Goal: Task Accomplishment & Management: Manage account settings

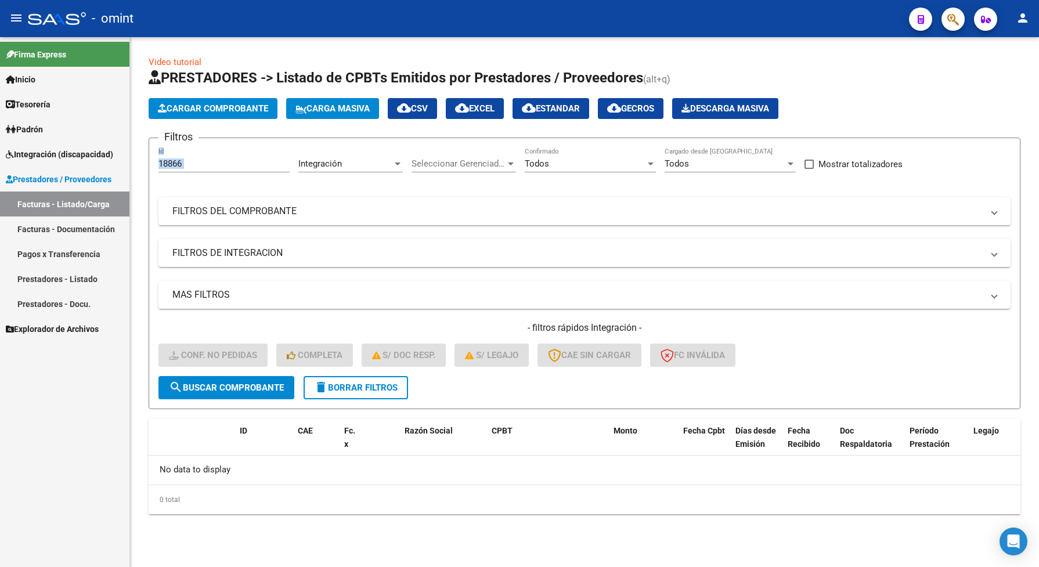
drag, startPoint x: 187, startPoint y: 165, endPoint x: 157, endPoint y: 164, distance: 29.6
click at [157, 164] on form "Filtros 18866 Id Integración Area Seleccionar Gerenciador Seleccionar Gerenciad…" at bounding box center [585, 274] width 872 height 272
drag, startPoint x: 157, startPoint y: 164, endPoint x: 203, endPoint y: 165, distance: 45.9
click at [203, 165] on input "18866" at bounding box center [223, 163] width 131 height 10
drag, startPoint x: 201, startPoint y: 164, endPoint x: 154, endPoint y: 169, distance: 47.3
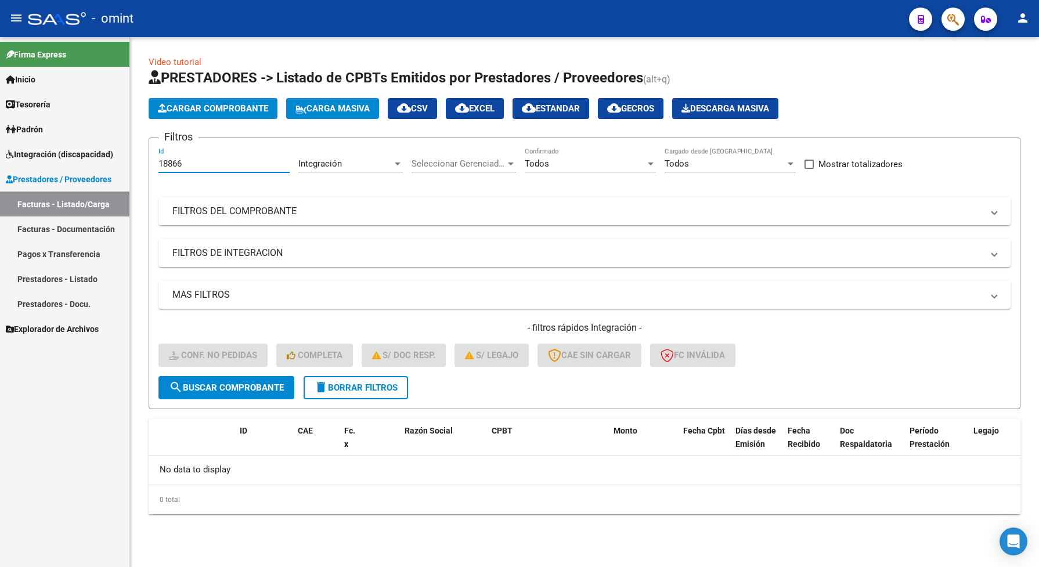
click at [154, 169] on form "Filtros 18866 Id Integración Area Seleccionar Gerenciador Seleccionar Gerenciad…" at bounding box center [585, 274] width 872 height 272
paste input "21527"
type input "21527"
click at [260, 384] on span "search Buscar Comprobante" at bounding box center [226, 387] width 115 height 10
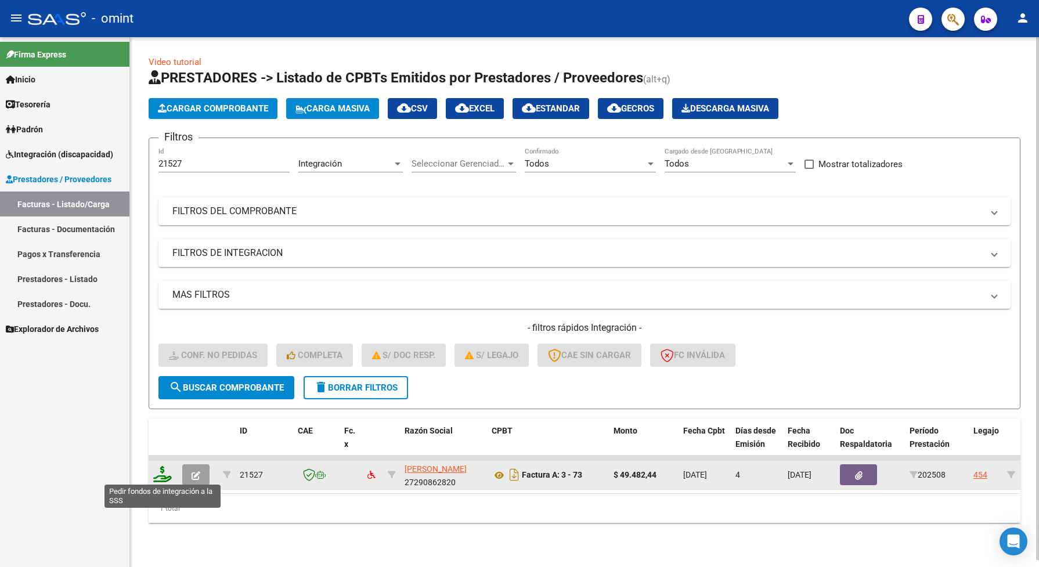
click at [161, 468] on icon at bounding box center [162, 474] width 19 height 16
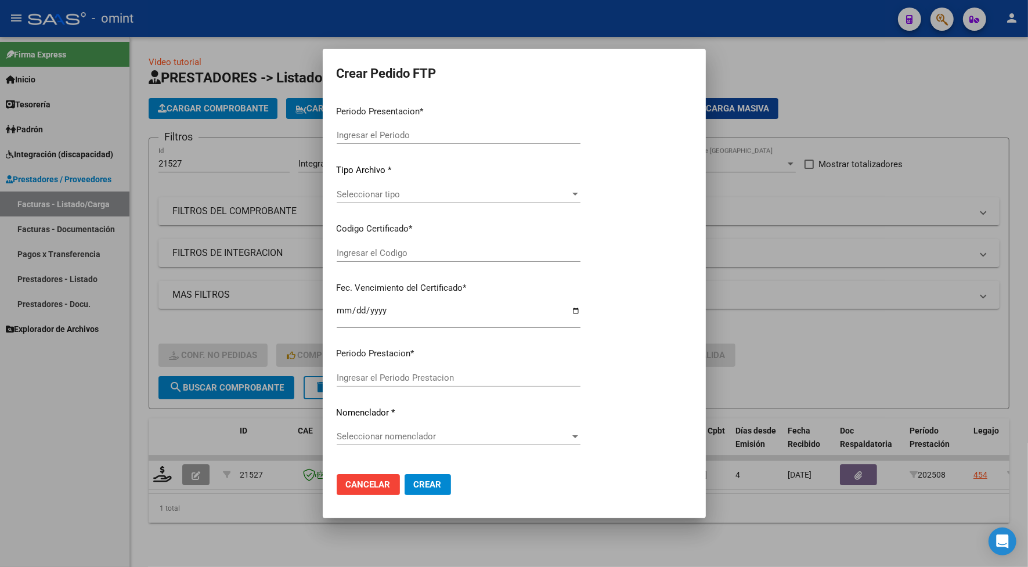
type input "202508"
type input "$ 49.482,44"
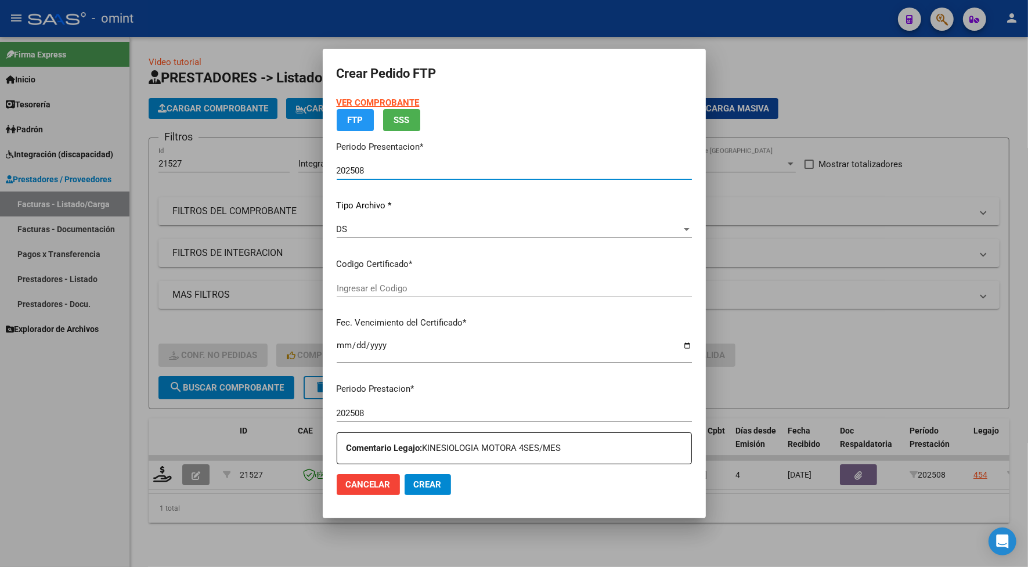
type input "3638116492"
type input "[DATE]"
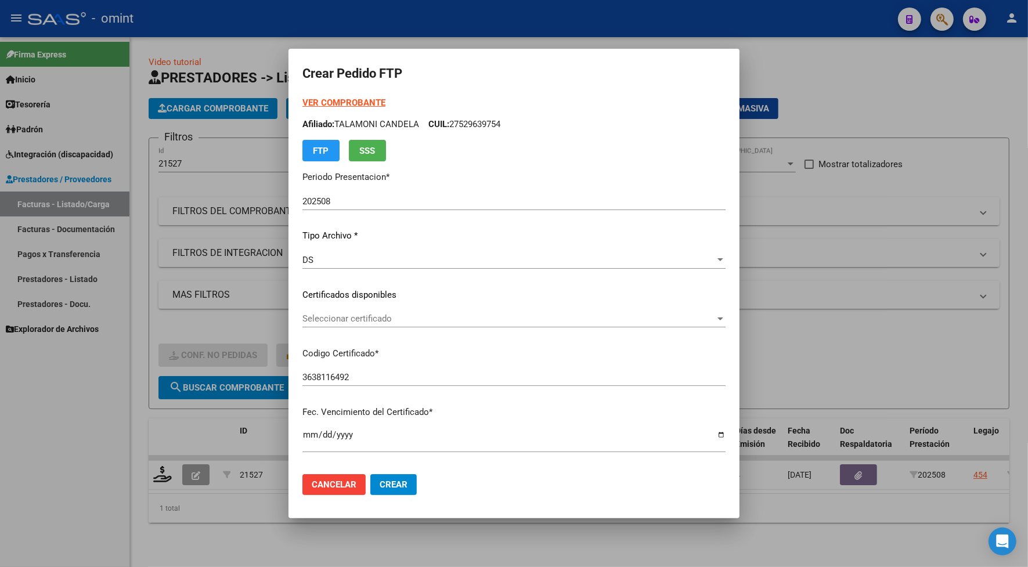
click at [353, 324] on div "Seleccionar certificado Seleccionar certificado" at bounding box center [513, 318] width 423 height 17
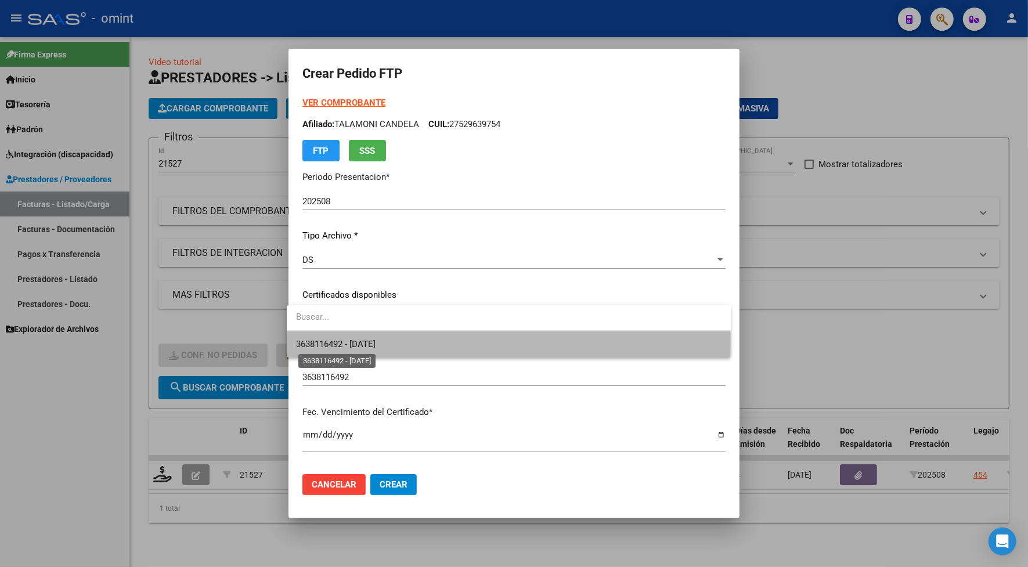
click at [353, 343] on span "3638116492 - [DATE]" at bounding box center [335, 344] width 79 height 10
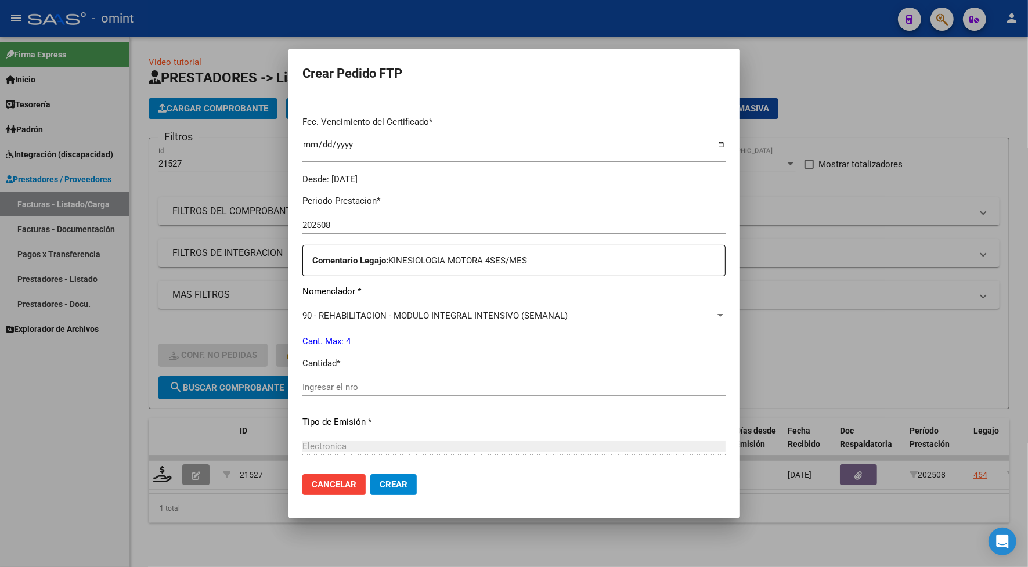
scroll to position [408, 0]
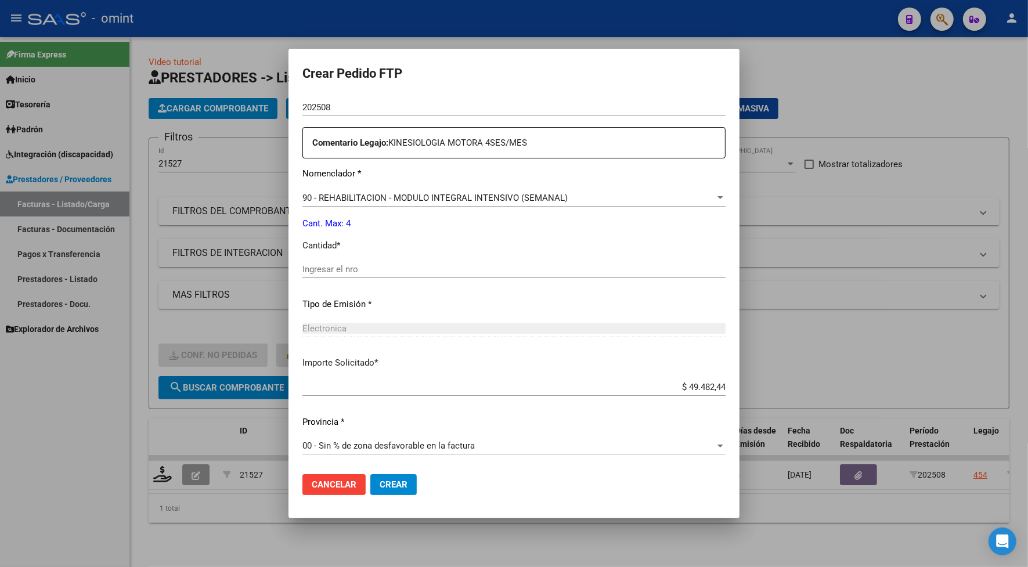
click at [355, 270] on input "Ingresar el nro" at bounding box center [513, 269] width 423 height 10
type input "4"
click at [389, 483] on span "Crear" at bounding box center [394, 484] width 28 height 10
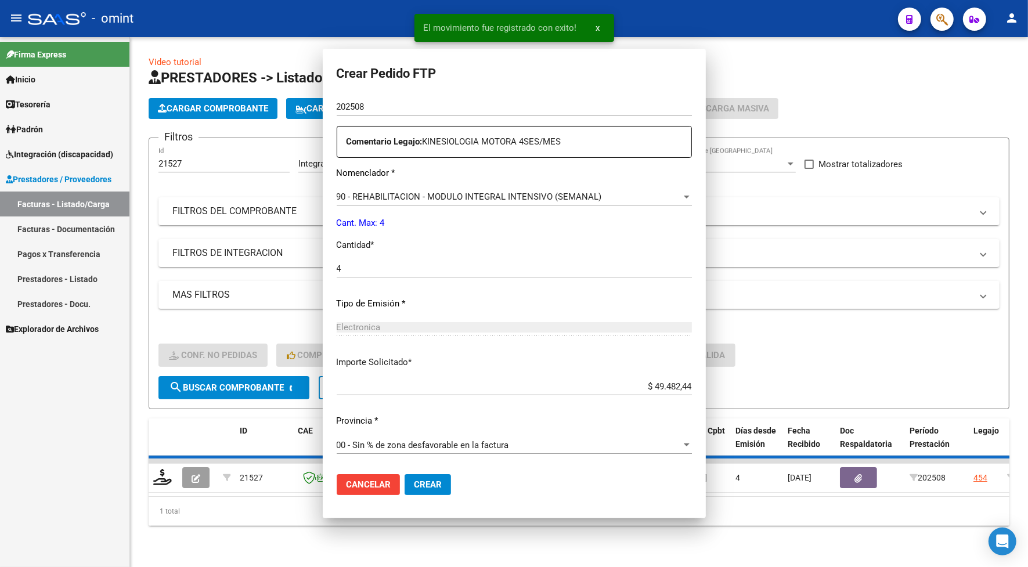
scroll to position [343, 0]
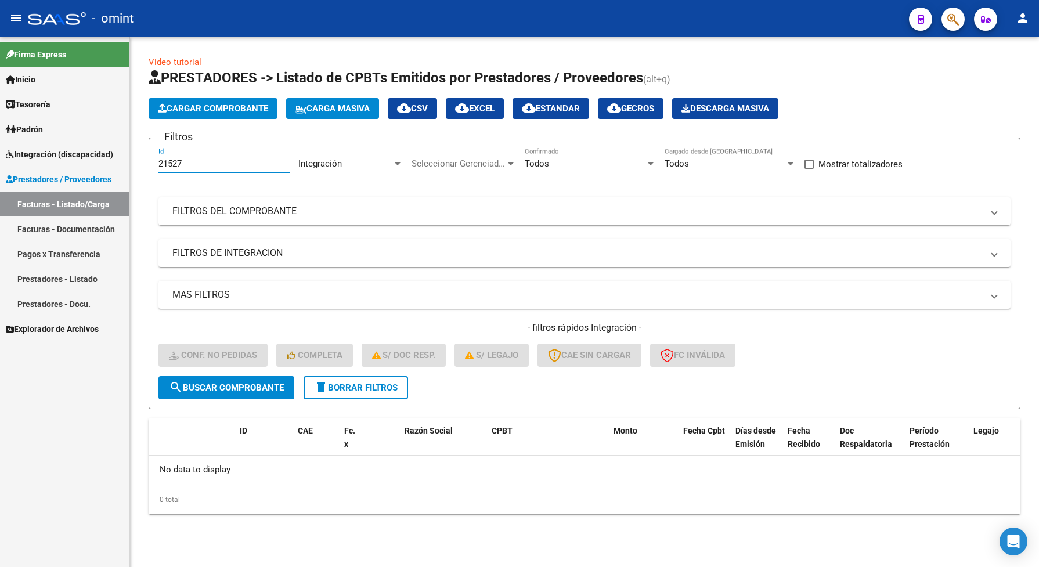
drag, startPoint x: 200, startPoint y: 164, endPoint x: 157, endPoint y: 167, distance: 43.6
click at [157, 167] on form "Filtros 21527 Id Integración Area Seleccionar Gerenciador Seleccionar Gerenciad…" at bounding box center [585, 274] width 872 height 272
drag, startPoint x: 175, startPoint y: 157, endPoint x: 172, endPoint y: 143, distance: 14.2
click at [169, 143] on h3 "Filtros" at bounding box center [178, 137] width 40 height 16
drag, startPoint x: 189, startPoint y: 164, endPoint x: 150, endPoint y: 170, distance: 39.9
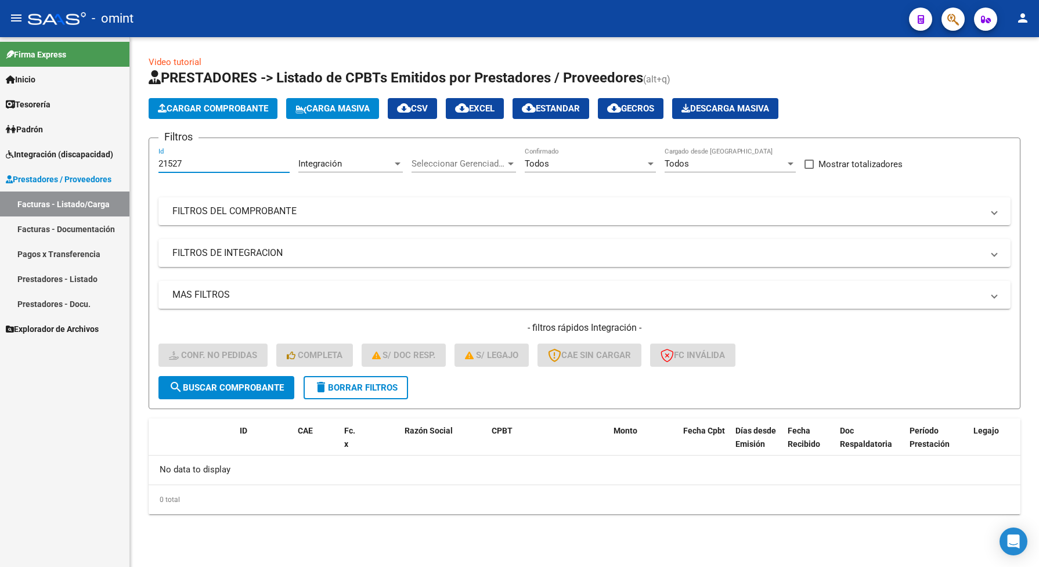
click at [150, 170] on form "Filtros 21527 Id Integración Area Seleccionar Gerenciador Seleccionar Gerenciad…" at bounding box center [585, 274] width 872 height 272
paste input "18573"
type input "18573"
click at [247, 382] on span "search Buscar Comprobante" at bounding box center [226, 387] width 115 height 10
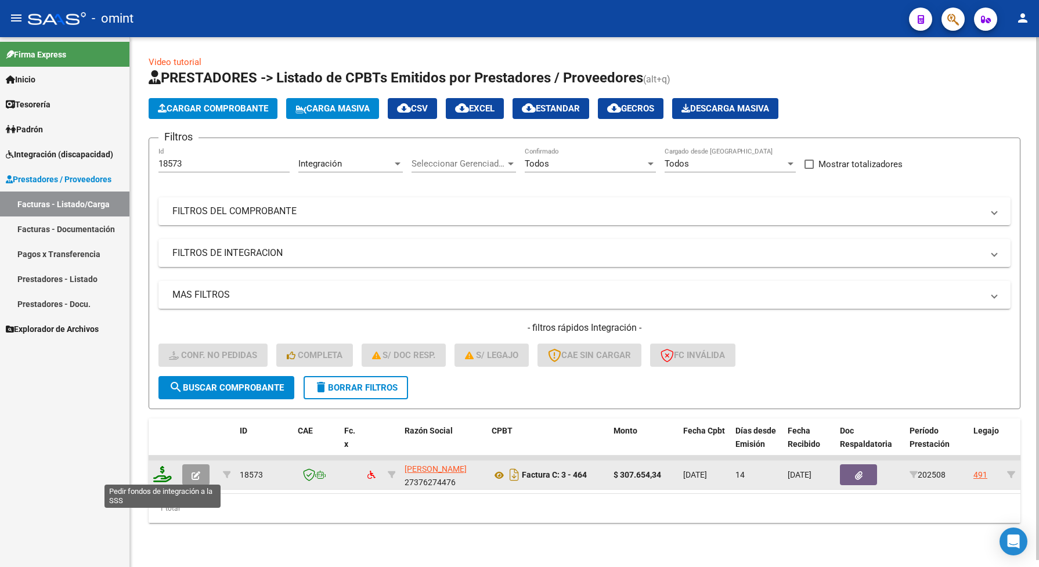
click at [170, 474] on icon at bounding box center [162, 474] width 19 height 16
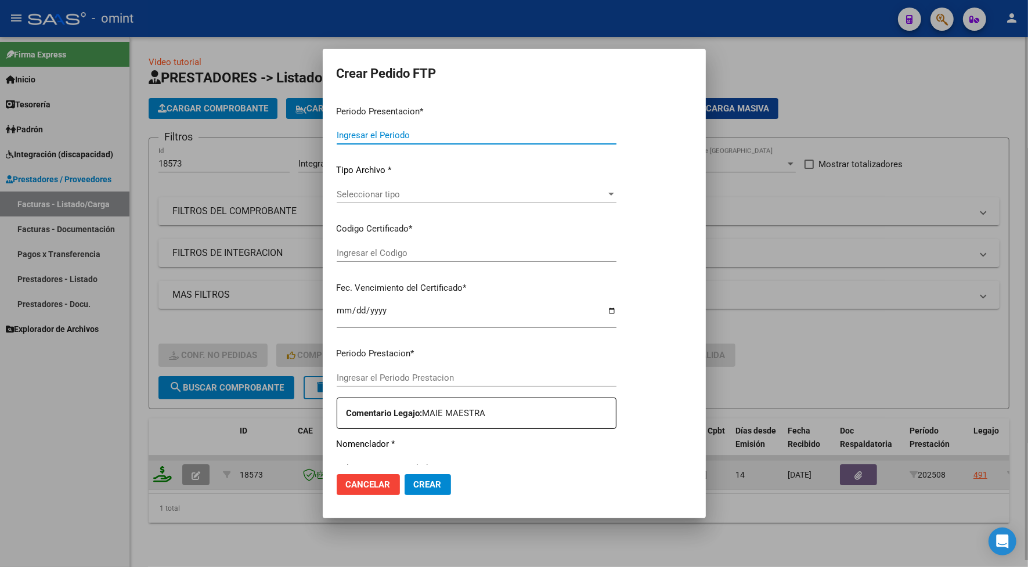
type input "202508"
type input "$ 307.654,34"
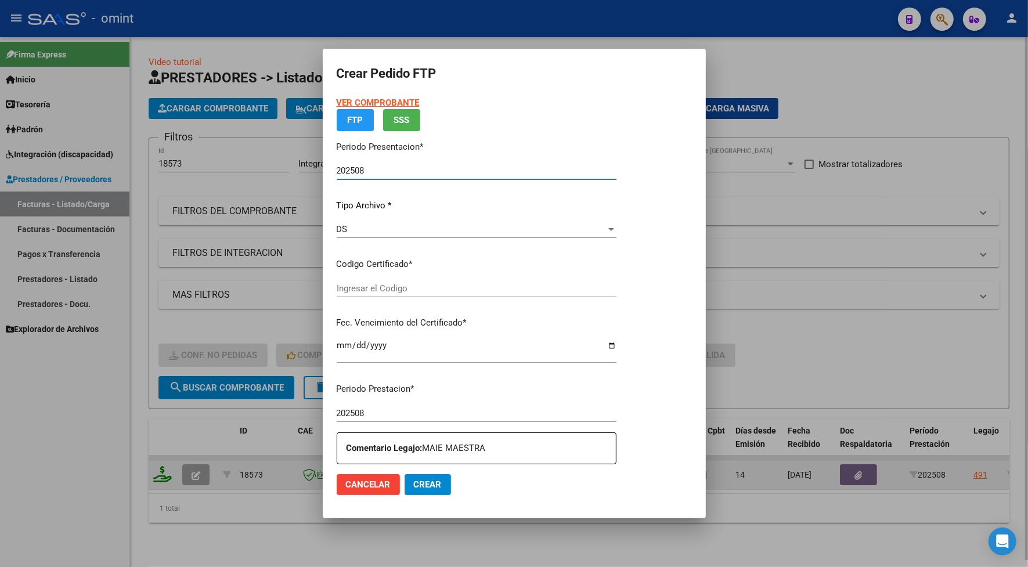
type input "6974260334"
type input "[DATE]"
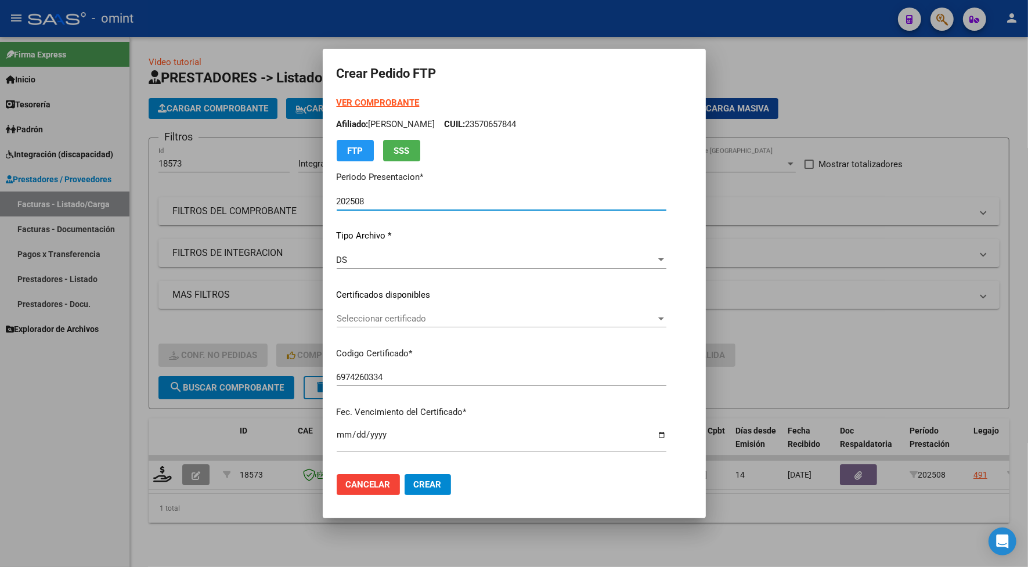
click at [337, 313] on span "Seleccionar certificado" at bounding box center [496, 318] width 319 height 10
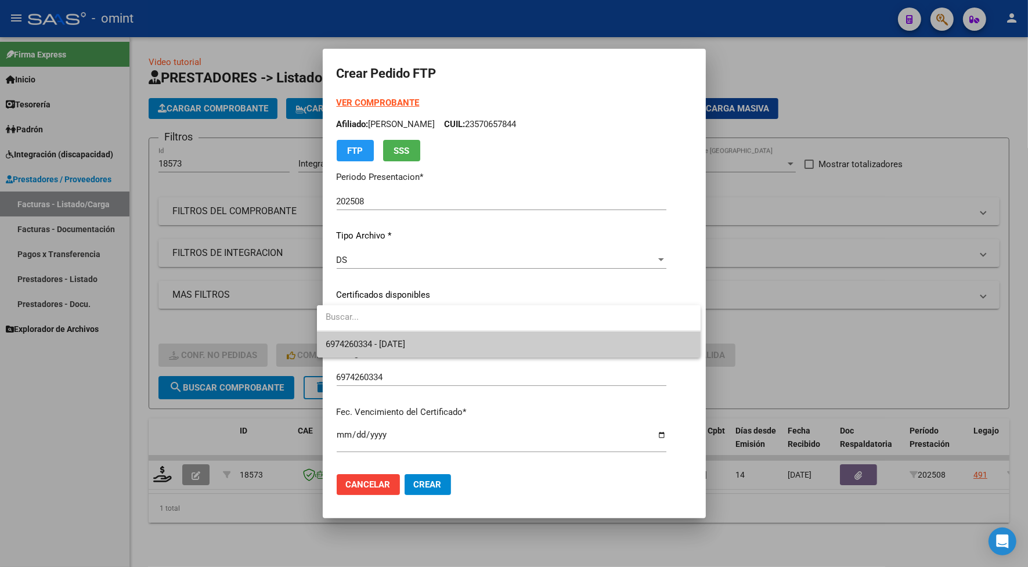
click at [374, 100] on div at bounding box center [514, 283] width 1028 height 567
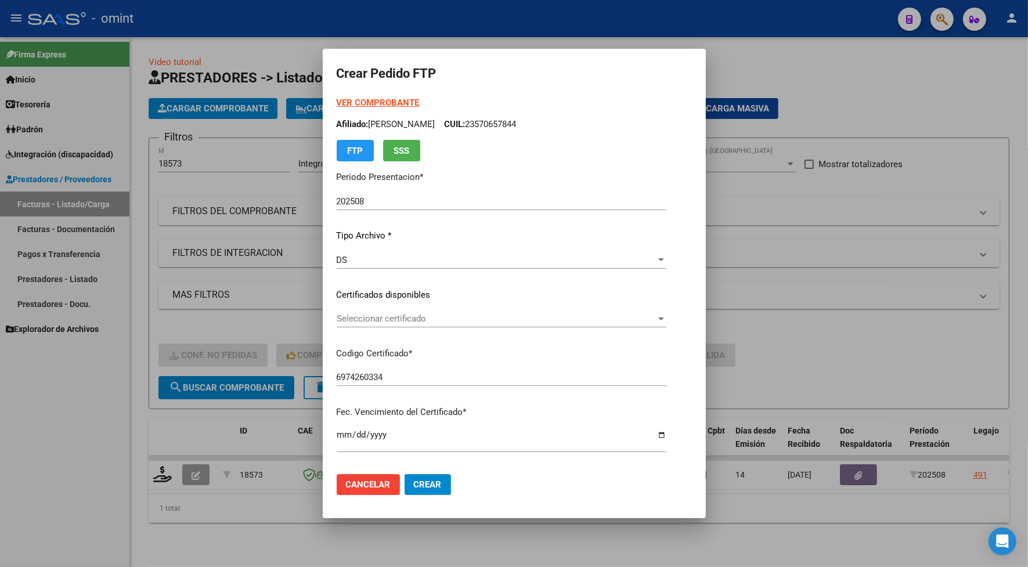
click at [355, 100] on strong "VER COMPROBANTE" at bounding box center [378, 102] width 83 height 10
click at [357, 320] on span "Seleccionar certificado" at bounding box center [496, 318] width 319 height 10
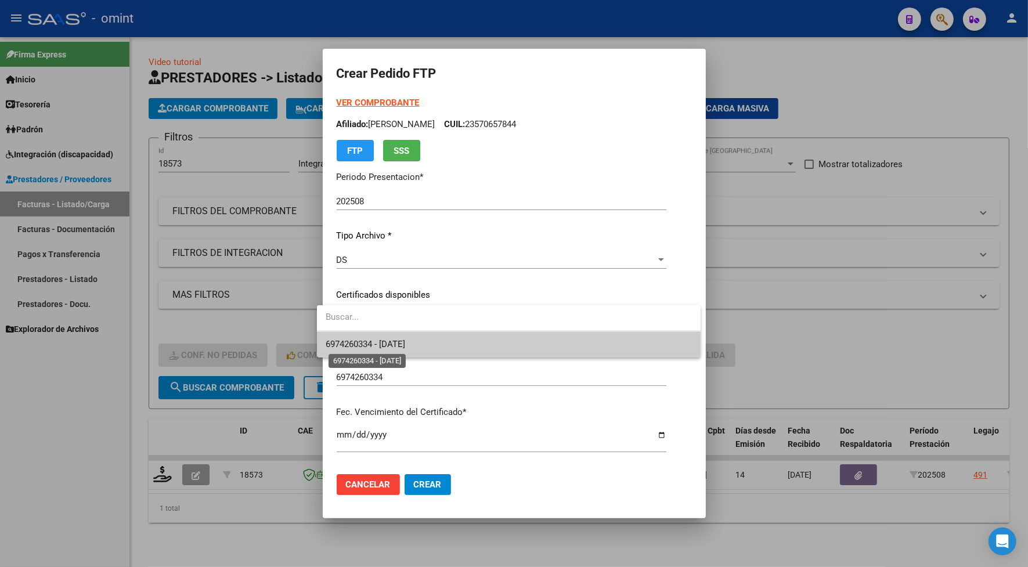
click at [366, 346] on span "6974260334 - [DATE]" at bounding box center [365, 344] width 79 height 10
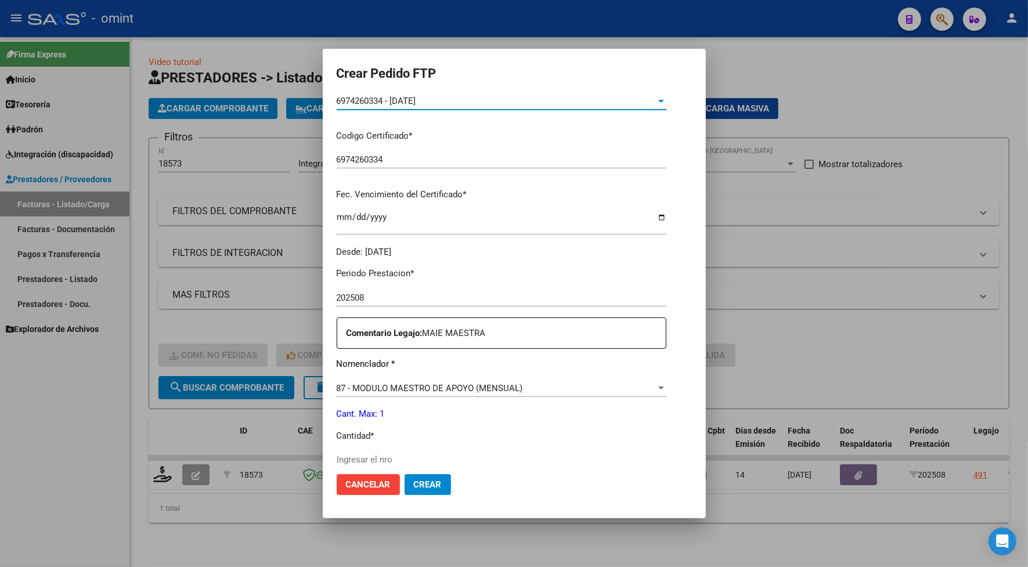
scroll to position [363, 0]
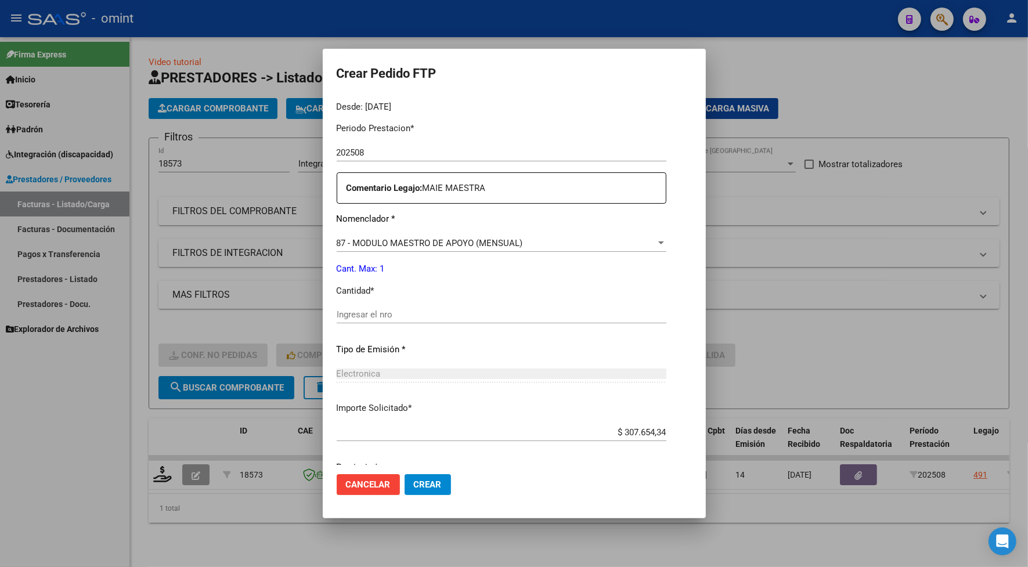
click at [340, 321] on div "Ingresar el nro" at bounding box center [502, 314] width 330 height 17
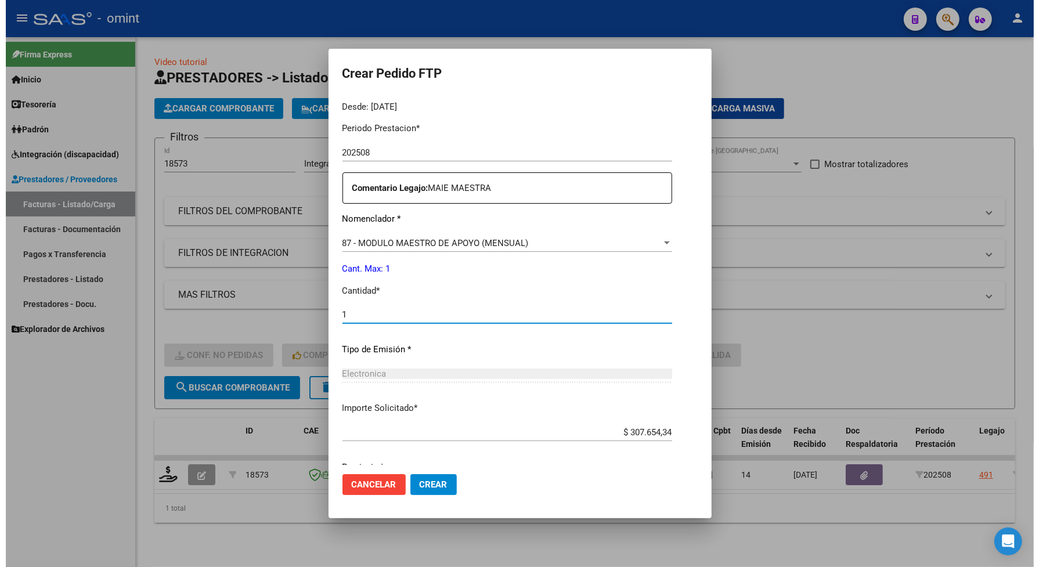
scroll to position [408, 0]
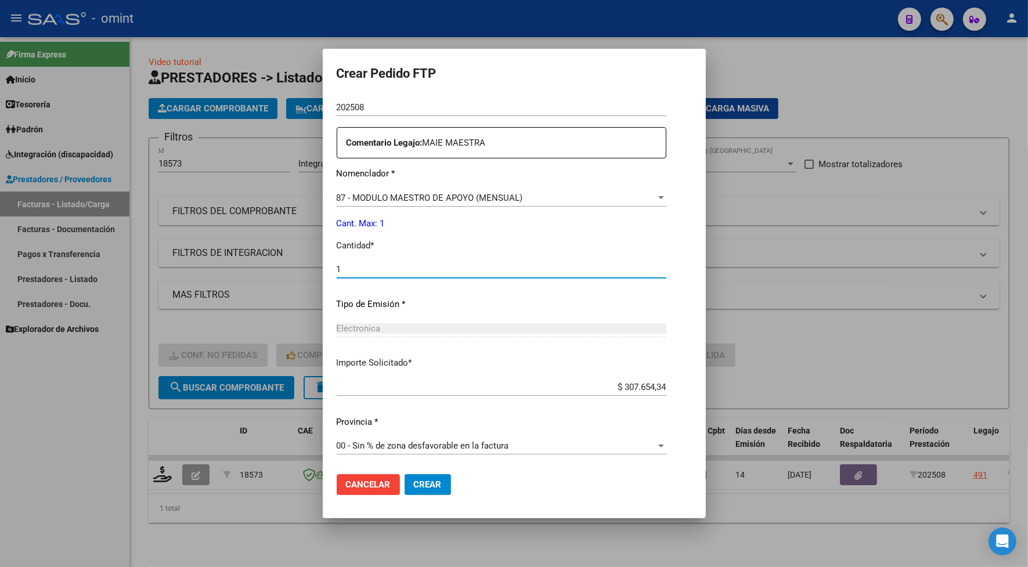
type input "1"
click at [424, 489] on button "Crear" at bounding box center [427, 484] width 46 height 21
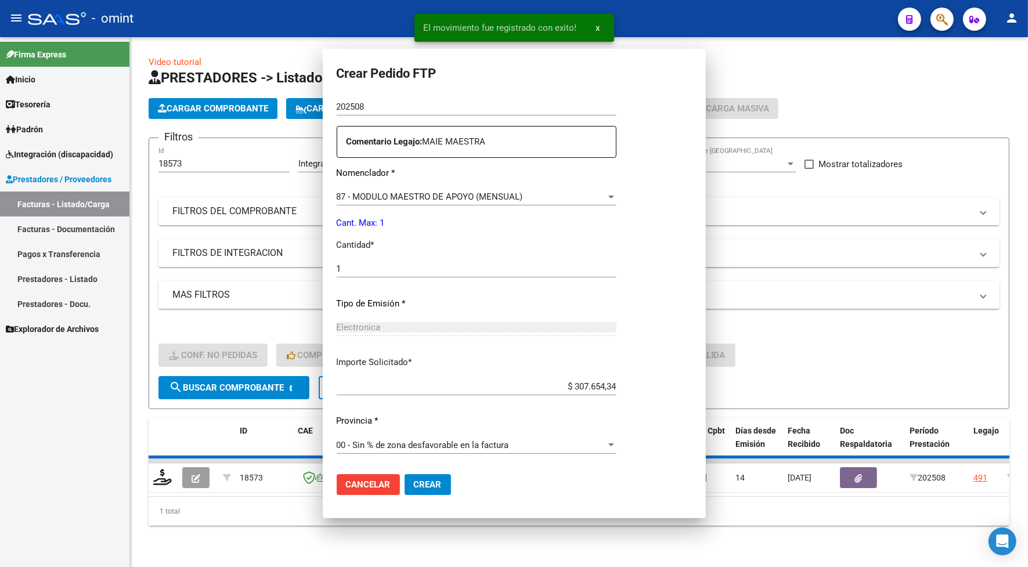
scroll to position [0, 0]
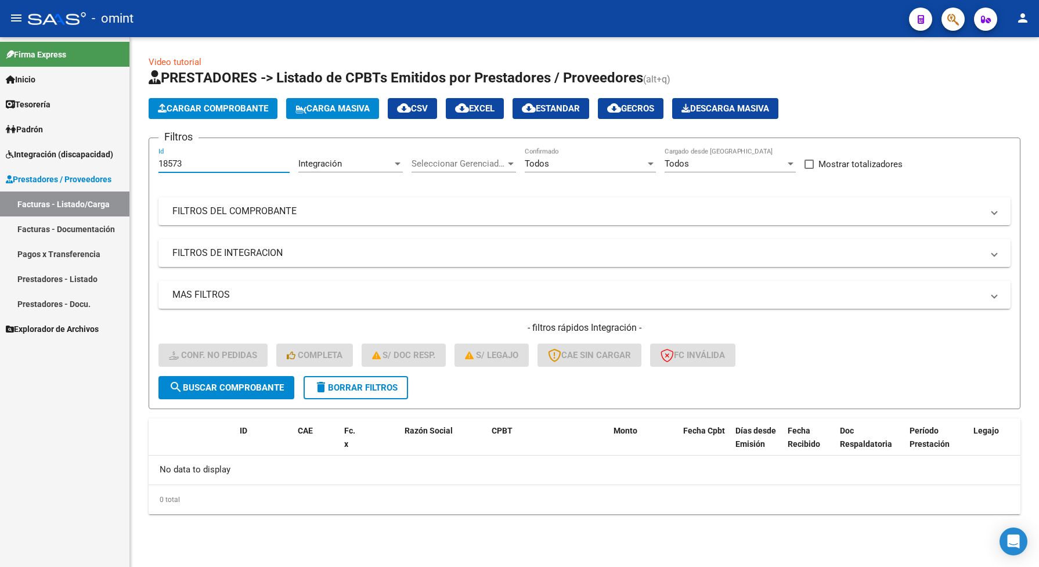
drag, startPoint x: 183, startPoint y: 162, endPoint x: 143, endPoint y: 157, distance: 41.0
click at [137, 160] on div "Video tutorial PRESTADORES -> Listado de CPBTs Emitidos por Prestadores / Prove…" at bounding box center [584, 294] width 909 height 514
paste input "849"
type input "18849"
click at [244, 384] on span "search Buscar Comprobante" at bounding box center [226, 387] width 115 height 10
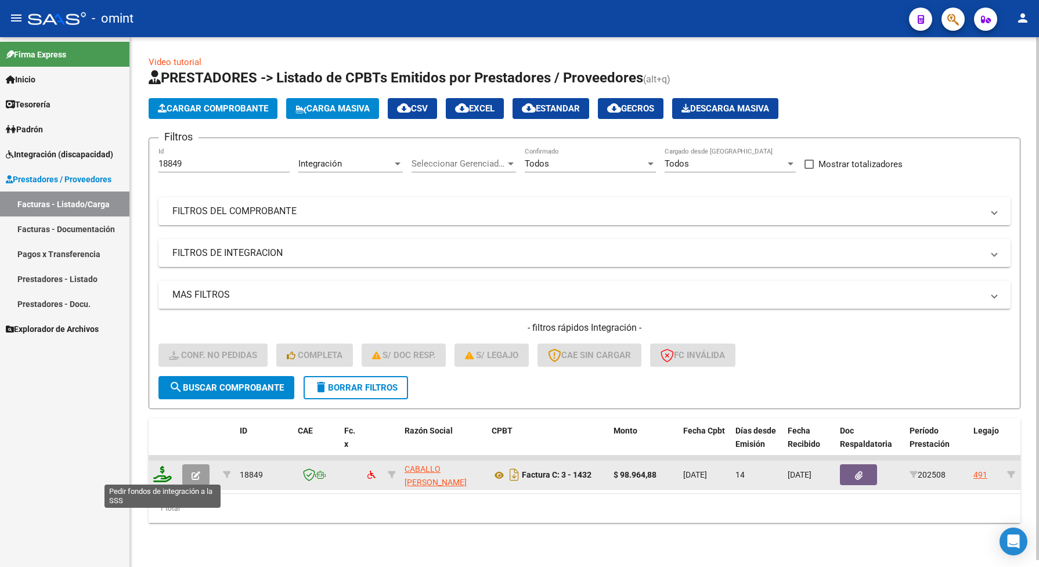
click at [153, 468] on icon at bounding box center [162, 474] width 19 height 16
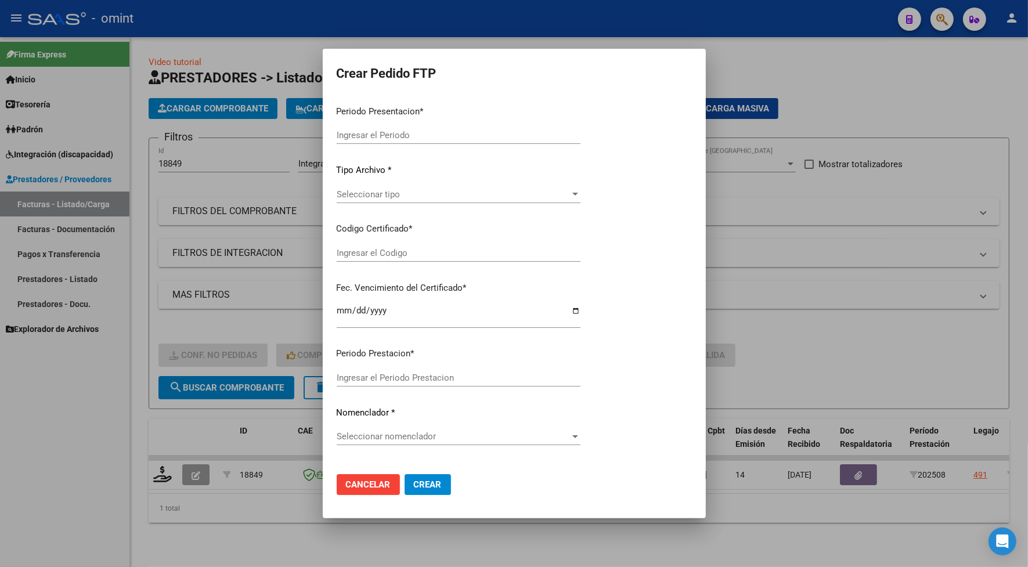
type input "202508"
type input "$ 98.964,88"
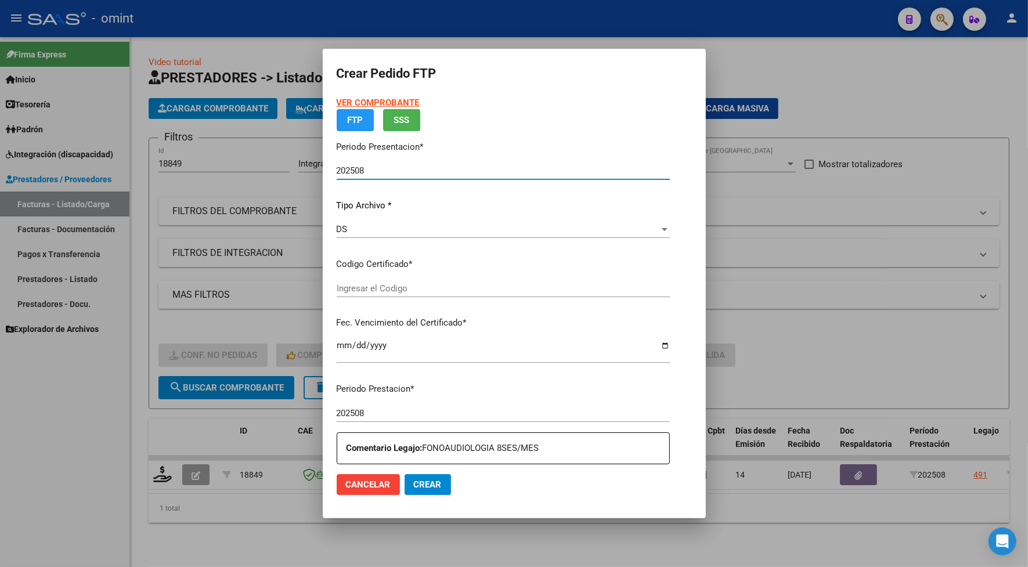
type input "6974260334"
type input "[DATE]"
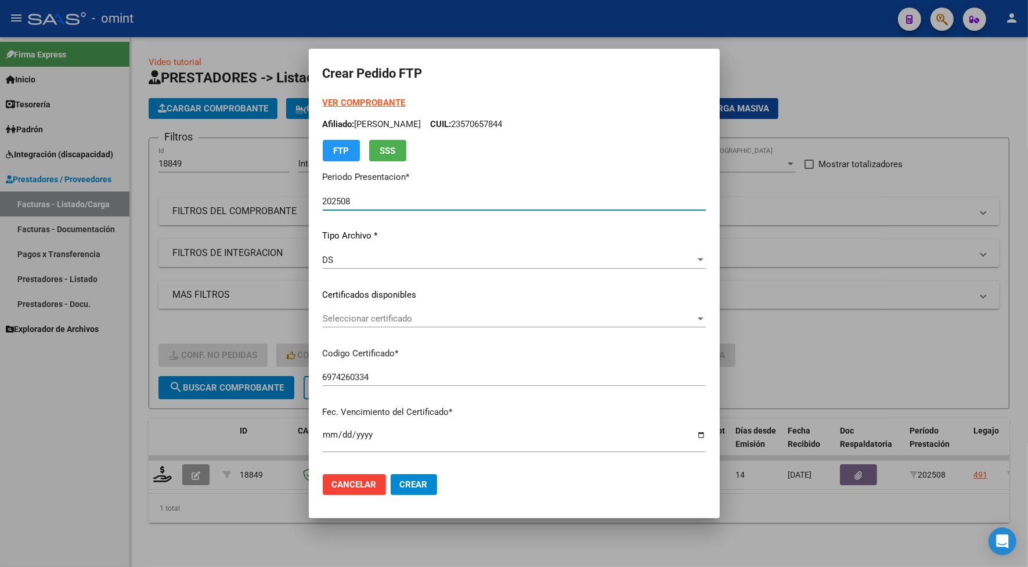
click at [323, 317] on span "Seleccionar certificado" at bounding box center [509, 318] width 373 height 10
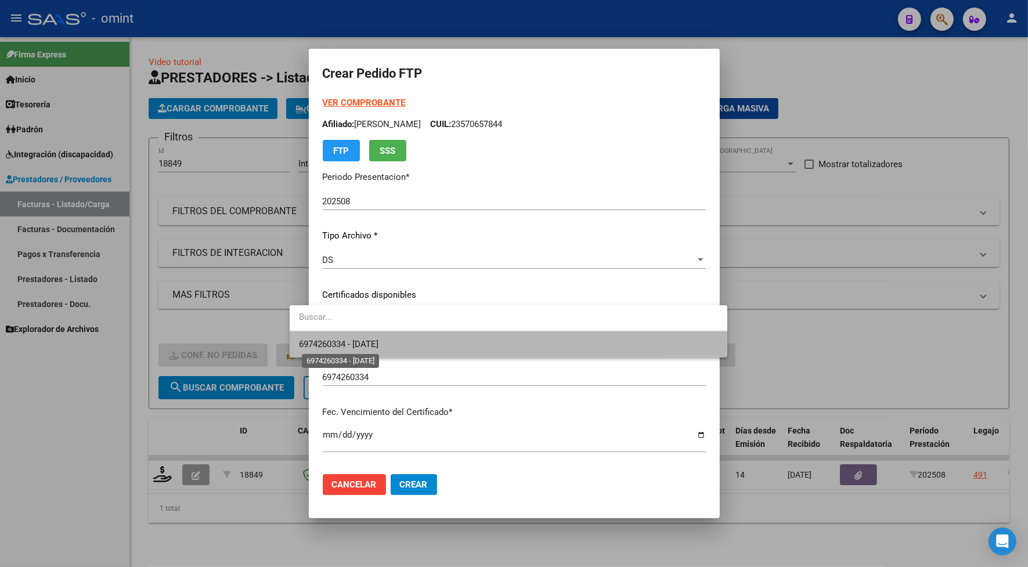
click at [326, 341] on span "6974260334 - [DATE]" at bounding box center [338, 344] width 79 height 10
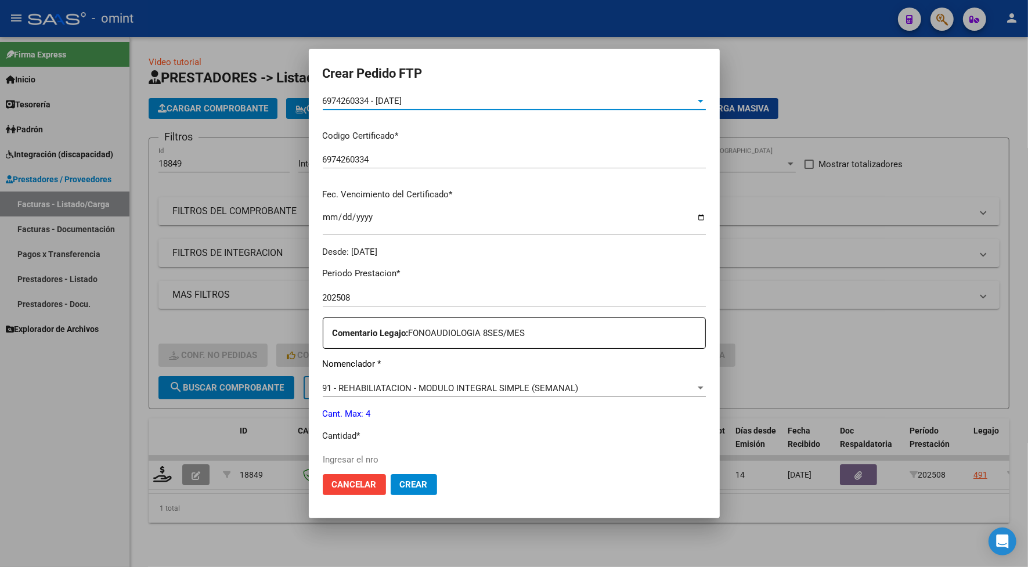
scroll to position [363, 0]
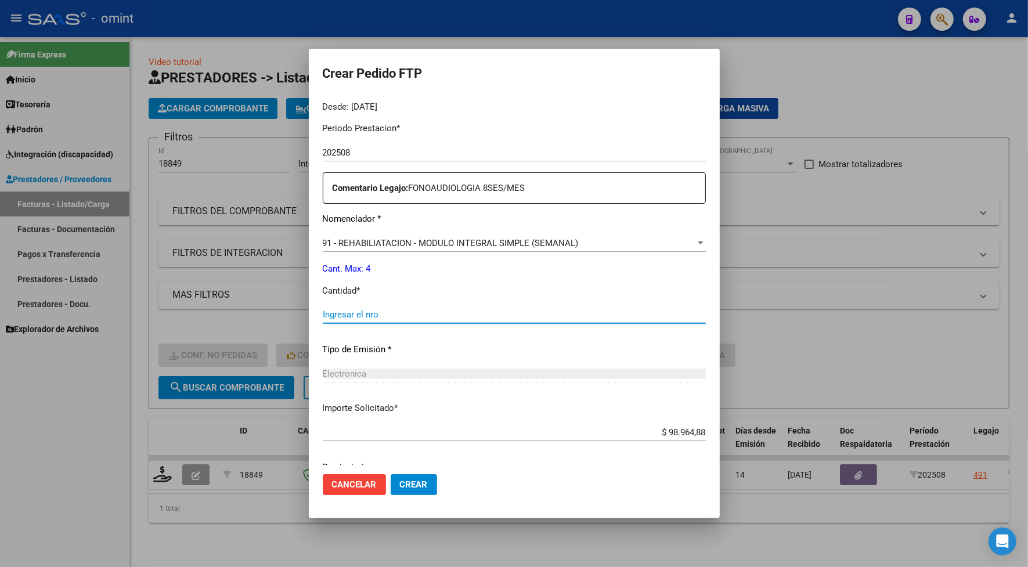
click at [323, 316] on input "Ingresar el nro" at bounding box center [514, 314] width 383 height 10
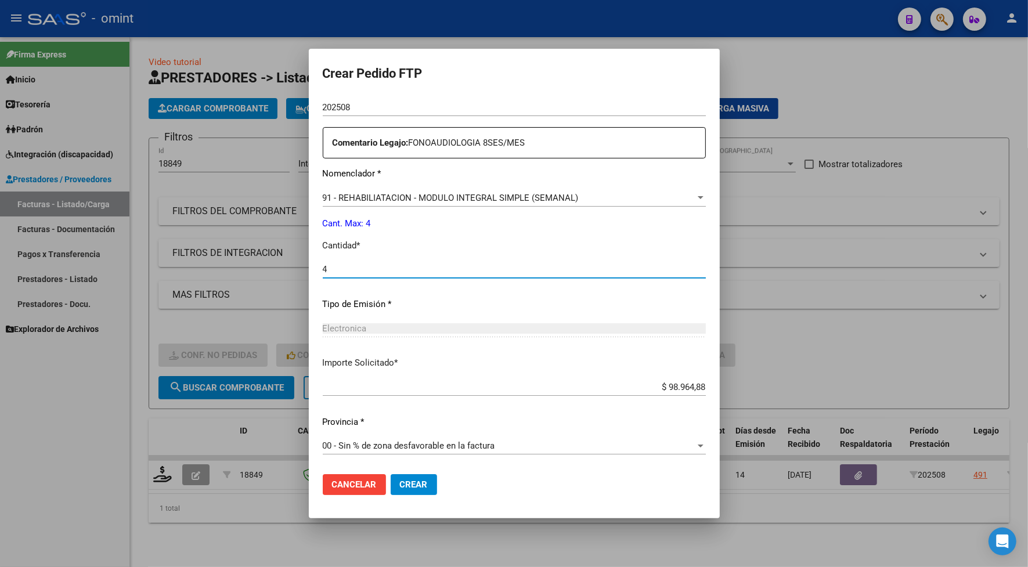
type input "4"
click at [400, 489] on span "Crear" at bounding box center [414, 484] width 28 height 10
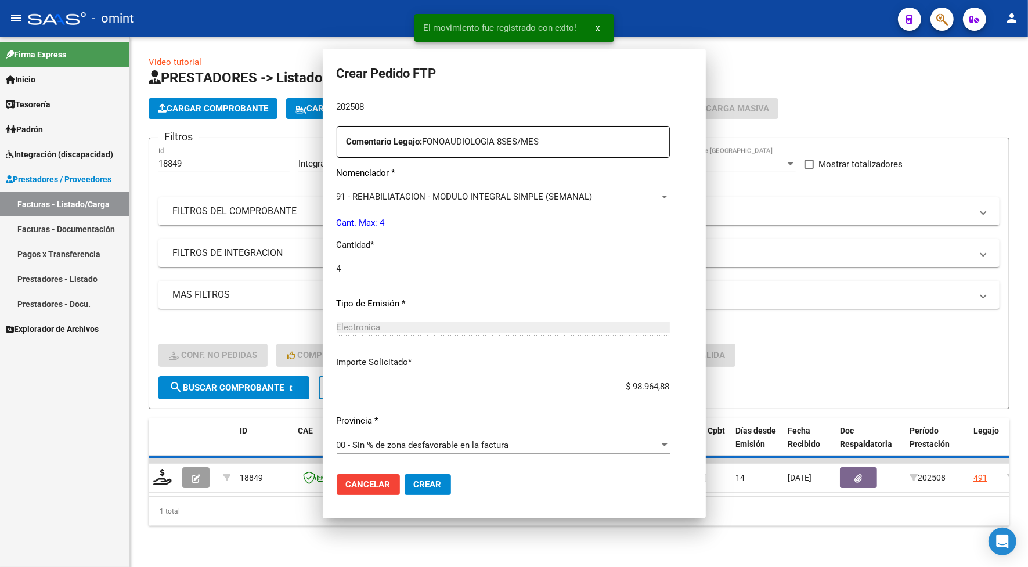
scroll to position [343, 0]
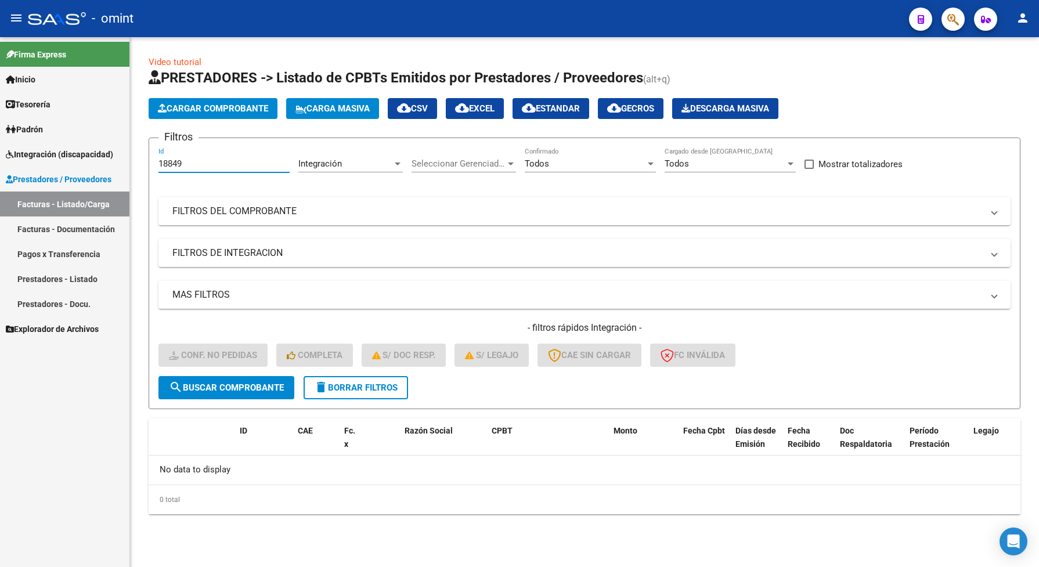
drag, startPoint x: 193, startPoint y: 160, endPoint x: 149, endPoint y: 158, distance: 44.1
click at [149, 158] on form "Filtros 18849 Id Integración Area Seleccionar Gerenciador Seleccionar Gerenciad…" at bounding box center [585, 274] width 872 height 272
paste input "20940"
type input "20940"
click at [244, 384] on span "search Buscar Comprobante" at bounding box center [226, 387] width 115 height 10
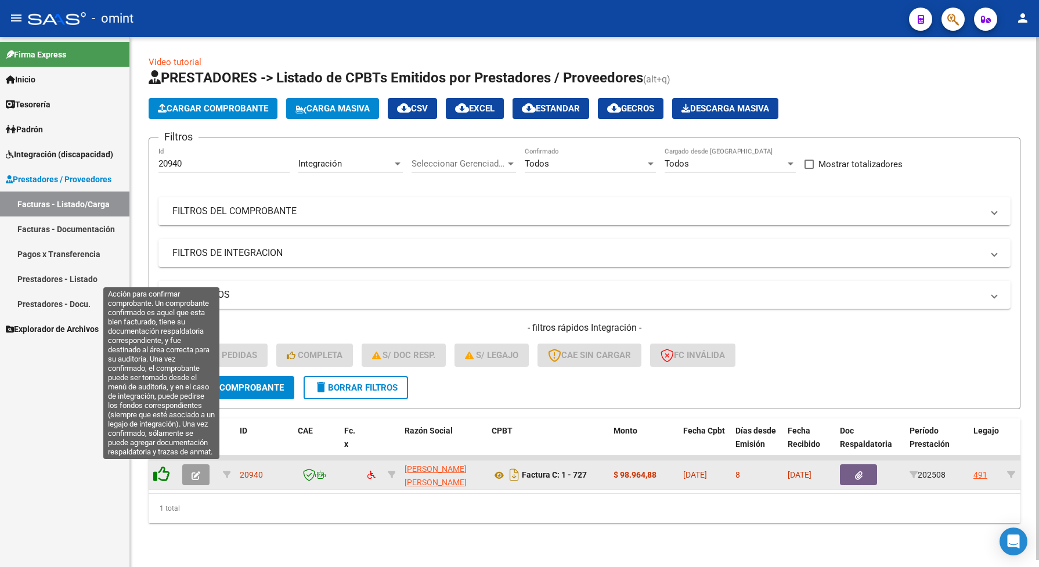
click at [161, 472] on icon at bounding box center [161, 474] width 16 height 16
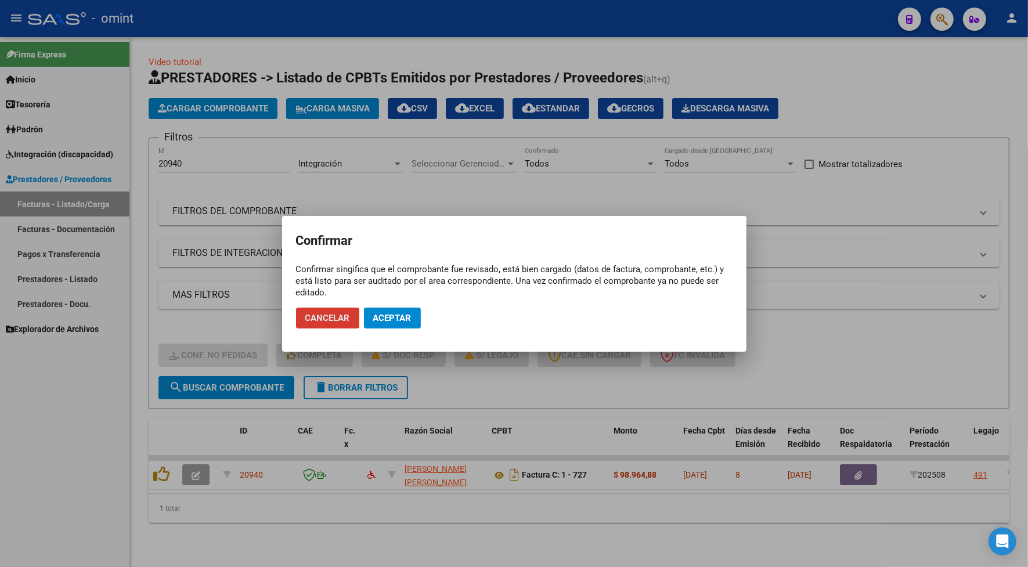
click at [392, 317] on span "Aceptar" at bounding box center [392, 318] width 38 height 10
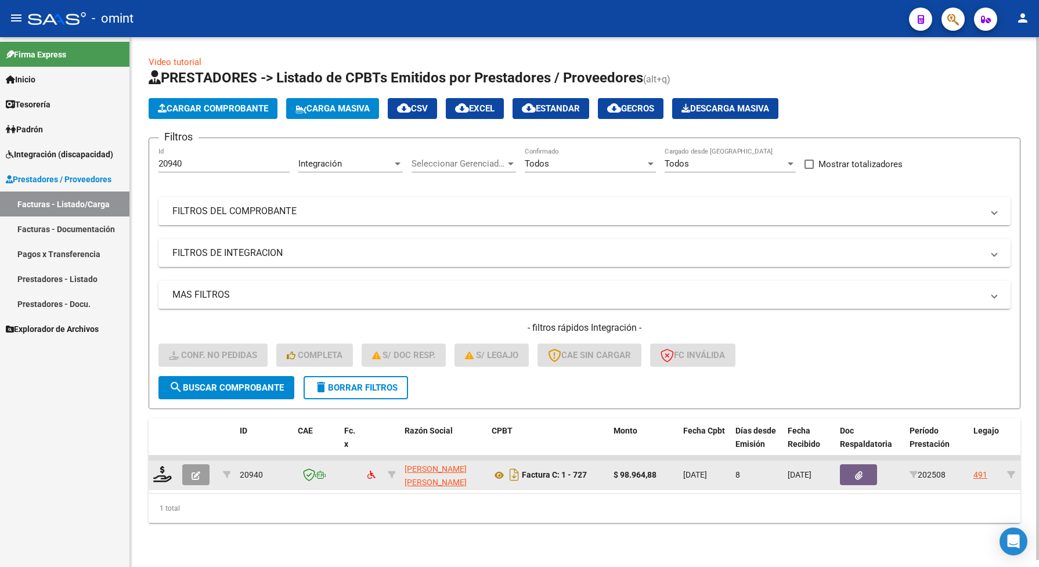
click at [191, 471] on icon "button" at bounding box center [195, 475] width 9 height 9
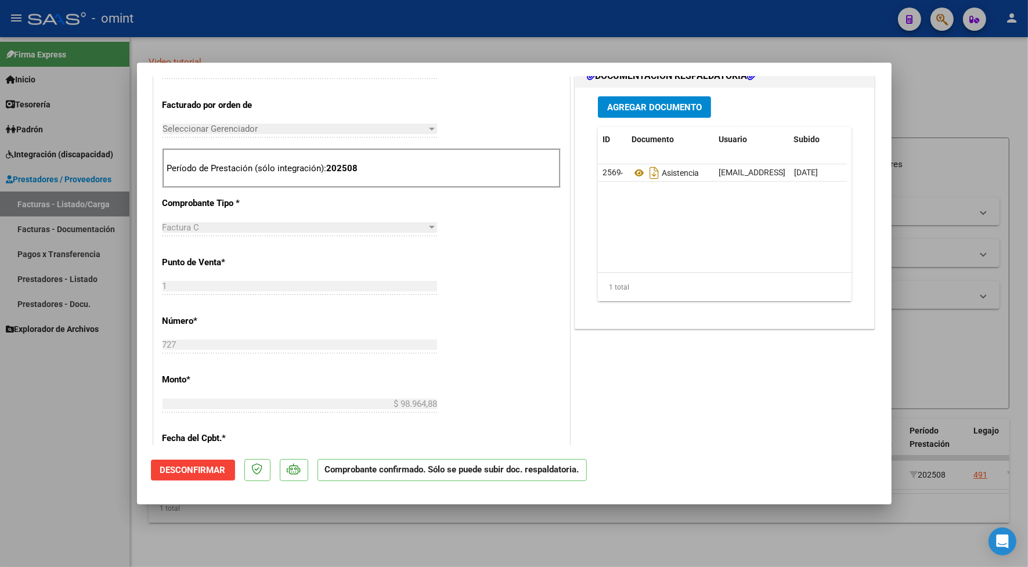
scroll to position [218, 0]
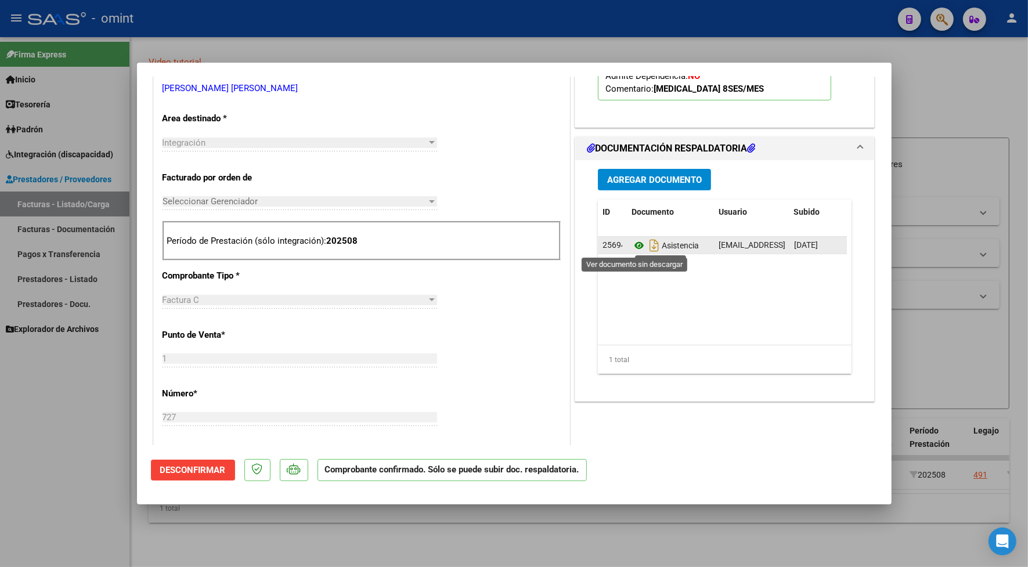
click at [634, 241] on icon at bounding box center [638, 245] width 15 height 14
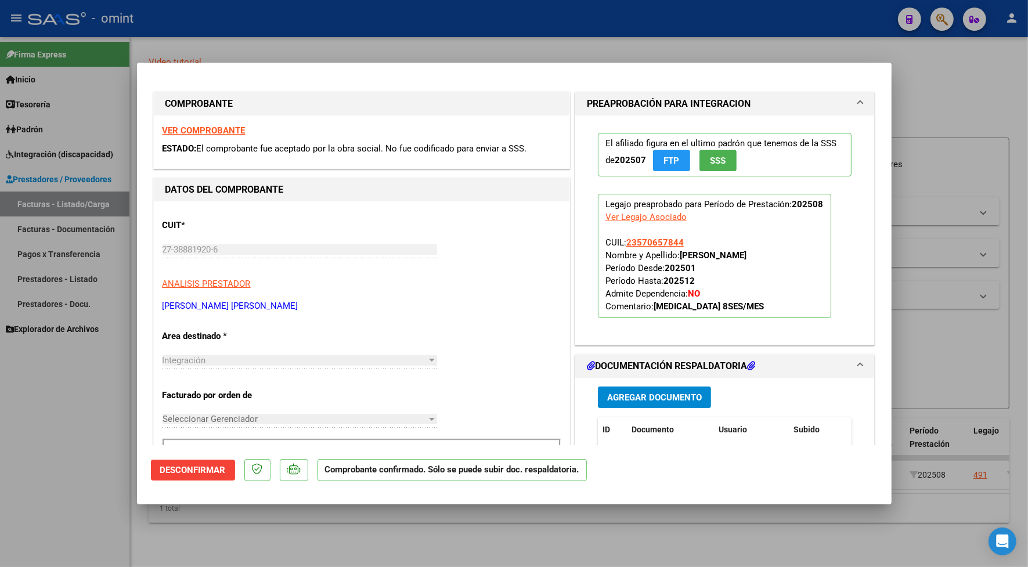
click at [219, 122] on div "VER COMPROBANTE ESTADO: El comprobante fue aceptado por la obra social. No fue …" at bounding box center [361, 141] width 415 height 53
click at [231, 129] on strong "VER COMPROBANTE" at bounding box center [203, 130] width 83 height 10
click at [306, 32] on div at bounding box center [514, 283] width 1028 height 567
type input "$ 0,00"
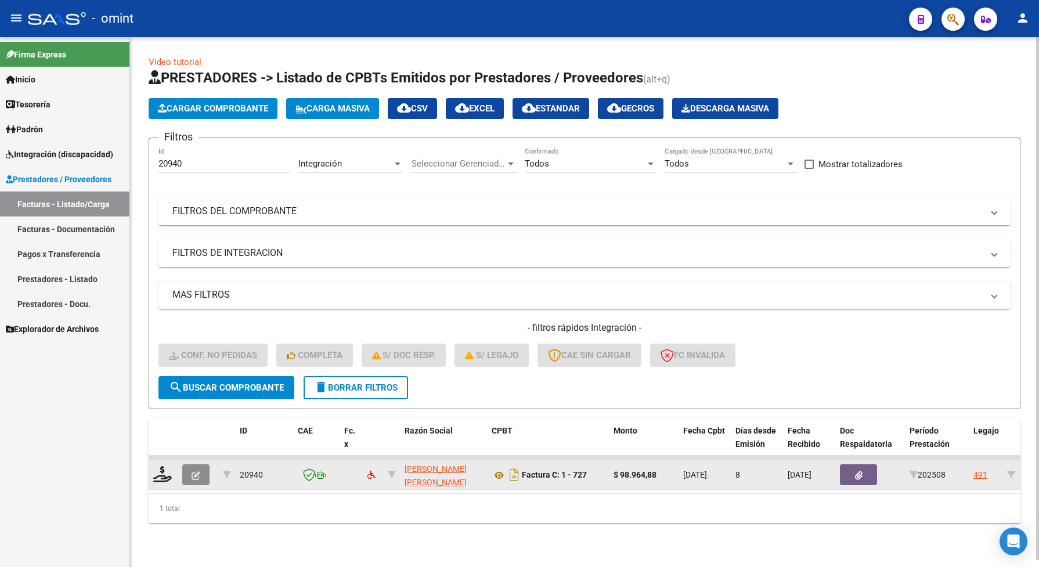
click at [196, 471] on icon "button" at bounding box center [195, 475] width 9 height 9
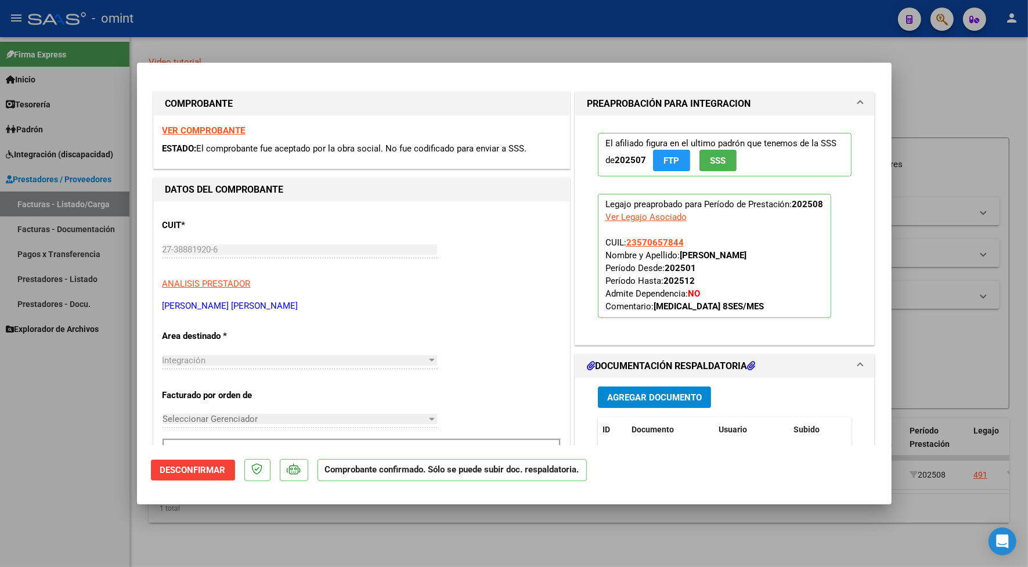
click at [279, 49] on div at bounding box center [514, 283] width 1028 height 567
type input "$ 0,00"
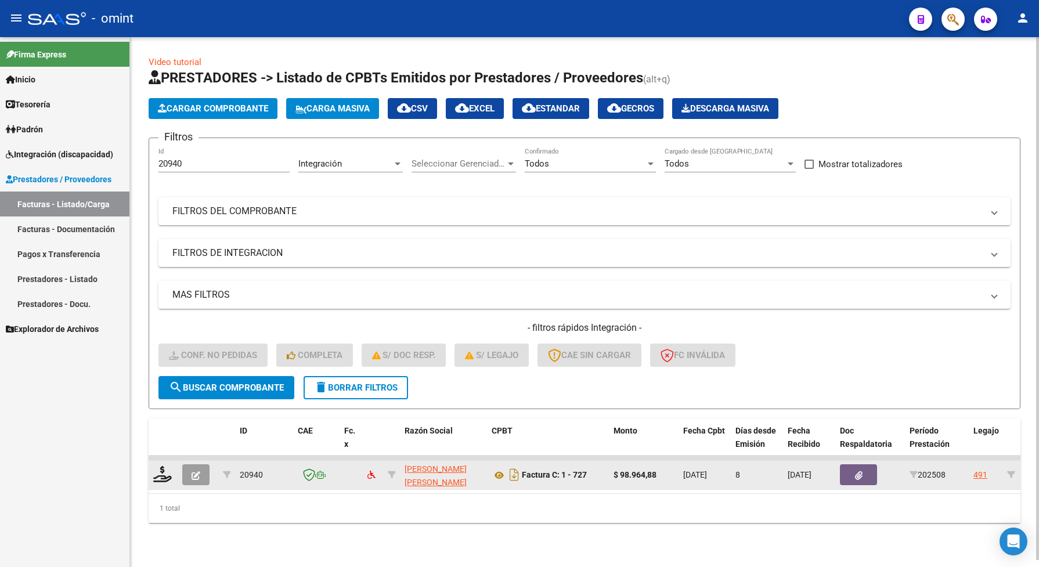
click at [198, 471] on icon "button" at bounding box center [195, 475] width 9 height 9
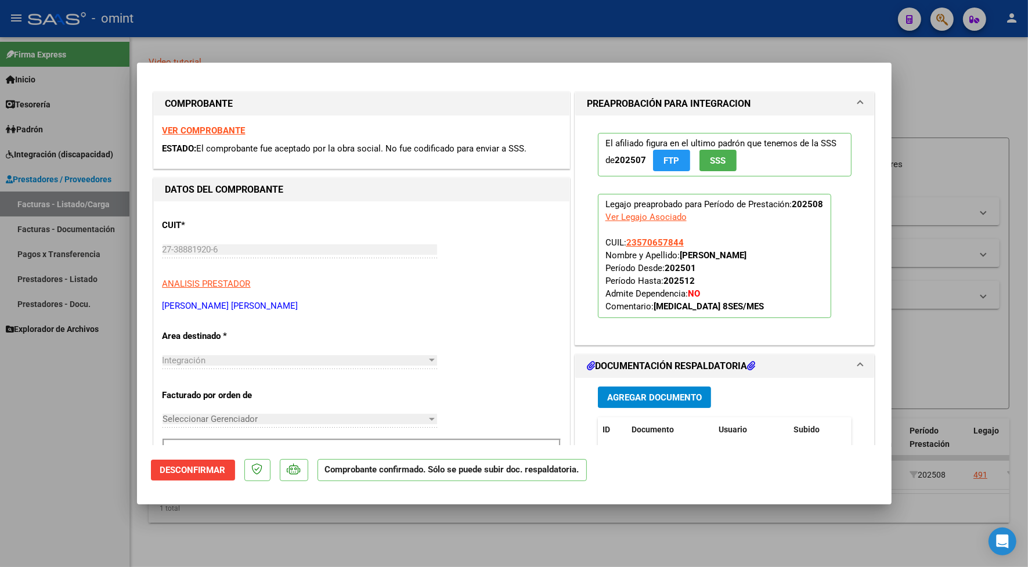
click at [369, 22] on div at bounding box center [514, 283] width 1028 height 567
type input "$ 0,00"
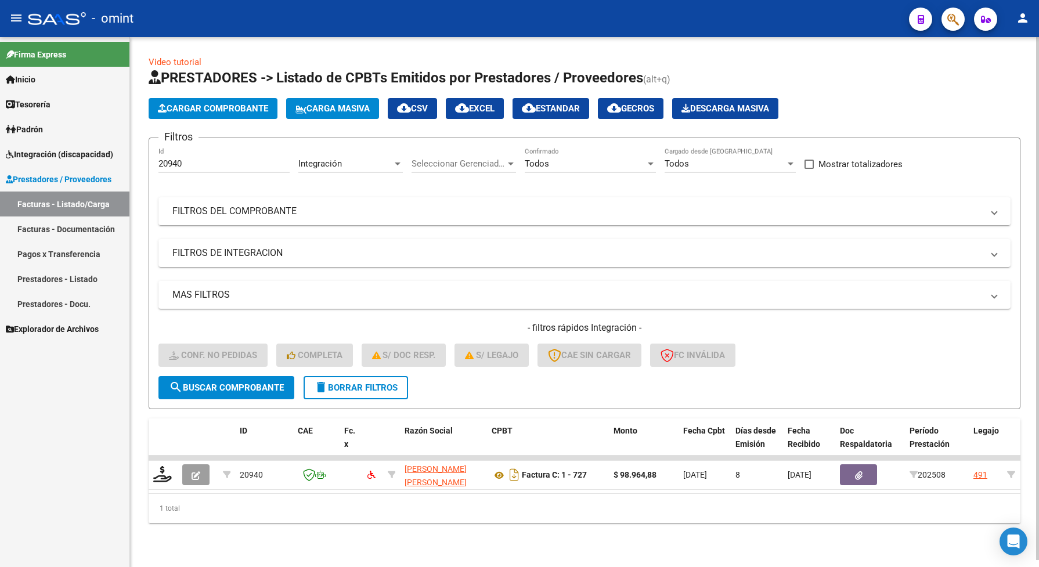
click at [254, 373] on div "- filtros rápidos Integración - Conf. no pedidas Completa S/ Doc Resp. S/ legaj…" at bounding box center [584, 348] width 852 height 55
click at [238, 378] on button "search Buscar Comprobante" at bounding box center [226, 387] width 136 height 23
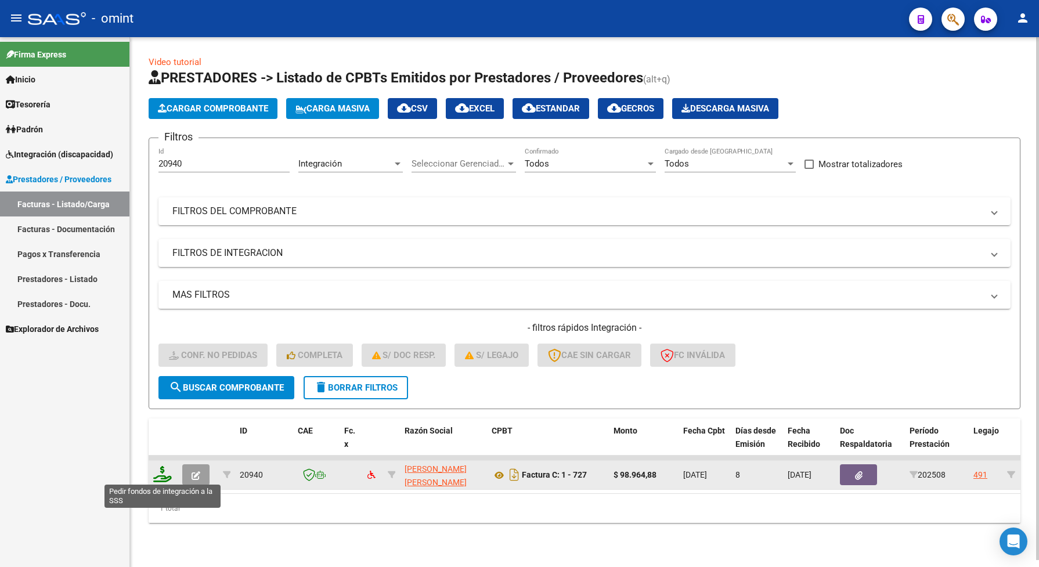
click at [166, 476] on icon at bounding box center [162, 474] width 19 height 16
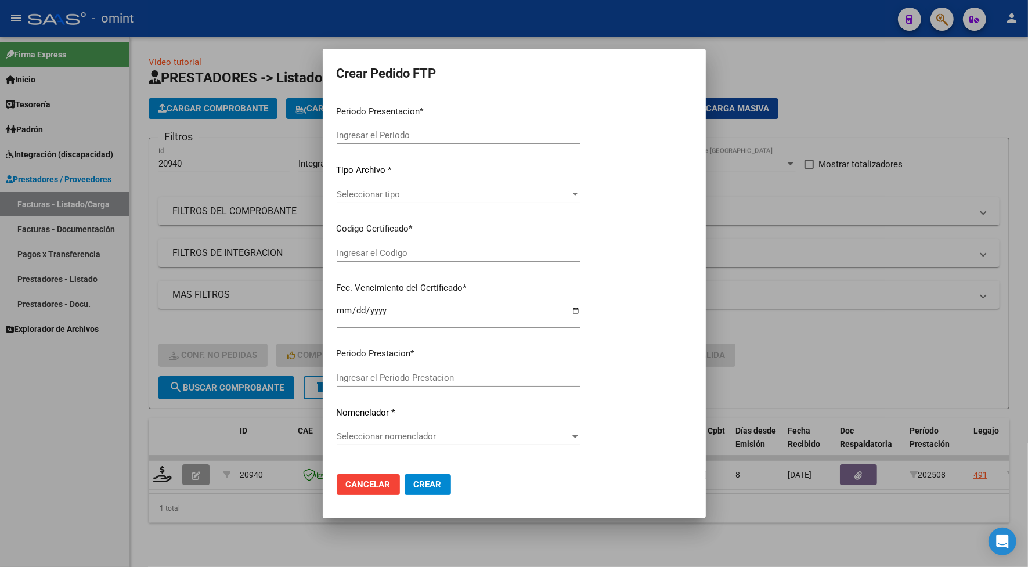
type input "202508"
type input "$ 98.964,88"
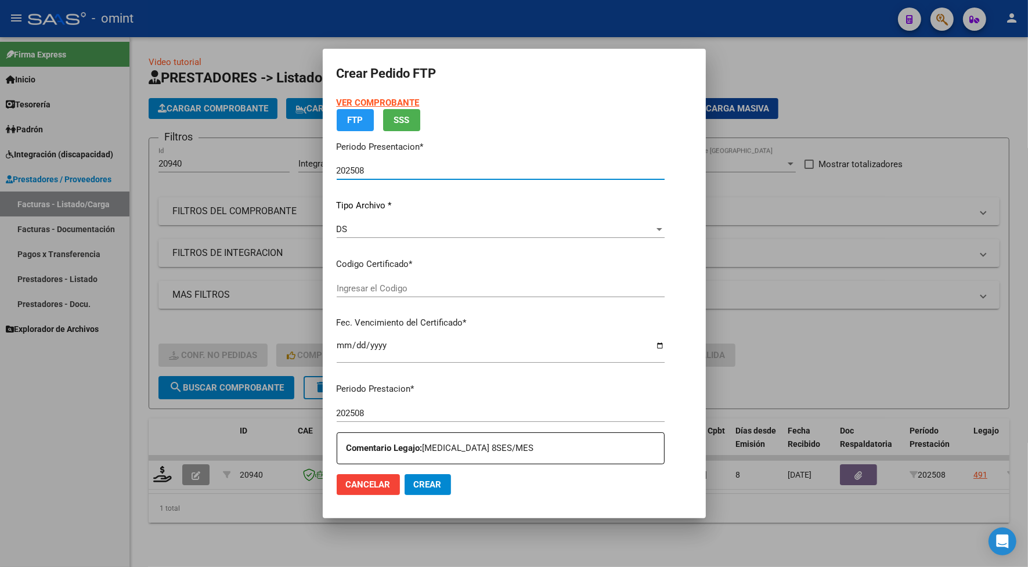
type input "6974260334"
type input "[DATE]"
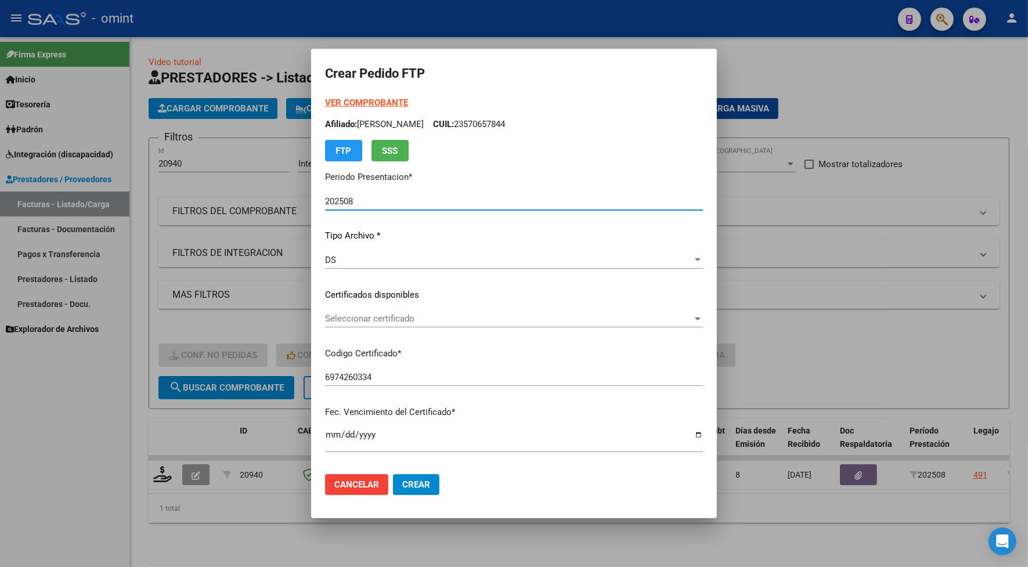
click at [325, 323] on span "Seleccionar certificado" at bounding box center [508, 318] width 367 height 10
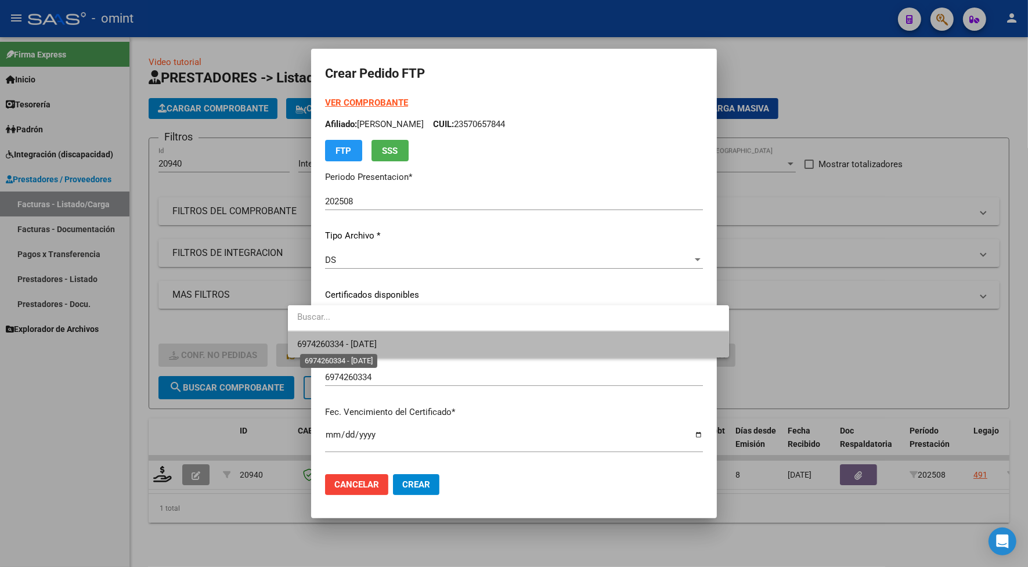
click at [343, 345] on span "6974260334 - [DATE]" at bounding box center [336, 344] width 79 height 10
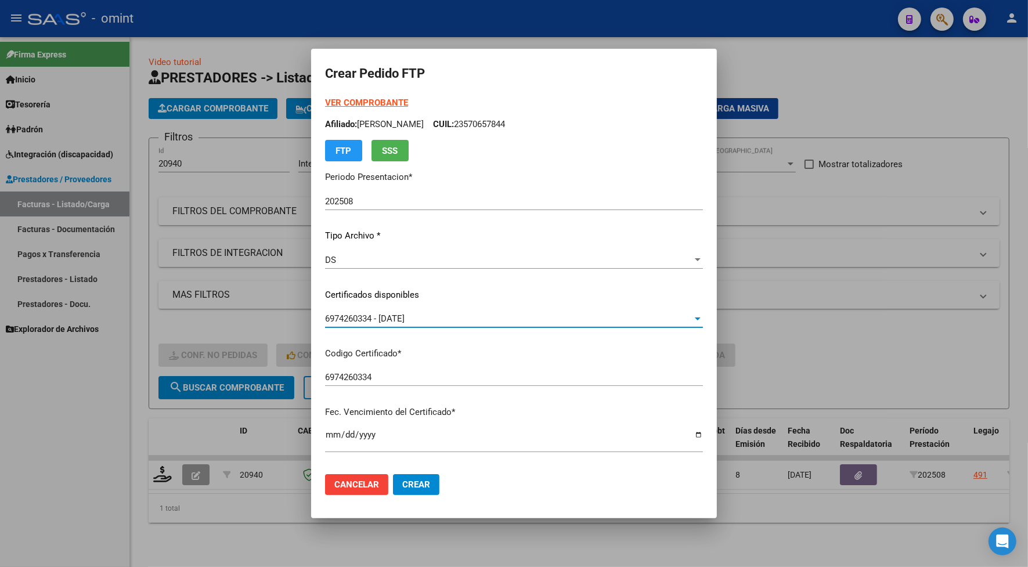
scroll to position [218, 0]
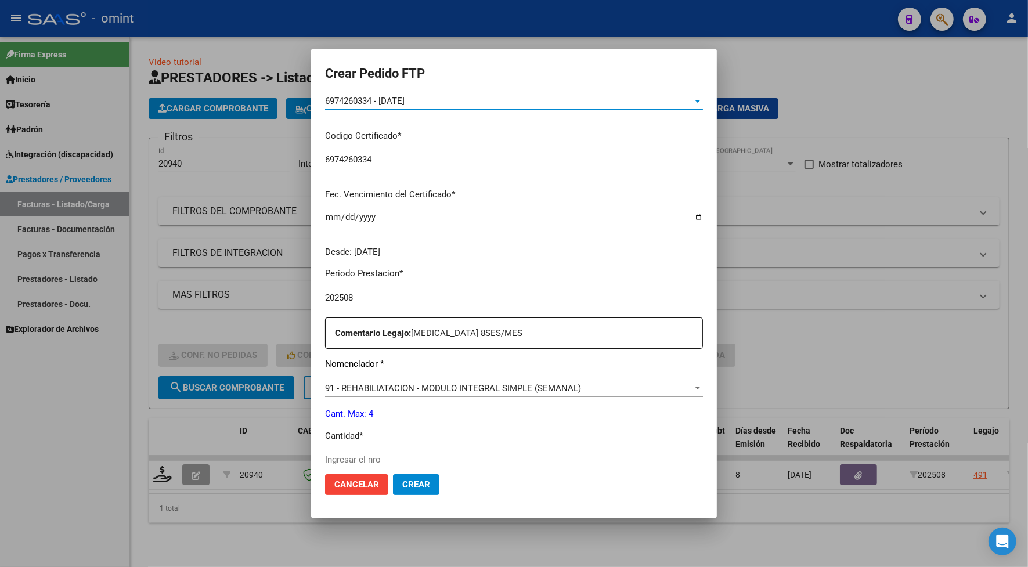
click at [337, 458] on input "Ingresar el nro" at bounding box center [514, 459] width 378 height 10
type input "4"
click at [402, 483] on span "Crear" at bounding box center [416, 484] width 28 height 10
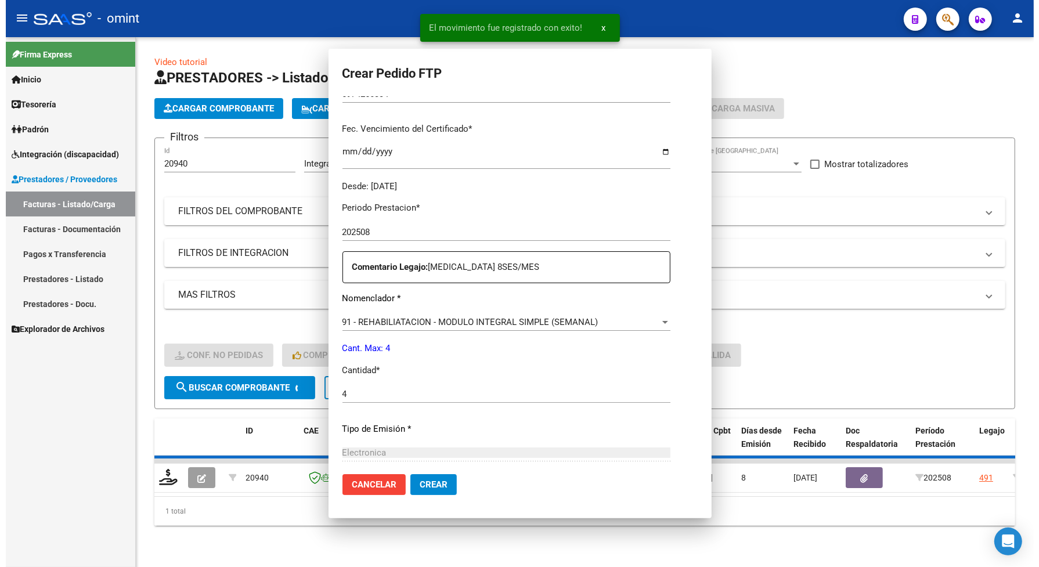
scroll to position [0, 0]
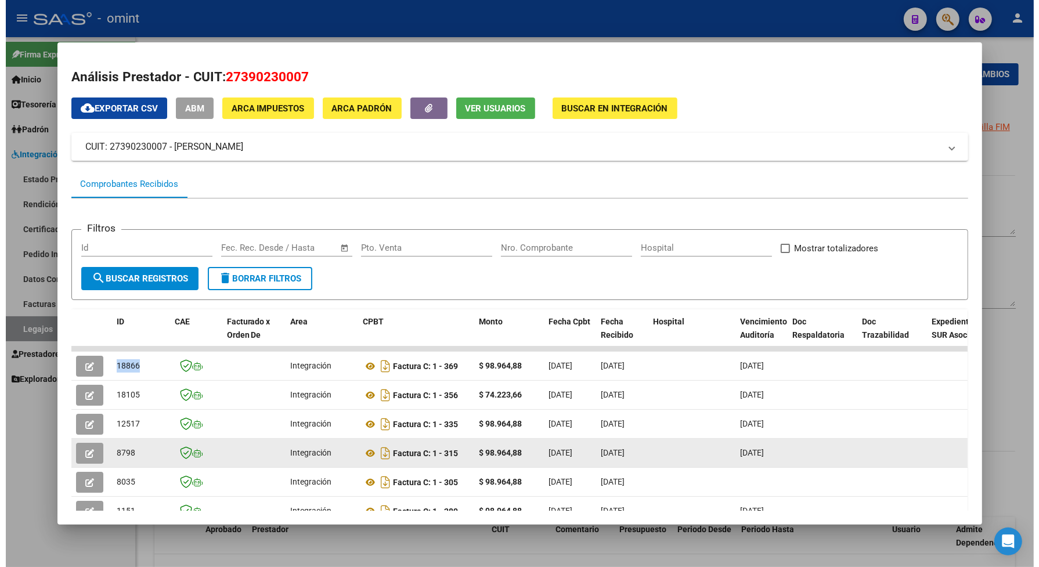
scroll to position [41, 0]
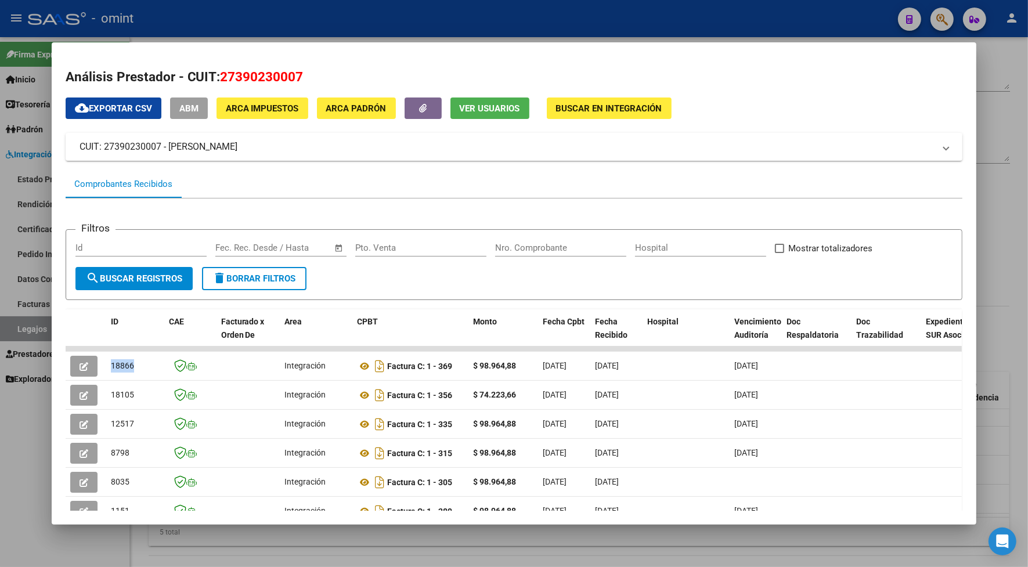
click at [312, 26] on div at bounding box center [514, 283] width 1028 height 567
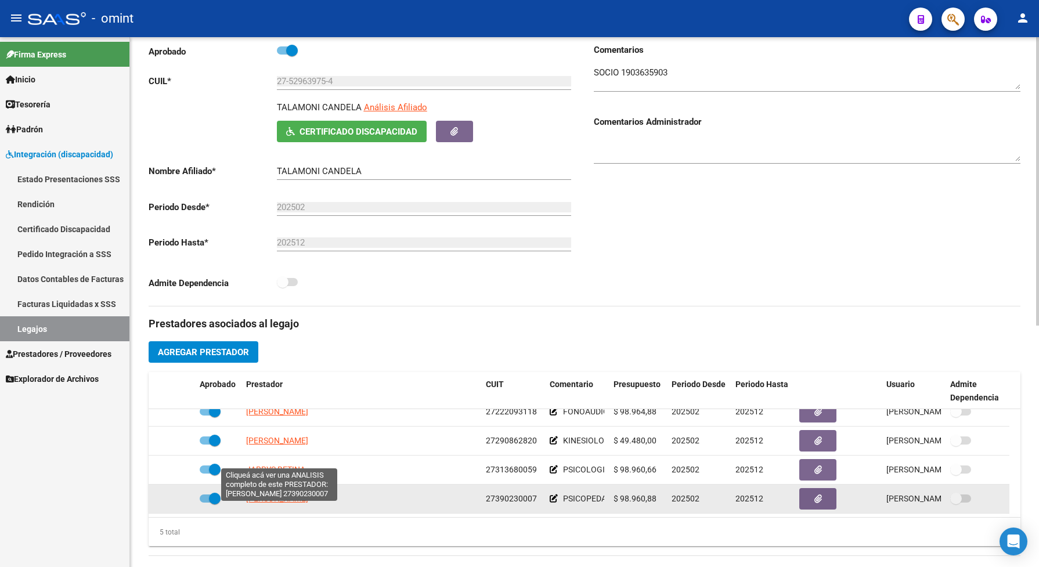
click at [273, 503] on span "IPPOLITI YOHANA" at bounding box center [277, 498] width 62 height 9
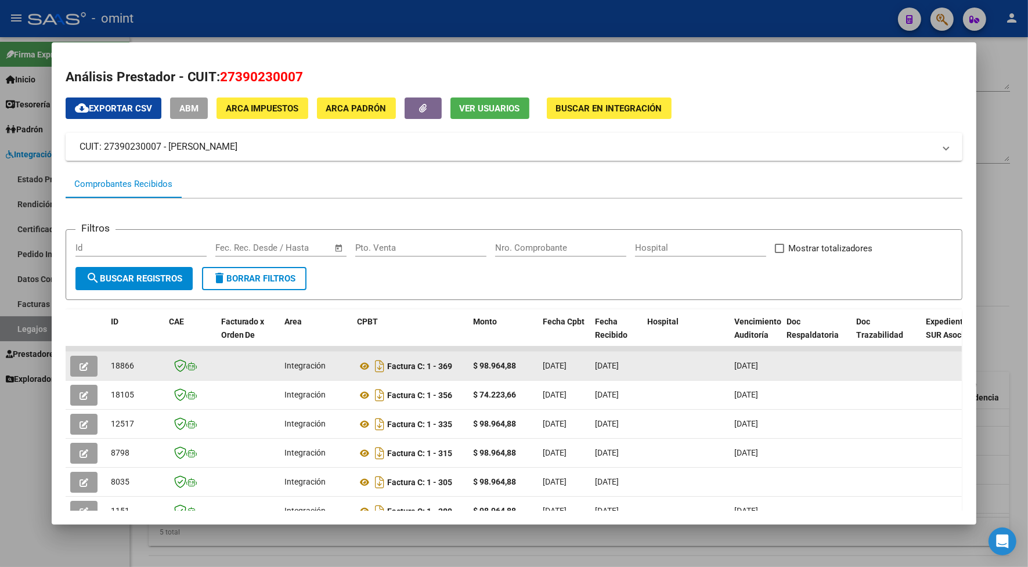
click at [84, 358] on button "button" at bounding box center [83, 366] width 27 height 21
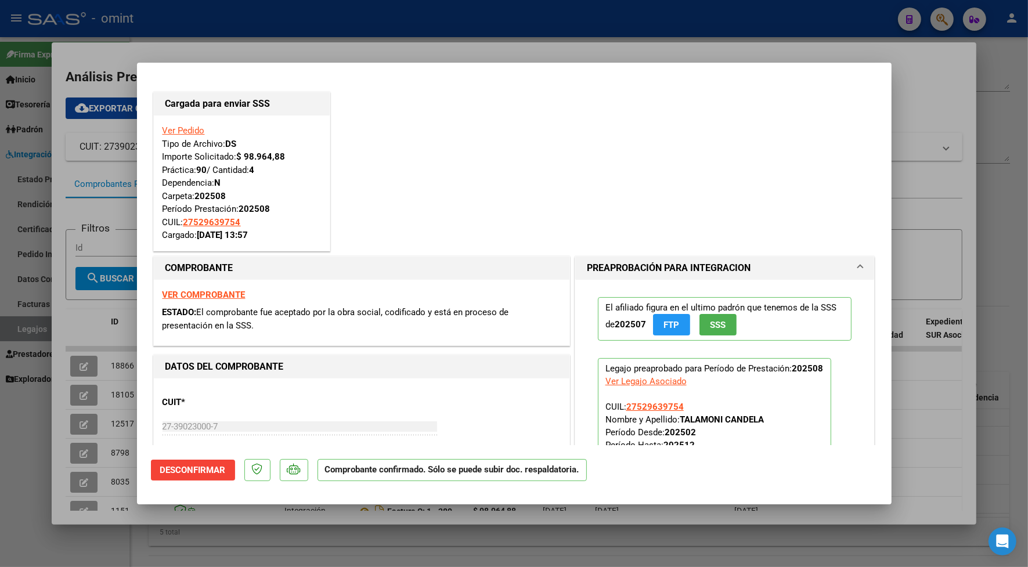
click at [274, 37] on div at bounding box center [514, 283] width 1028 height 567
type input "$ 0,00"
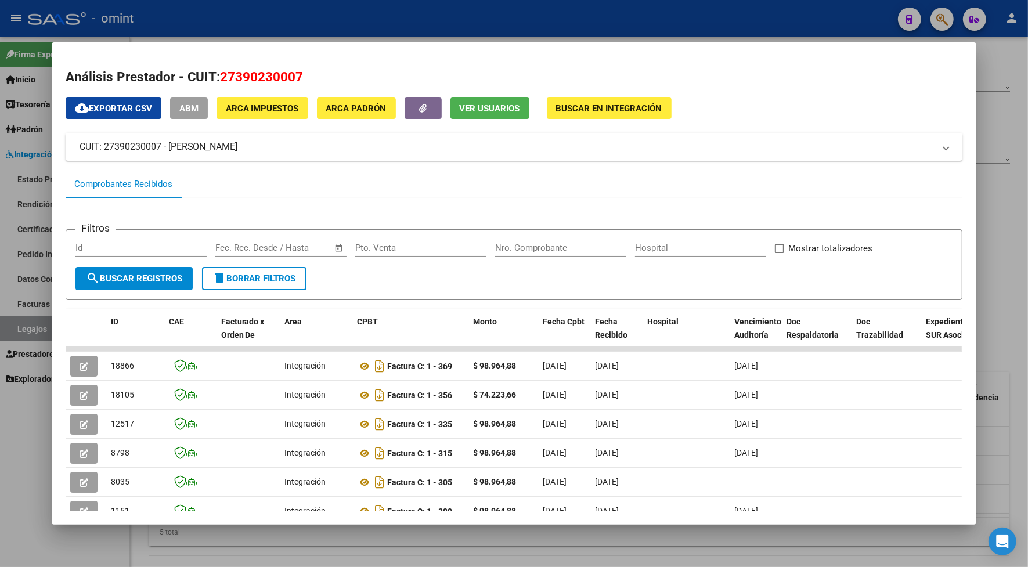
click at [236, 21] on div at bounding box center [514, 283] width 1028 height 567
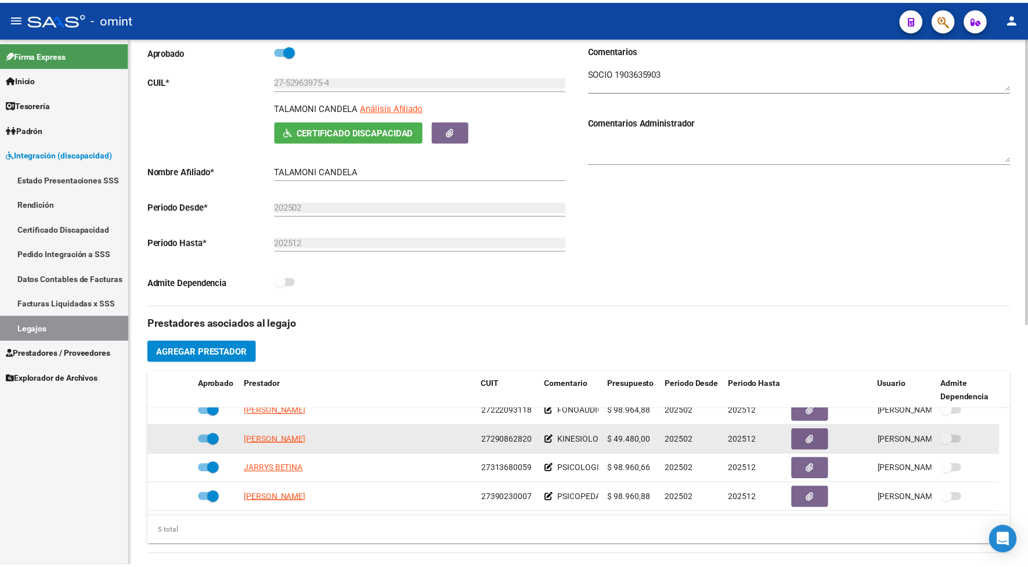
scroll to position [0, 0]
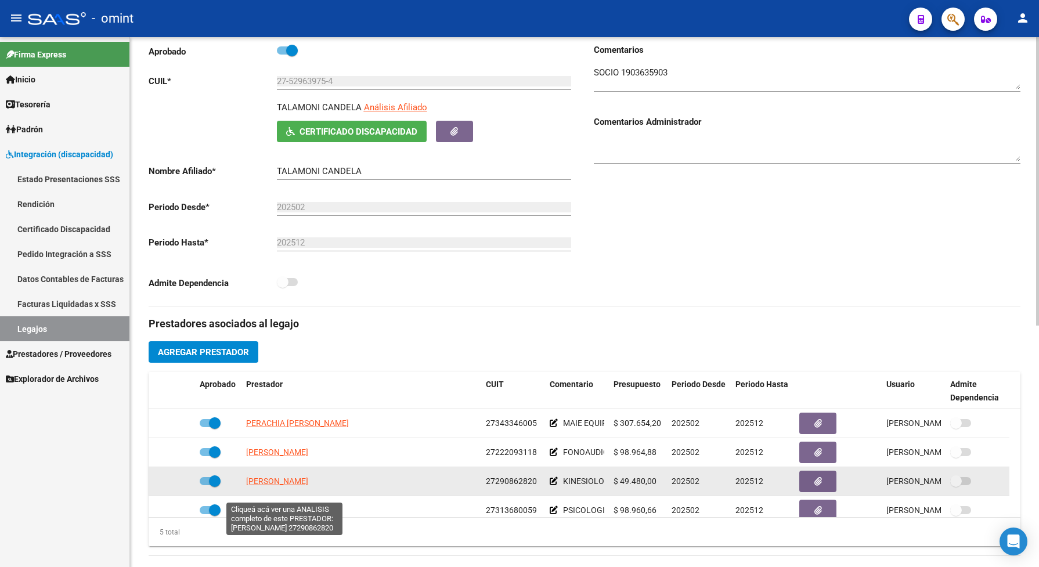
click at [297, 486] on span "[PERSON_NAME]" at bounding box center [277, 480] width 62 height 9
type textarea "27290862820"
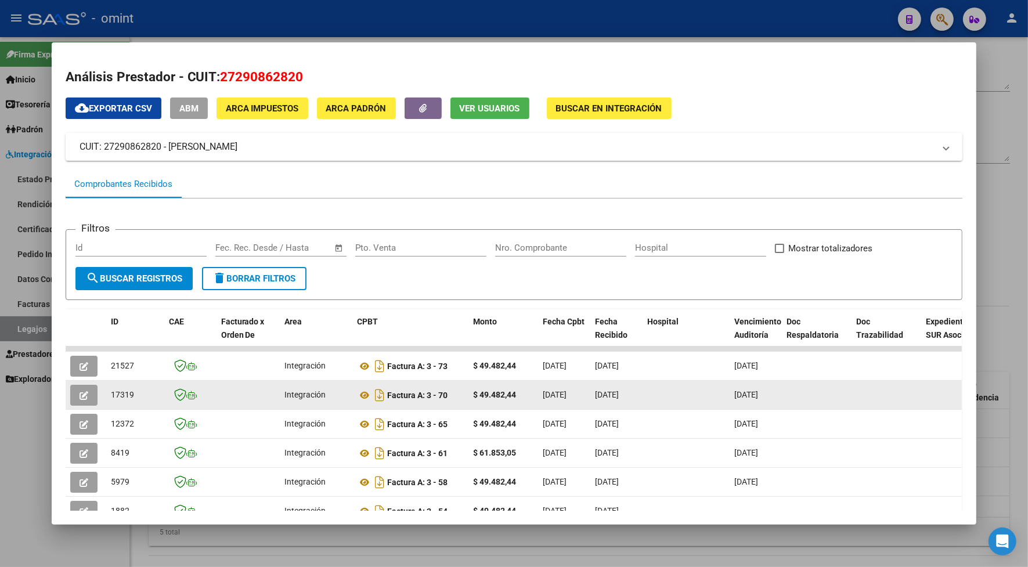
click at [85, 392] on button "button" at bounding box center [83, 395] width 27 height 21
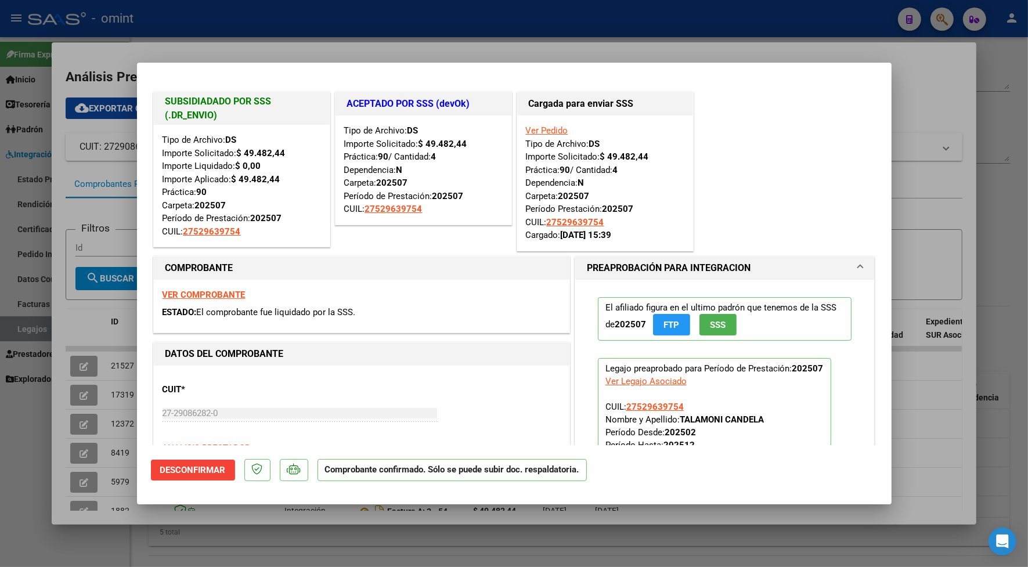
click at [206, 297] on strong "VER COMPROBANTE" at bounding box center [203, 295] width 83 height 10
click at [259, 38] on div at bounding box center [514, 283] width 1028 height 567
type input "$ 0,00"
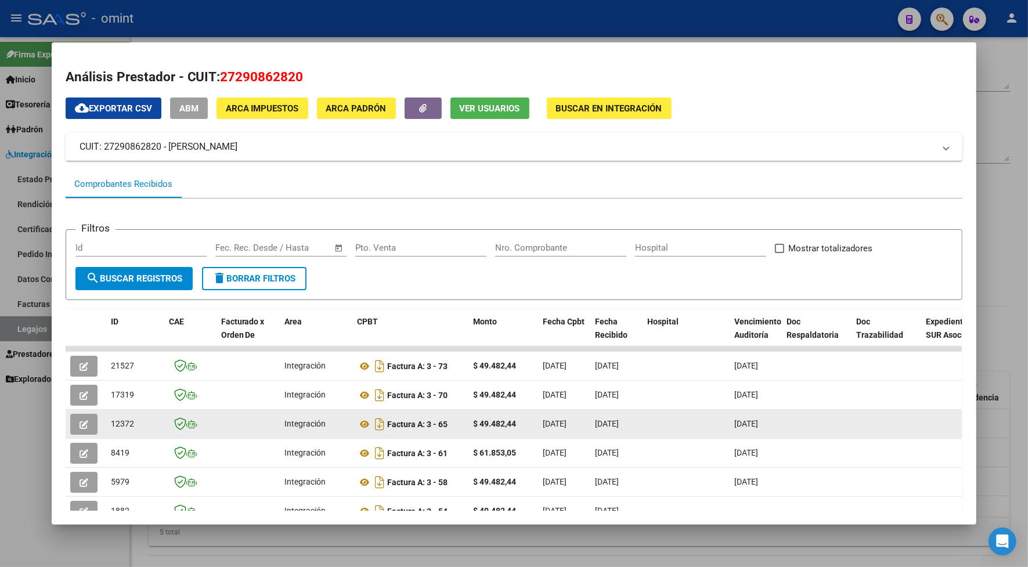
click at [71, 422] on button "button" at bounding box center [83, 424] width 27 height 21
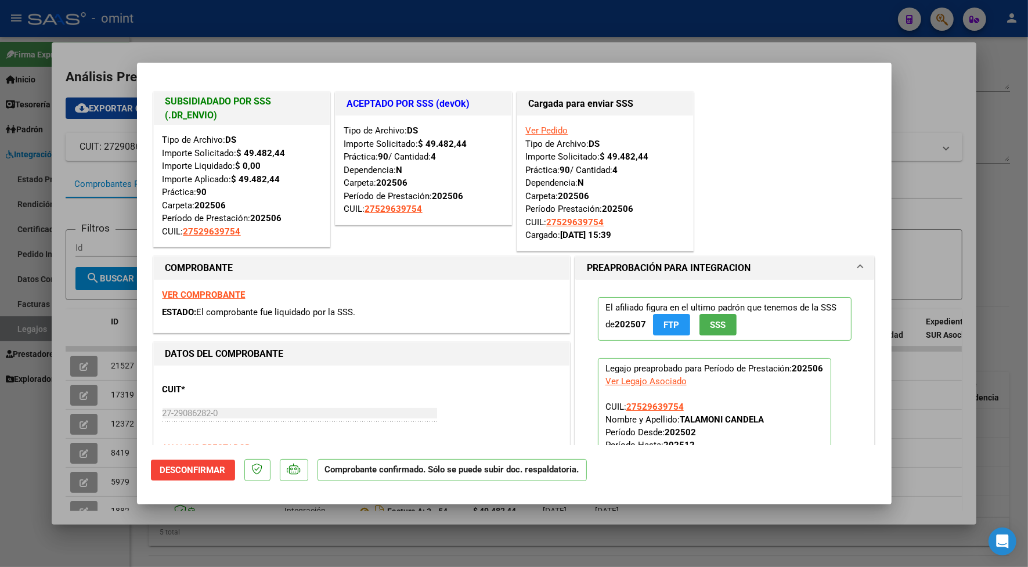
click at [200, 296] on strong "VER COMPROBANTE" at bounding box center [203, 295] width 83 height 10
click at [230, 8] on div at bounding box center [514, 283] width 1028 height 567
type input "$ 0,00"
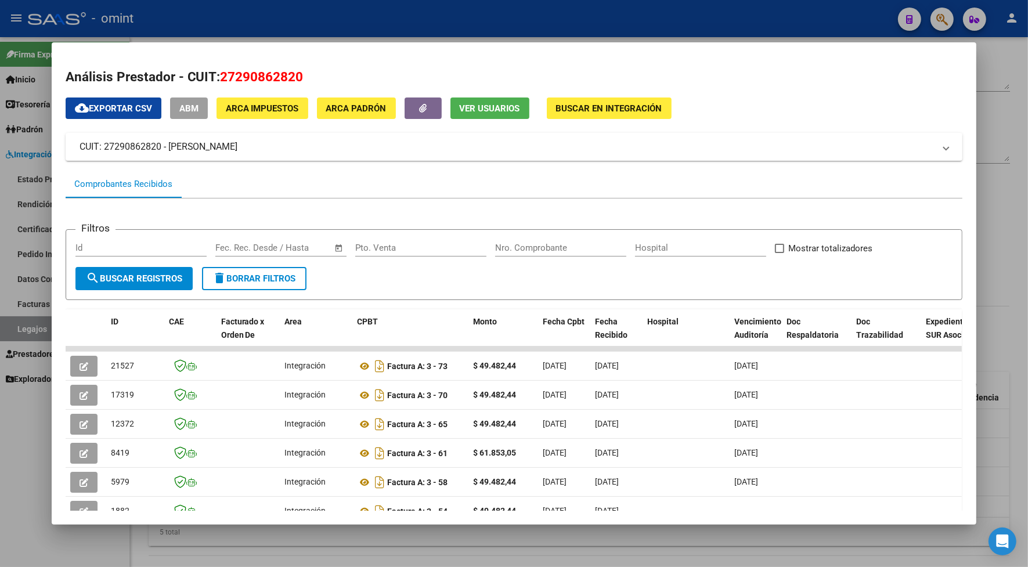
click at [250, 24] on div at bounding box center [514, 283] width 1028 height 567
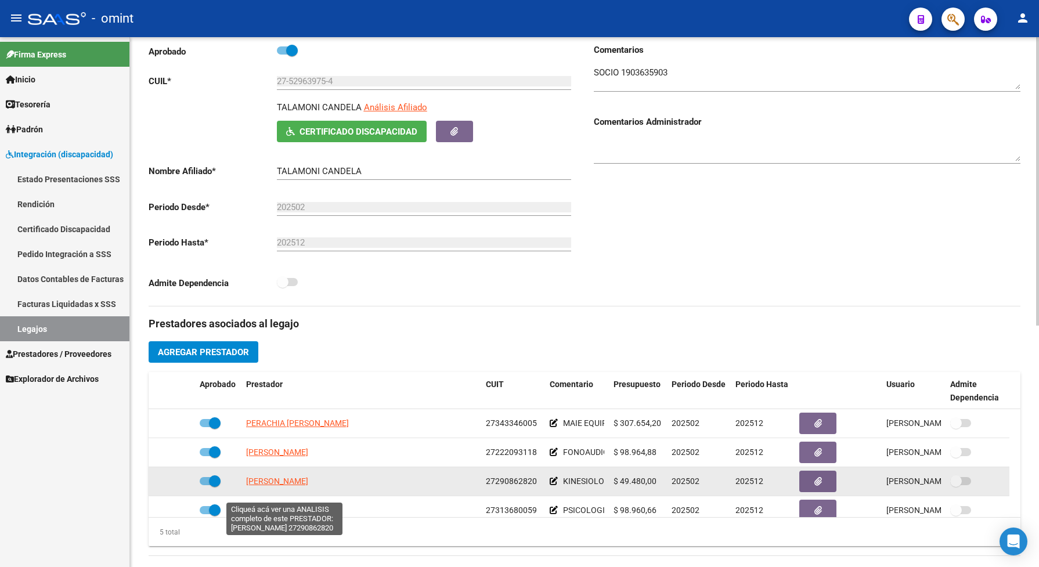
click at [308, 486] on span "[PERSON_NAME]" at bounding box center [277, 480] width 62 height 9
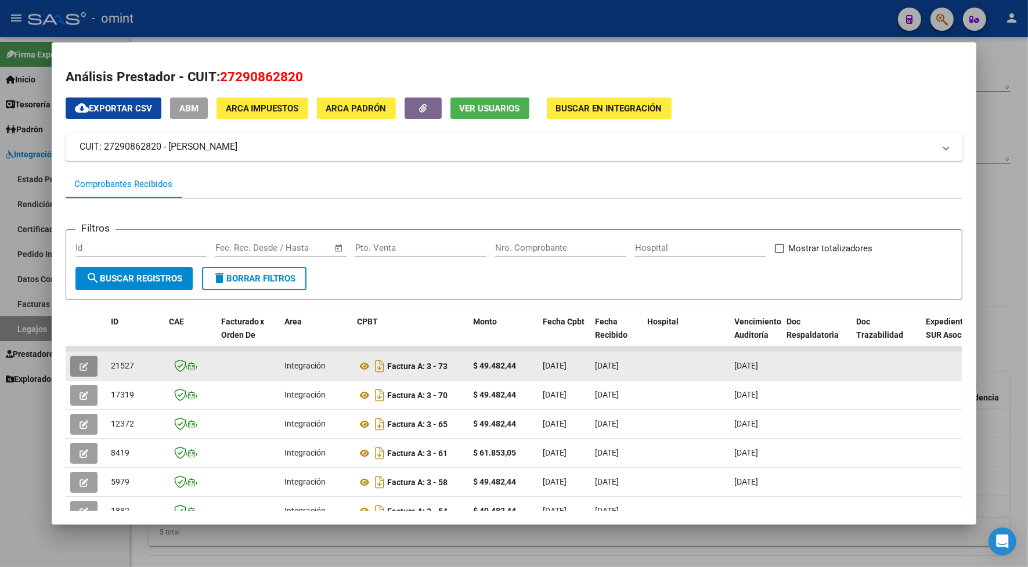
click at [84, 363] on button "button" at bounding box center [83, 366] width 27 height 21
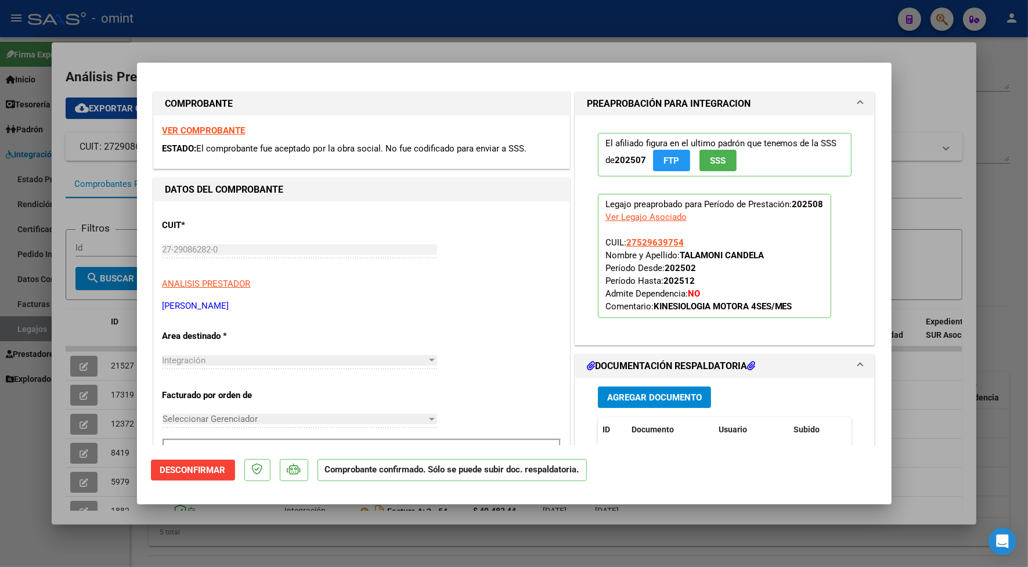
click at [355, 34] on div at bounding box center [514, 283] width 1028 height 567
type input "$ 0,00"
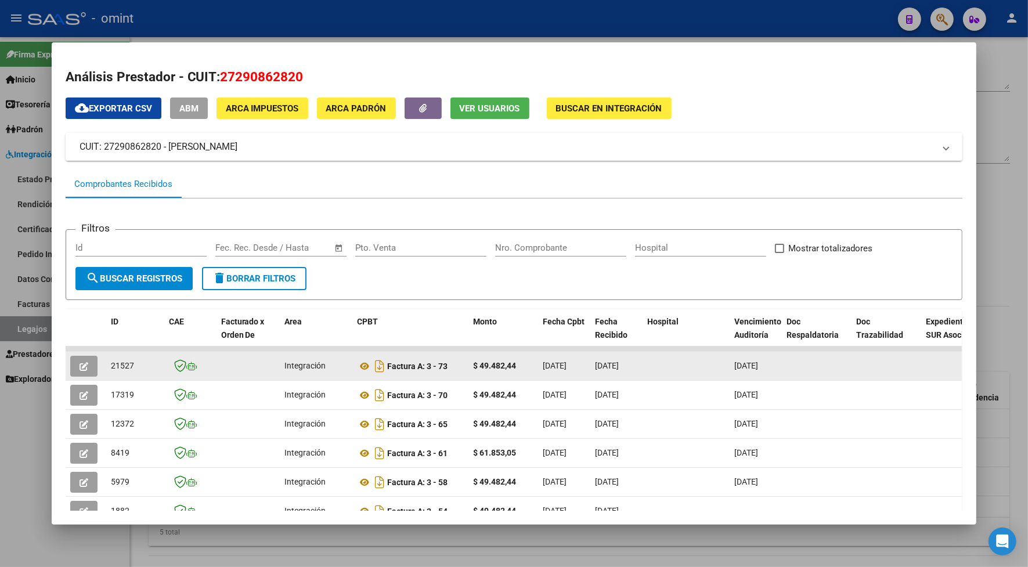
drag, startPoint x: 129, startPoint y: 360, endPoint x: 103, endPoint y: 367, distance: 27.4
click at [106, 367] on datatable-body-cell "21527" at bounding box center [135, 366] width 58 height 28
drag, startPoint x: 103, startPoint y: 367, endPoint x: 111, endPoint y: 366, distance: 8.1
copy span "21527"
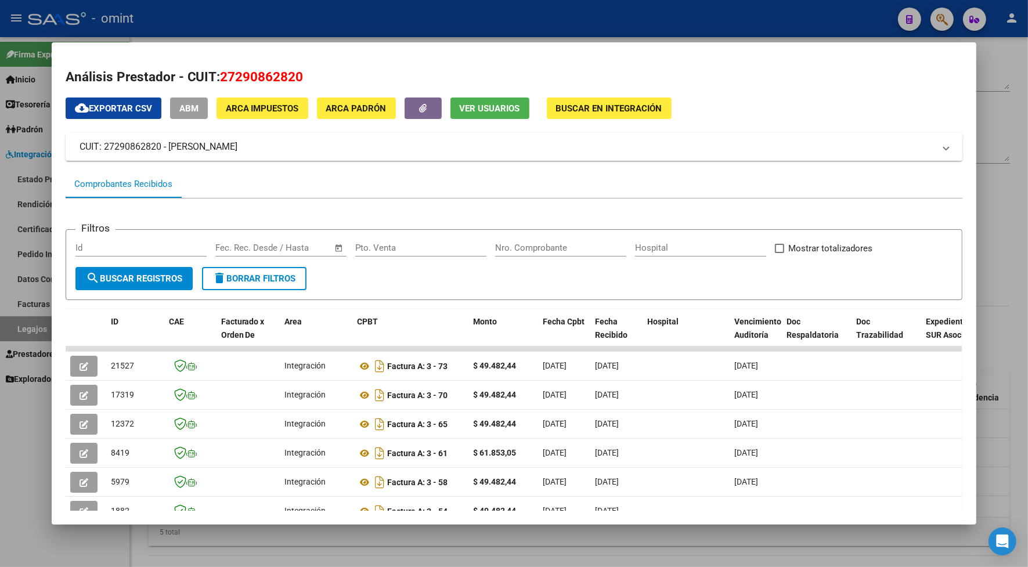
click at [290, 12] on div at bounding box center [514, 283] width 1028 height 567
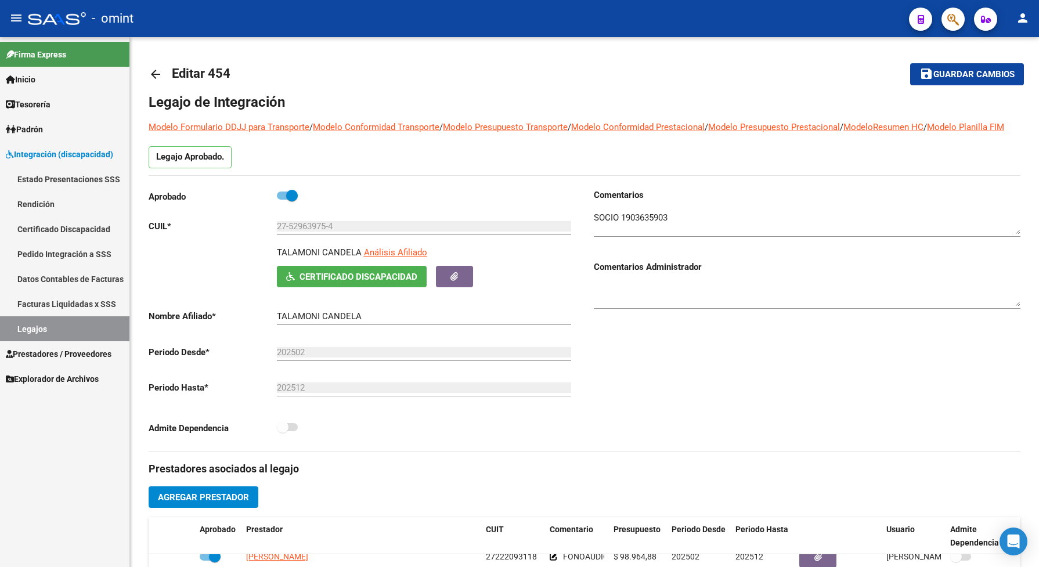
click at [55, 328] on link "Legajos" at bounding box center [64, 328] width 129 height 25
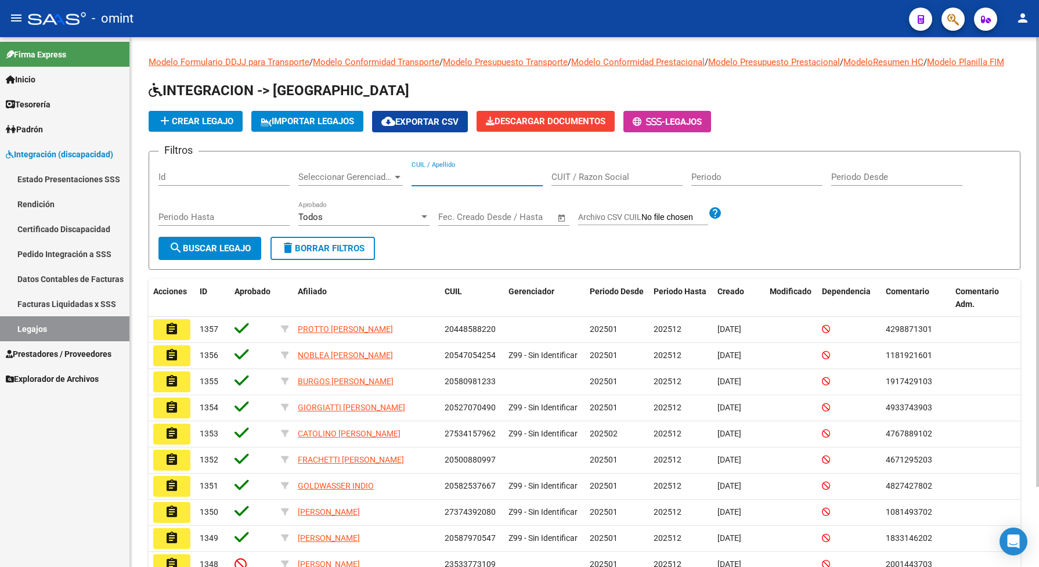
click at [439, 182] on input "CUIL / Apellido" at bounding box center [476, 177] width 131 height 10
paste input "23570657844"
type input "23570657844"
click at [230, 260] on button "search Buscar Legajo" at bounding box center [209, 248] width 103 height 23
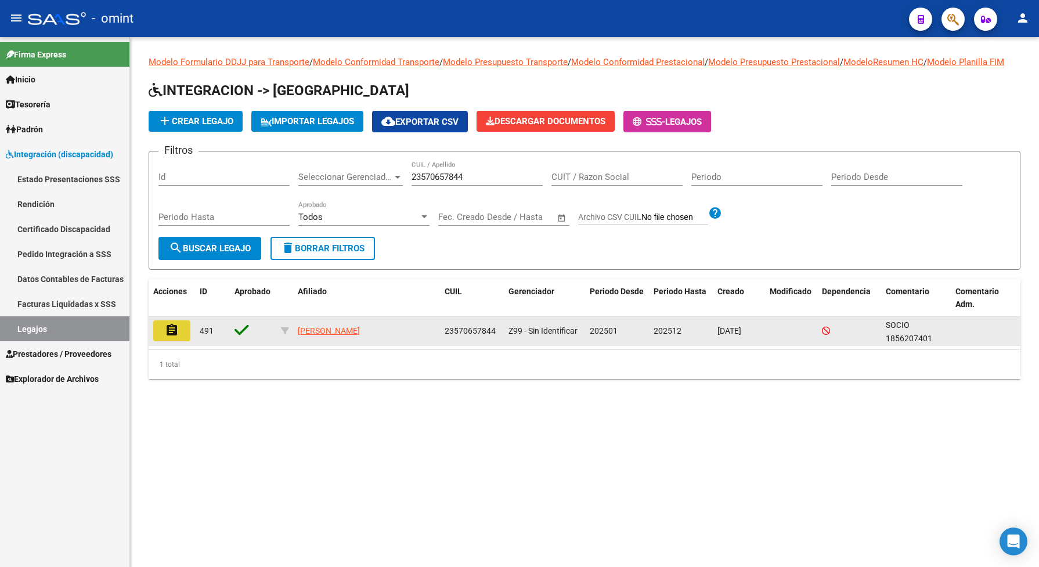
click at [169, 341] on button "assignment" at bounding box center [171, 330] width 37 height 21
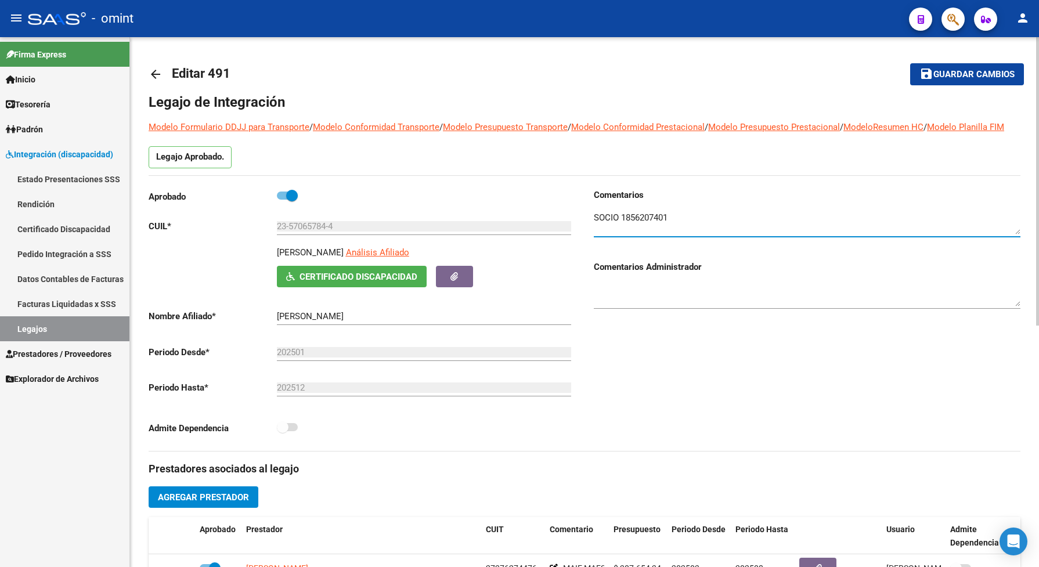
drag, startPoint x: 674, startPoint y: 234, endPoint x: 621, endPoint y: 223, distance: 53.8
click at [621, 223] on textarea at bounding box center [807, 222] width 427 height 23
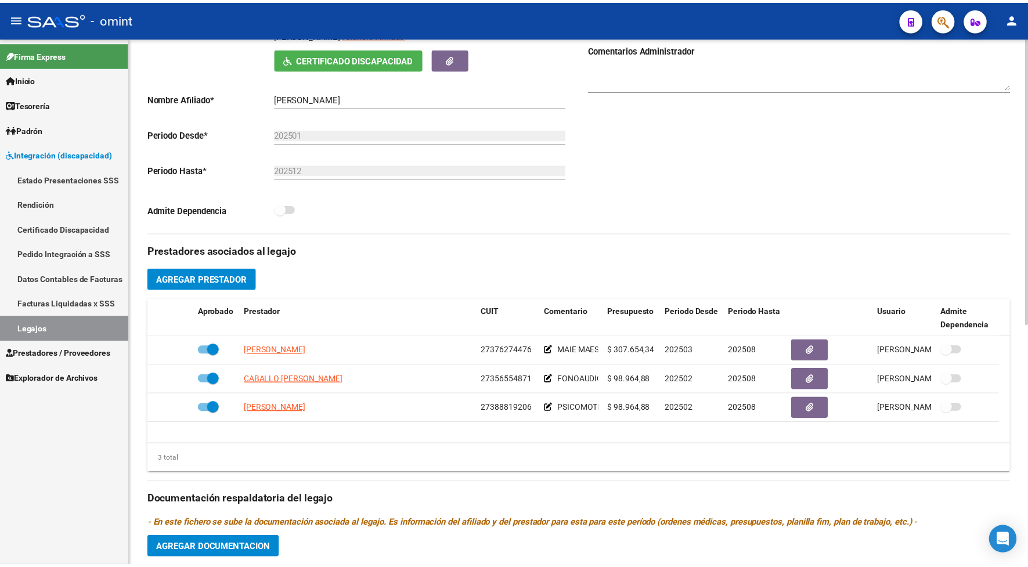
scroll to position [290, 0]
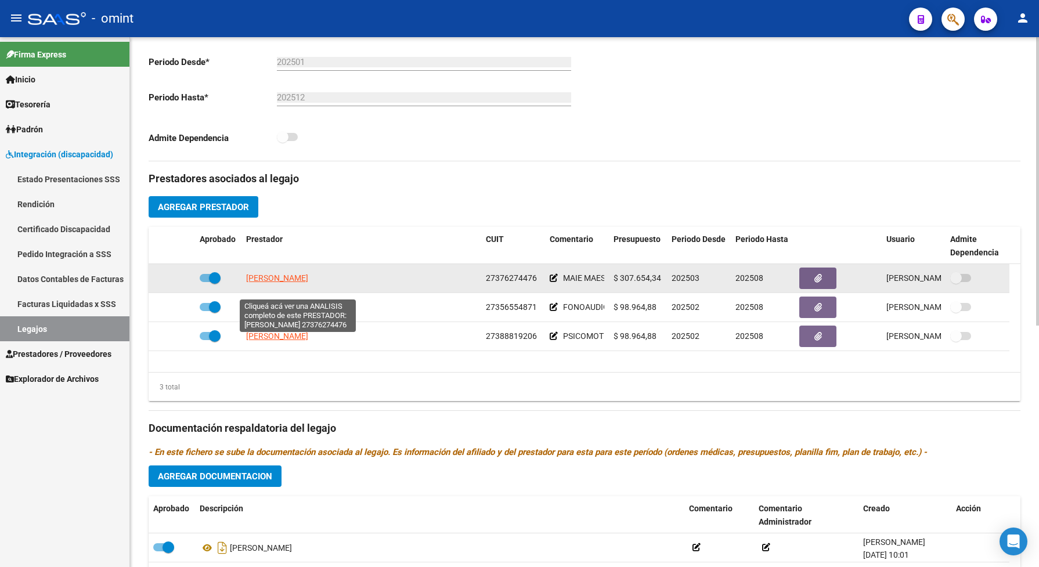
click at [305, 283] on span "[PERSON_NAME]" at bounding box center [277, 277] width 62 height 9
type textarea "27376274476"
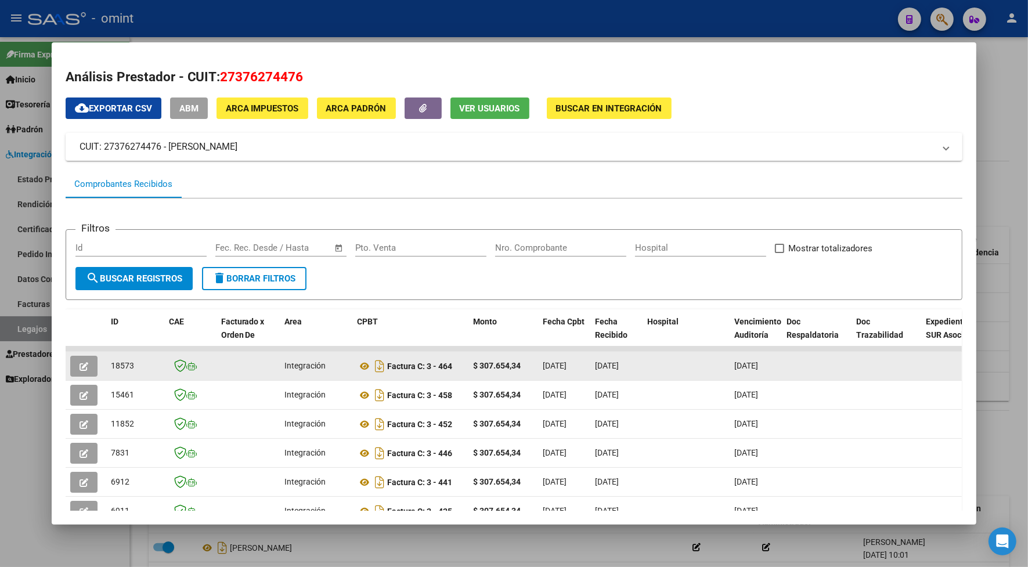
scroll to position [73, 0]
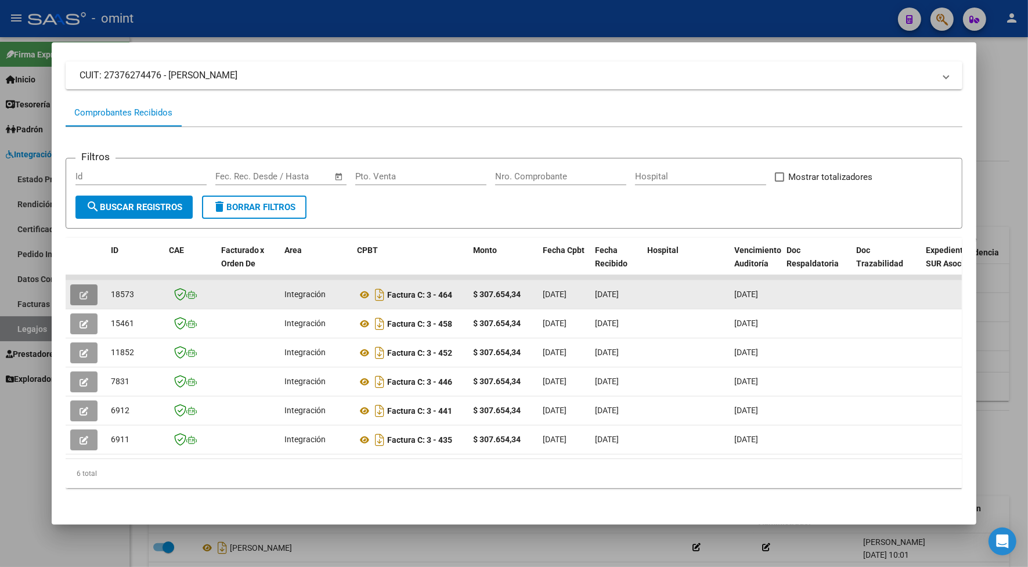
click at [80, 291] on icon "button" at bounding box center [83, 295] width 9 height 9
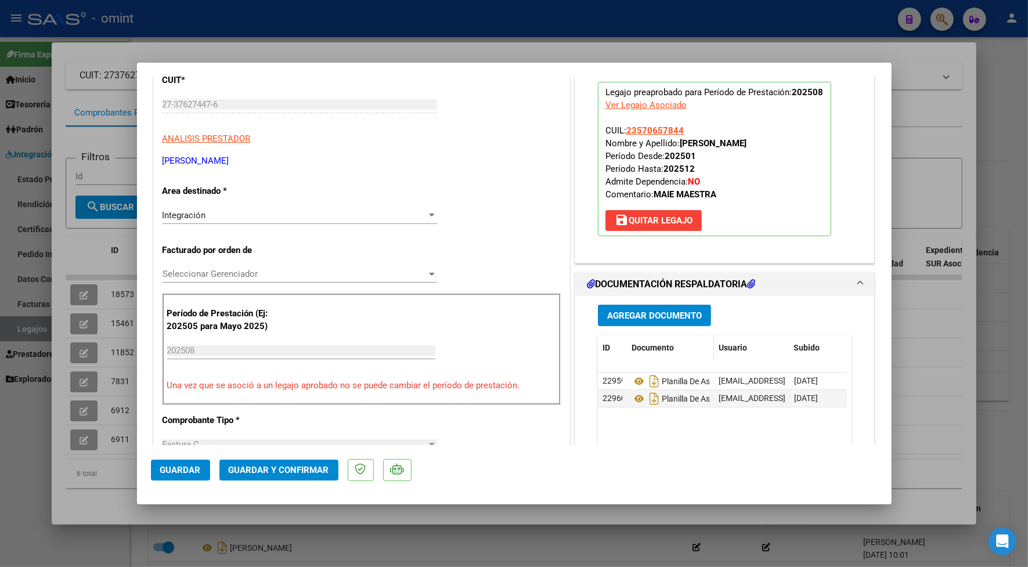
scroll to position [218, 0]
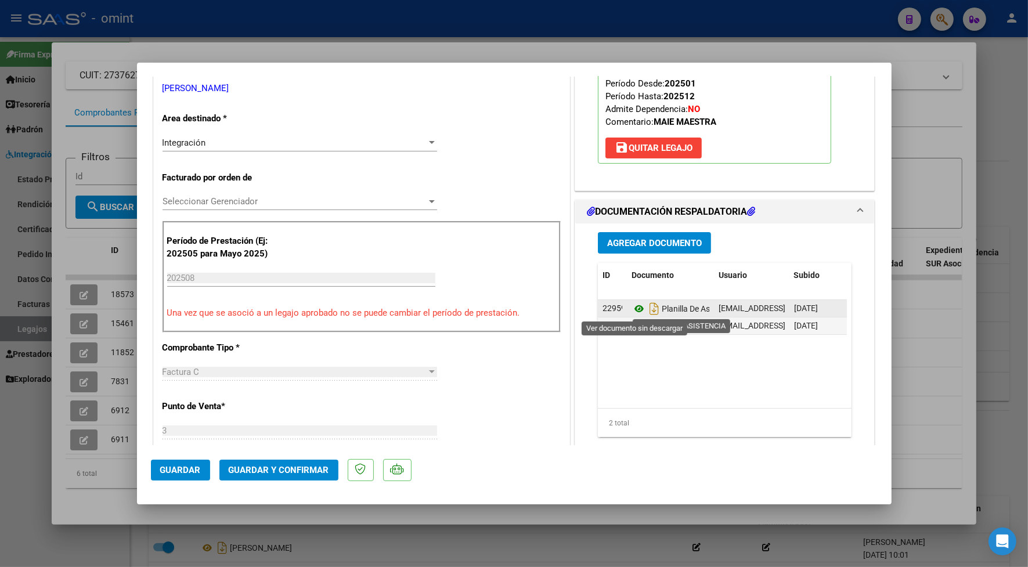
click at [634, 310] on icon at bounding box center [638, 309] width 15 height 14
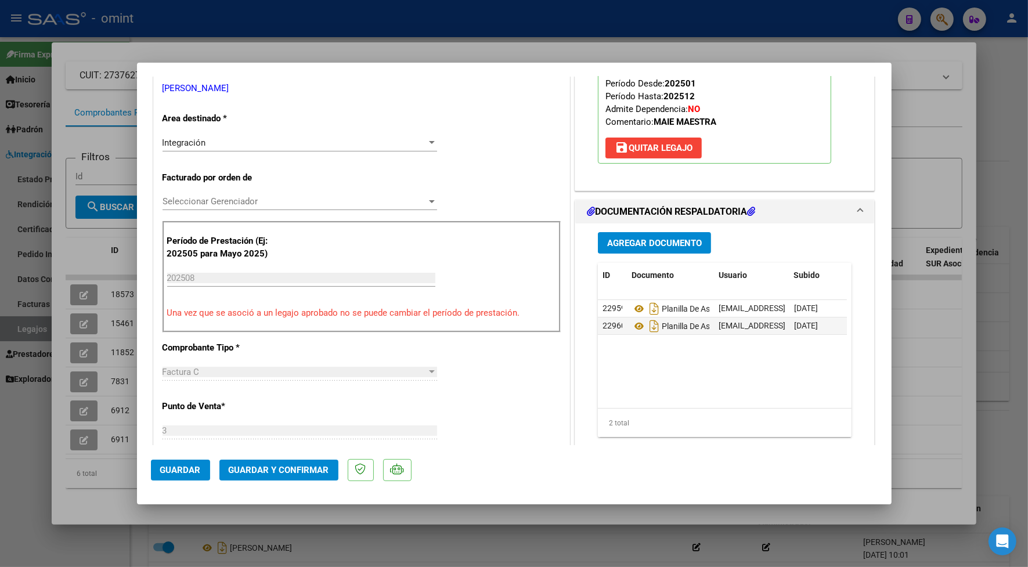
scroll to position [0, 0]
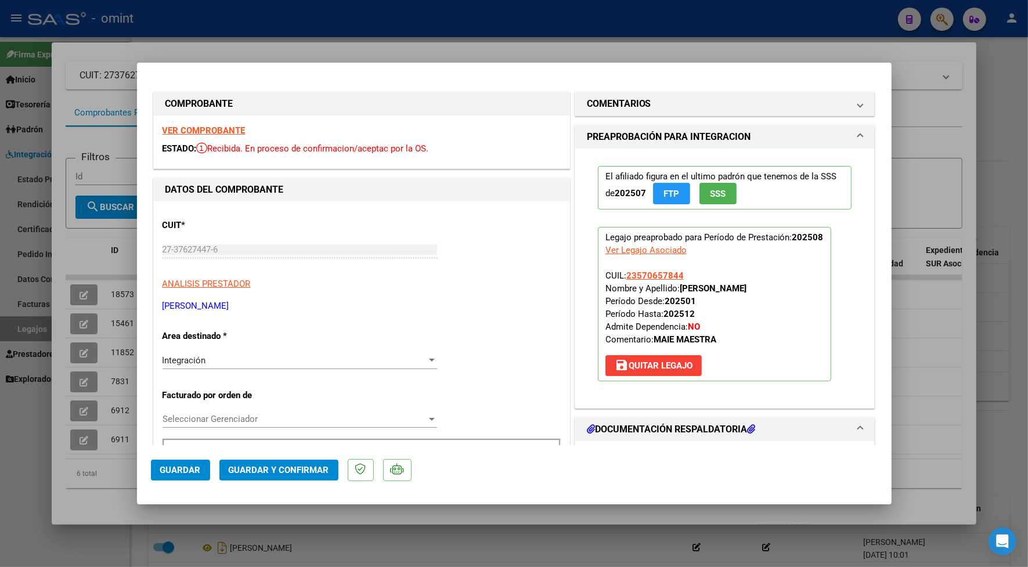
click at [195, 127] on strong "VER COMPROBANTE" at bounding box center [203, 130] width 83 height 10
click at [314, 466] on span "Guardar y Confirmar" at bounding box center [279, 470] width 100 height 10
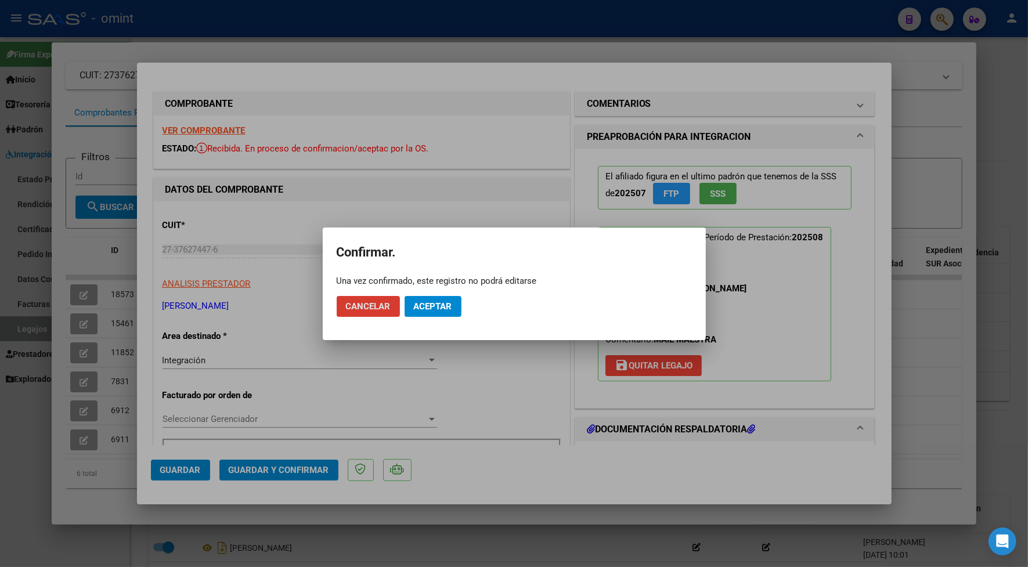
click at [428, 305] on span "Aceptar" at bounding box center [433, 306] width 38 height 10
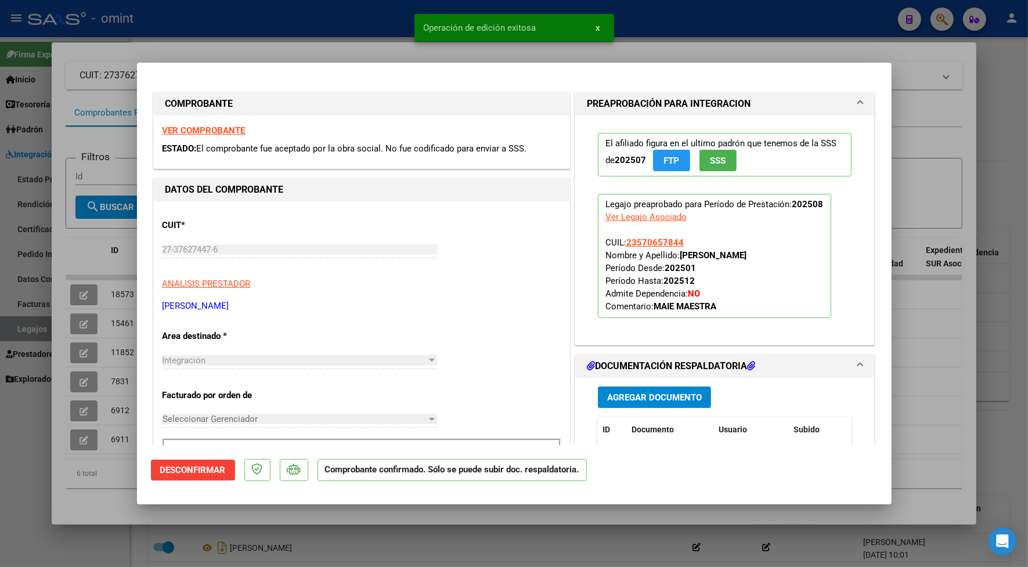
click at [219, 26] on div at bounding box center [514, 283] width 1028 height 567
type input "$ 0,00"
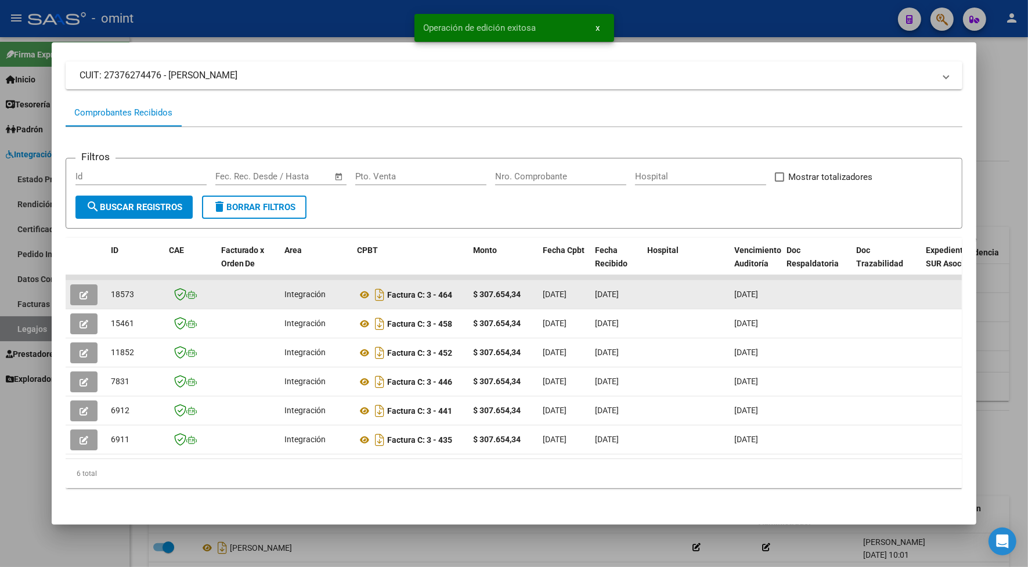
drag, startPoint x: 133, startPoint y: 288, endPoint x: 106, endPoint y: 299, distance: 29.4
click at [106, 299] on datatable-body-cell "18573" at bounding box center [135, 294] width 58 height 28
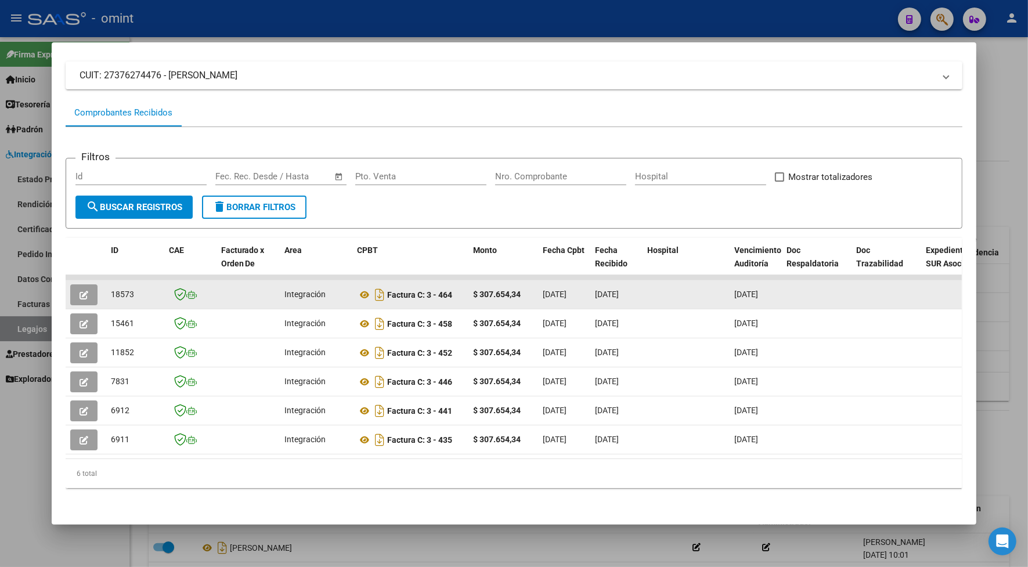
drag, startPoint x: 106, startPoint y: 299, endPoint x: 115, endPoint y: 291, distance: 12.3
copy span "18573"
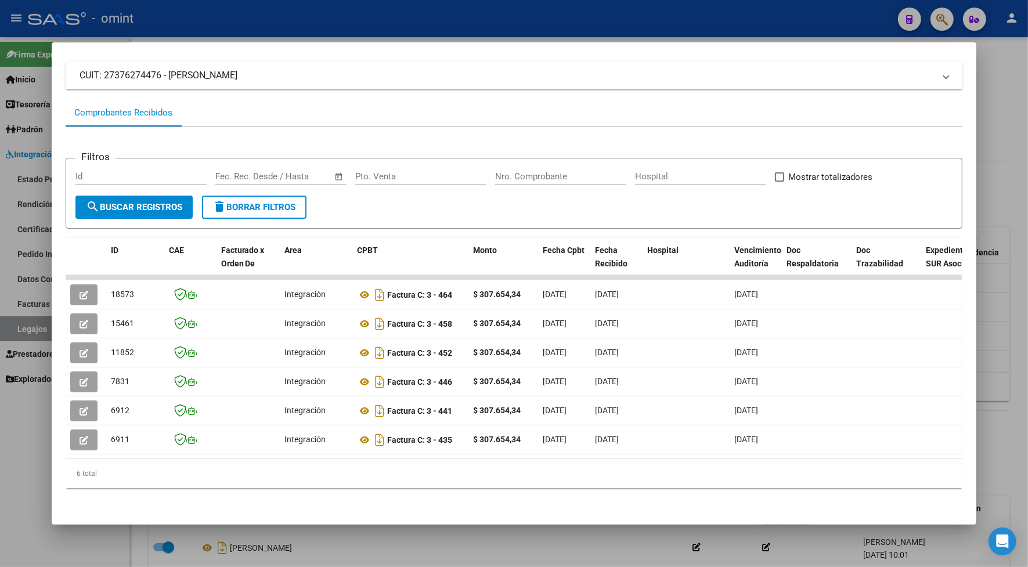
click at [323, 15] on div at bounding box center [514, 283] width 1028 height 567
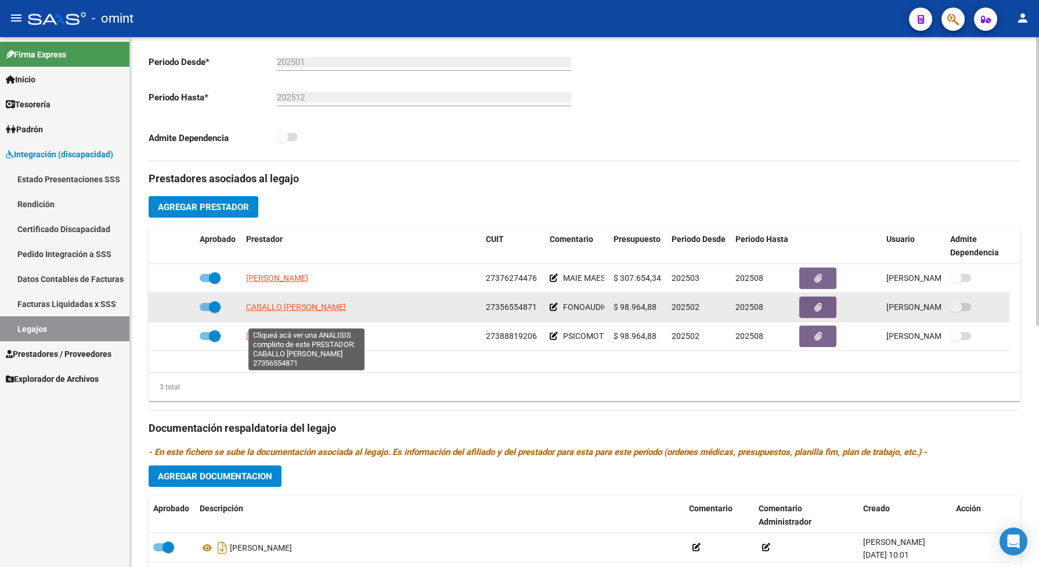
click at [344, 312] on span "CABALLO [PERSON_NAME]" at bounding box center [296, 306] width 100 height 9
type textarea "27356554871"
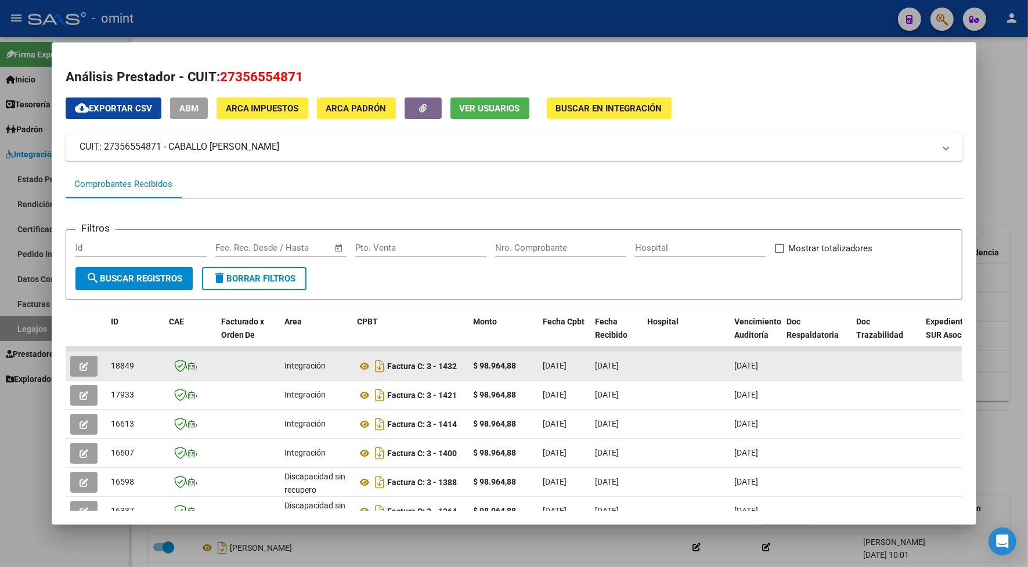
click at [73, 363] on button "button" at bounding box center [83, 366] width 27 height 21
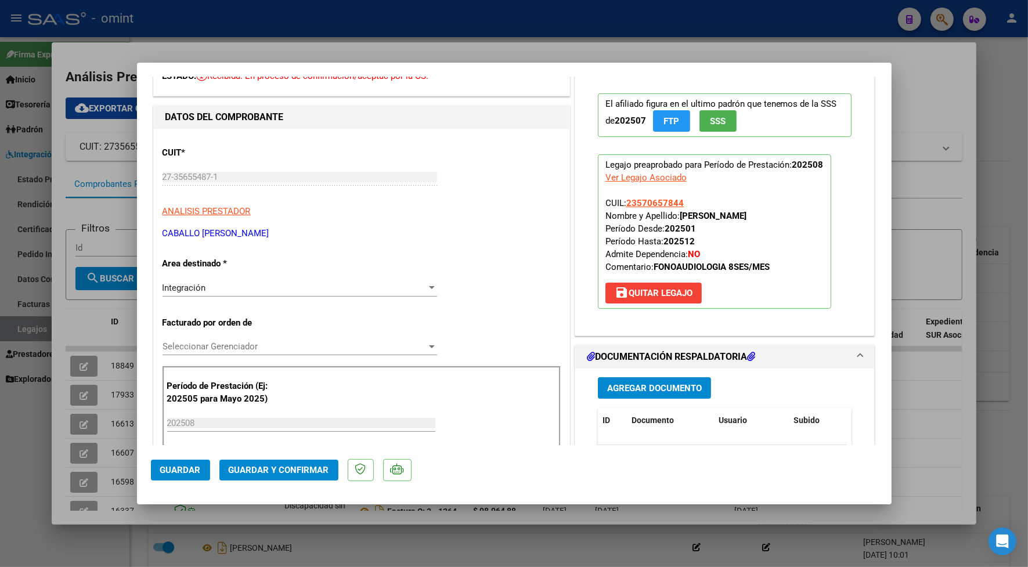
scroll to position [218, 0]
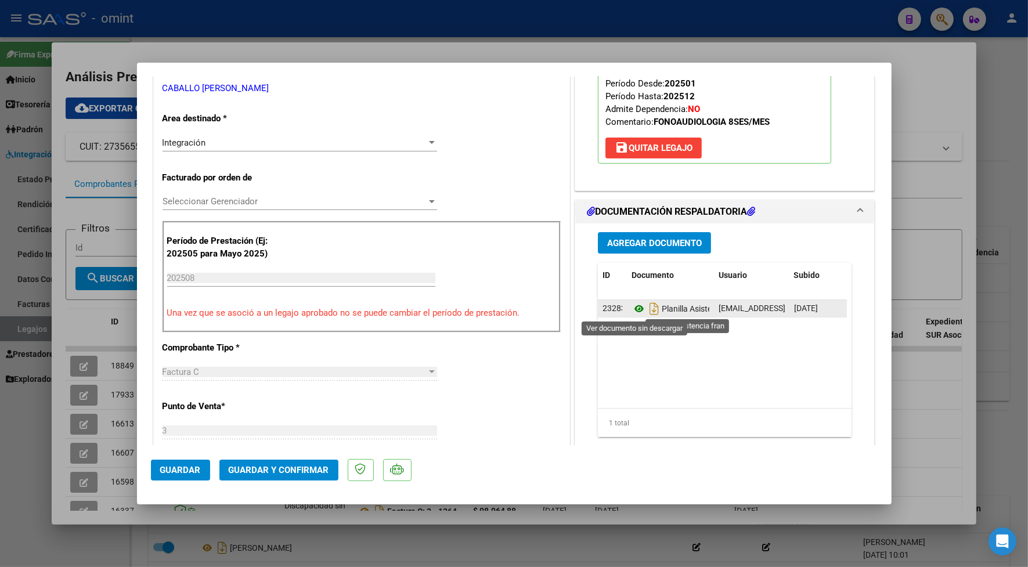
click at [633, 306] on icon at bounding box center [638, 309] width 15 height 14
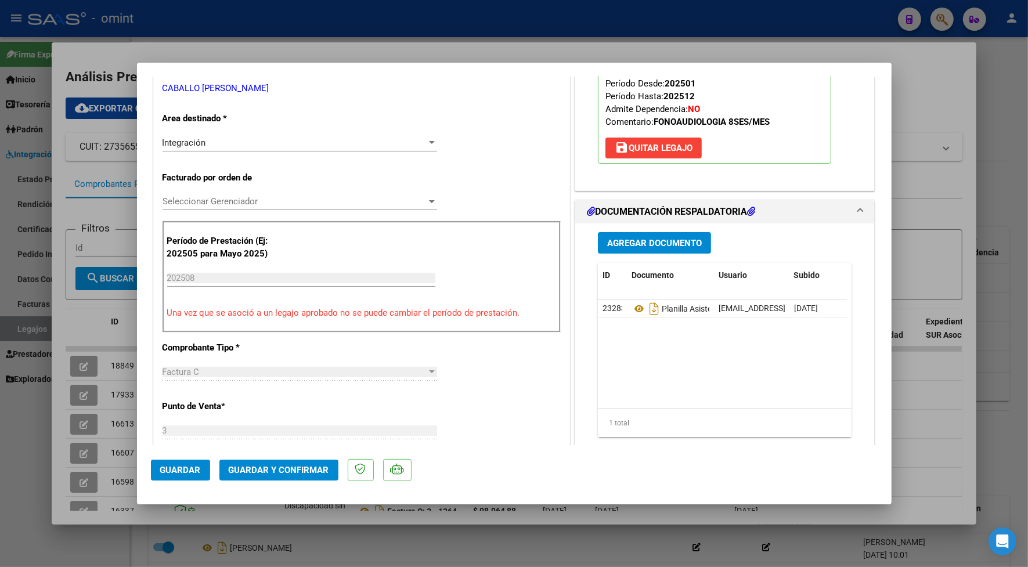
scroll to position [0, 0]
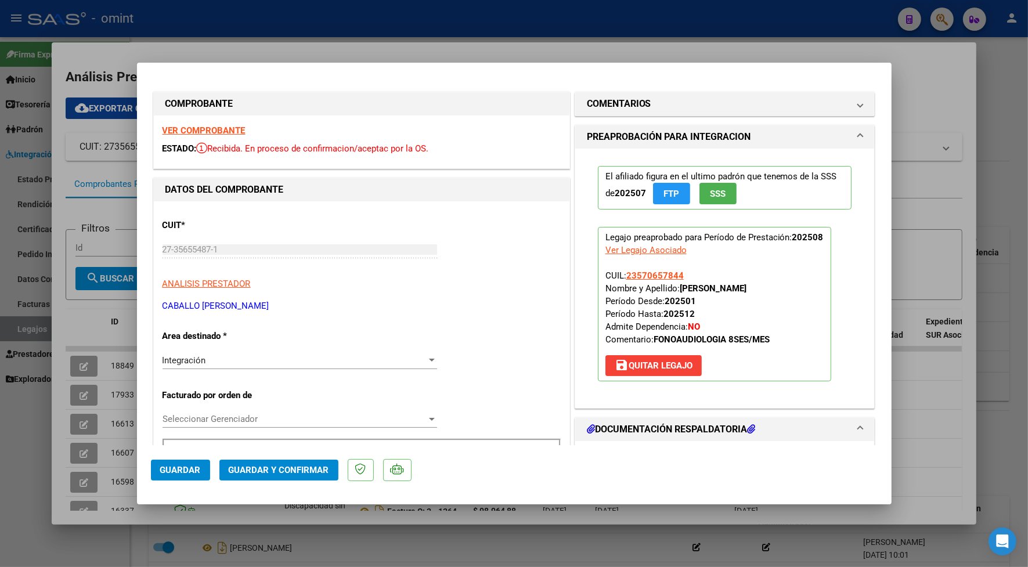
click at [231, 125] on strong "VER COMPROBANTE" at bounding box center [203, 130] width 83 height 10
click at [309, 466] on span "Guardar y Confirmar" at bounding box center [279, 470] width 100 height 10
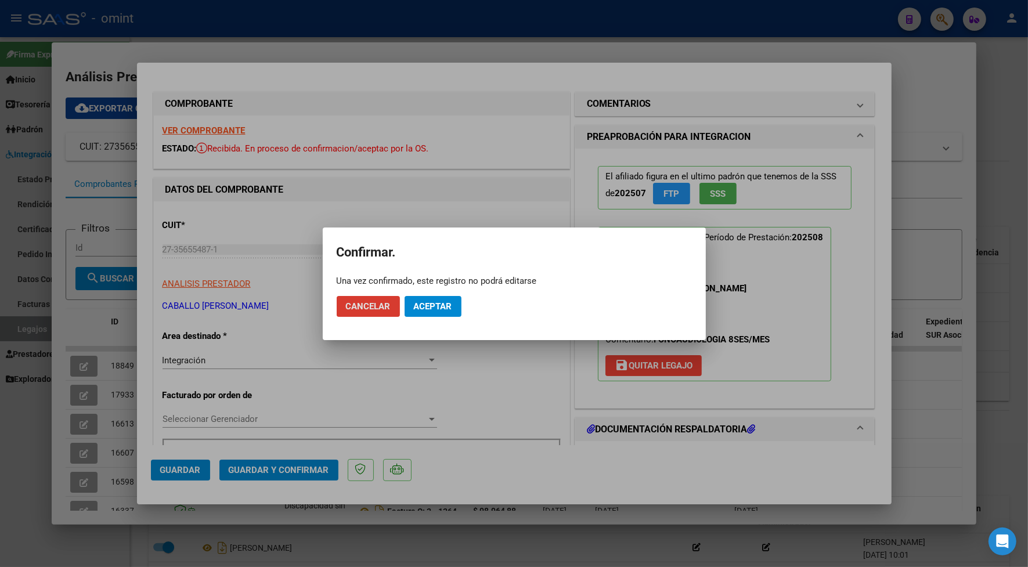
click at [437, 301] on span "Aceptar" at bounding box center [433, 306] width 38 height 10
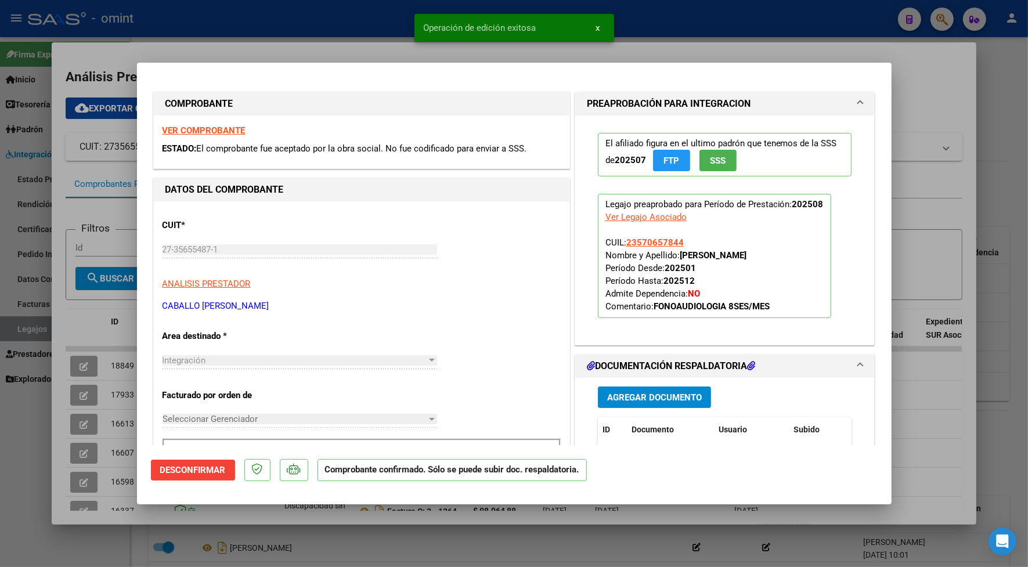
click at [317, 33] on div at bounding box center [514, 283] width 1028 height 567
type input "$ 0,00"
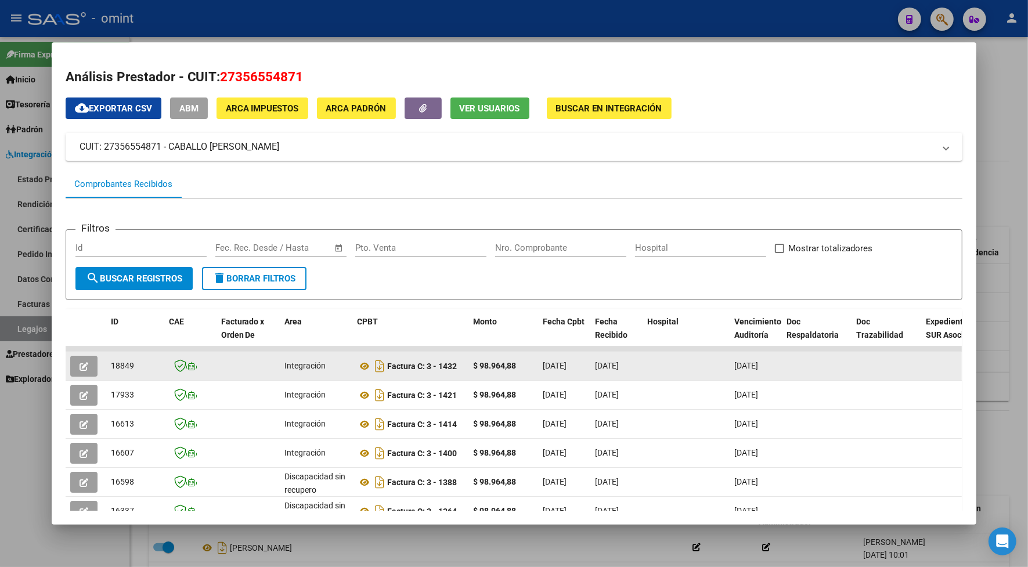
drag, startPoint x: 133, startPoint y: 370, endPoint x: 103, endPoint y: 354, distance: 34.5
click at [106, 354] on datatable-body-cell "18849" at bounding box center [135, 366] width 58 height 28
drag, startPoint x: 103, startPoint y: 354, endPoint x: 117, endPoint y: 363, distance: 16.9
copy span "18849"
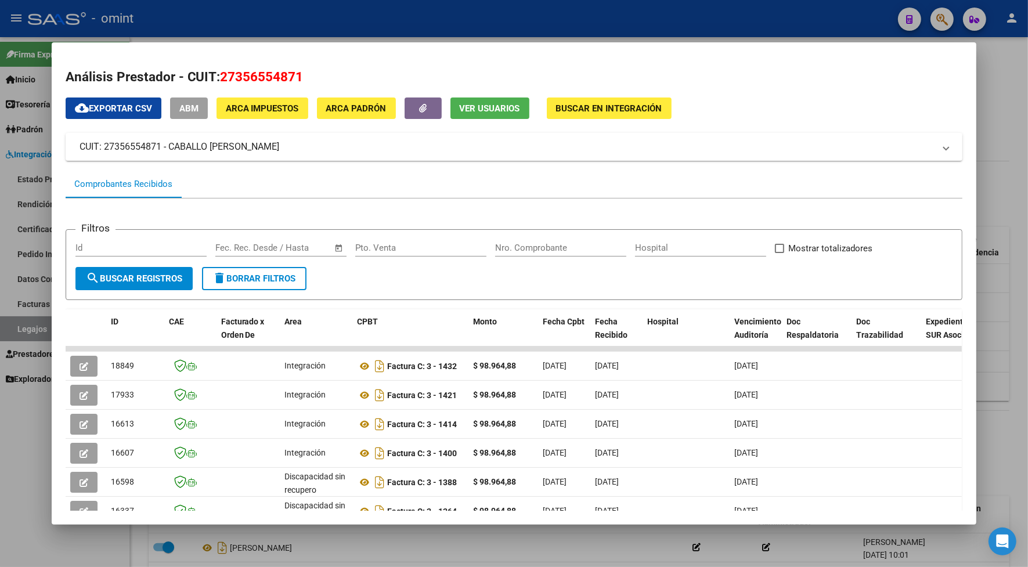
click at [512, 28] on div at bounding box center [514, 283] width 1028 height 567
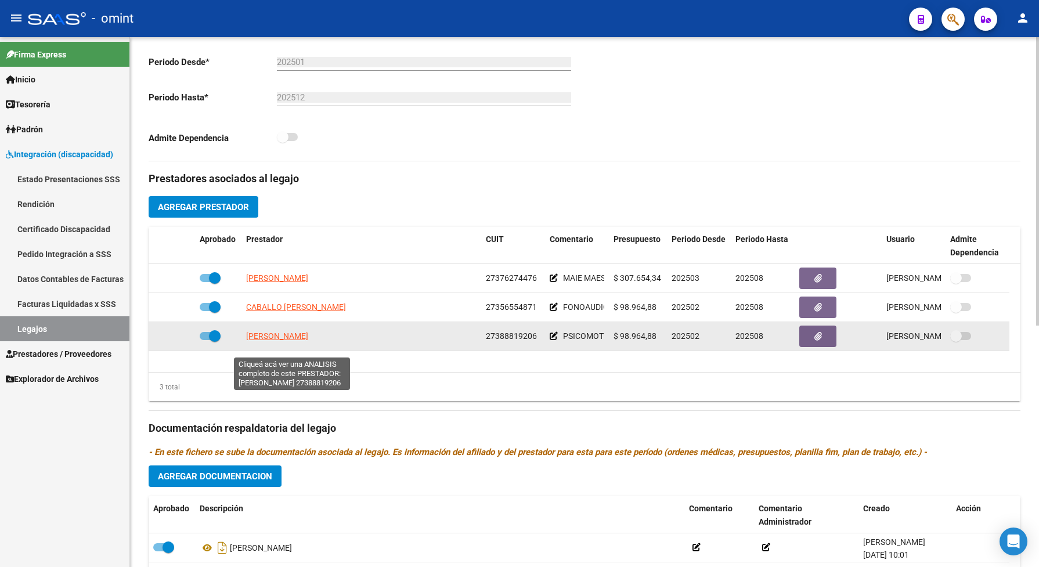
click at [303, 341] on span "[PERSON_NAME] [PERSON_NAME]" at bounding box center [277, 335] width 62 height 9
type textarea "27388819206"
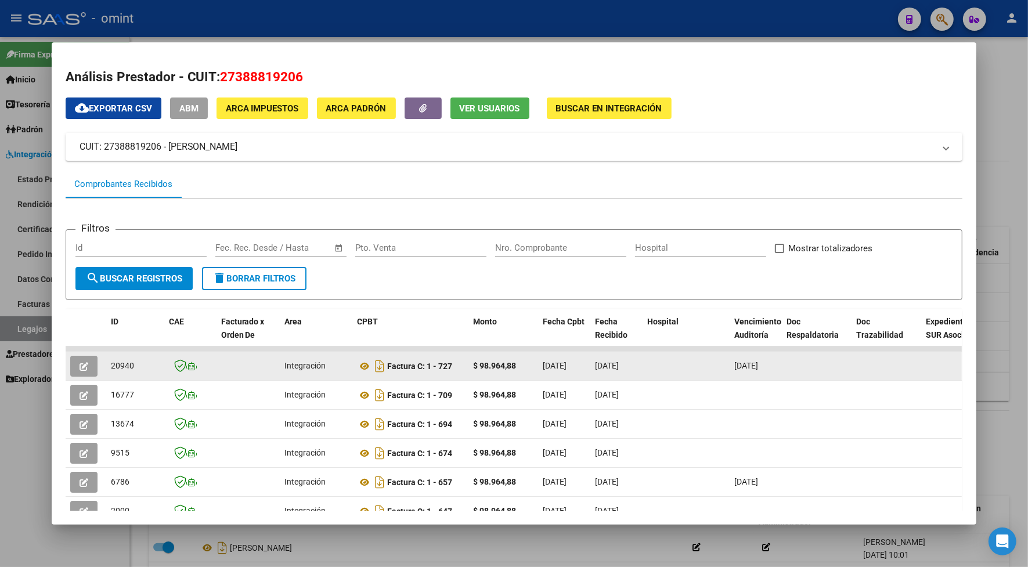
click at [85, 363] on button "button" at bounding box center [83, 366] width 27 height 21
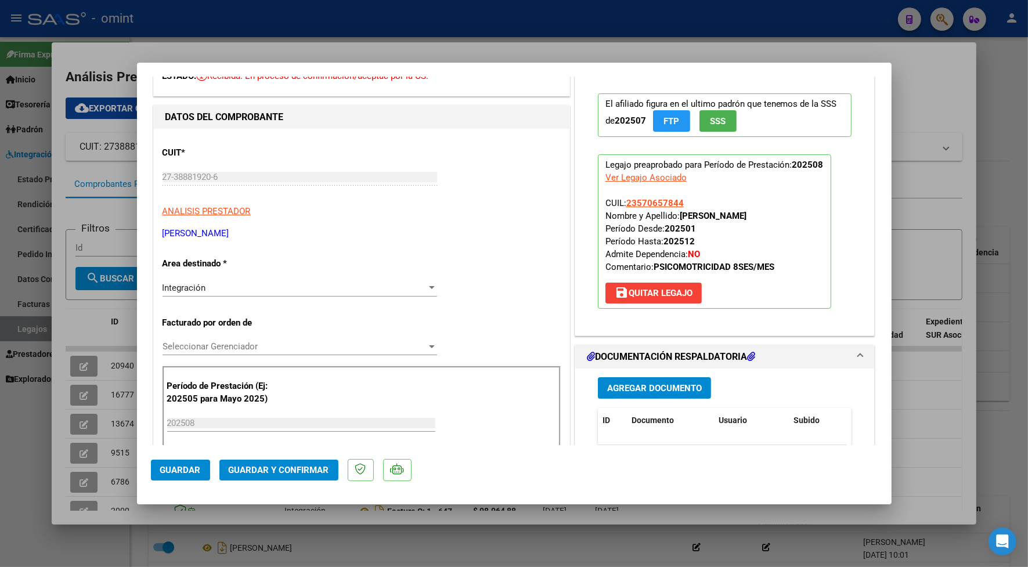
scroll to position [145, 0]
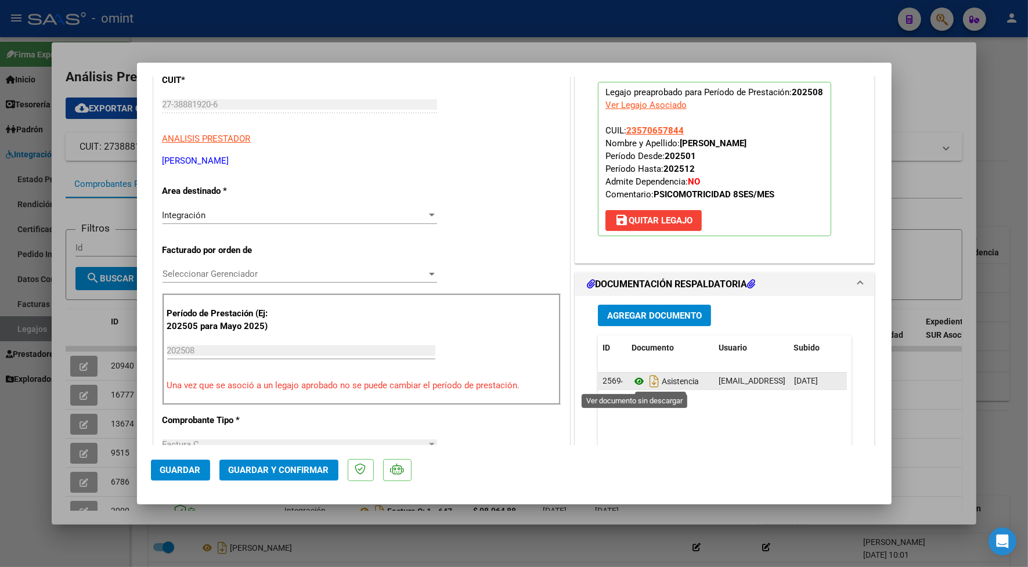
click at [631, 382] on icon at bounding box center [638, 381] width 15 height 14
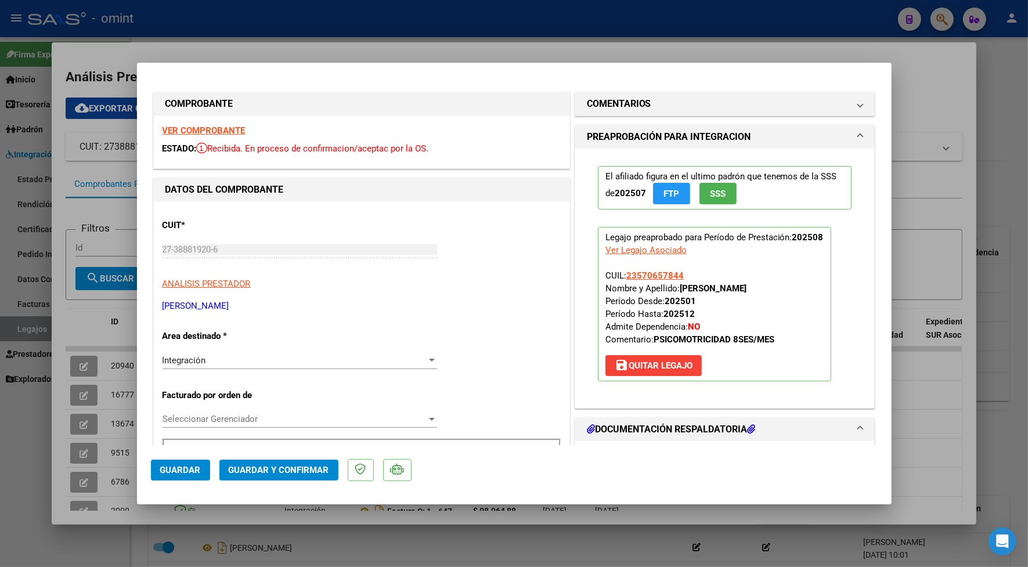
click at [224, 128] on strong "VER COMPROBANTE" at bounding box center [203, 130] width 83 height 10
click at [317, 32] on div at bounding box center [514, 283] width 1028 height 567
type input "$ 0,00"
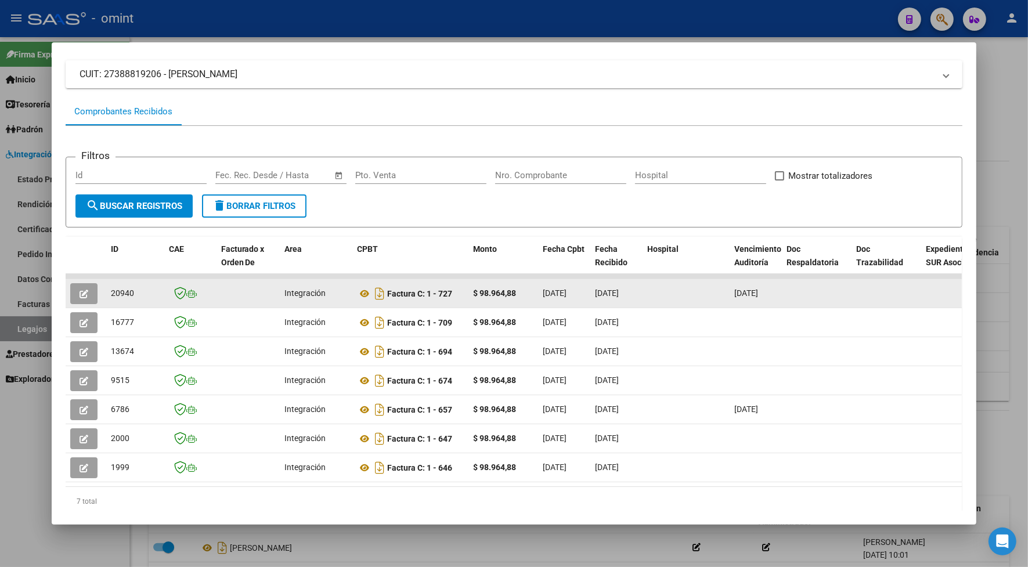
click at [79, 288] on span "button" at bounding box center [83, 293] width 9 height 10
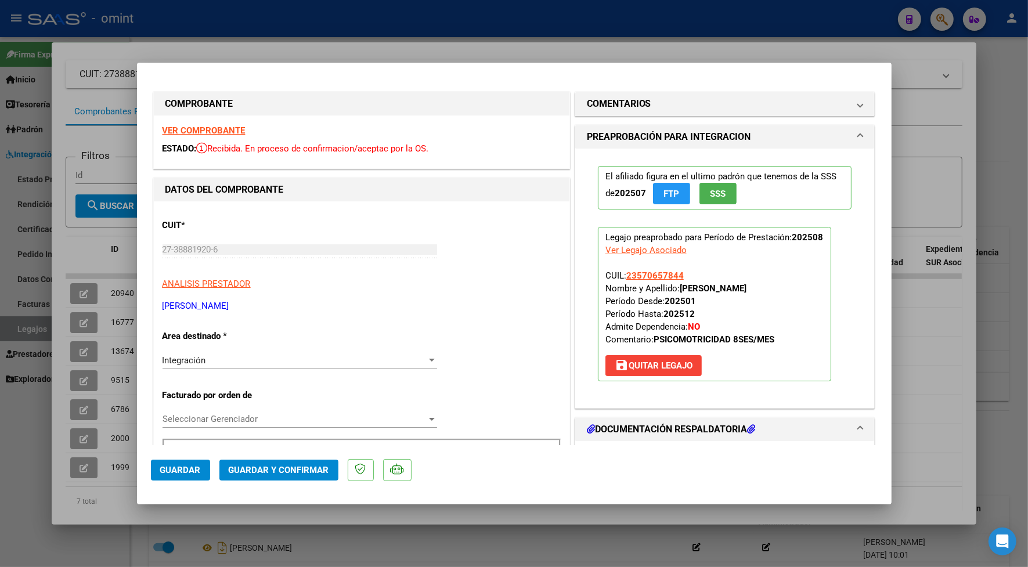
click at [309, 27] on div at bounding box center [514, 283] width 1028 height 567
type input "$ 0,00"
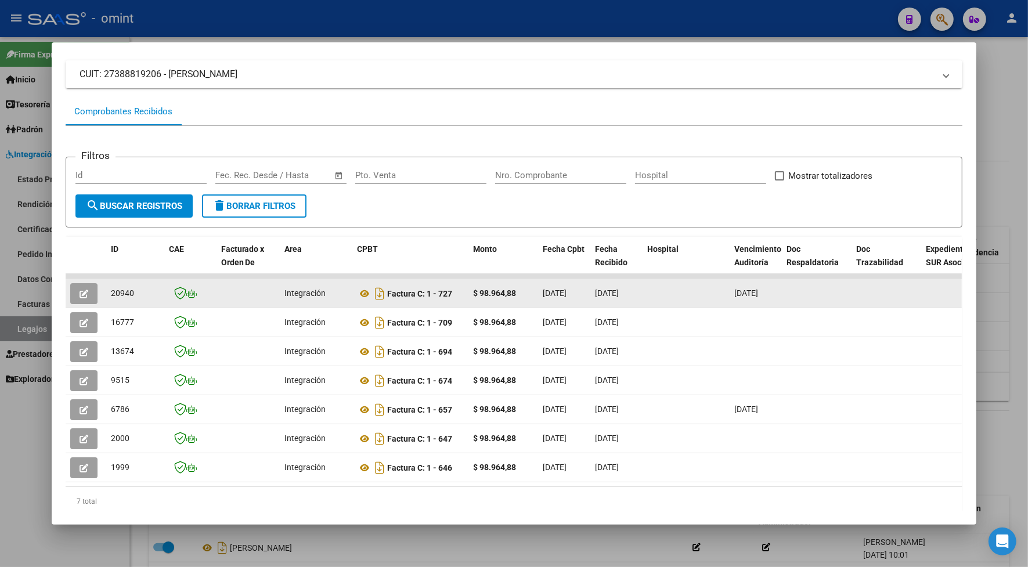
drag, startPoint x: 128, startPoint y: 294, endPoint x: 100, endPoint y: 291, distance: 28.0
click at [106, 291] on datatable-body-cell "20940" at bounding box center [135, 293] width 58 height 28
drag, startPoint x: 100, startPoint y: 291, endPoint x: 115, endPoint y: 289, distance: 14.7
copy span "20940"
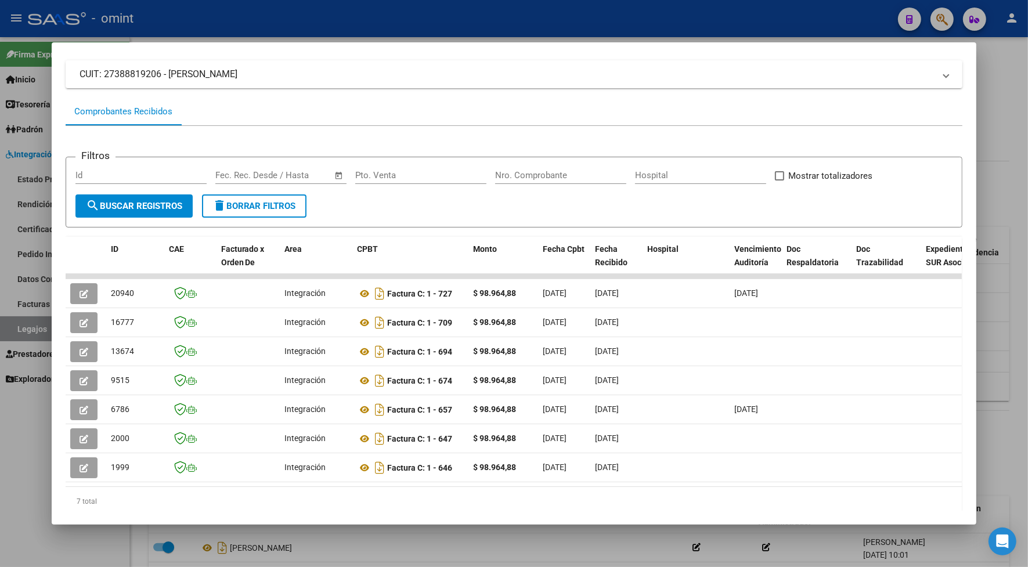
click at [236, 27] on div at bounding box center [514, 283] width 1028 height 567
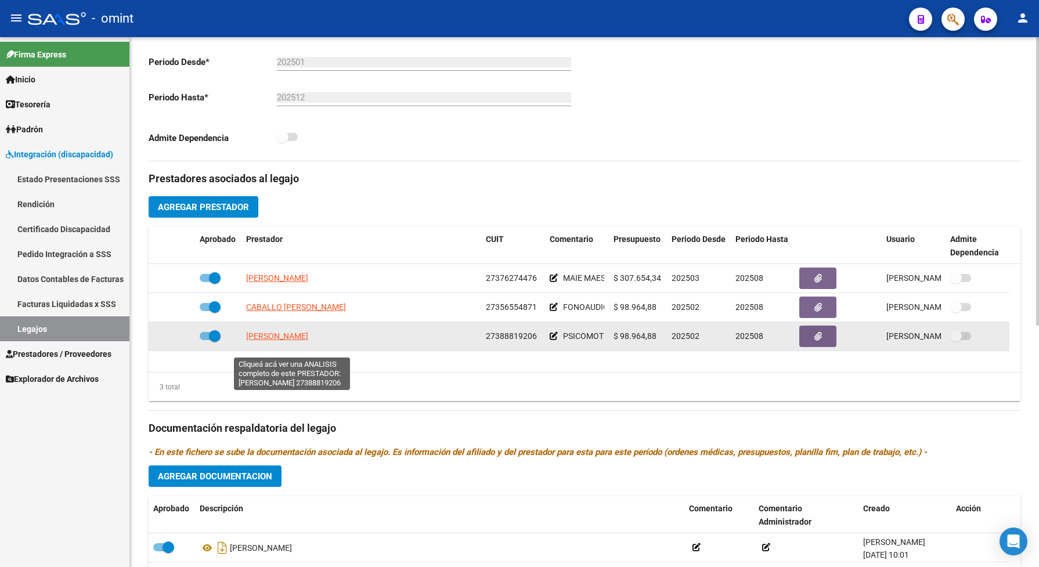
click at [273, 341] on span "[PERSON_NAME] [PERSON_NAME]" at bounding box center [277, 335] width 62 height 9
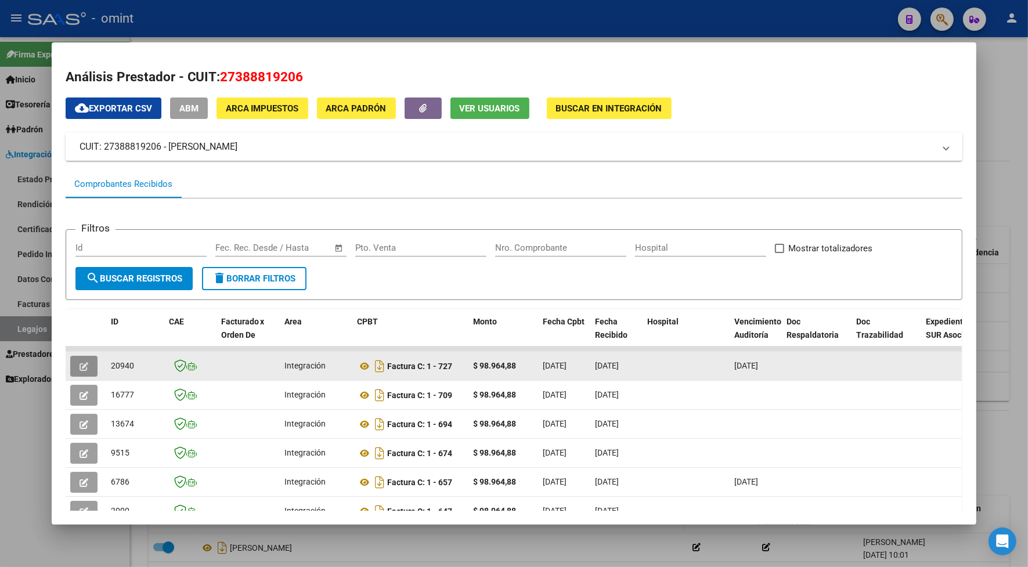
click at [77, 358] on button "button" at bounding box center [83, 366] width 27 height 21
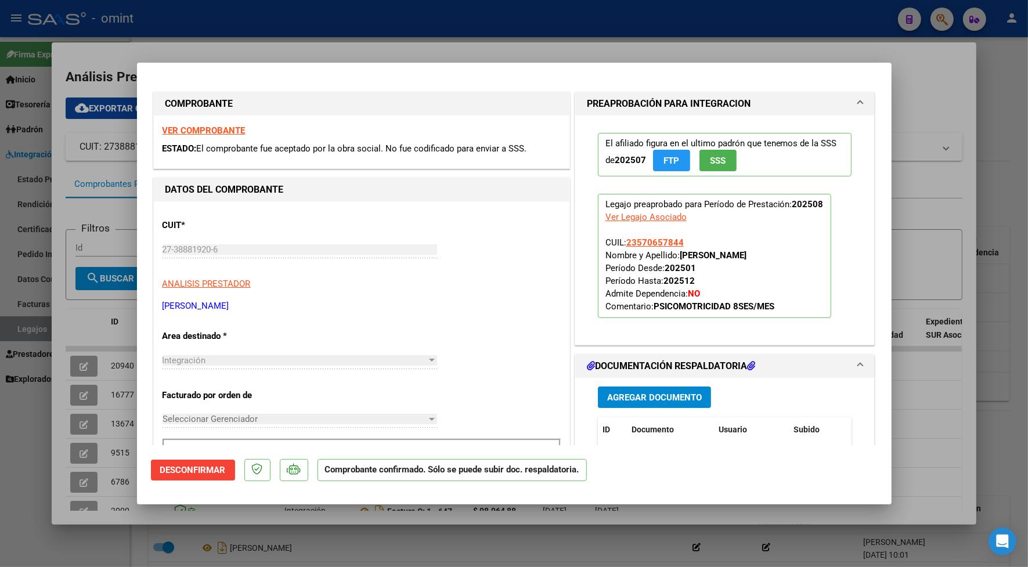
click at [245, 17] on div at bounding box center [514, 283] width 1028 height 567
type input "$ 0,00"
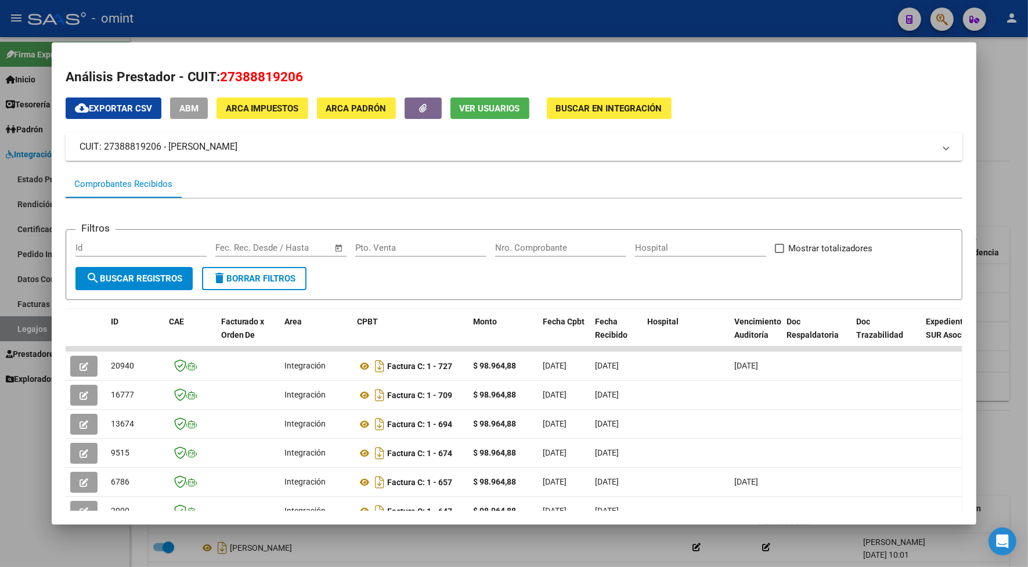
click at [247, 17] on div at bounding box center [514, 283] width 1028 height 567
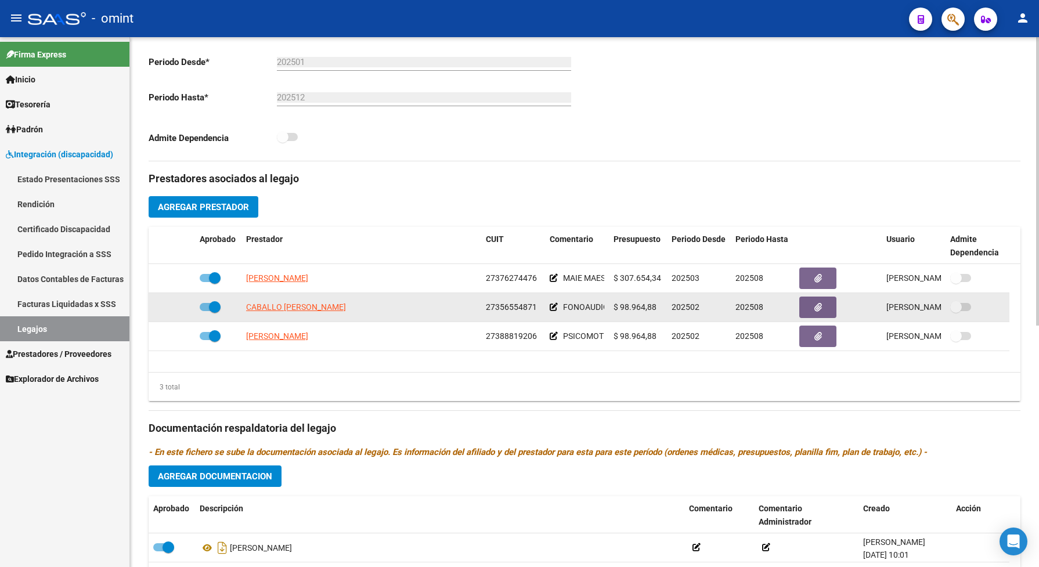
click at [276, 312] on datatable-body-cell "CABALLO [PERSON_NAME]" at bounding box center [361, 307] width 240 height 28
click at [286, 312] on span "CABALLO [PERSON_NAME]" at bounding box center [296, 306] width 100 height 9
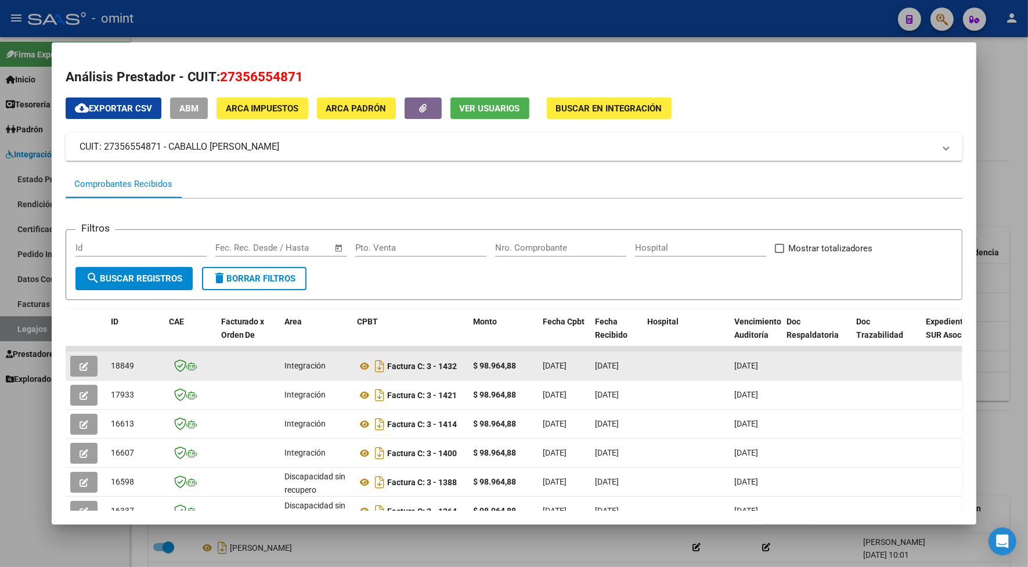
click at [82, 366] on icon "button" at bounding box center [83, 366] width 9 height 9
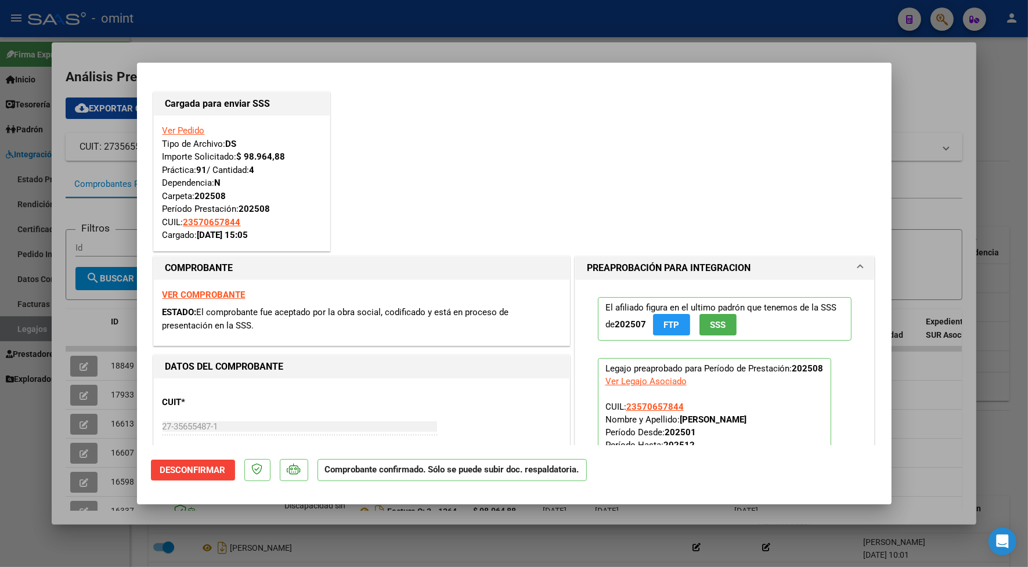
click at [260, 12] on div at bounding box center [514, 283] width 1028 height 567
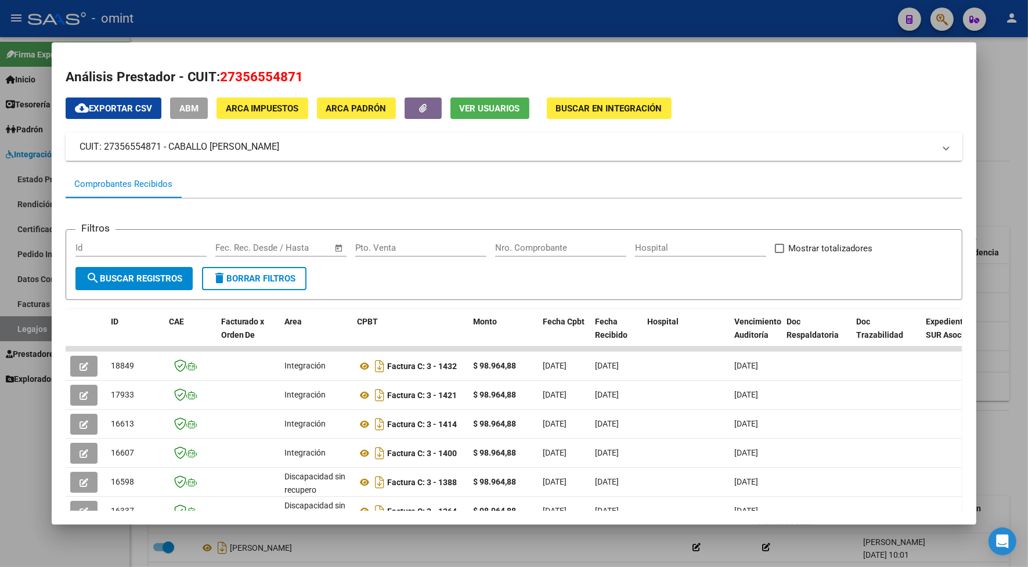
click at [251, 6] on div at bounding box center [514, 283] width 1028 height 567
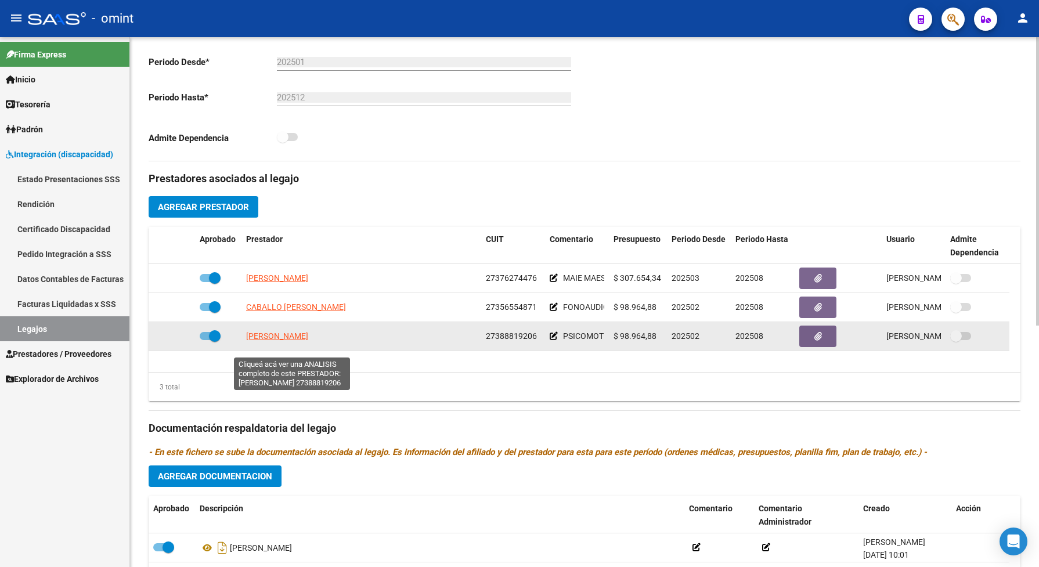
click at [272, 341] on span "[PERSON_NAME] [PERSON_NAME]" at bounding box center [277, 335] width 62 height 9
type textarea "27388819206"
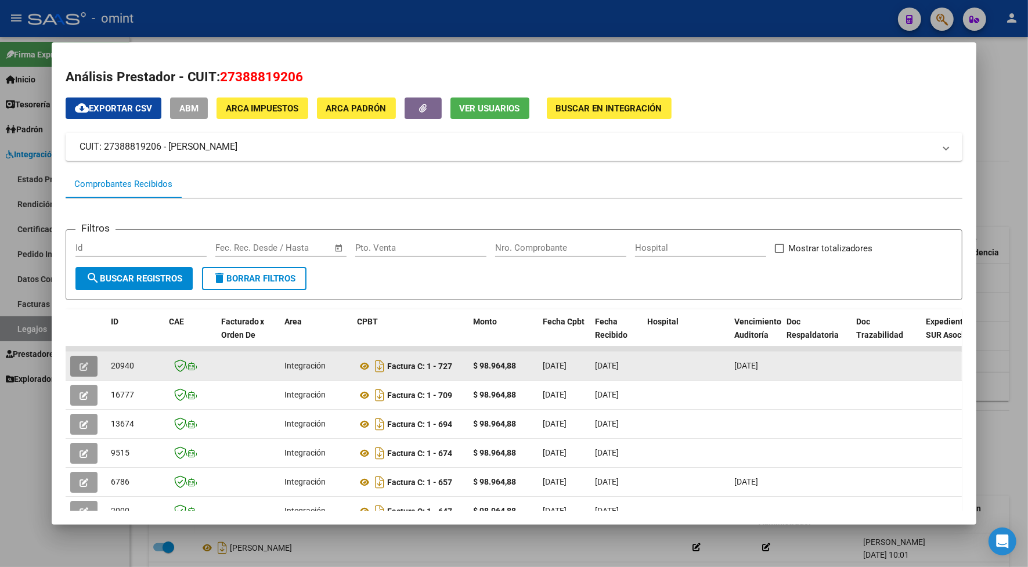
click at [88, 364] on button "button" at bounding box center [83, 366] width 27 height 21
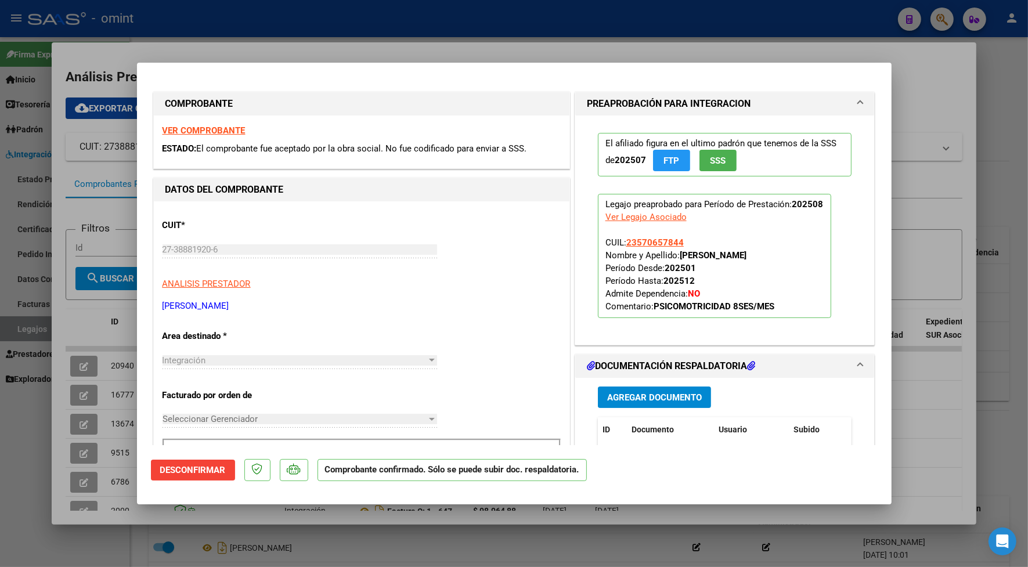
click at [302, 49] on div at bounding box center [514, 283] width 1028 height 567
type input "$ 0,00"
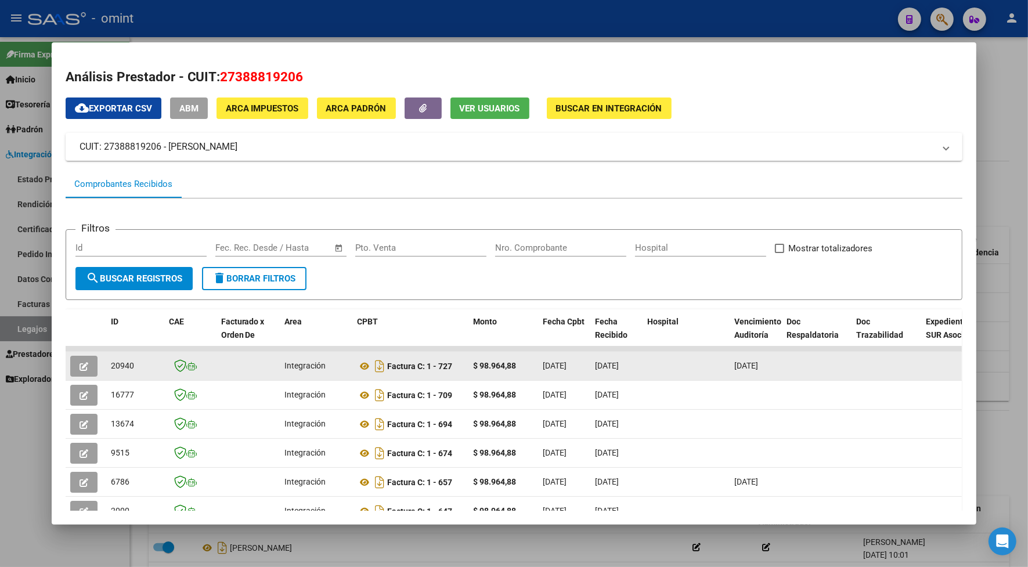
drag, startPoint x: 131, startPoint y: 364, endPoint x: 102, endPoint y: 367, distance: 29.2
click at [106, 367] on datatable-body-cell "20940" at bounding box center [135, 366] width 58 height 28
drag, startPoint x: 102, startPoint y: 367, endPoint x: 114, endPoint y: 364, distance: 12.4
copy span "20940"
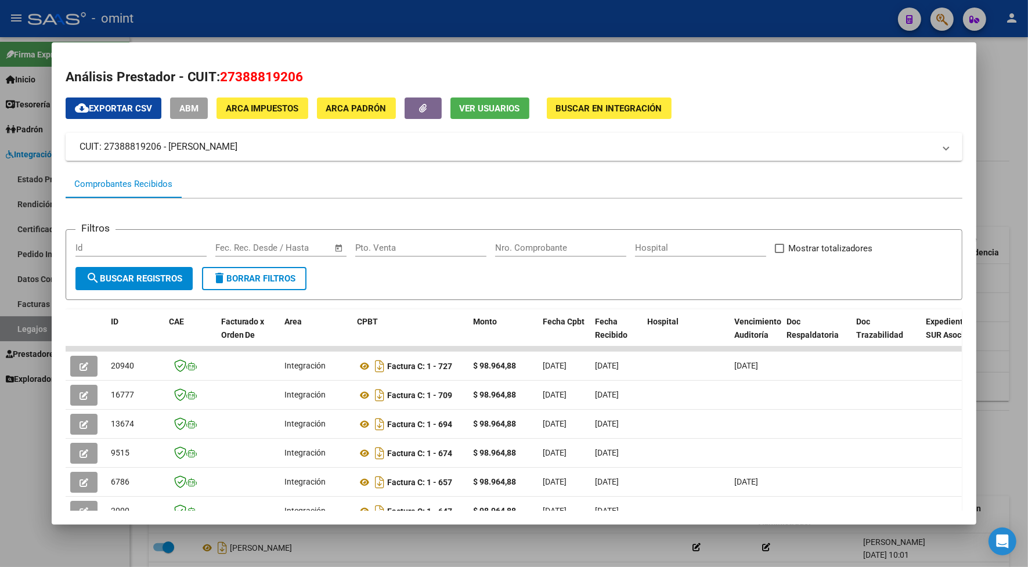
click at [245, 30] on div at bounding box center [514, 283] width 1028 height 567
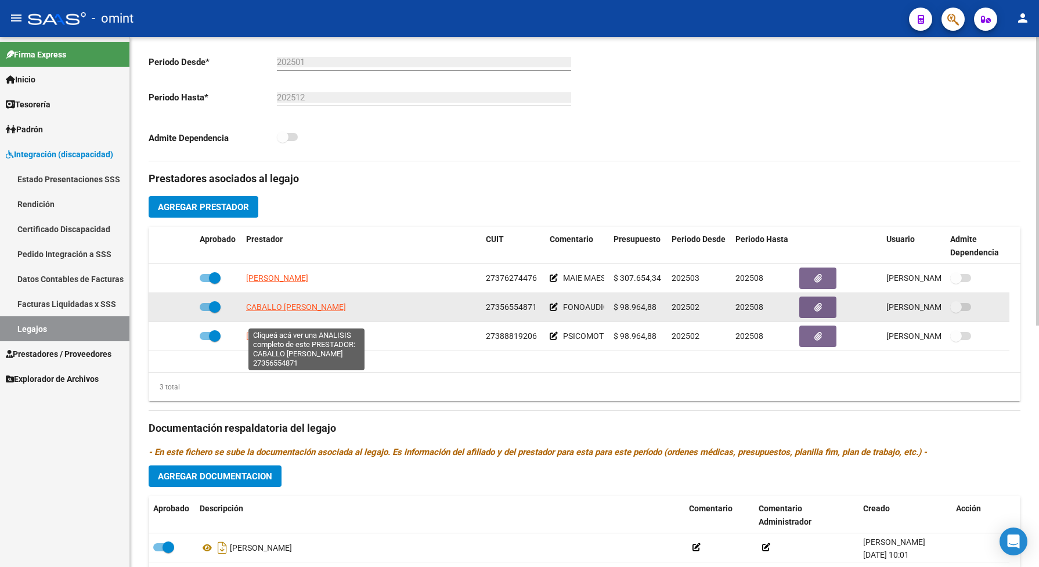
click at [286, 312] on span "CABALLO [PERSON_NAME]" at bounding box center [296, 306] width 100 height 9
type textarea "27356554871"
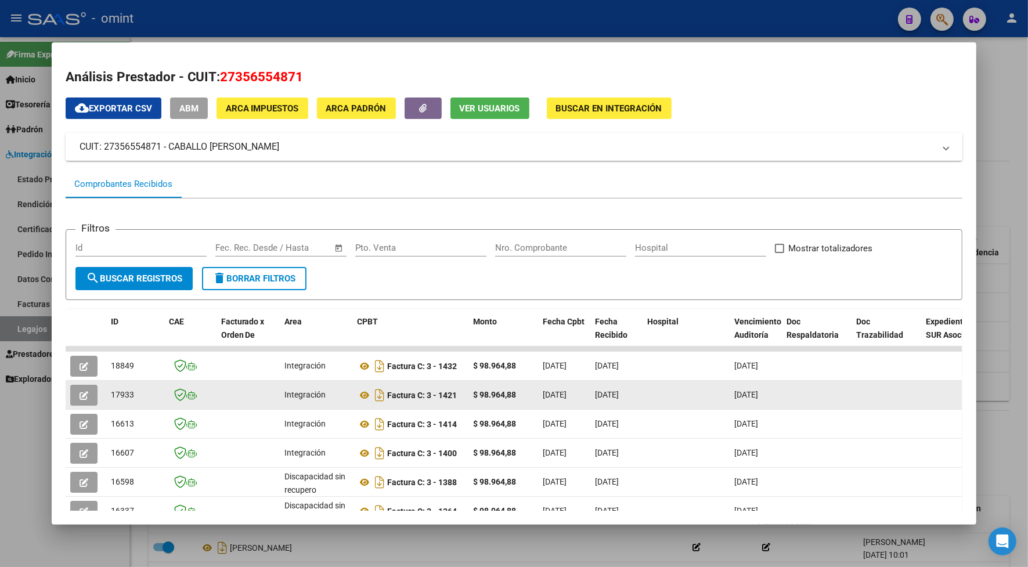
click at [81, 395] on icon "button" at bounding box center [83, 395] width 9 height 9
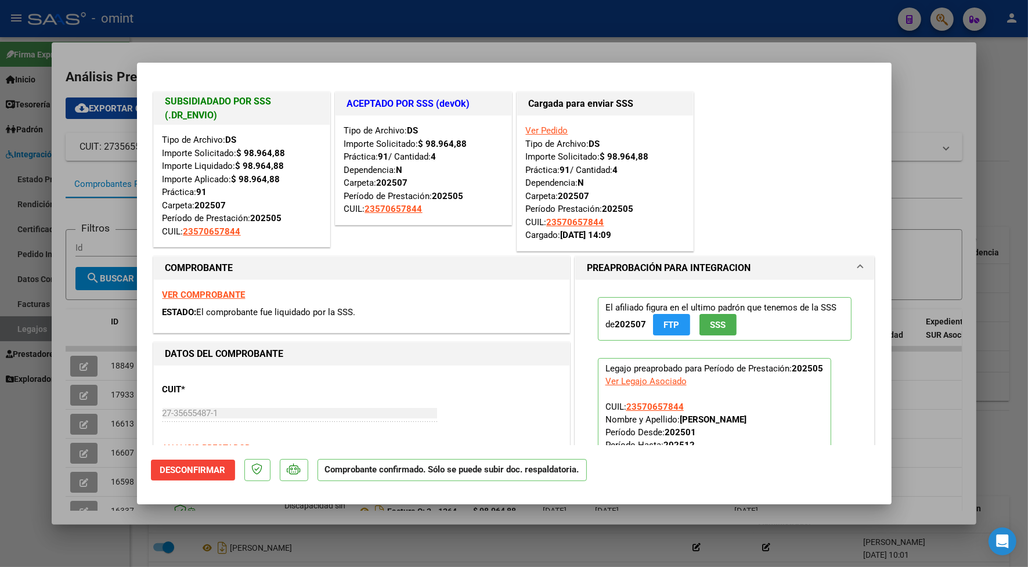
click at [206, 46] on div at bounding box center [514, 283] width 1028 height 567
type input "$ 0,00"
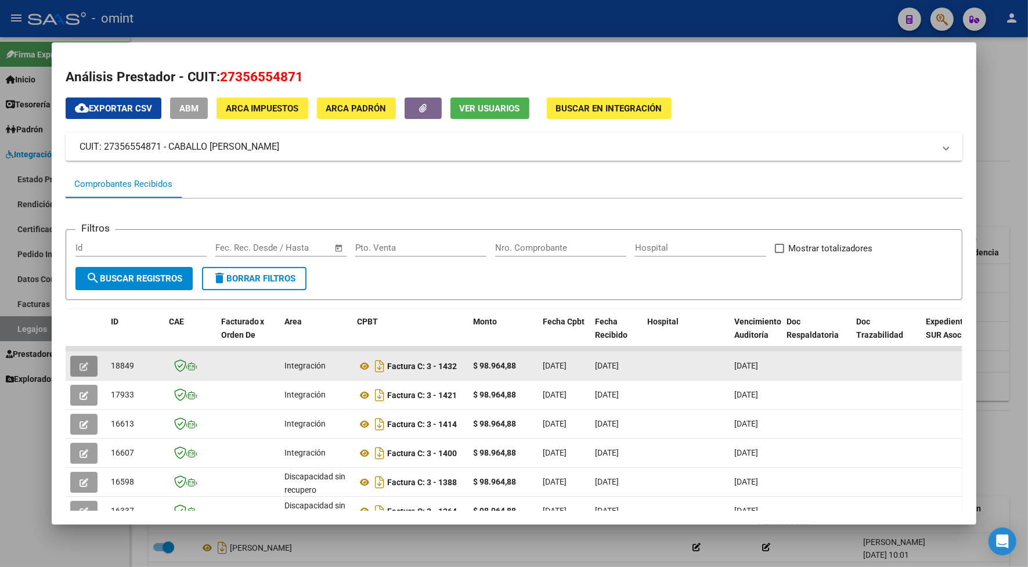
click at [88, 361] on button "button" at bounding box center [83, 366] width 27 height 21
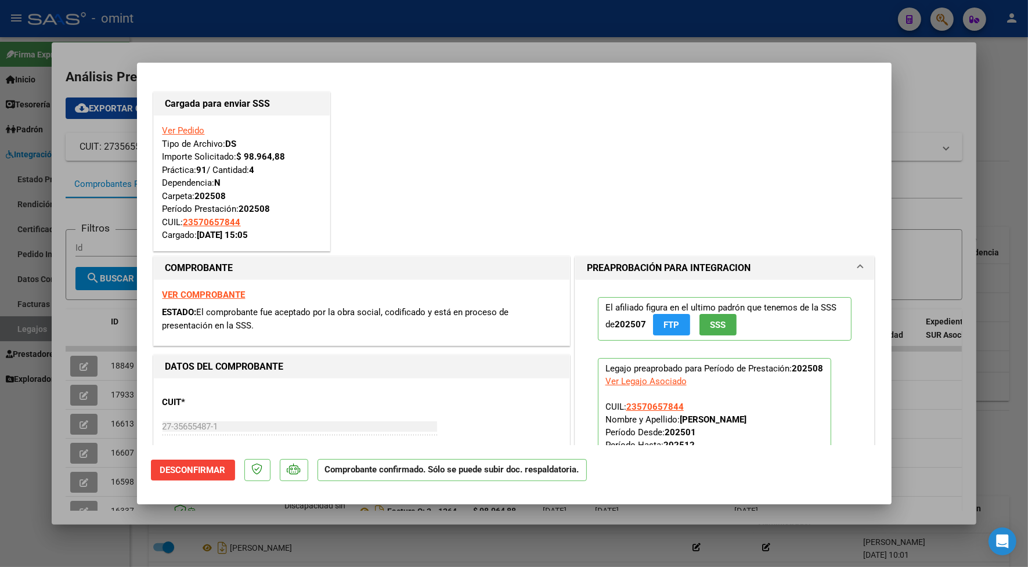
click at [315, 20] on div at bounding box center [514, 283] width 1028 height 567
type input "$ 0,00"
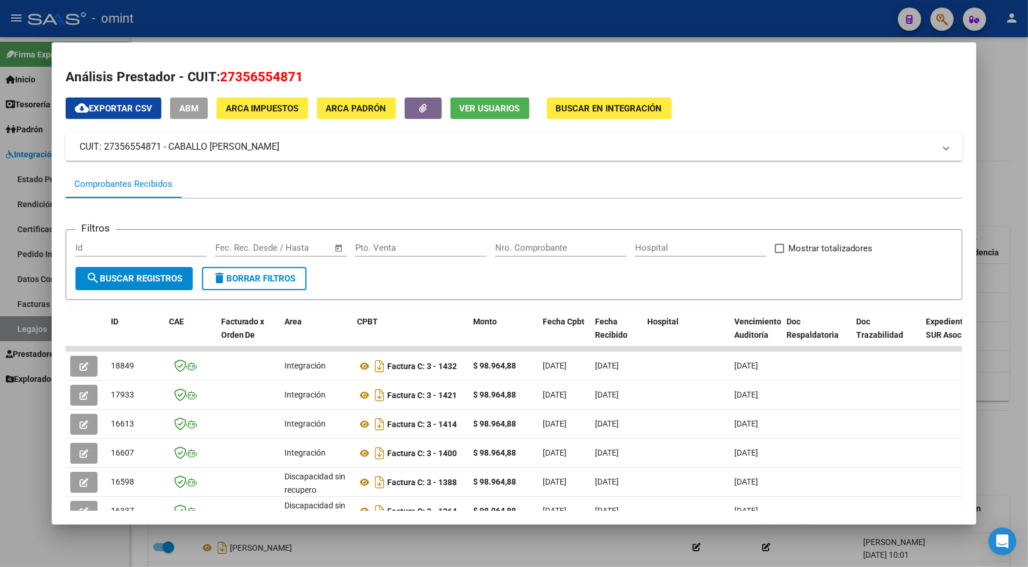
click at [345, 19] on div at bounding box center [514, 283] width 1028 height 567
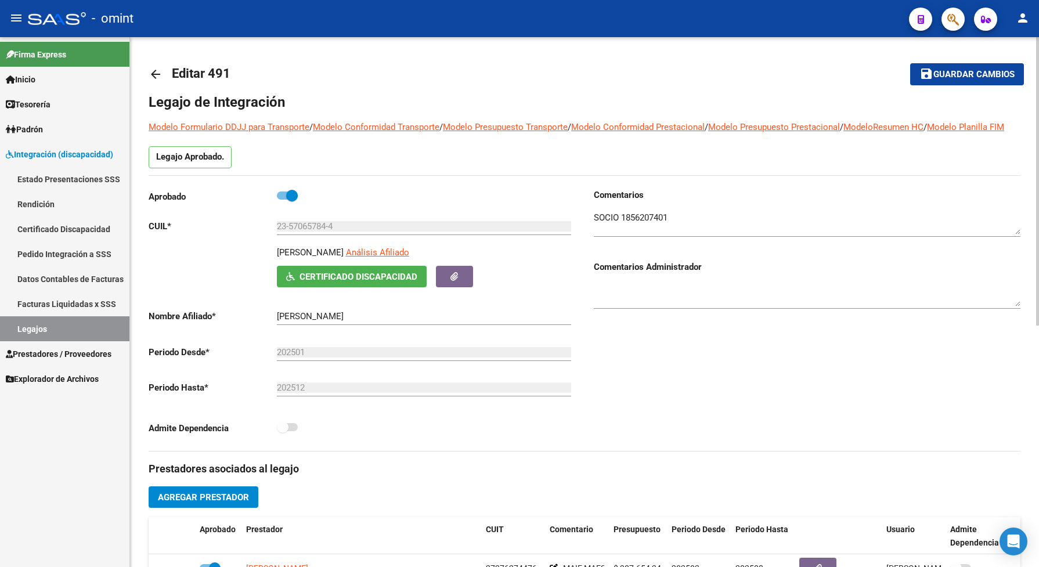
click at [975, 77] on span "Guardar cambios" at bounding box center [973, 75] width 81 height 10
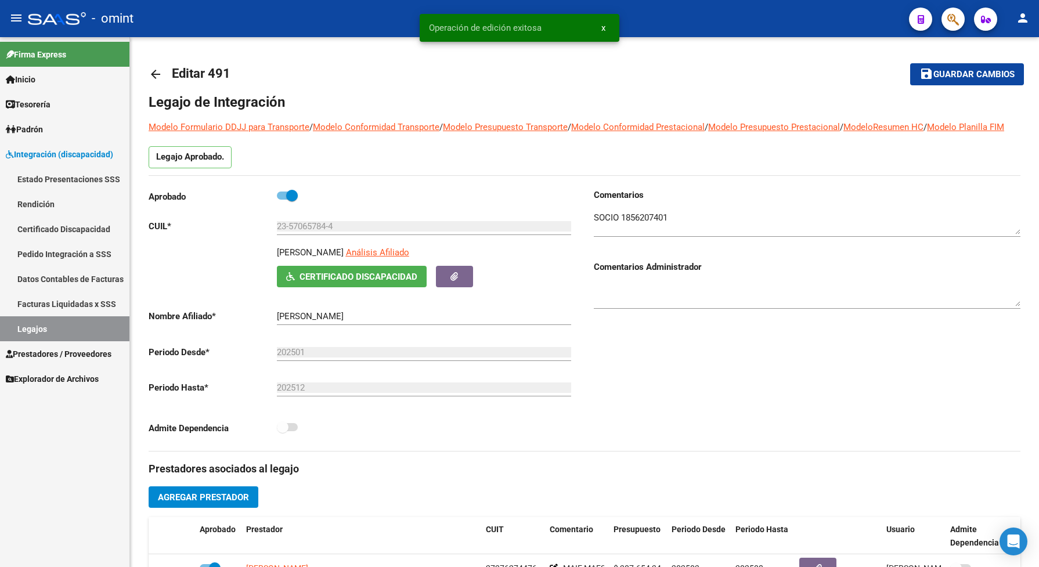
click at [15, 326] on link "Legajos" at bounding box center [64, 328] width 129 height 25
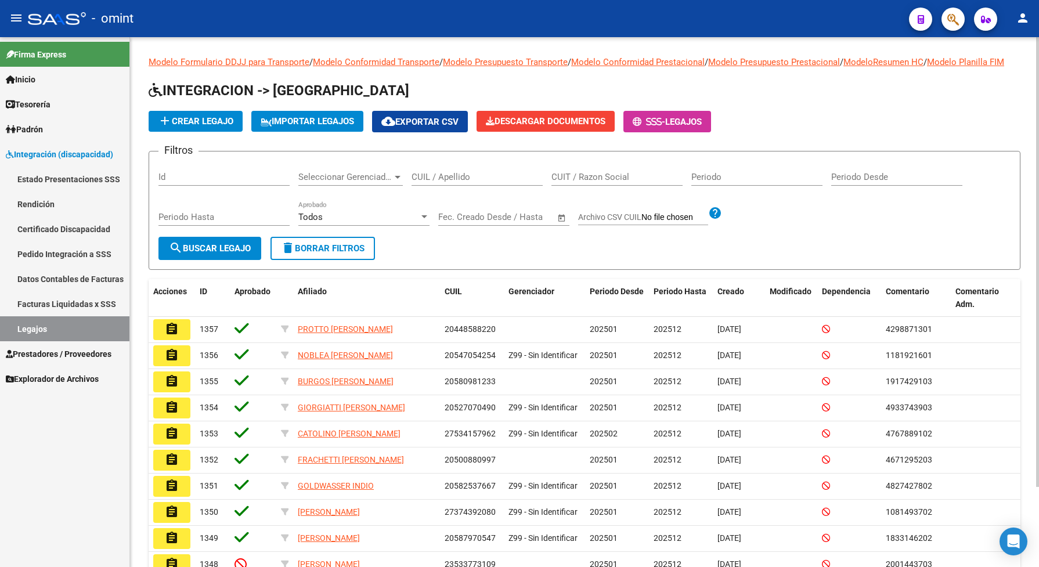
click at [431, 182] on input "CUIL / Apellido" at bounding box center [476, 177] width 131 height 10
paste input "20499828080"
type input "20499828080"
click at [243, 254] on span "search Buscar Legajo" at bounding box center [210, 248] width 82 height 10
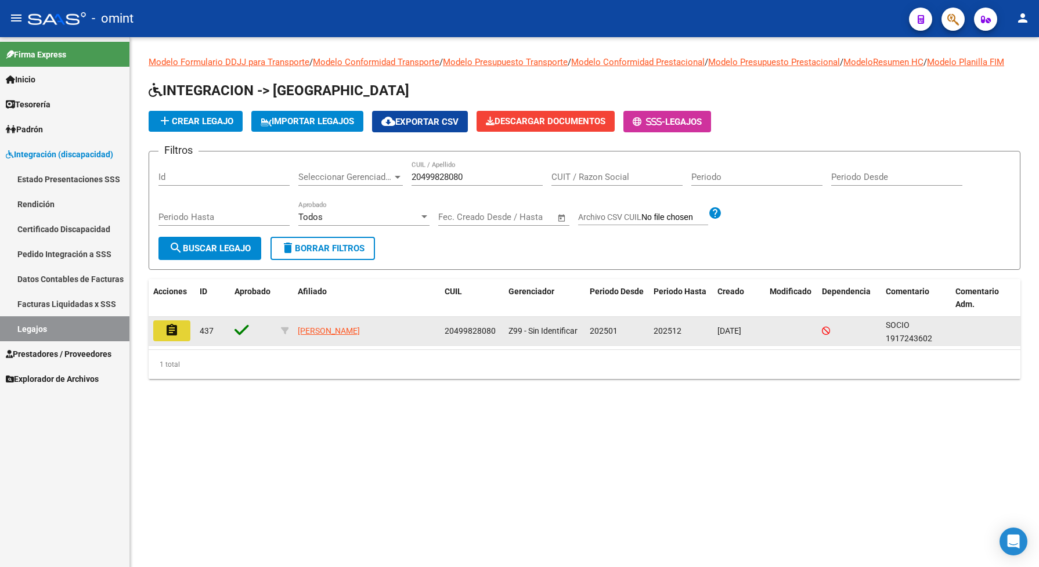
click at [174, 337] on mat-icon "assignment" at bounding box center [172, 330] width 14 height 14
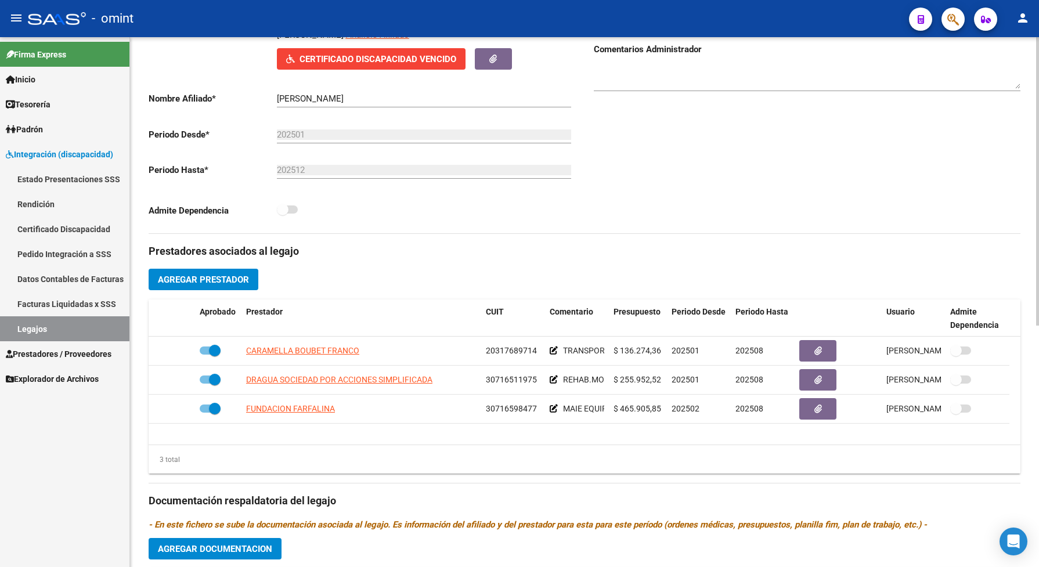
scroll to position [145, 0]
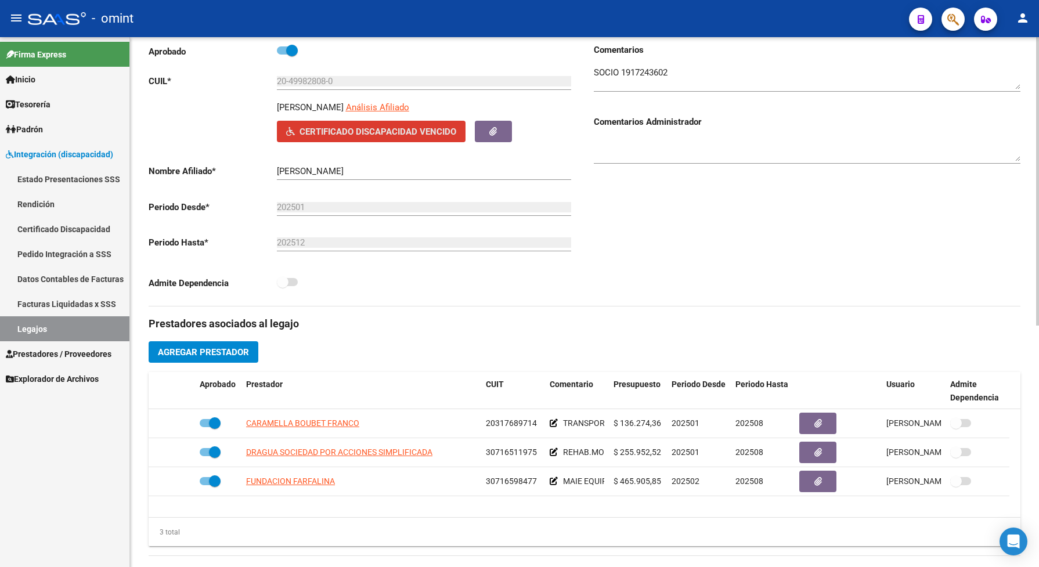
click at [363, 137] on span "Certificado Discapacidad Vencido" at bounding box center [377, 132] width 157 height 10
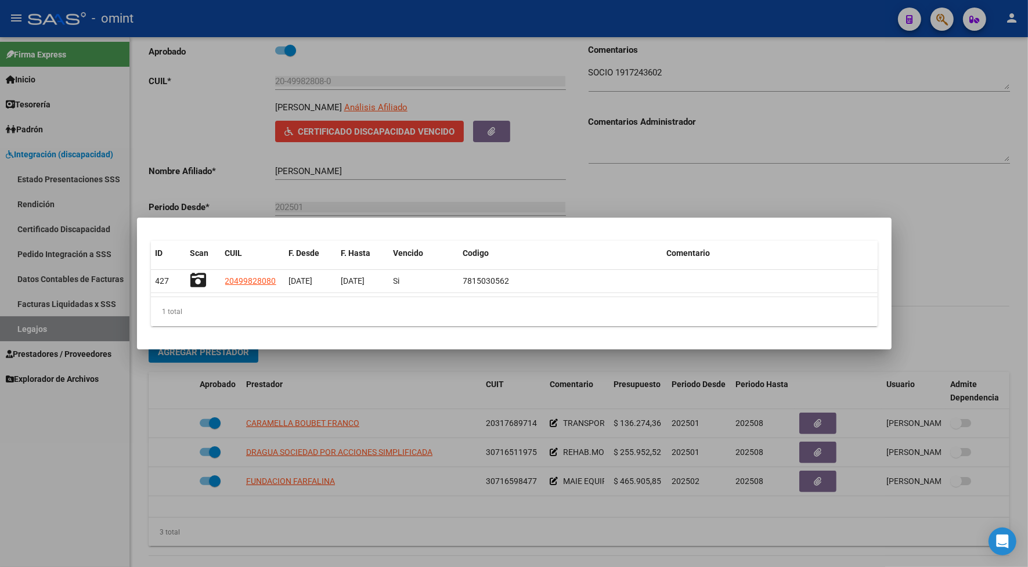
click at [219, 113] on div at bounding box center [514, 283] width 1028 height 567
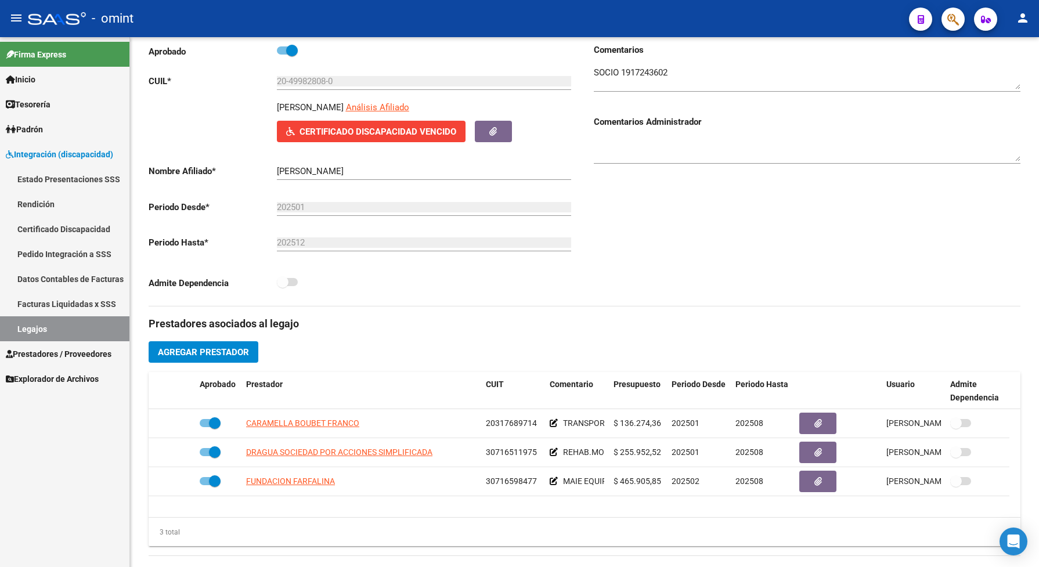
click at [79, 152] on span "Integración (discapacidad)" at bounding box center [59, 154] width 107 height 13
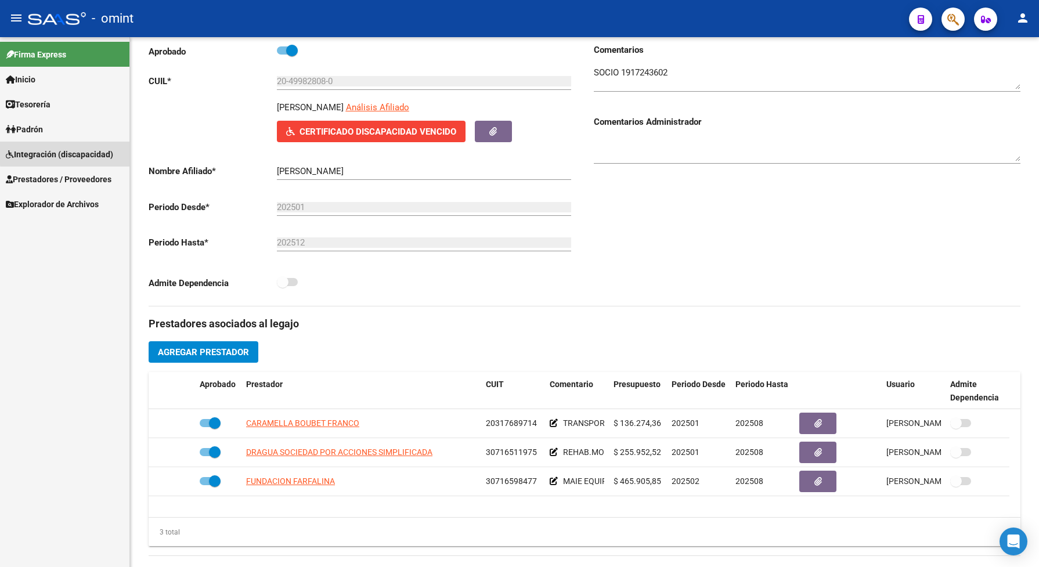
click at [79, 152] on span "Integración (discapacidad)" at bounding box center [59, 154] width 107 height 13
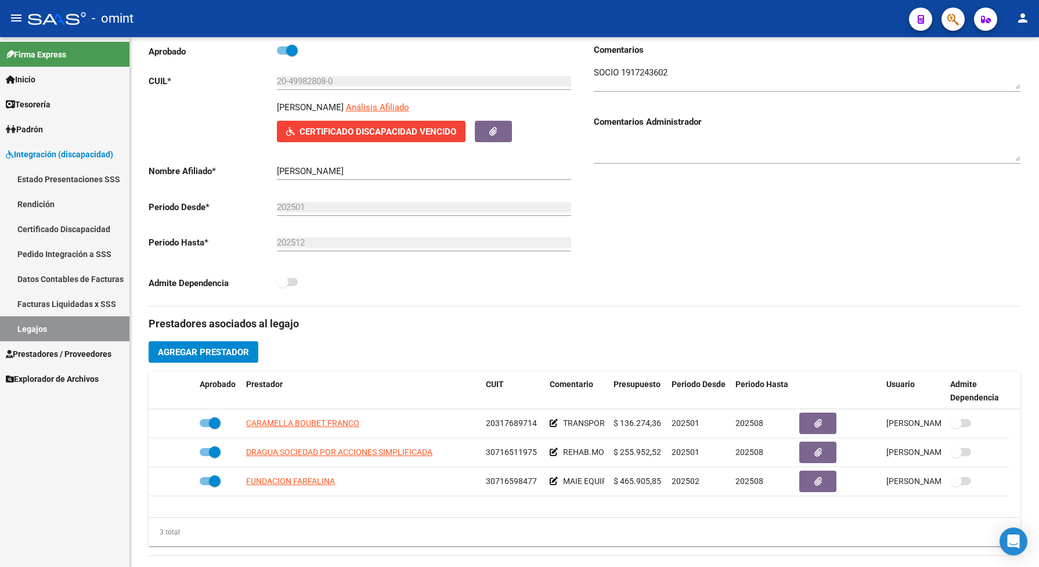
click at [66, 228] on link "Certificado Discapacidad" at bounding box center [64, 228] width 129 height 25
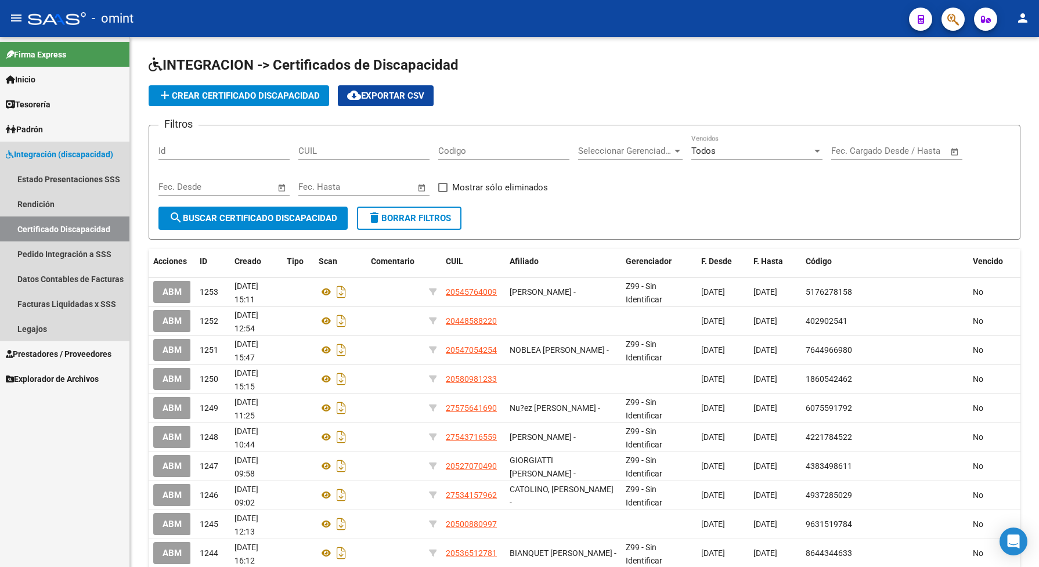
click at [106, 230] on link "Certificado Discapacidad" at bounding box center [64, 228] width 129 height 25
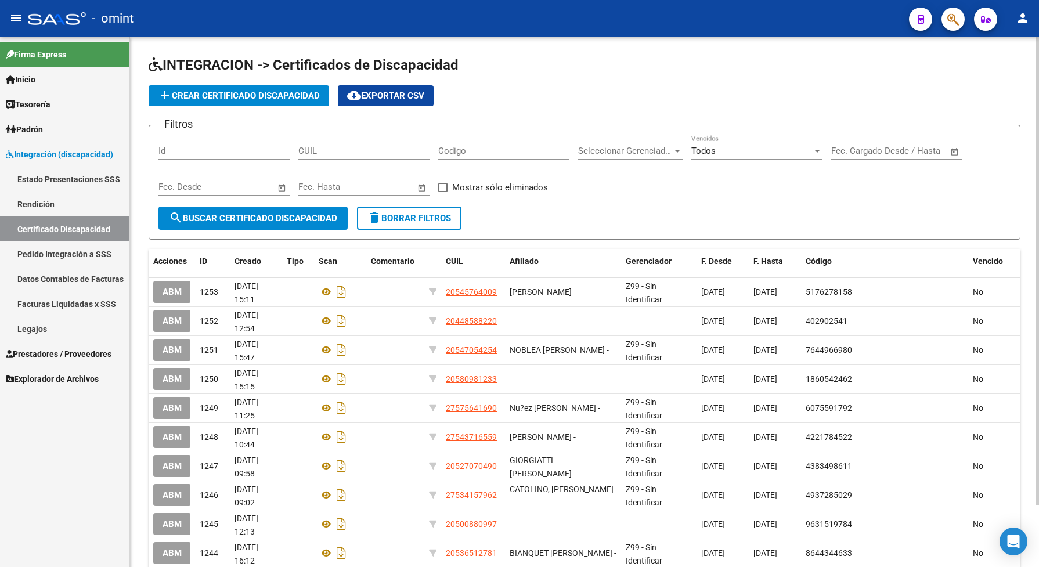
click at [274, 91] on span "add Crear Certificado Discapacidad" at bounding box center [239, 96] width 162 height 10
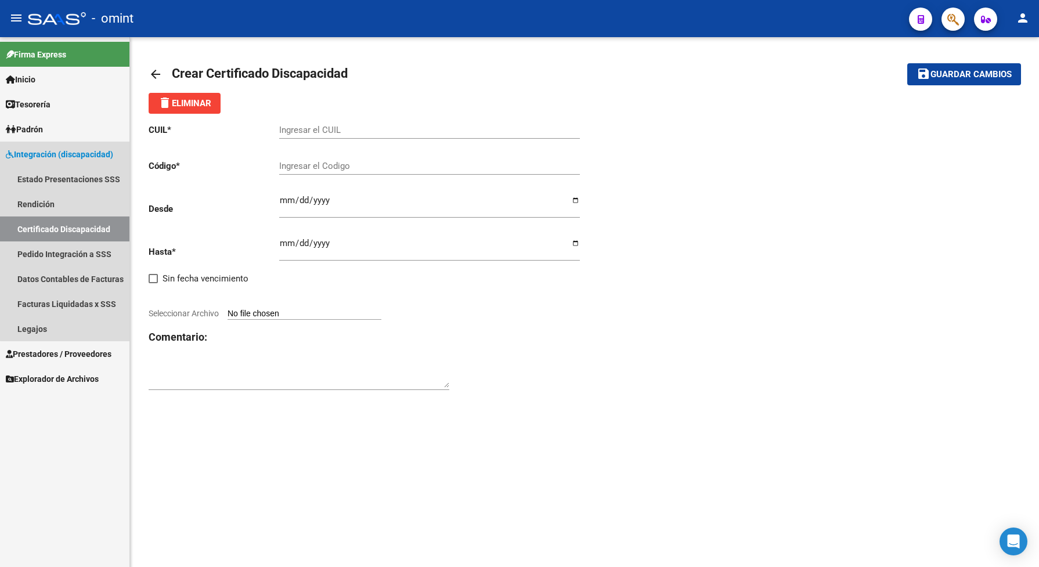
click at [88, 225] on link "Certificado Discapacidad" at bounding box center [64, 228] width 129 height 25
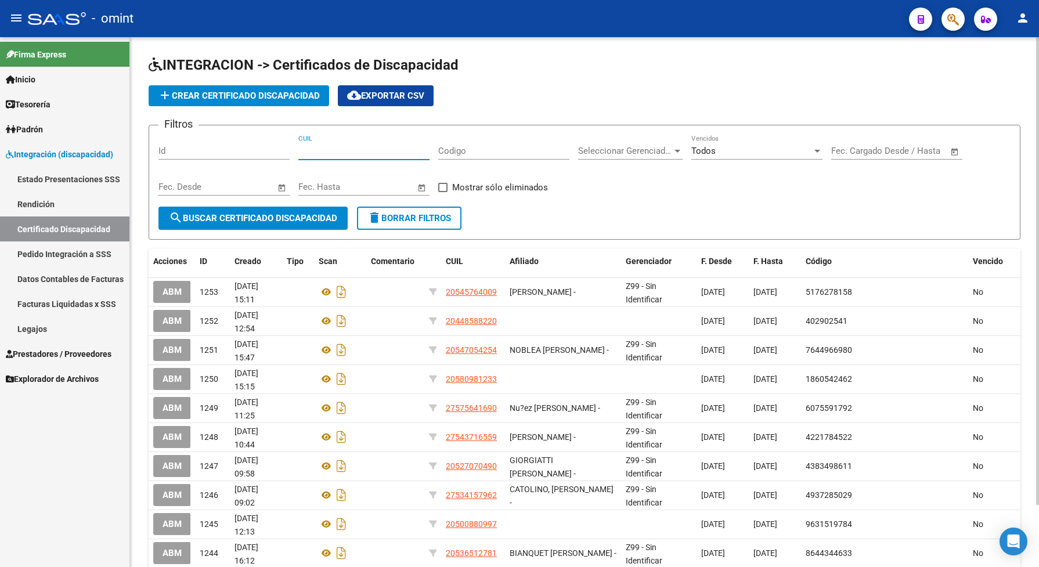
click at [313, 148] on input "CUIL" at bounding box center [363, 151] width 131 height 10
paste input "20-49982808-0"
type input "20-49982808-0"
click at [286, 208] on button "search Buscar Certificado Discapacidad" at bounding box center [252, 218] width 189 height 23
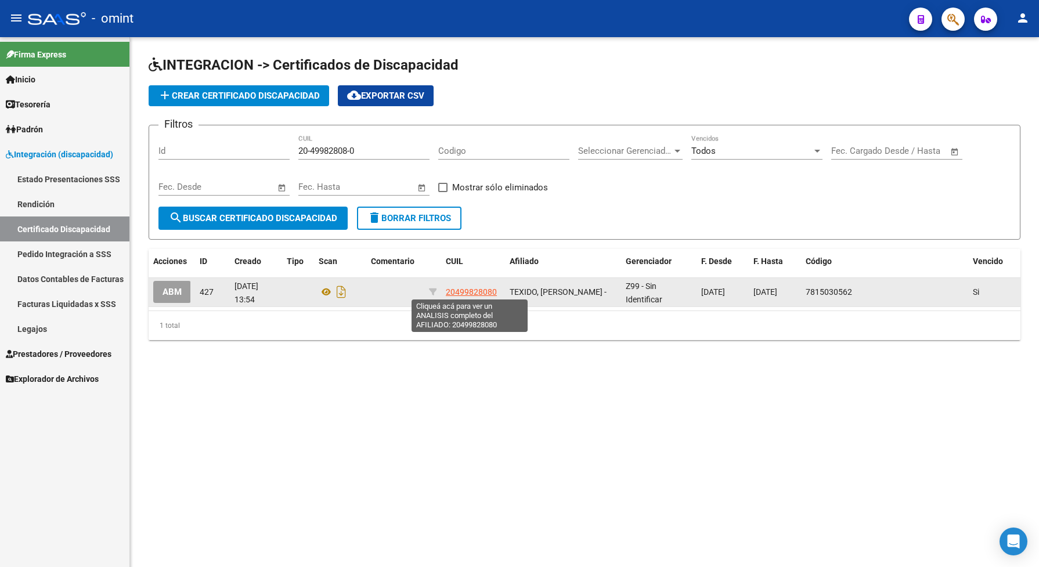
click at [480, 290] on span "20499828080" at bounding box center [471, 291] width 51 height 9
type textarea "20499828080"
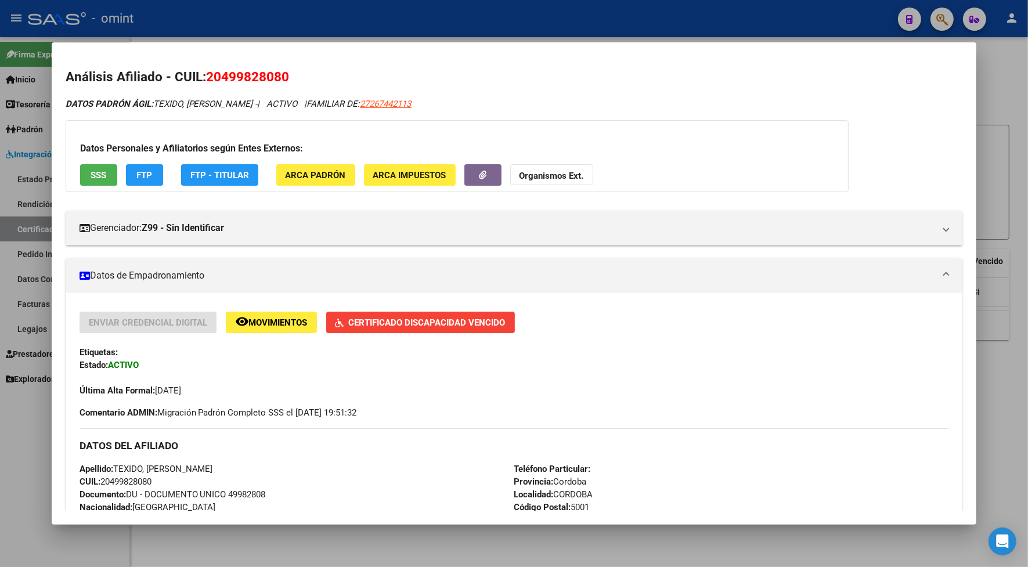
click at [373, 30] on div at bounding box center [514, 283] width 1028 height 567
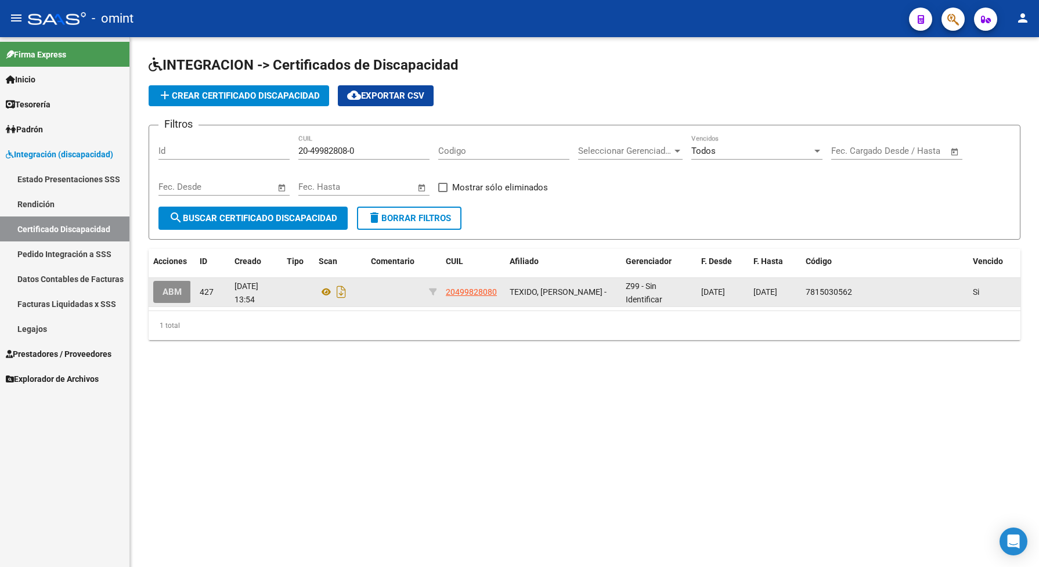
click at [178, 287] on span "ABM" at bounding box center [171, 292] width 19 height 10
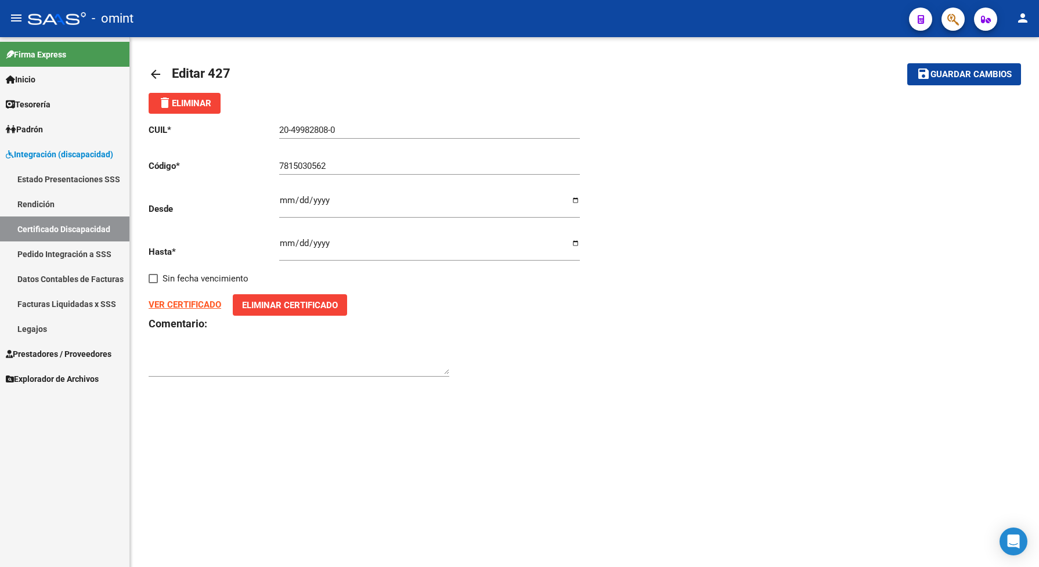
click at [190, 73] on span "Editar 427" at bounding box center [201, 73] width 59 height 15
click at [197, 301] on strong "VER CERTIFICADO" at bounding box center [185, 304] width 73 height 10
click at [341, 241] on input "2025-08-13" at bounding box center [429, 247] width 301 height 19
click at [331, 242] on input "2025-08-13" at bounding box center [429, 247] width 301 height 19
drag, startPoint x: 324, startPoint y: 244, endPoint x: 308, endPoint y: 241, distance: 15.9
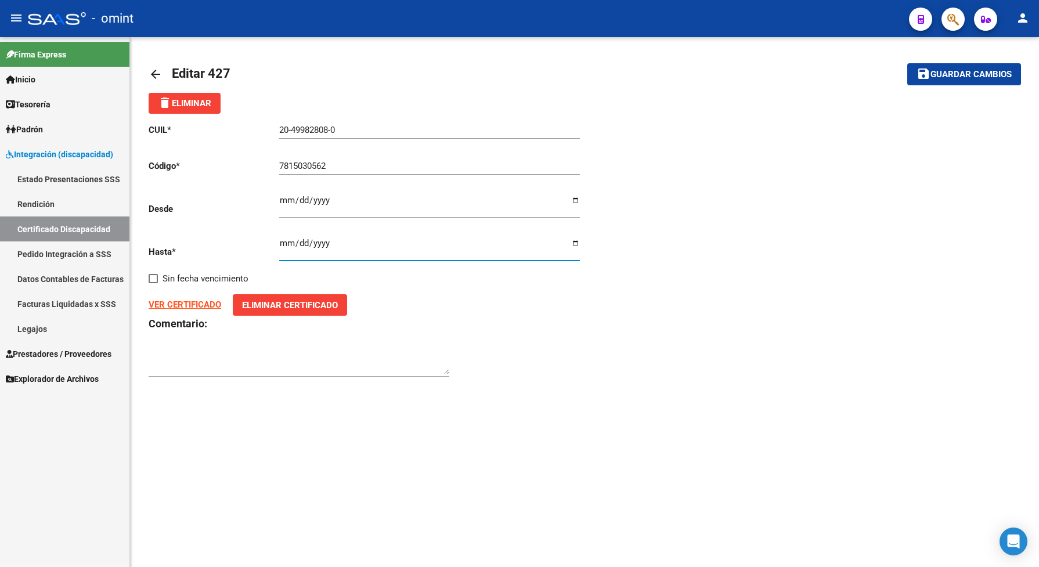
click at [323, 244] on input "2025-08-13" at bounding box center [429, 247] width 301 height 19
click at [292, 238] on input "2025-08-13" at bounding box center [429, 247] width 301 height 19
click at [289, 239] on input "2025-08-13" at bounding box center [429, 247] width 301 height 19
type input "2025-08-11"
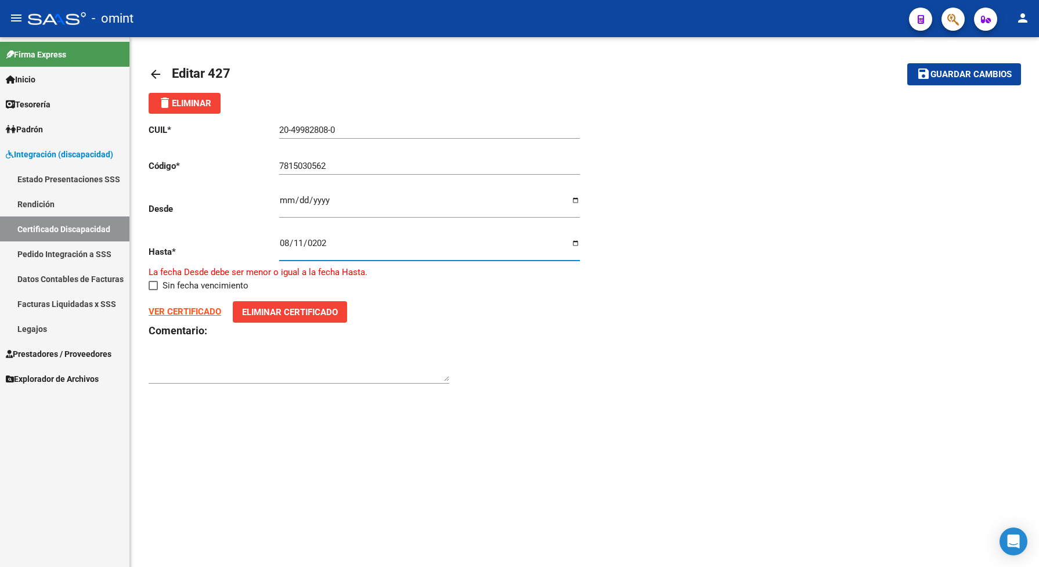
type input "2026-08-11"
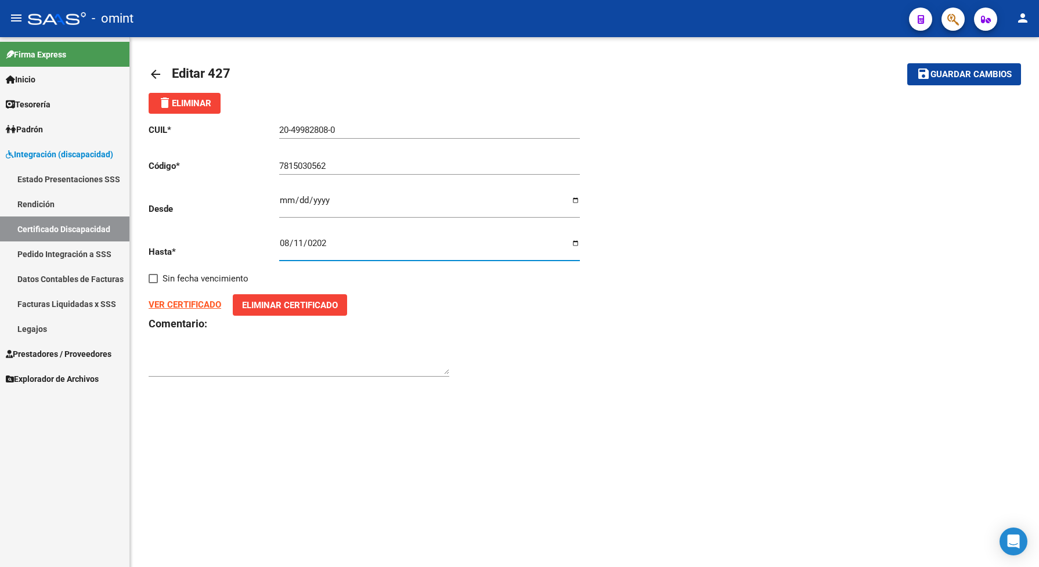
click at [396, 360] on textarea at bounding box center [299, 362] width 301 height 23
type textarea "prorroga"
click at [982, 74] on span "Guardar cambios" at bounding box center [970, 75] width 81 height 10
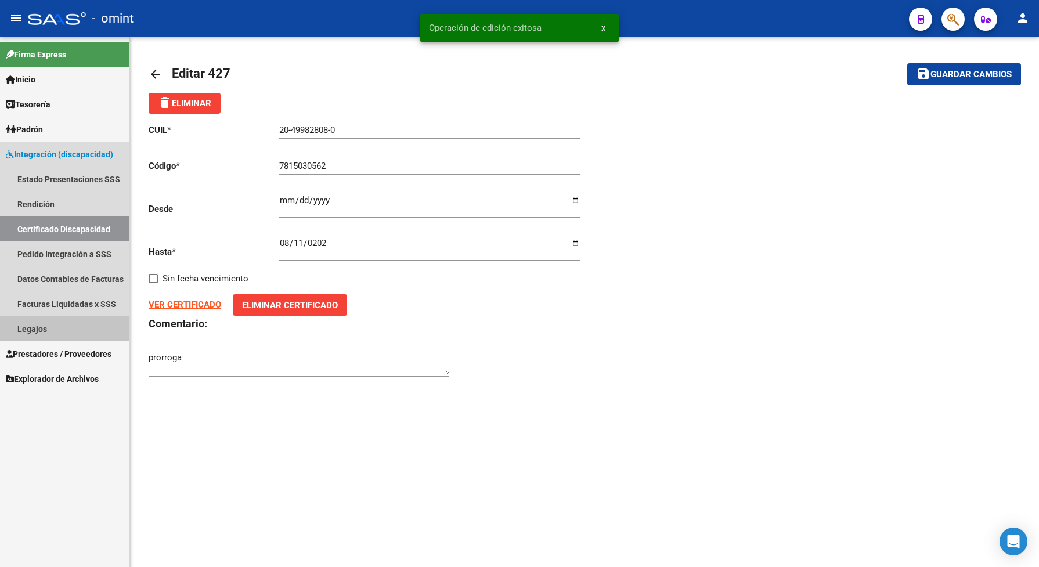
click at [62, 325] on link "Legajos" at bounding box center [64, 328] width 129 height 25
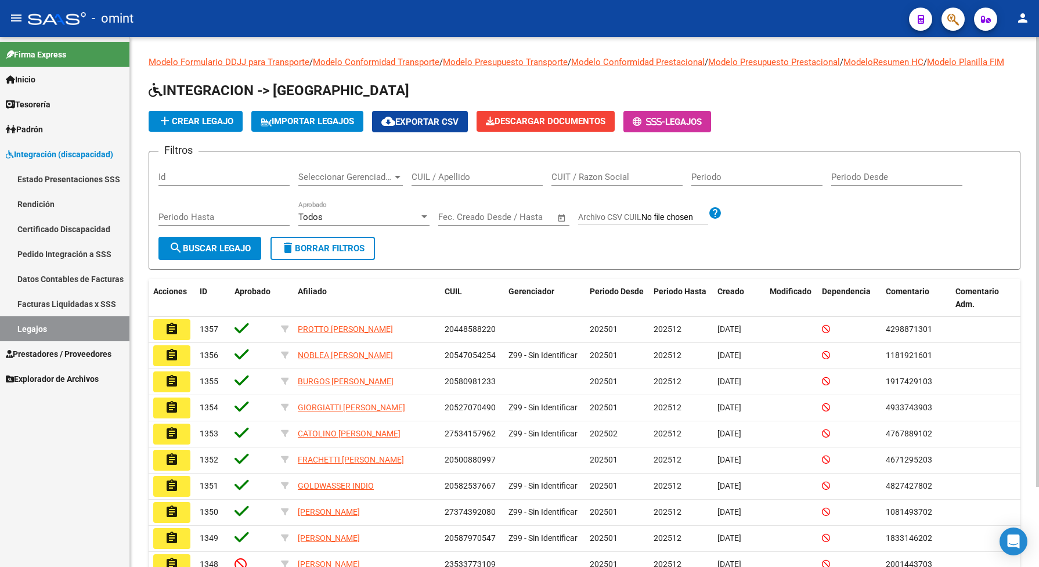
click at [432, 182] on input "CUIL / Apellido" at bounding box center [476, 177] width 131 height 10
paste input "20499828080"
type input "20499828080"
click at [198, 260] on button "search Buscar Legajo" at bounding box center [209, 248] width 103 height 23
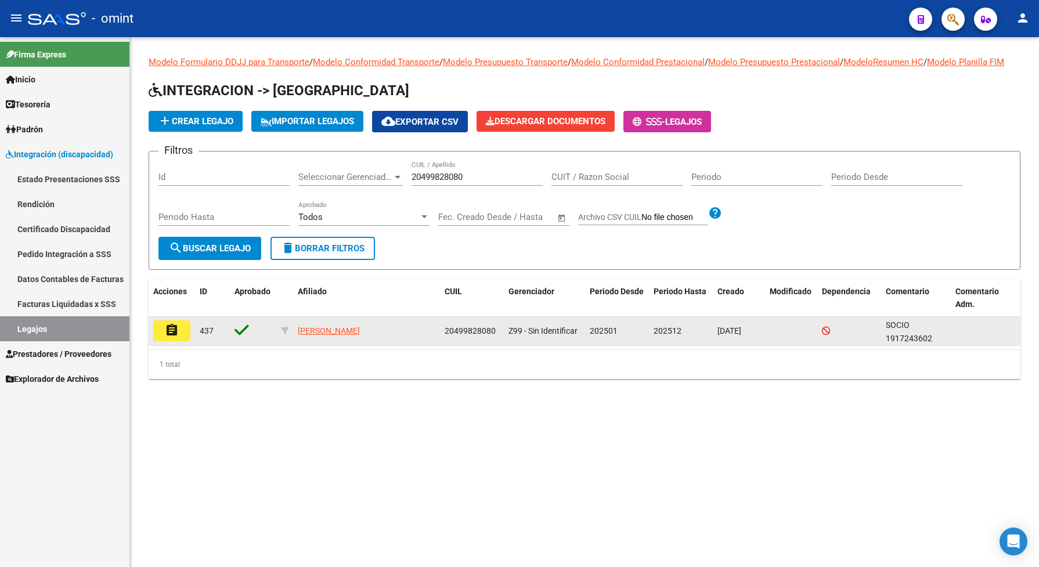
click at [172, 337] on mat-icon "assignment" at bounding box center [172, 330] width 14 height 14
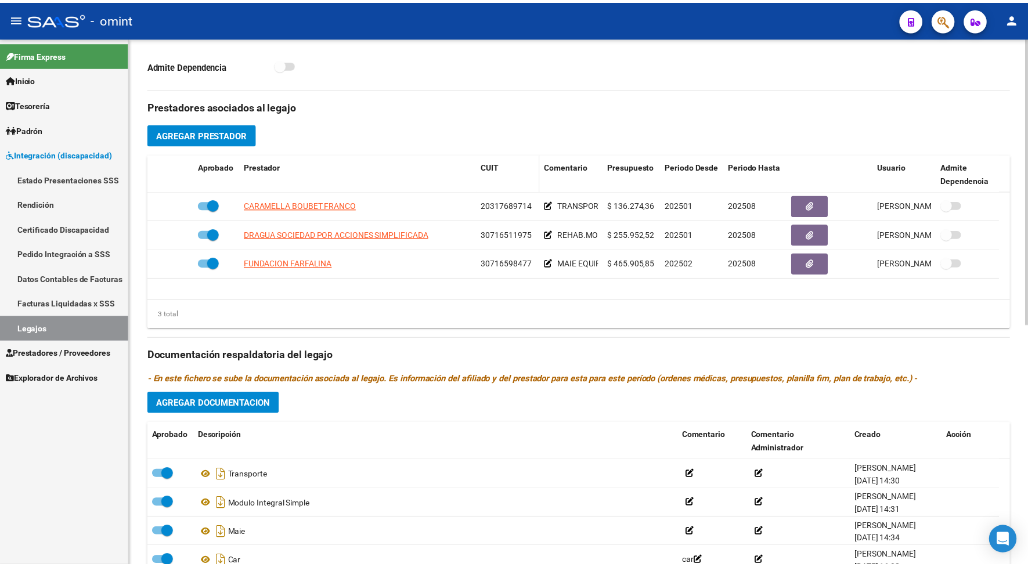
scroll to position [435, 0]
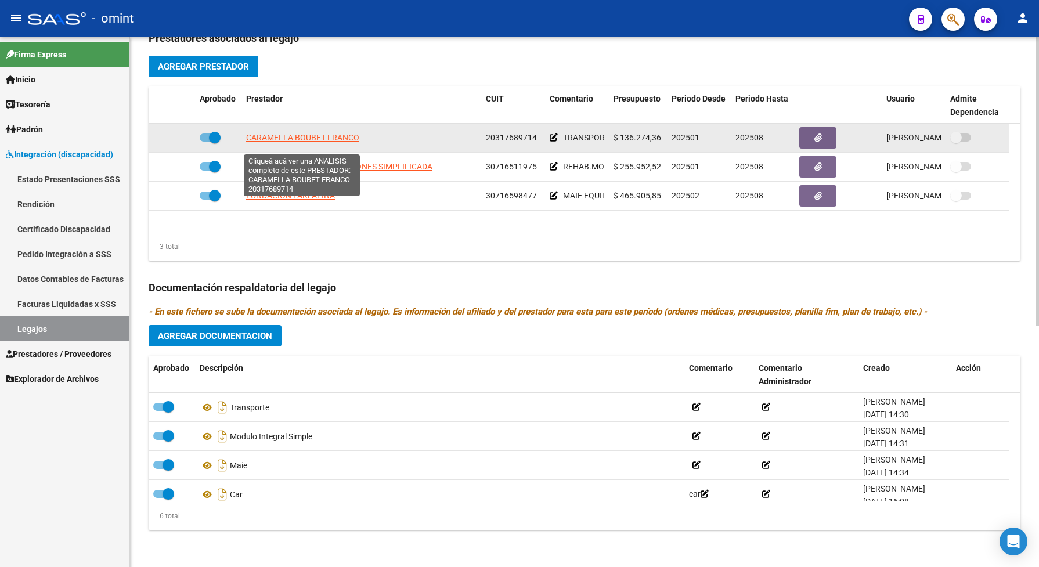
click at [265, 142] on span "CARAMELLA BOUBET FRANCO" at bounding box center [302, 137] width 113 height 9
type textarea "20317689714"
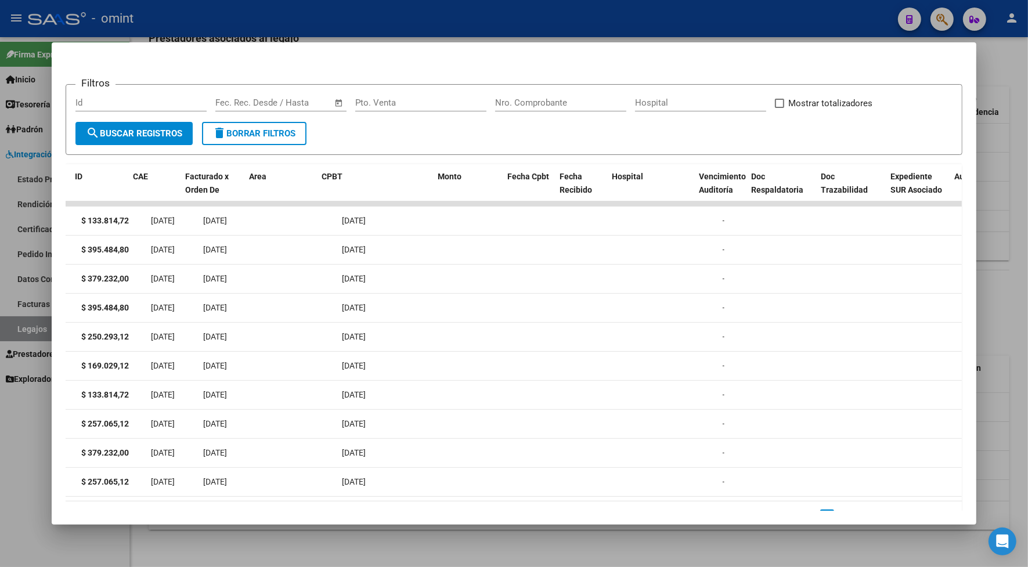
scroll to position [0, 0]
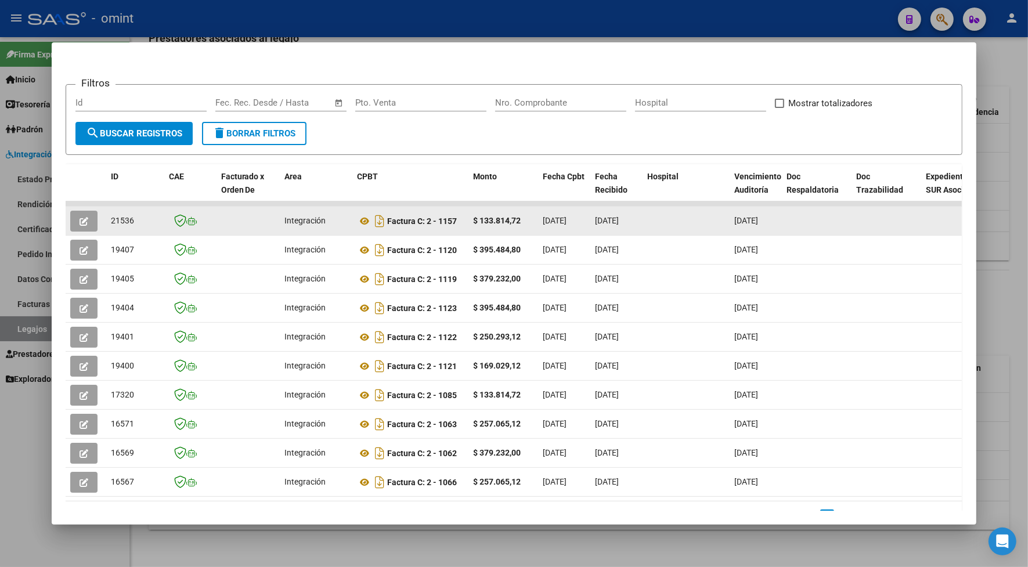
click at [73, 221] on button "button" at bounding box center [83, 221] width 27 height 21
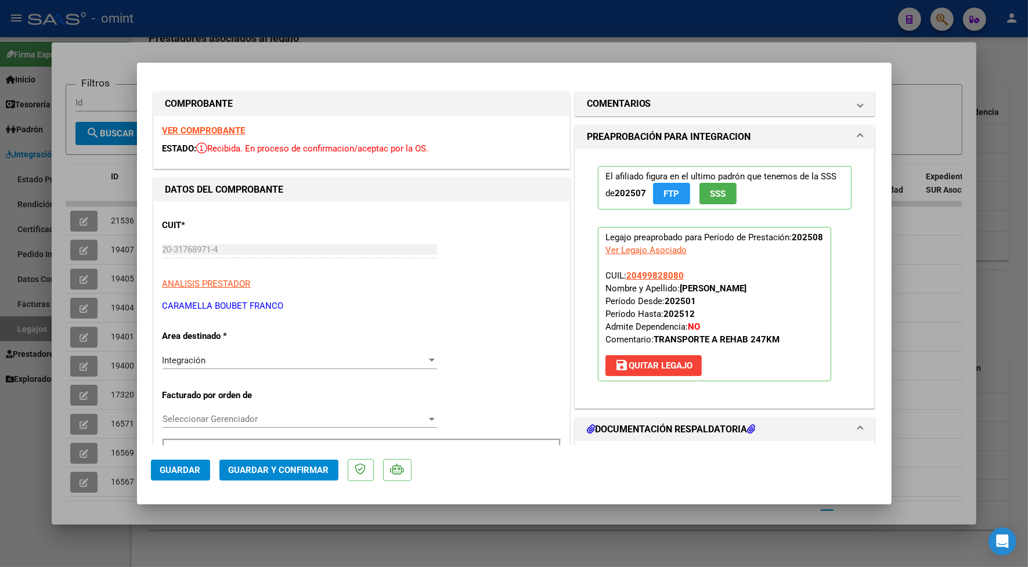
click at [236, 129] on strong "VER COMPROBANTE" at bounding box center [203, 130] width 83 height 10
click at [402, 60] on div at bounding box center [514, 283] width 1028 height 567
type input "$ 0,00"
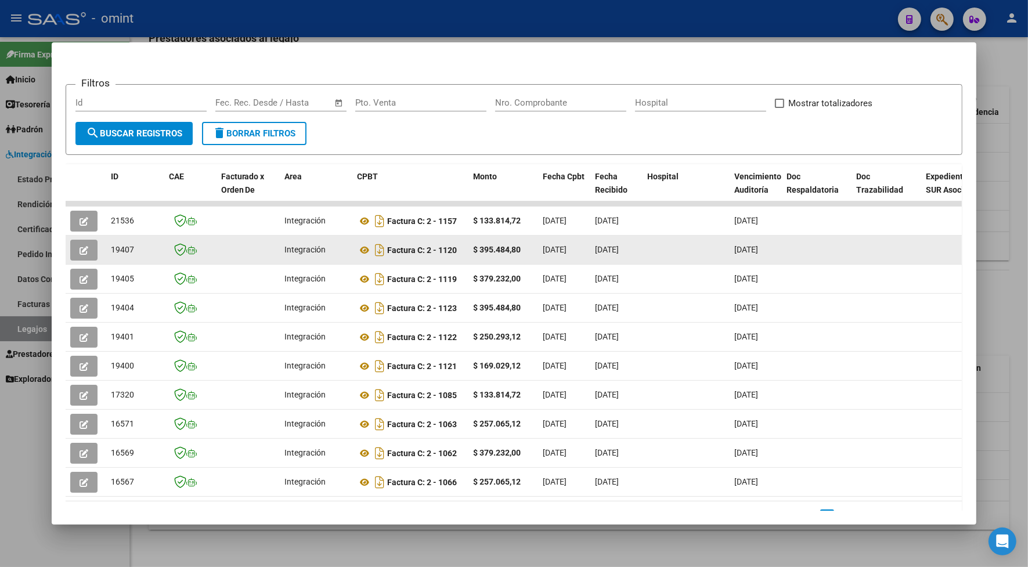
click at [82, 252] on icon "button" at bounding box center [83, 250] width 9 height 9
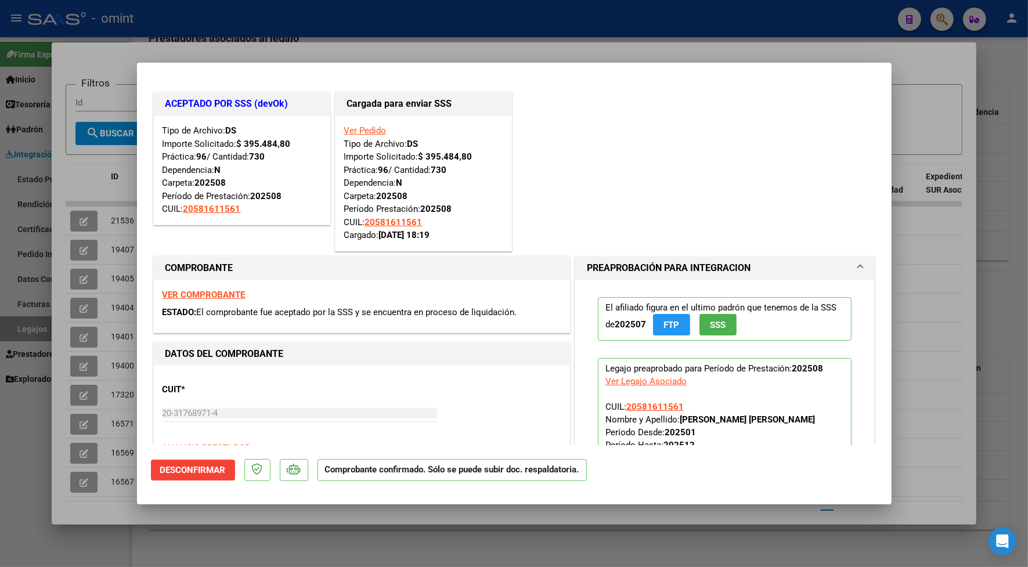
scroll to position [73, 0]
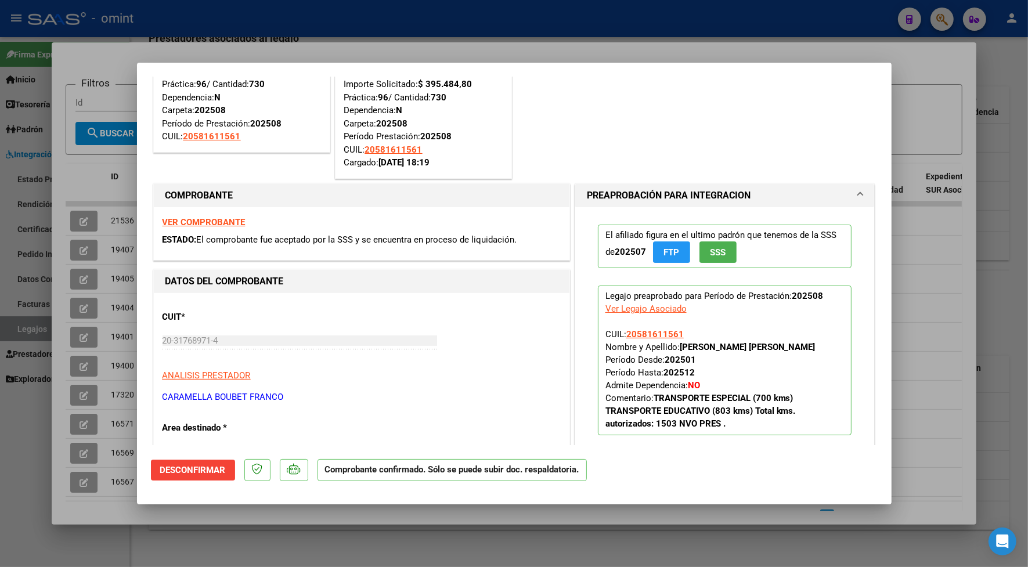
click at [416, 32] on div at bounding box center [514, 283] width 1028 height 567
type input "$ 0,00"
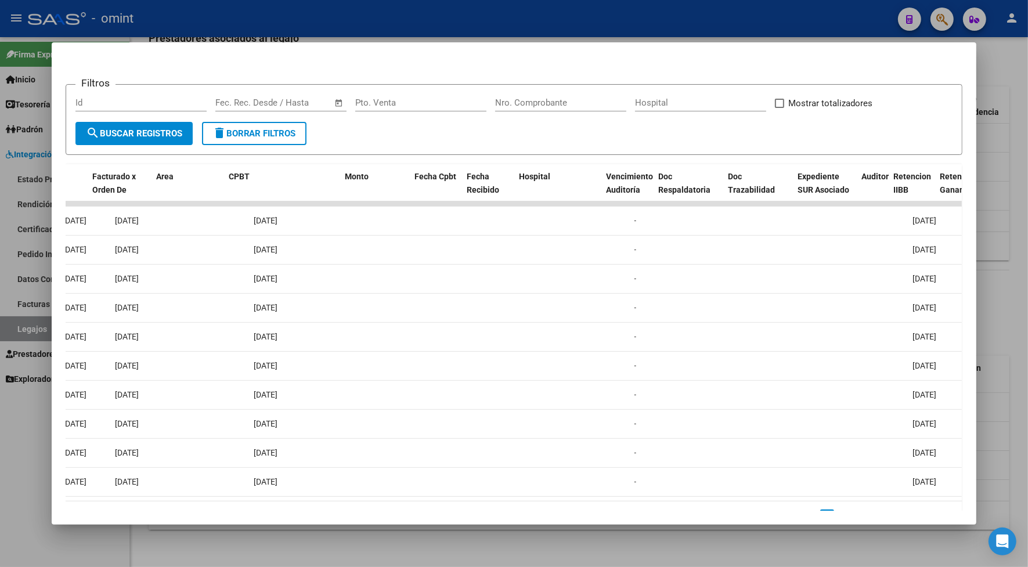
scroll to position [0, 0]
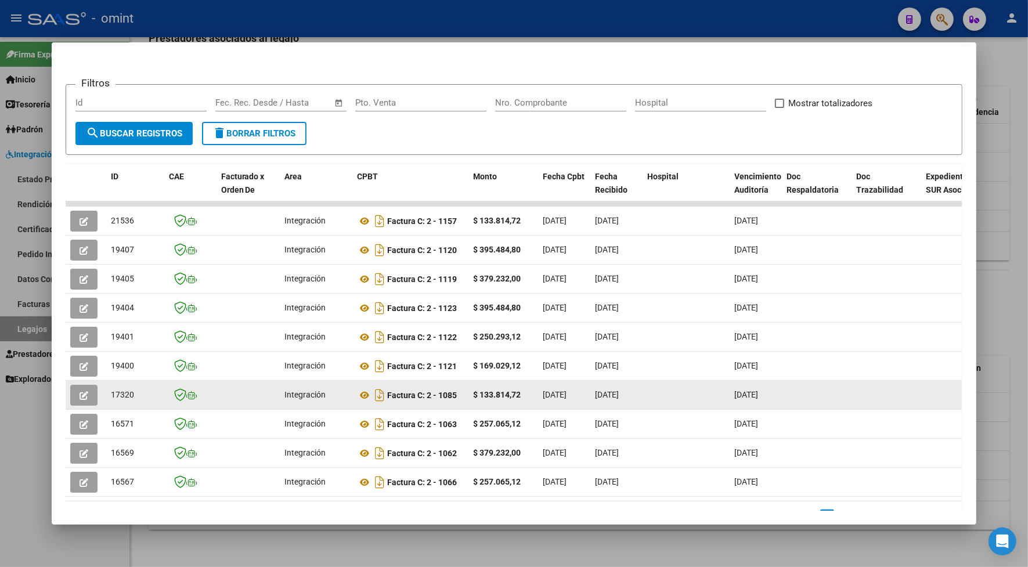
click at [79, 391] on icon "button" at bounding box center [83, 395] width 9 height 9
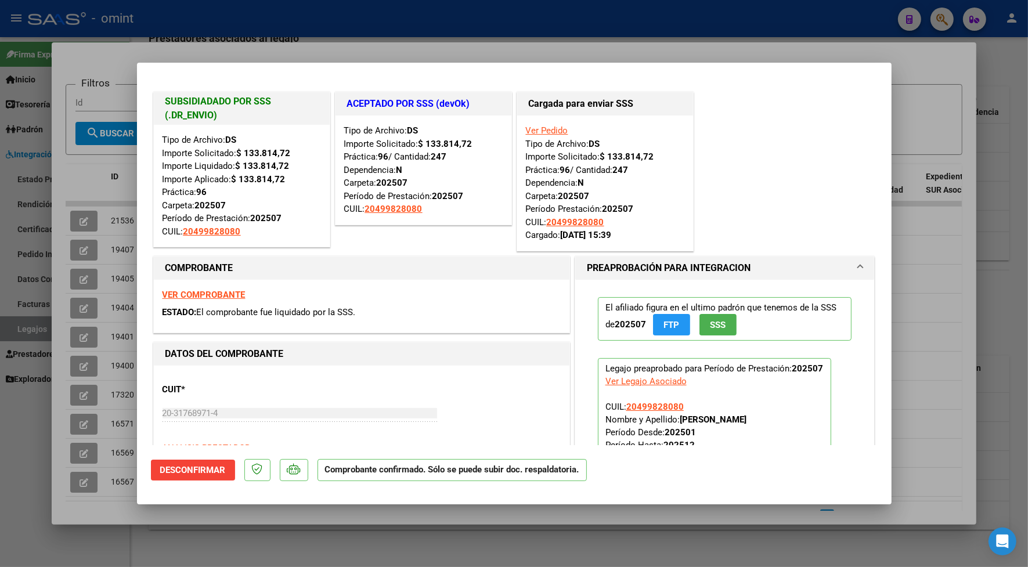
scroll to position [145, 0]
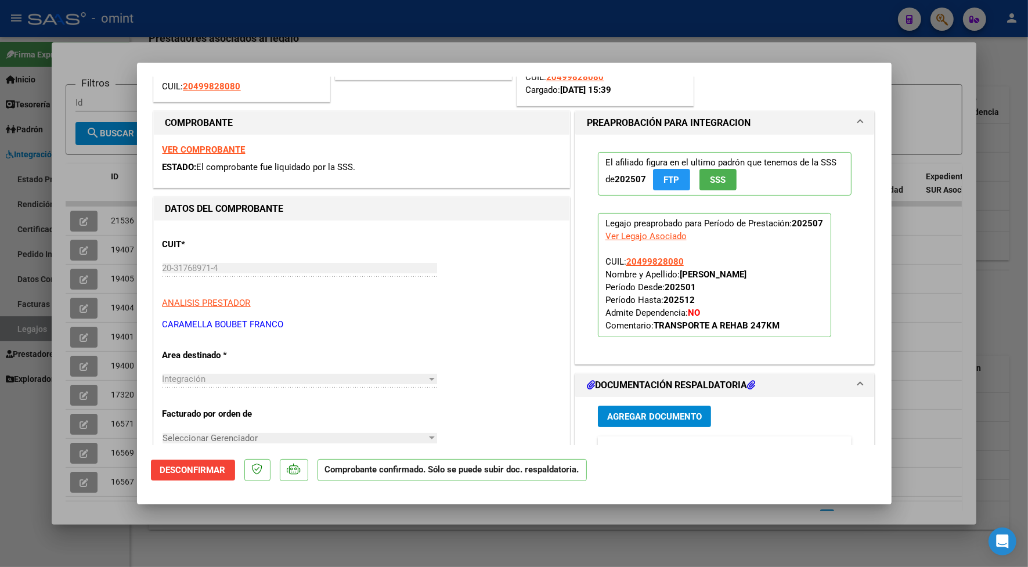
click at [297, 4] on div at bounding box center [514, 283] width 1028 height 567
type input "$ 0,00"
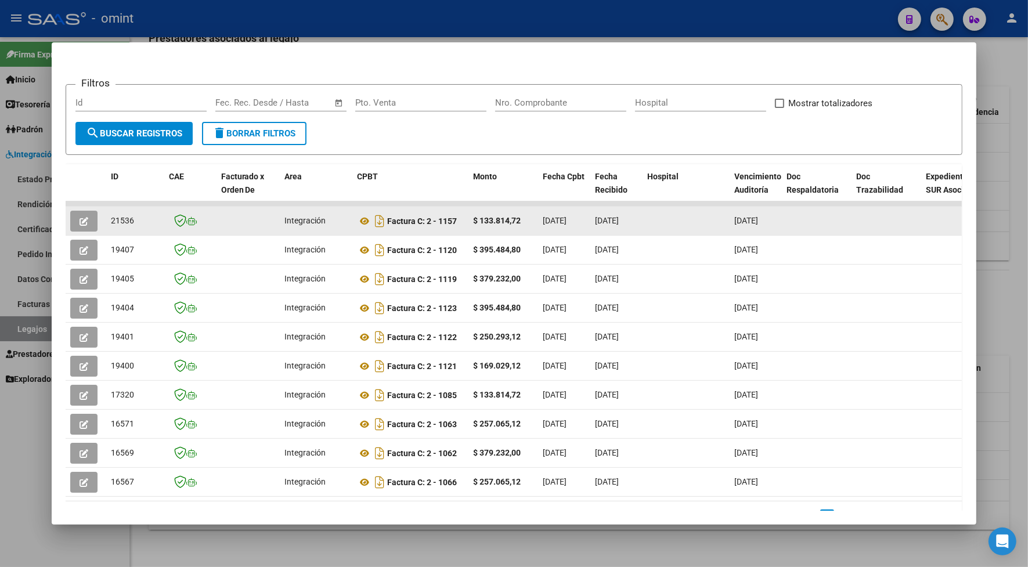
click at [82, 219] on icon "button" at bounding box center [83, 221] width 9 height 9
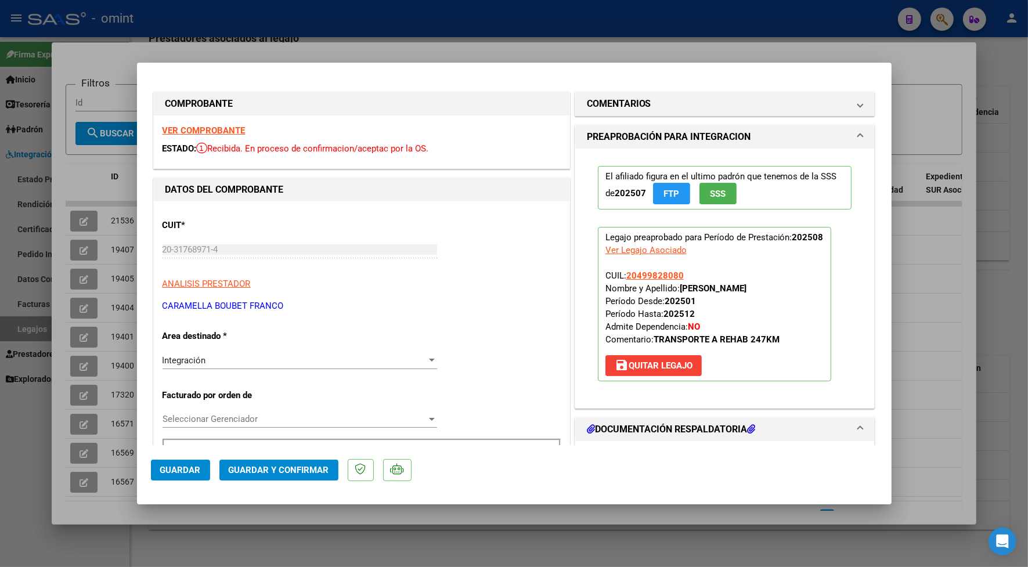
scroll to position [73, 0]
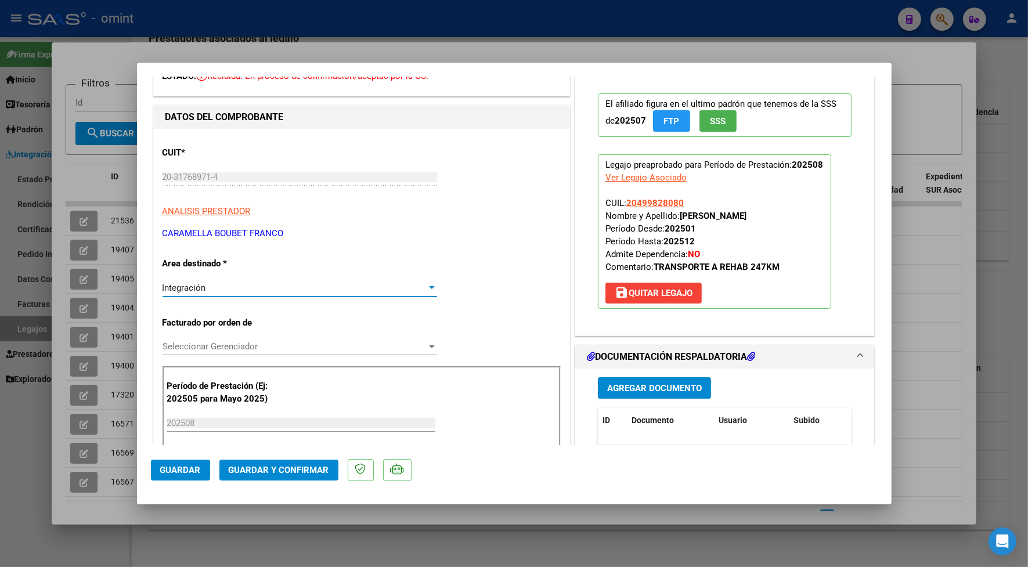
click at [218, 286] on div "Integración" at bounding box center [294, 288] width 264 height 10
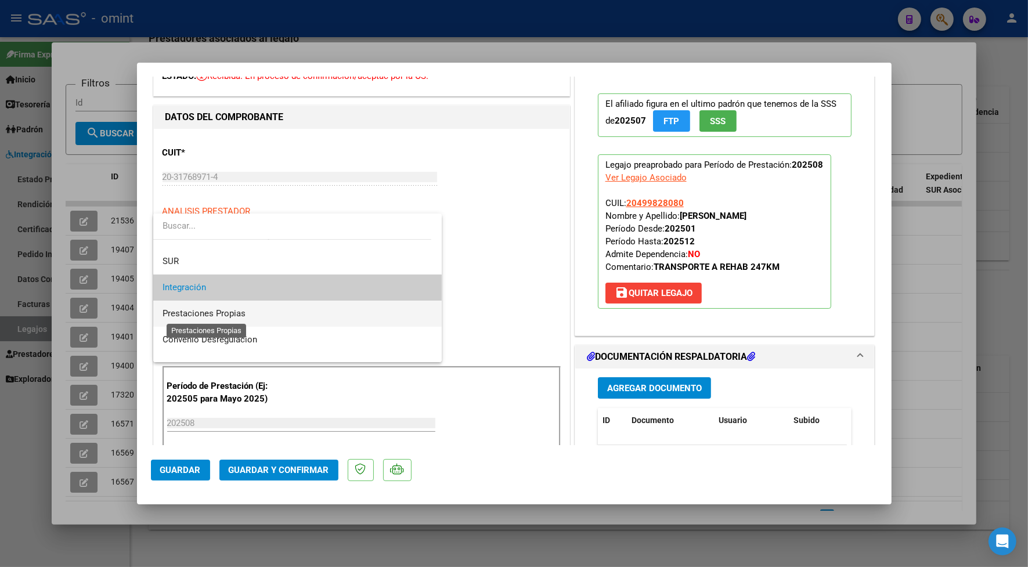
scroll to position [112, 0]
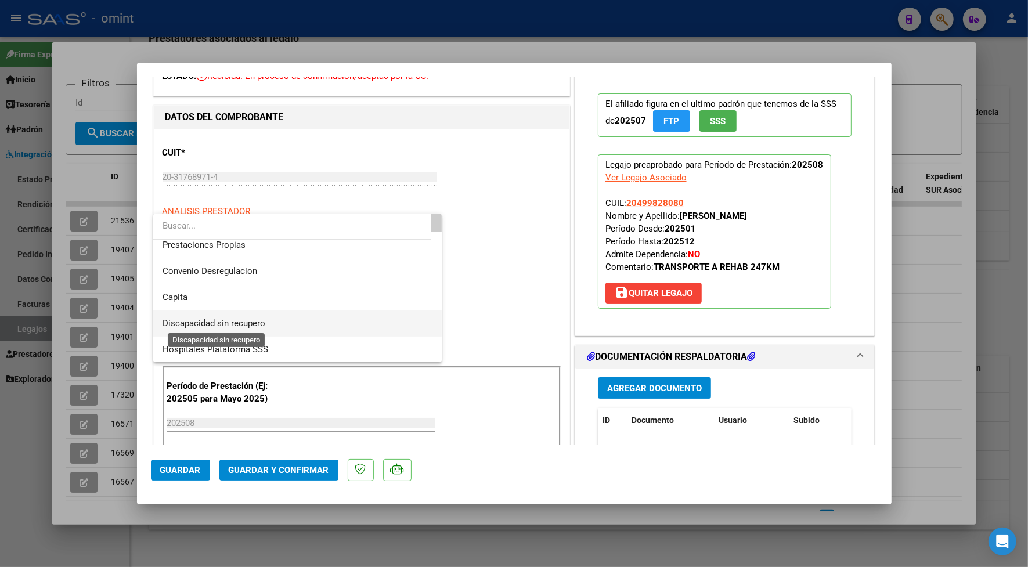
click at [232, 326] on span "Discapacidad sin recupero" at bounding box center [213, 323] width 103 height 10
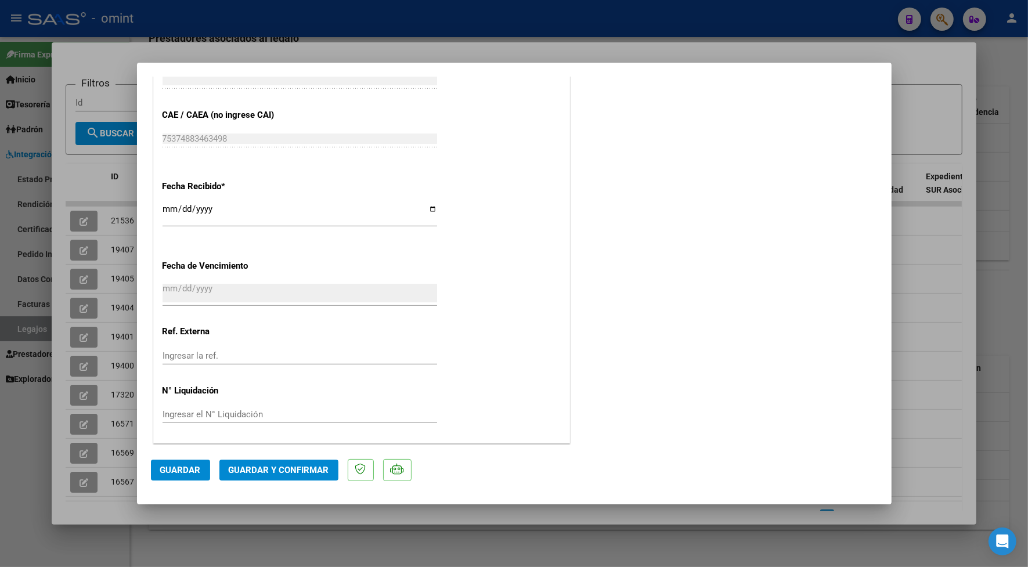
scroll to position [0, 0]
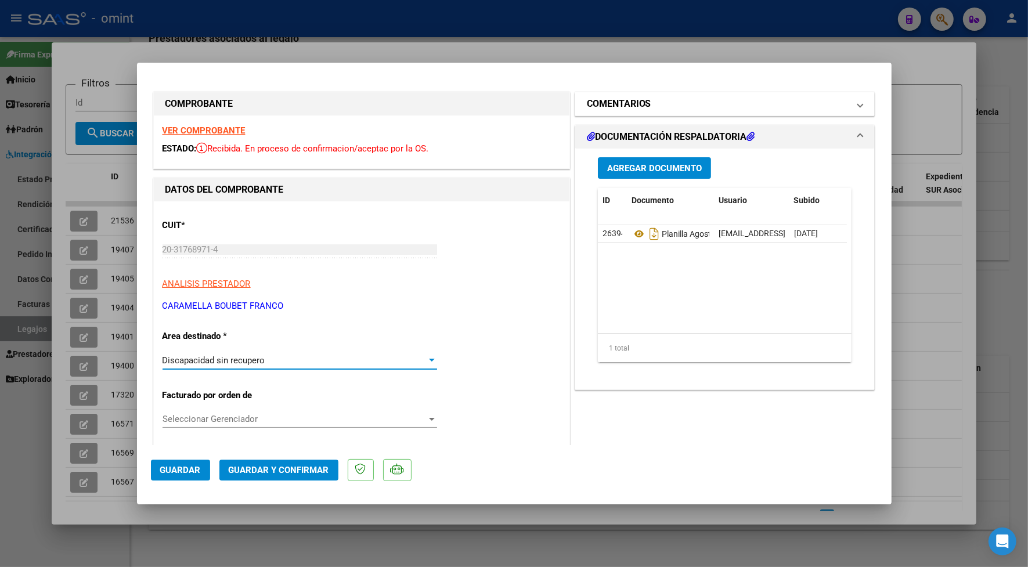
click at [637, 99] on h1 "COMENTARIOS" at bounding box center [619, 104] width 64 height 14
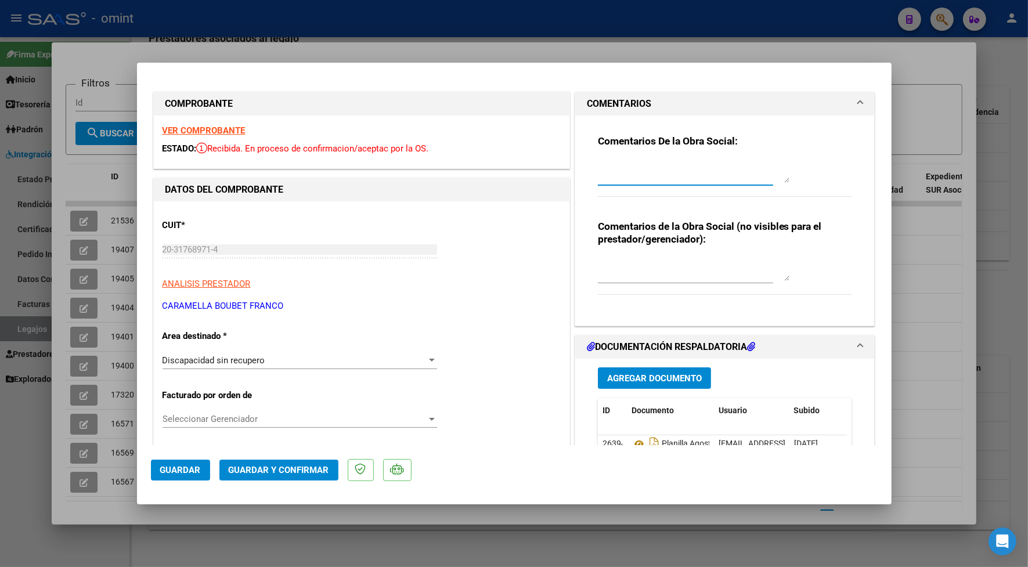
click at [639, 175] on textarea at bounding box center [693, 171] width 191 height 23
click at [598, 162] on textarea "estimado prestador deberá refacturar con los km autorizados 247 ,tal como lo ve…" at bounding box center [693, 171] width 191 height 23
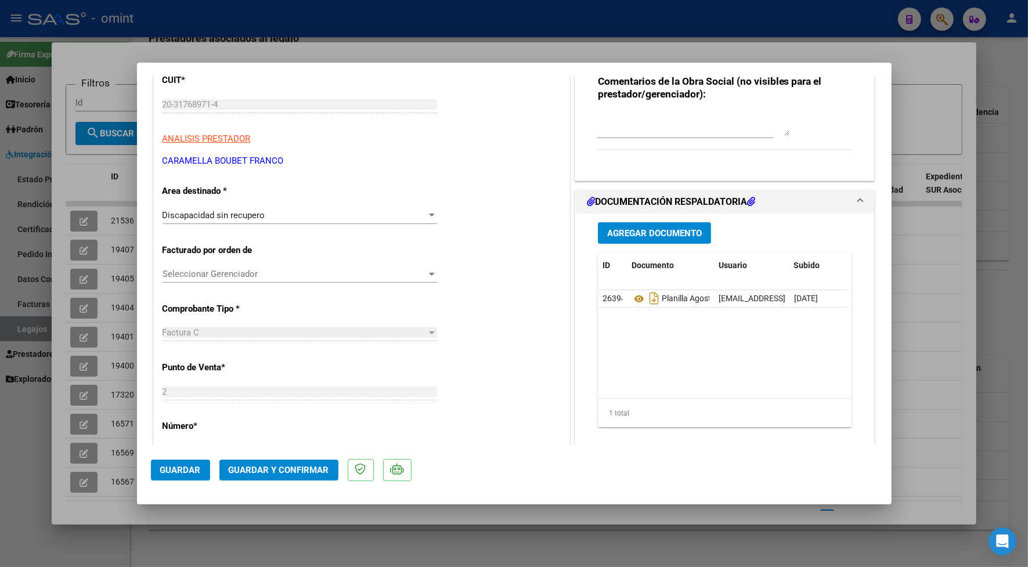
scroll to position [218, 0]
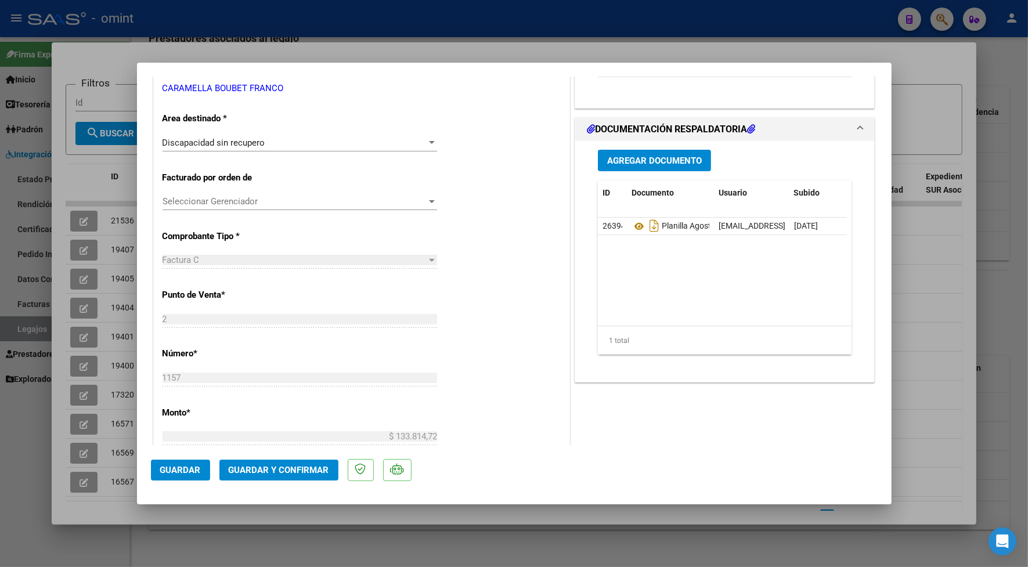
type textarea "Estimado prestador deberá refacturar con los km autorizados 247 ,tal como lo ve…"
click at [183, 465] on span "Guardar" at bounding box center [180, 470] width 41 height 10
click at [238, 30] on div at bounding box center [514, 283] width 1028 height 567
type input "$ 0,00"
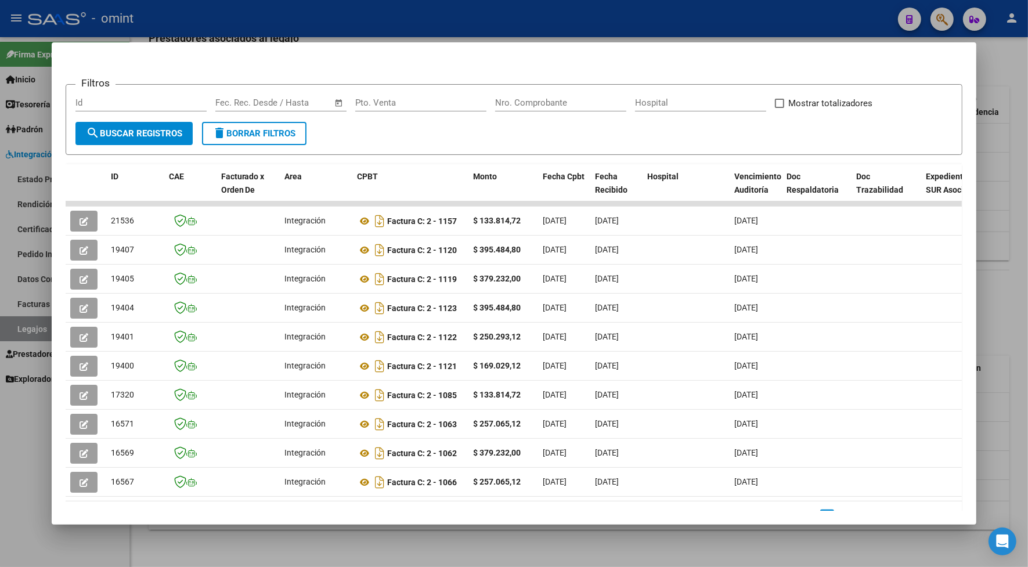
click at [274, 16] on div at bounding box center [514, 283] width 1028 height 567
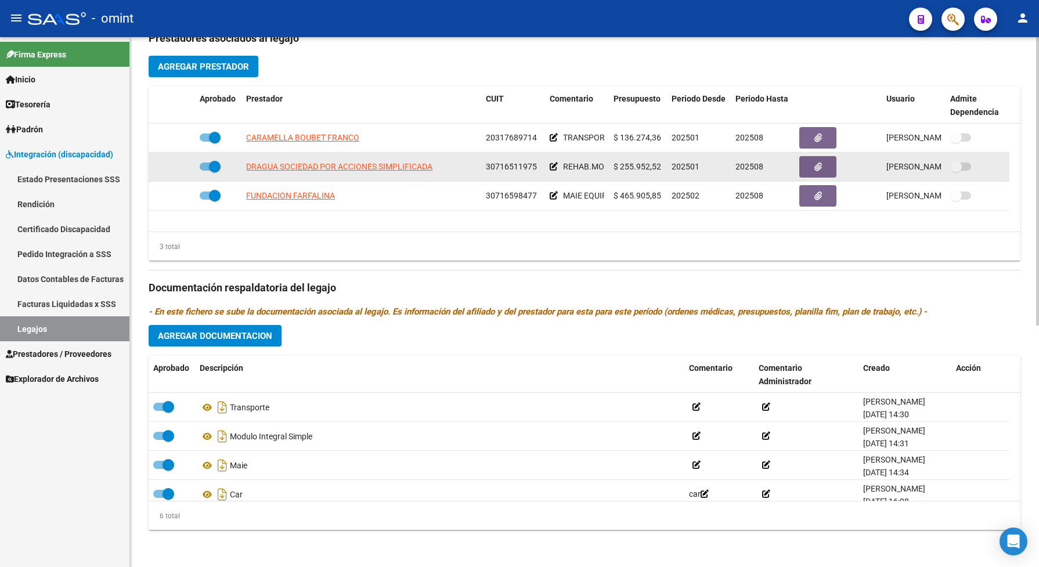
click at [326, 174] on app-link-go-to "DRAGUA SOCIEDAD POR ACCIONES SIMPLIFICADA" at bounding box center [339, 166] width 186 height 13
click at [334, 171] on span "DRAGUA SOCIEDAD POR ACCIONES SIMPLIFICADA" at bounding box center [339, 166] width 186 height 9
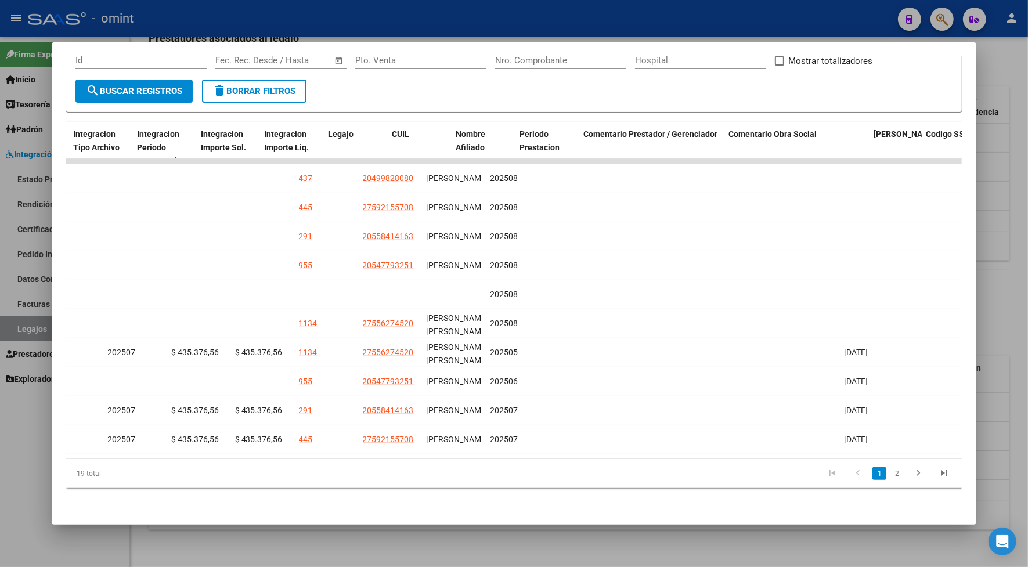
scroll to position [0, 0]
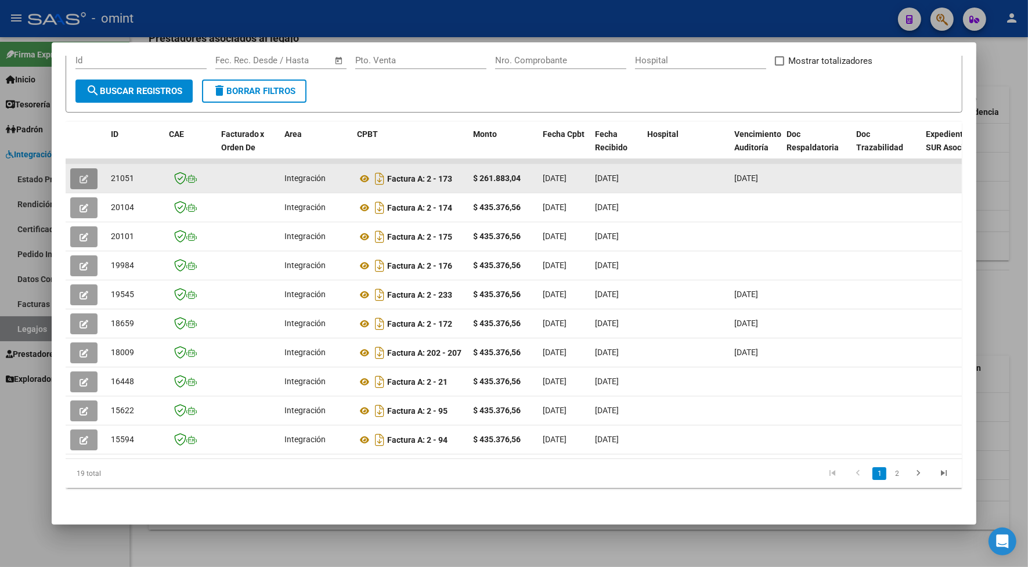
click at [79, 175] on icon "button" at bounding box center [83, 179] width 9 height 9
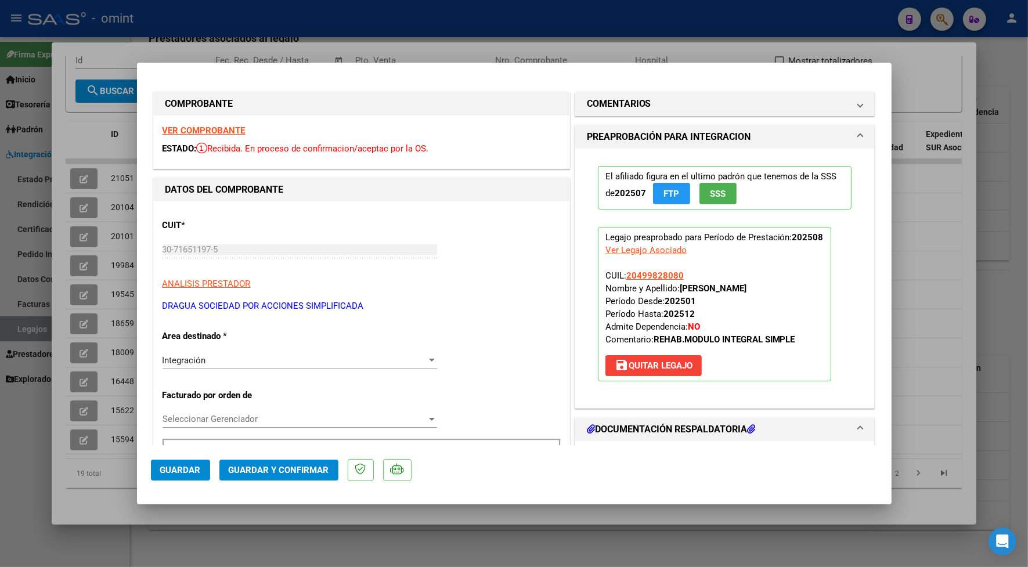
click at [211, 131] on strong "VER COMPROBANTE" at bounding box center [203, 130] width 83 height 10
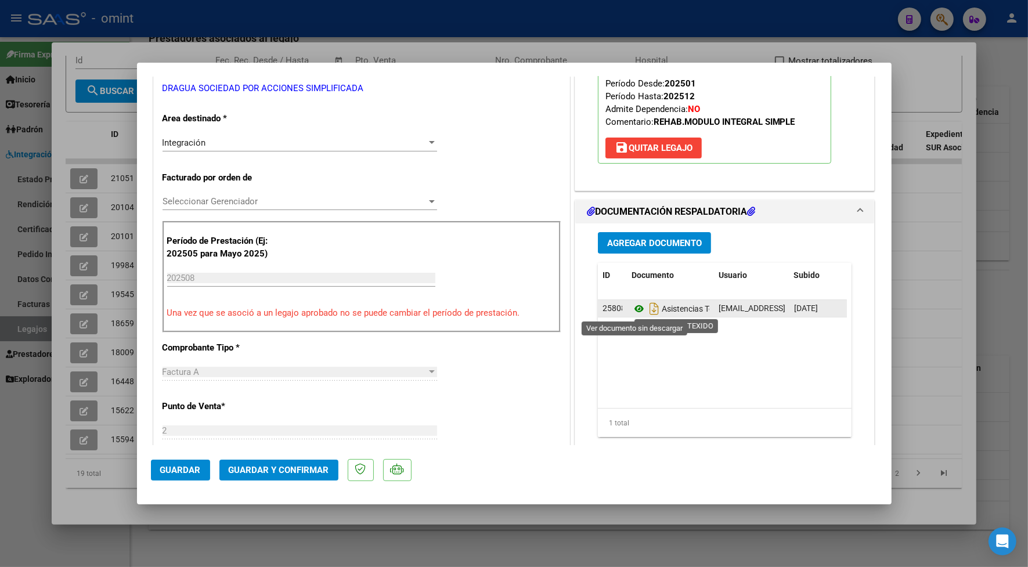
click at [631, 309] on icon at bounding box center [638, 309] width 15 height 14
click at [277, 468] on span "Guardar y Confirmar" at bounding box center [279, 470] width 100 height 10
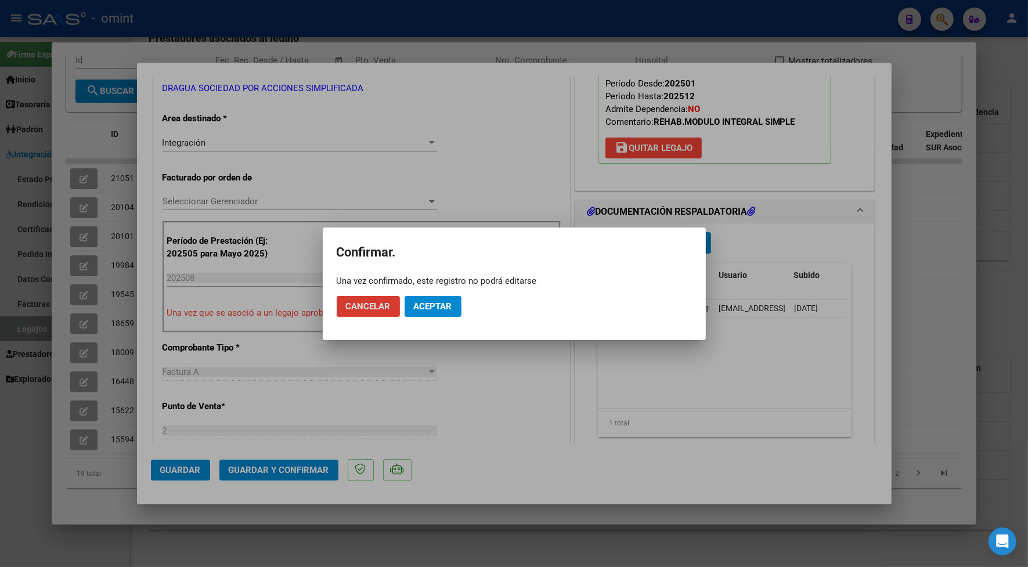
click at [445, 305] on span "Aceptar" at bounding box center [433, 306] width 38 height 10
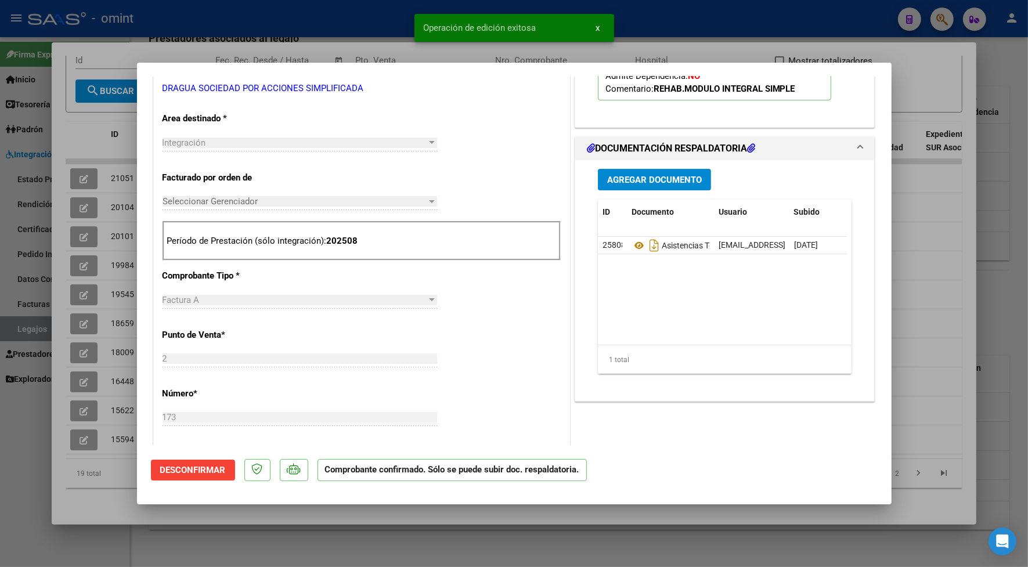
scroll to position [0, 0]
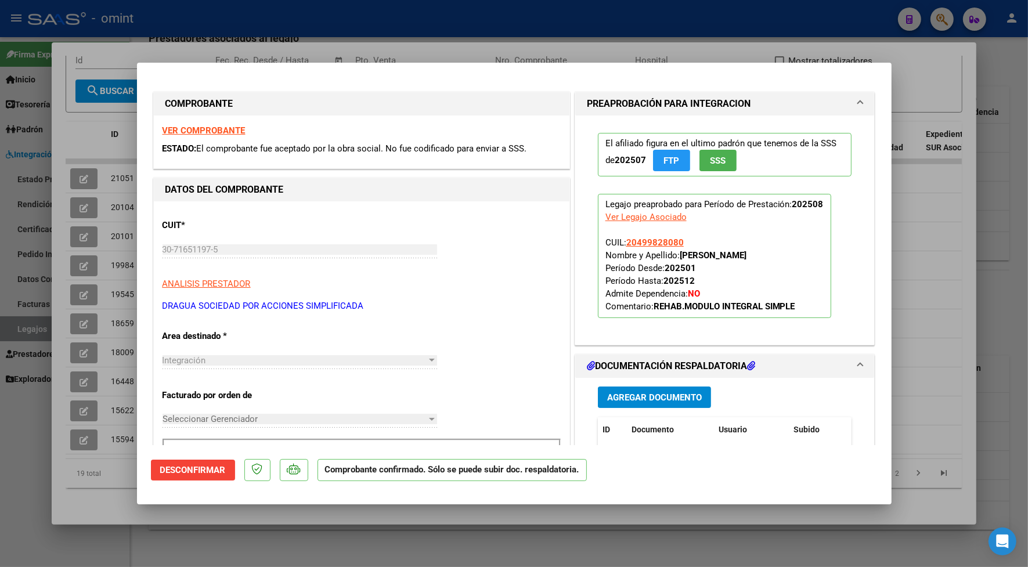
click at [268, 42] on div at bounding box center [514, 283] width 1028 height 567
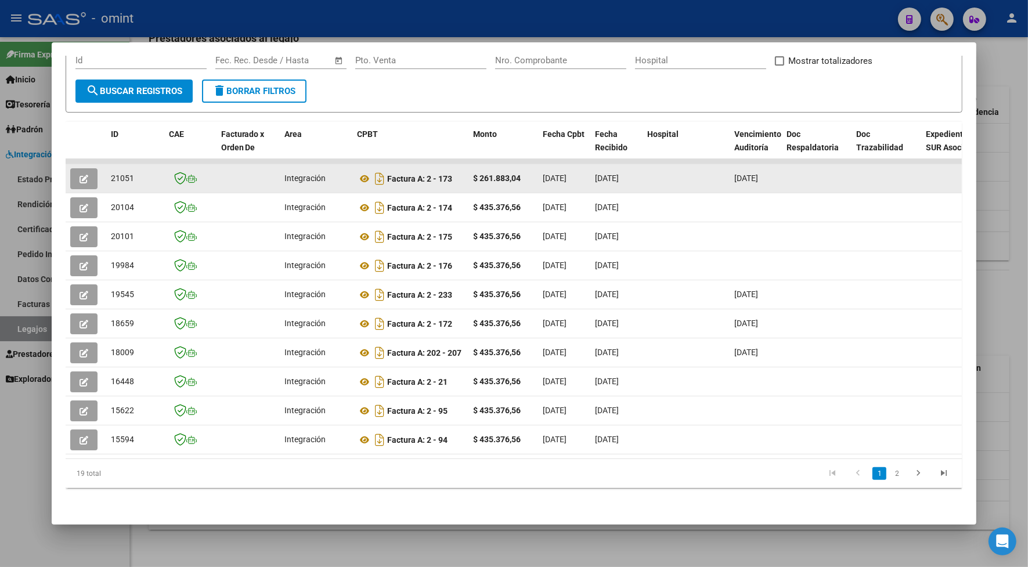
drag, startPoint x: 132, startPoint y: 166, endPoint x: 105, endPoint y: 169, distance: 27.4
click at [111, 172] on div "21051" at bounding box center [135, 178] width 49 height 13
copy span "21051"
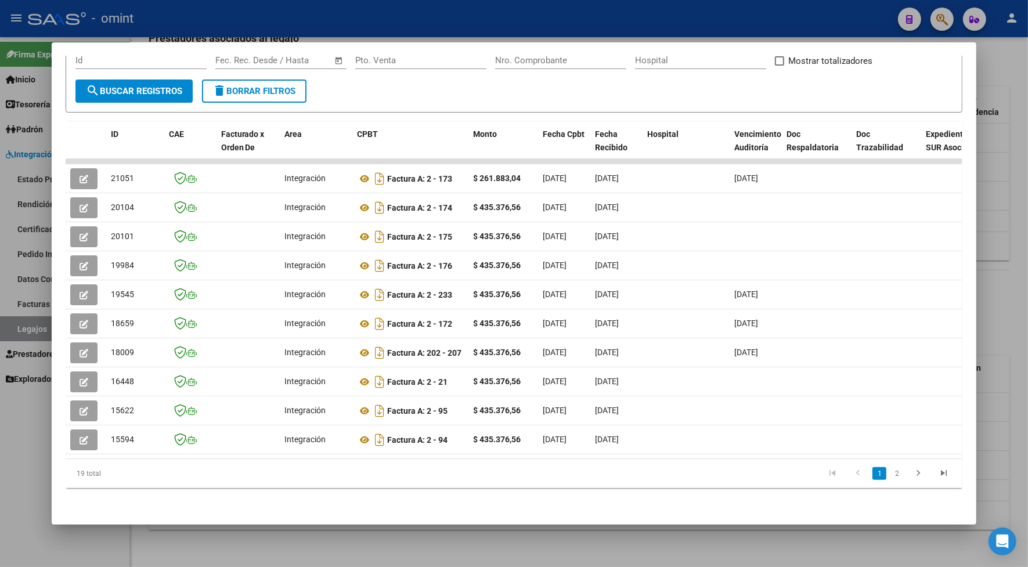
click at [297, 10] on div at bounding box center [514, 283] width 1028 height 567
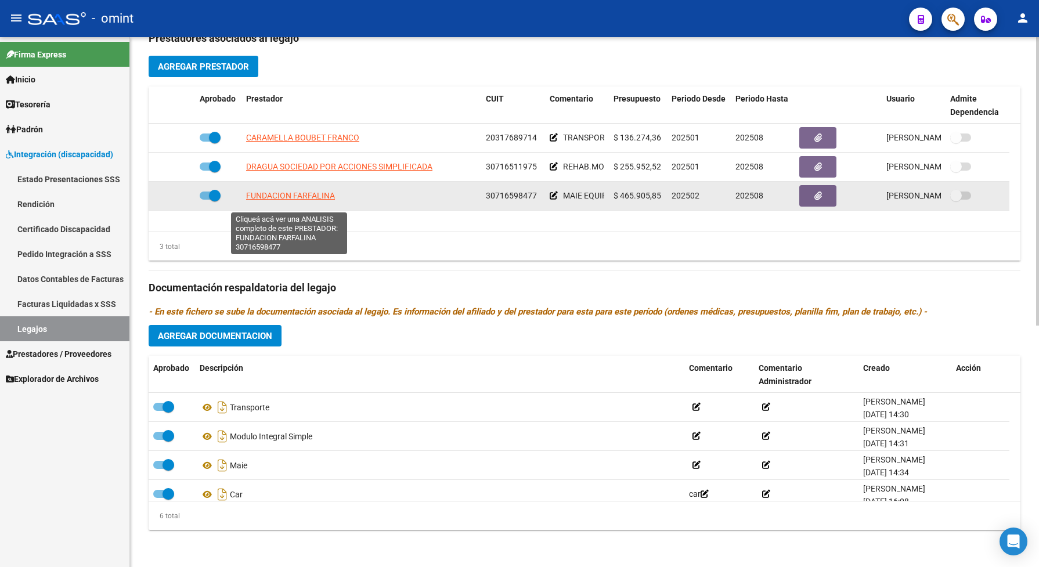
click at [308, 200] on span "FUNDACION FARFALINA" at bounding box center [290, 195] width 89 height 9
type textarea "30716598477"
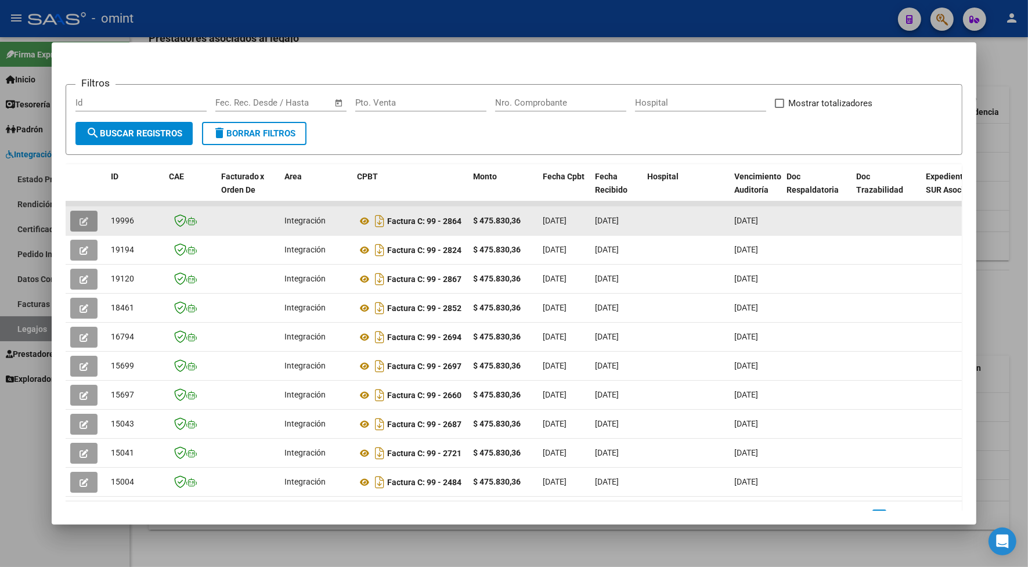
click at [79, 217] on icon "button" at bounding box center [83, 221] width 9 height 9
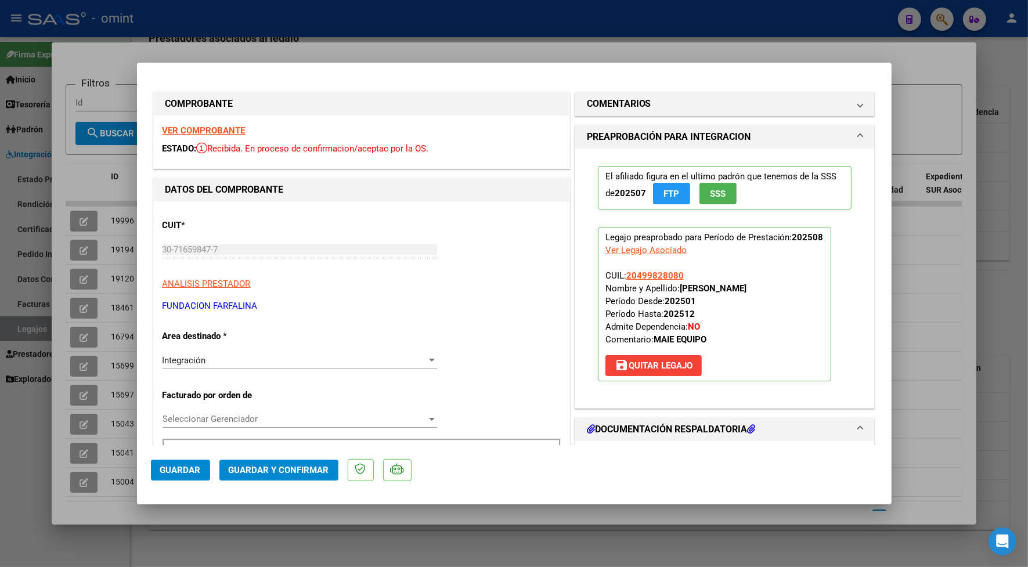
click at [198, 131] on strong "VER COMPROBANTE" at bounding box center [203, 130] width 83 height 10
click at [286, 460] on button "Guardar y Confirmar" at bounding box center [278, 470] width 119 height 21
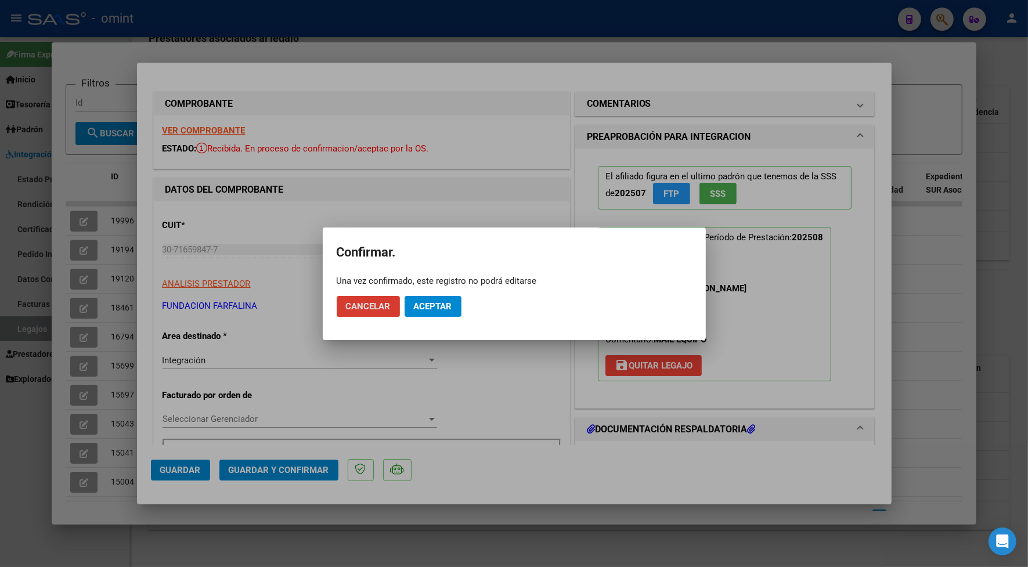
click at [434, 308] on span "Aceptar" at bounding box center [433, 306] width 38 height 10
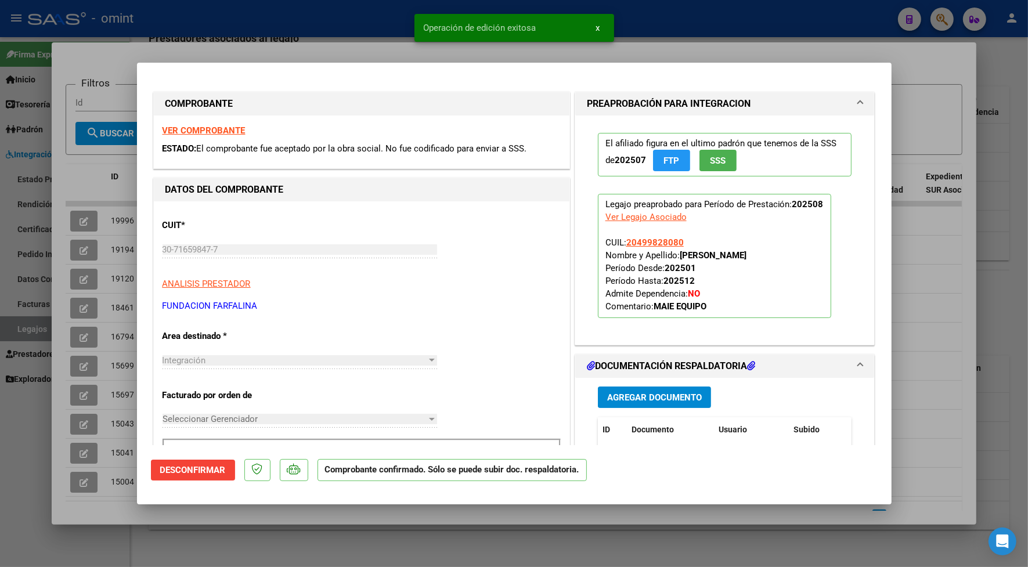
click at [187, 53] on div at bounding box center [514, 283] width 1028 height 567
type input "$ 0,00"
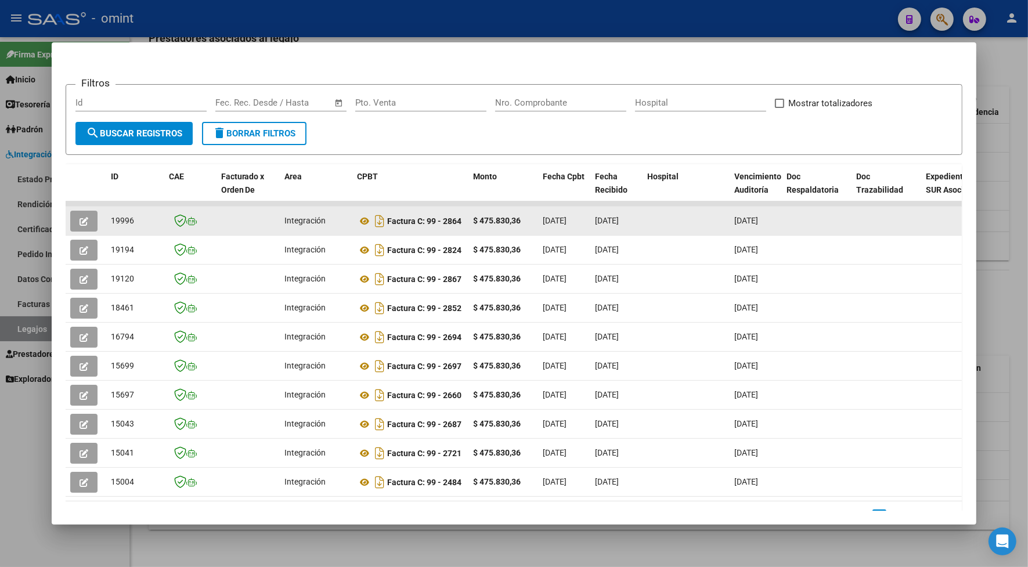
drag, startPoint x: 131, startPoint y: 221, endPoint x: 104, endPoint y: 218, distance: 26.9
click at [106, 218] on datatable-body-cell "19996" at bounding box center [135, 221] width 58 height 28
drag, startPoint x: 104, startPoint y: 218, endPoint x: 110, endPoint y: 221, distance: 6.8
copy span "19996"
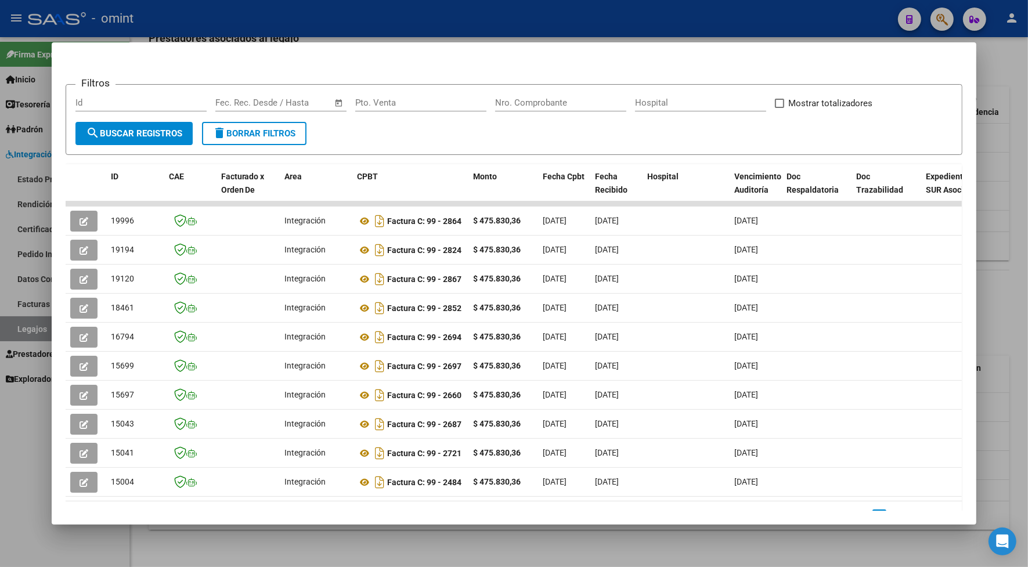
click at [201, 30] on div at bounding box center [514, 283] width 1028 height 567
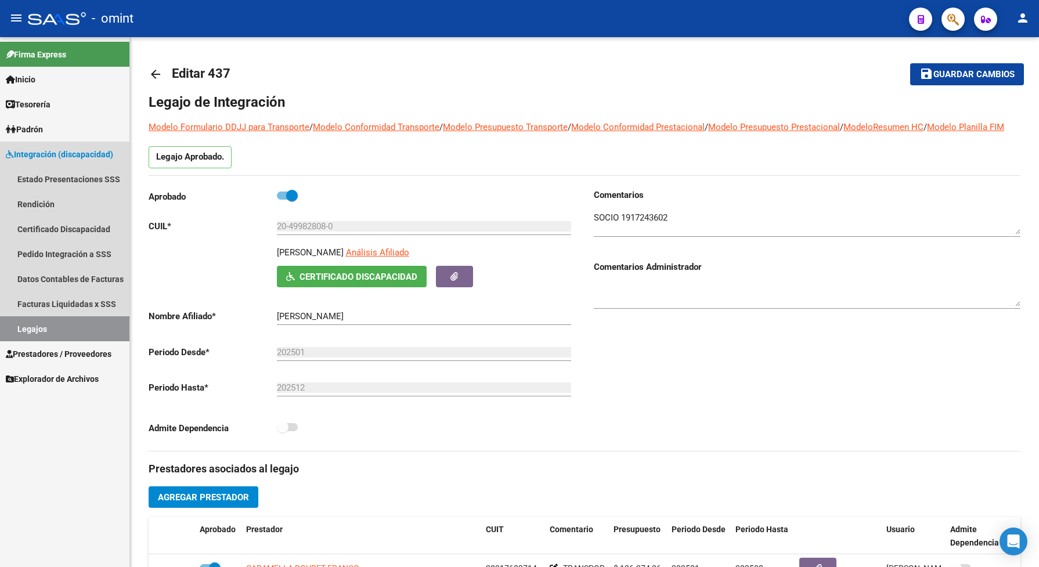
click at [45, 332] on link "Legajos" at bounding box center [64, 328] width 129 height 25
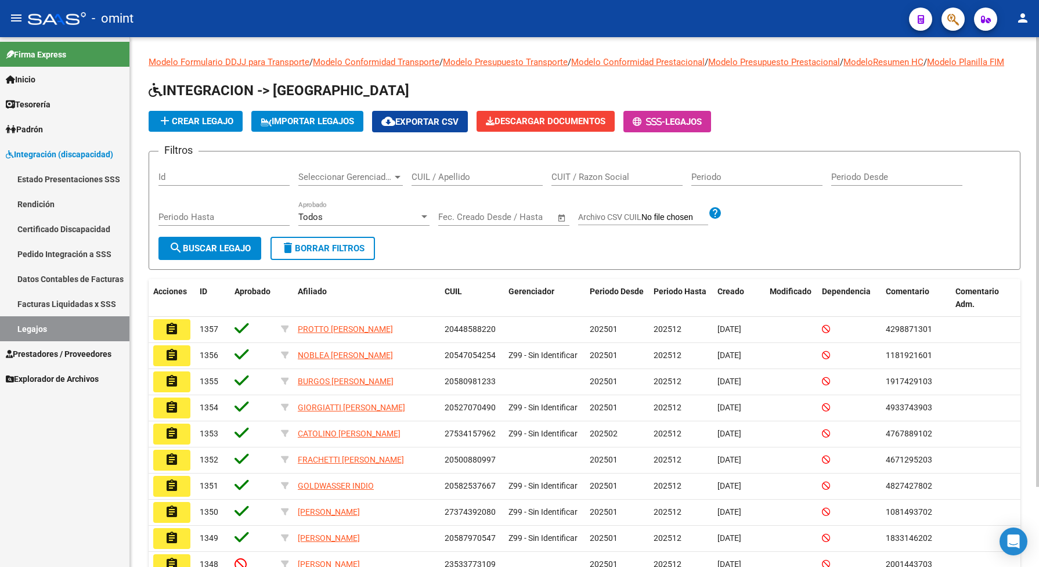
click at [439, 182] on input "CUIL / Apellido" at bounding box center [476, 177] width 131 height 10
type input "ROBLES DES"
click at [244, 254] on span "search Buscar Legajo" at bounding box center [210, 248] width 82 height 10
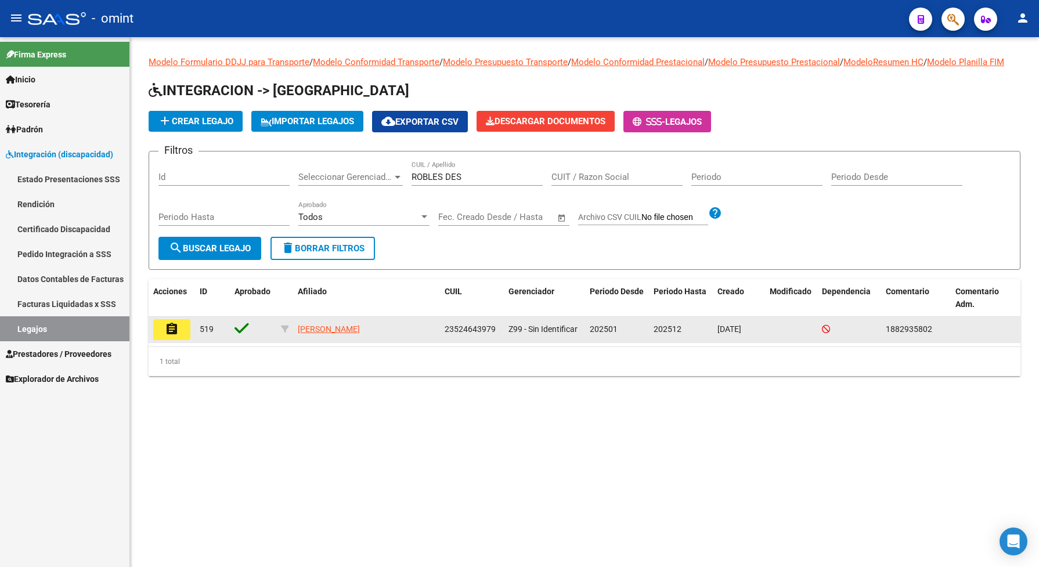
click at [174, 336] on mat-icon "assignment" at bounding box center [172, 329] width 14 height 14
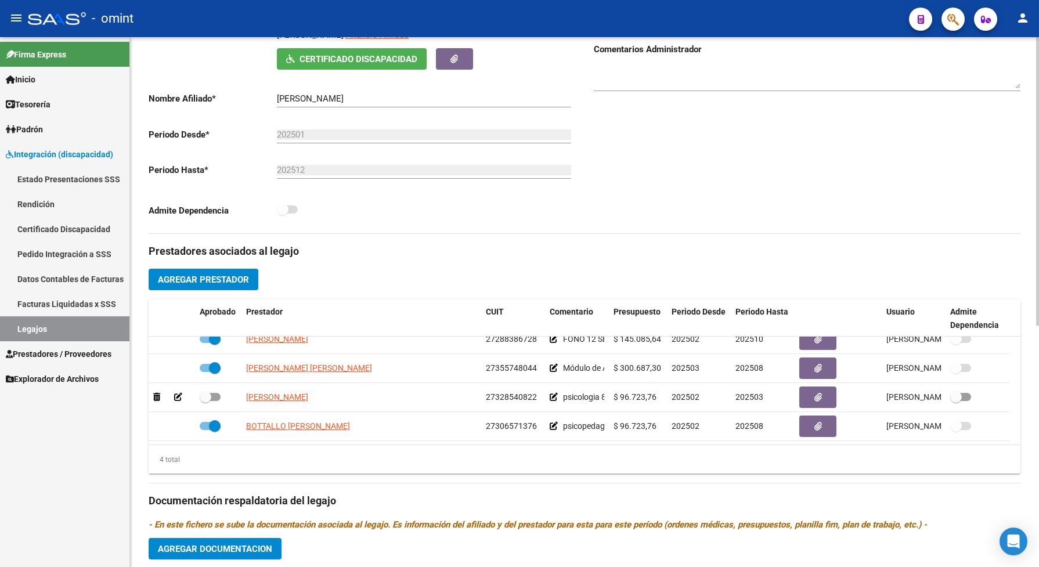
scroll to position [363, 0]
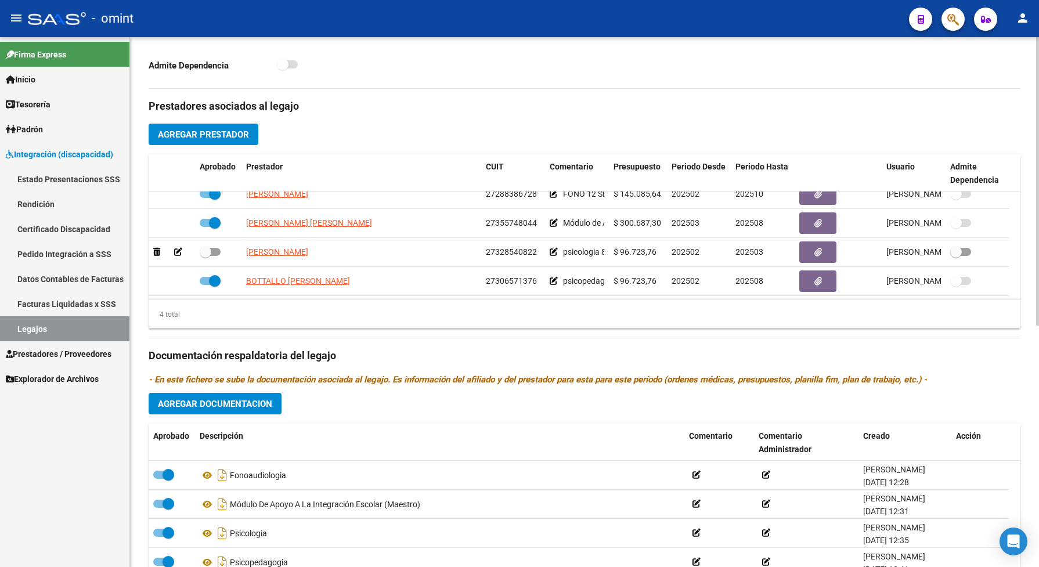
click at [256, 409] on span "Agregar Documentacion" at bounding box center [215, 404] width 114 height 10
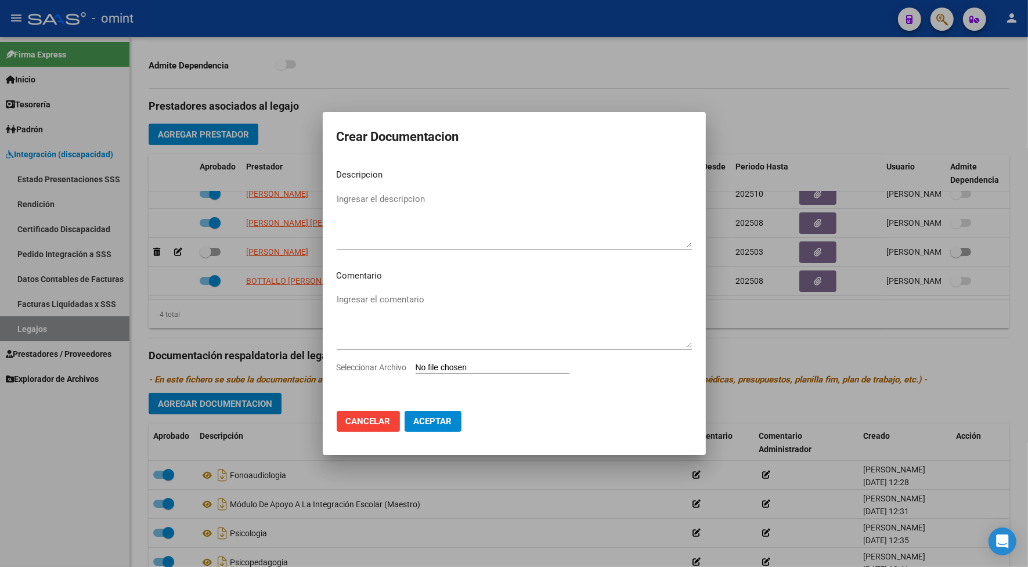
click at [395, 367] on span "Seleccionar Archivo" at bounding box center [372, 367] width 70 height 9
click at [415, 367] on input "Seleccionar Archivo" at bounding box center [492, 368] width 154 height 11
type input "C:\fakepath\Acta ACUERDO Y COVENIO- Robles D. Benjamin.pdf"
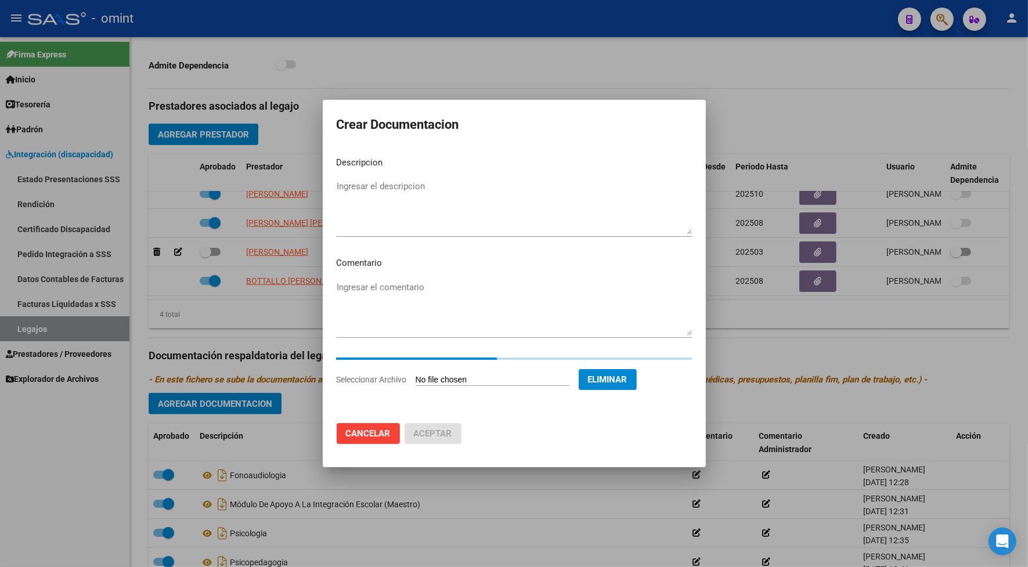
click at [374, 227] on textarea "Ingresar el descripcion" at bounding box center [514, 207] width 355 height 55
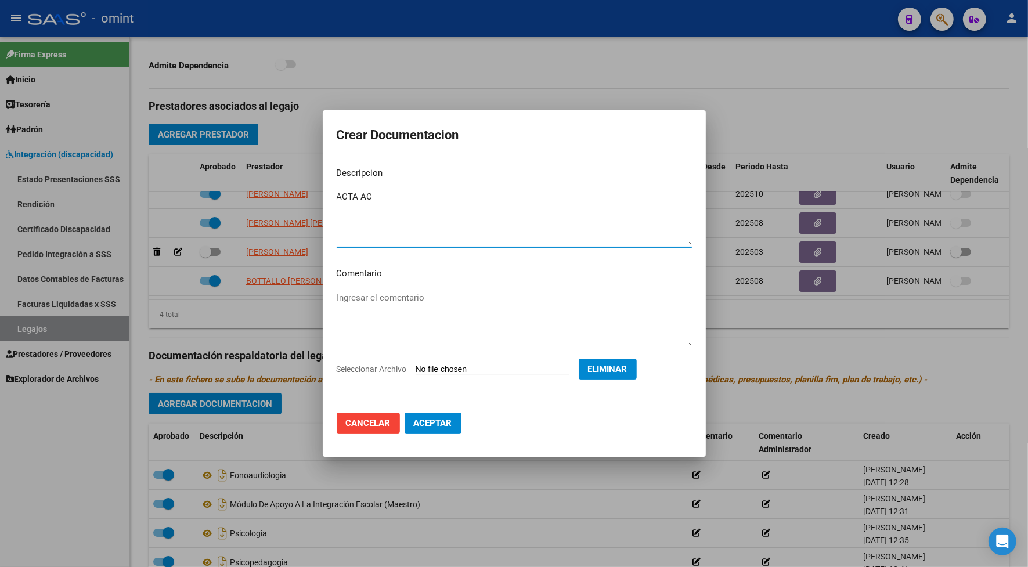
type textarea "ACTA AC"
click at [425, 424] on span "Aceptar" at bounding box center [433, 423] width 38 height 10
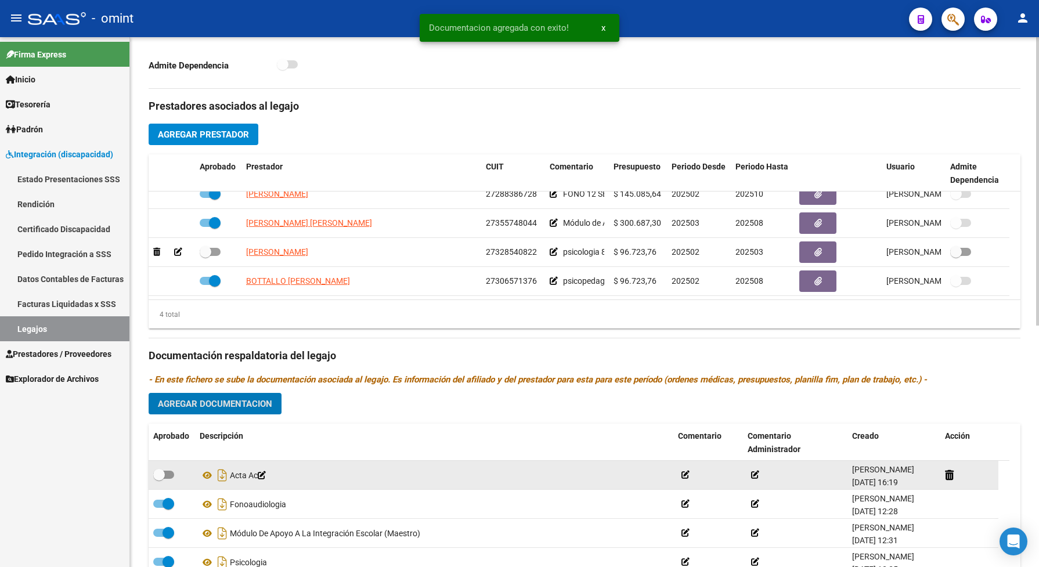
click at [169, 479] on span at bounding box center [163, 475] width 21 height 8
click at [159, 479] on input "checkbox" at bounding box center [158, 479] width 1 height 1
checkbox input "true"
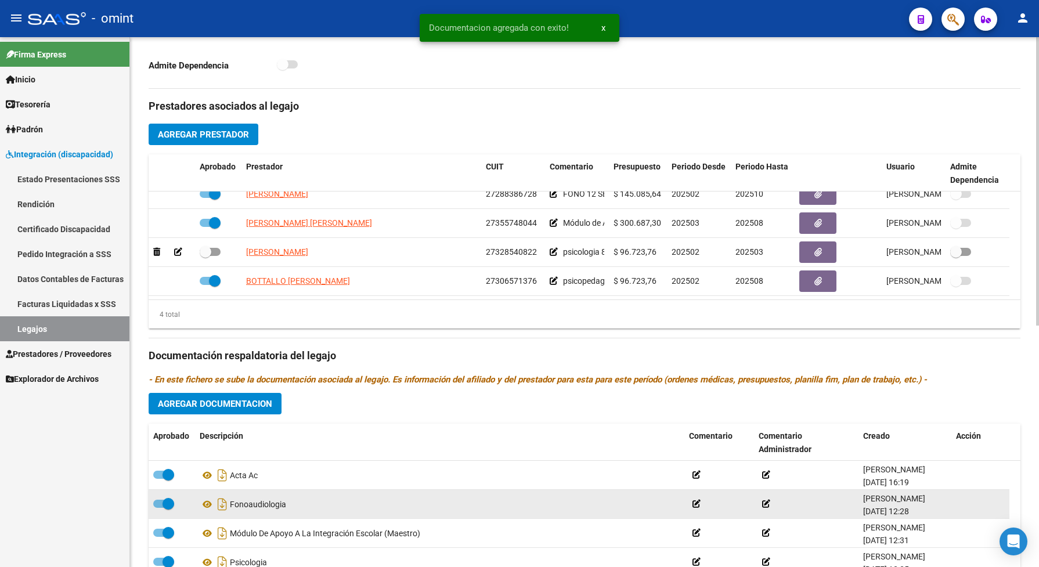
scroll to position [435, 0]
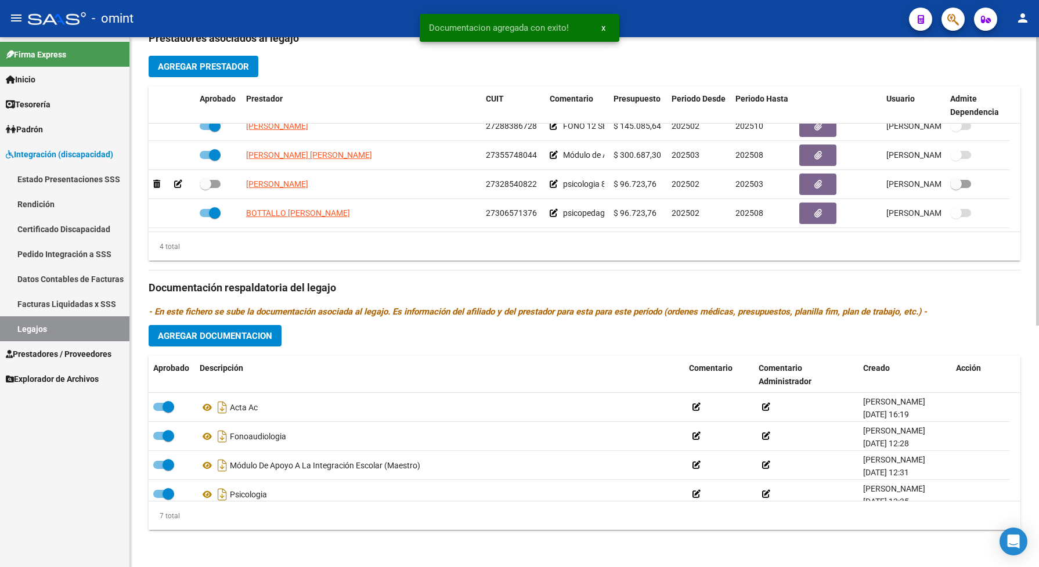
click at [244, 338] on span "Agregar Documentacion" at bounding box center [215, 336] width 114 height 10
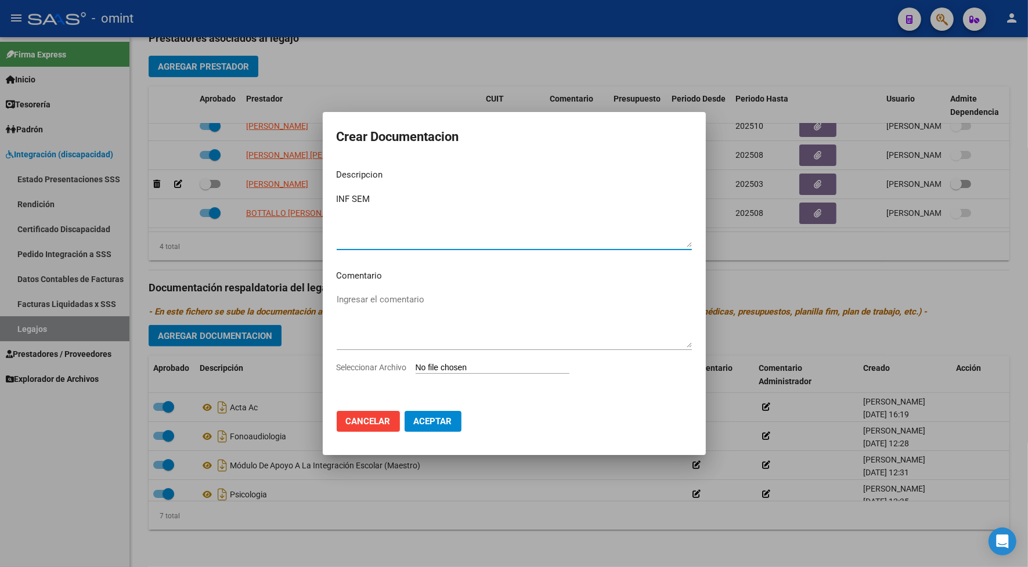
type textarea "INF SEM"
click at [391, 366] on span "Seleccionar Archivo" at bounding box center [372, 367] width 70 height 9
click at [415, 366] on input "Seleccionar Archivo" at bounding box center [492, 368] width 154 height 11
type input "C:\fakepath\Informe semestral Robles Desbat.pdf"
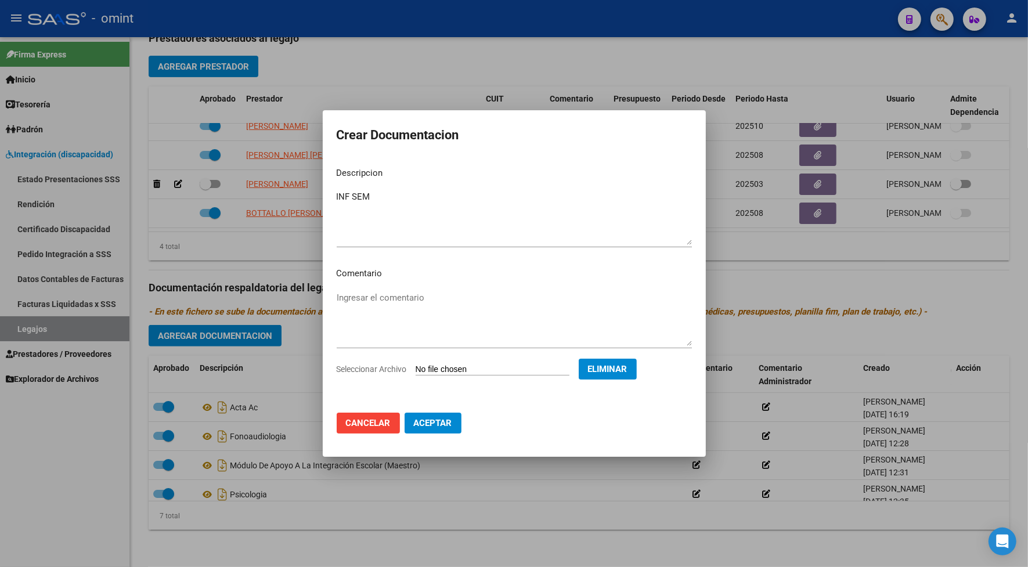
click at [427, 424] on span "Aceptar" at bounding box center [433, 423] width 38 height 10
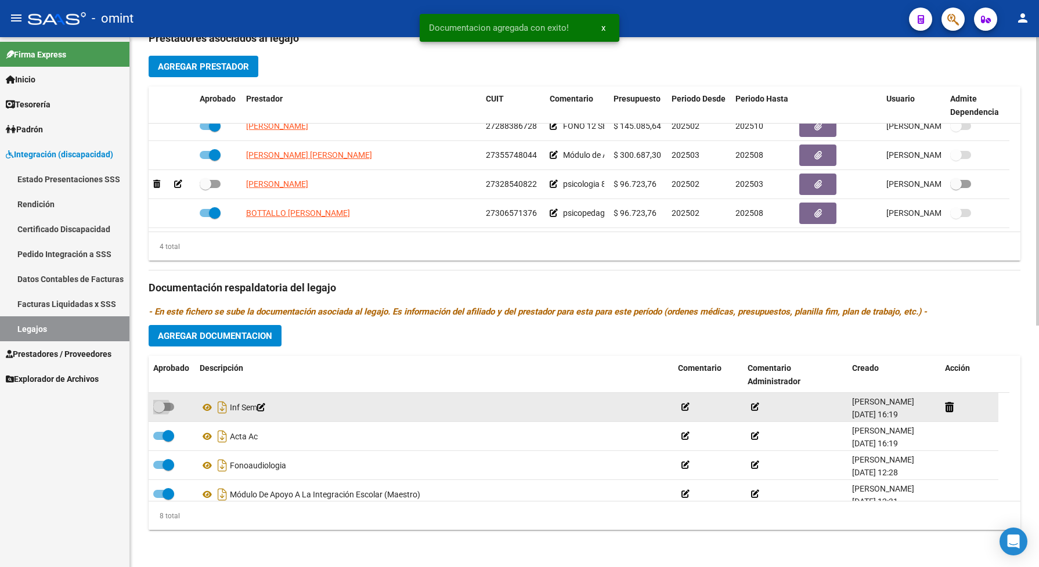
click at [169, 411] on span at bounding box center [163, 407] width 21 height 8
click at [159, 411] on input "checkbox" at bounding box center [158, 411] width 1 height 1
checkbox input "true"
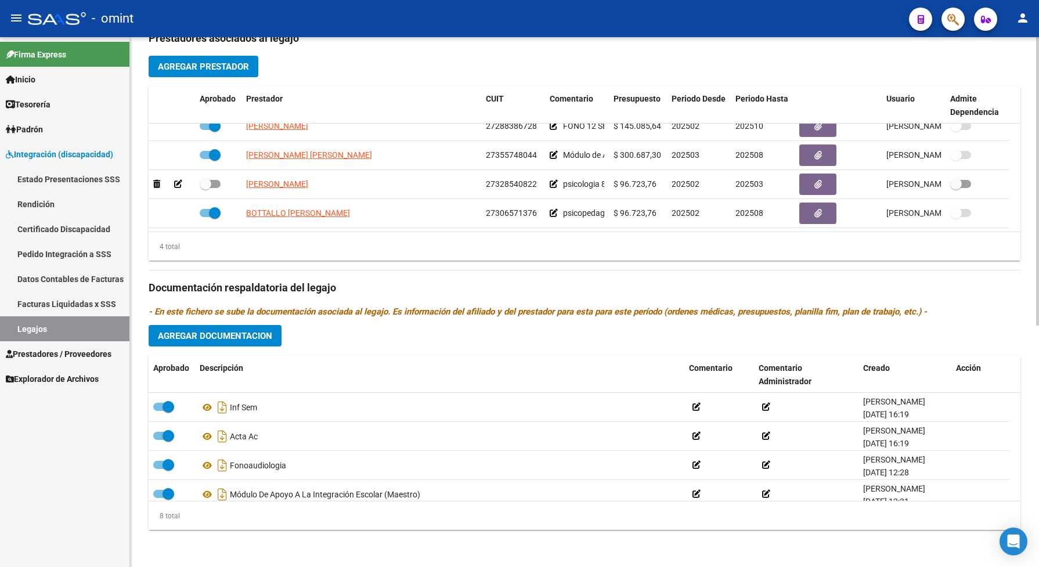
click at [205, 338] on span "Agregar Documentacion" at bounding box center [215, 336] width 114 height 10
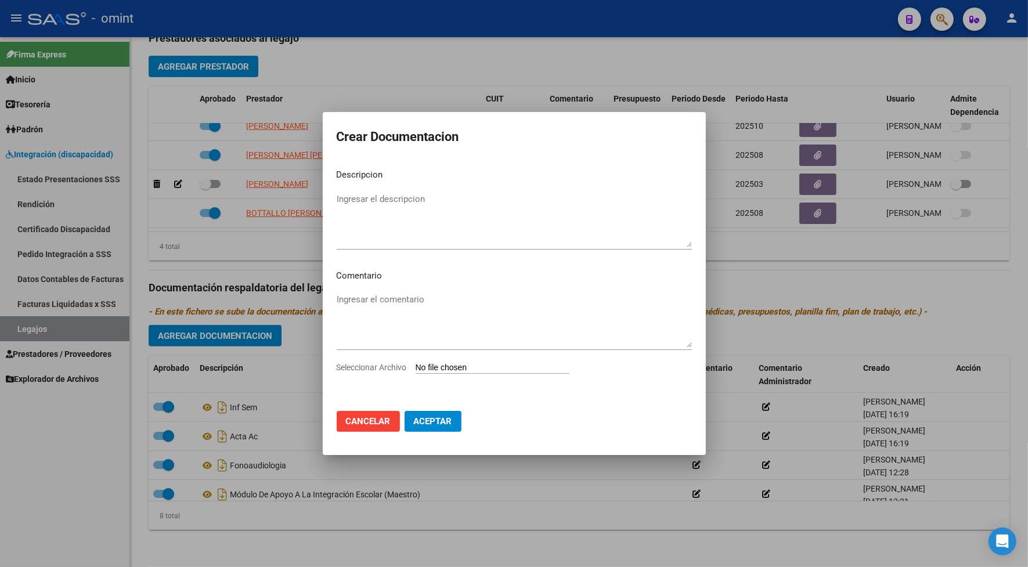
click at [393, 366] on span "Seleccionar Archivo" at bounding box center [372, 367] width 70 height 9
click at [415, 366] on input "Seleccionar Archivo" at bounding box center [492, 368] width 154 height 11
type input "C:\fakepath\20250825 Certificado Escolar Benjamin Robles.jpg"
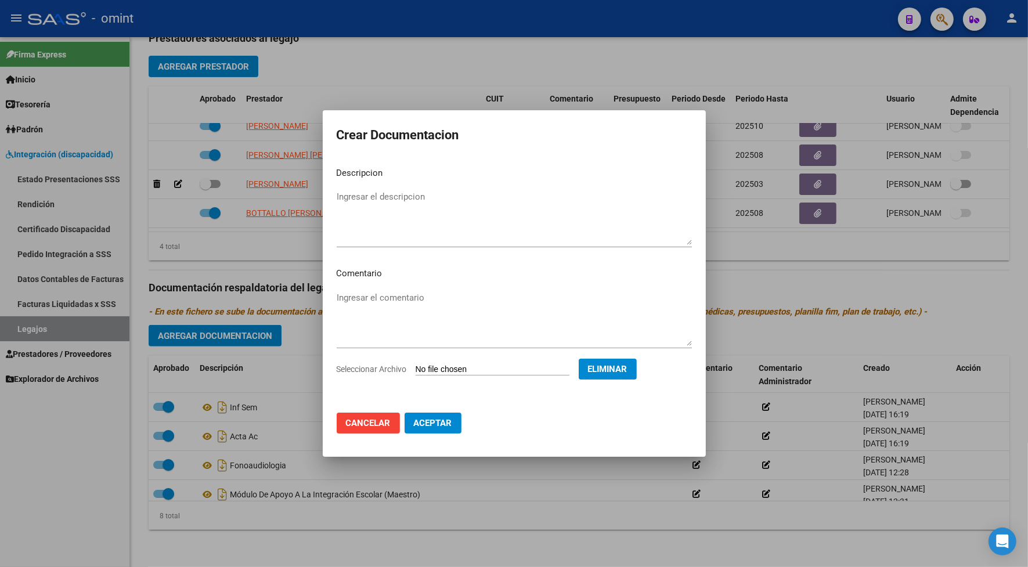
click at [379, 221] on textarea "Ingresar el descripcion" at bounding box center [514, 217] width 355 height 55
type textarea "CAR"
click at [425, 409] on mat-dialog-actions "Cancelar Aceptar" at bounding box center [514, 422] width 355 height 39
click at [438, 415] on button "Aceptar" at bounding box center [432, 423] width 57 height 21
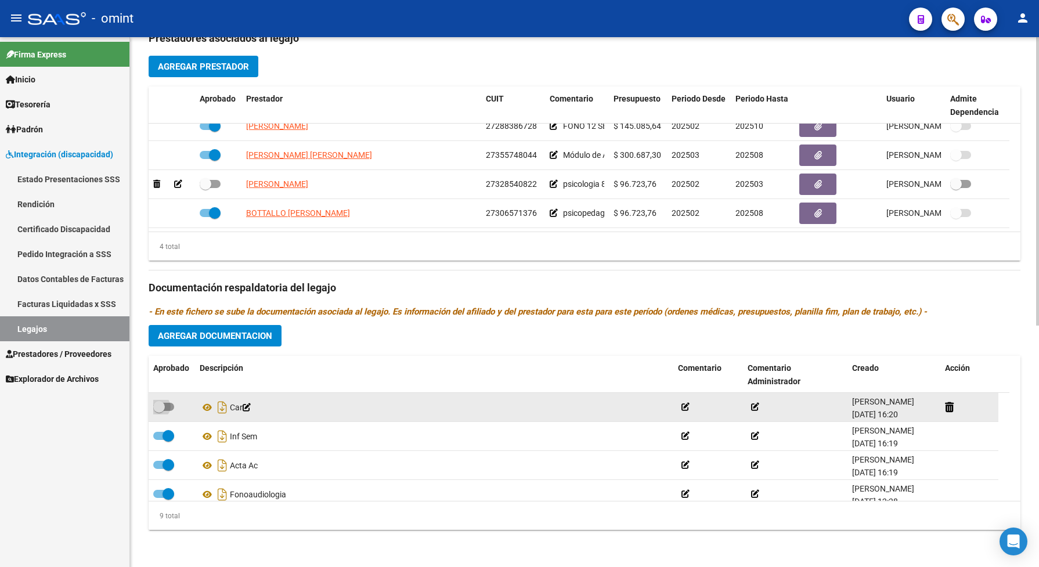
click at [168, 411] on span at bounding box center [163, 407] width 21 height 8
click at [159, 411] on input "checkbox" at bounding box center [158, 411] width 1 height 1
checkbox input "true"
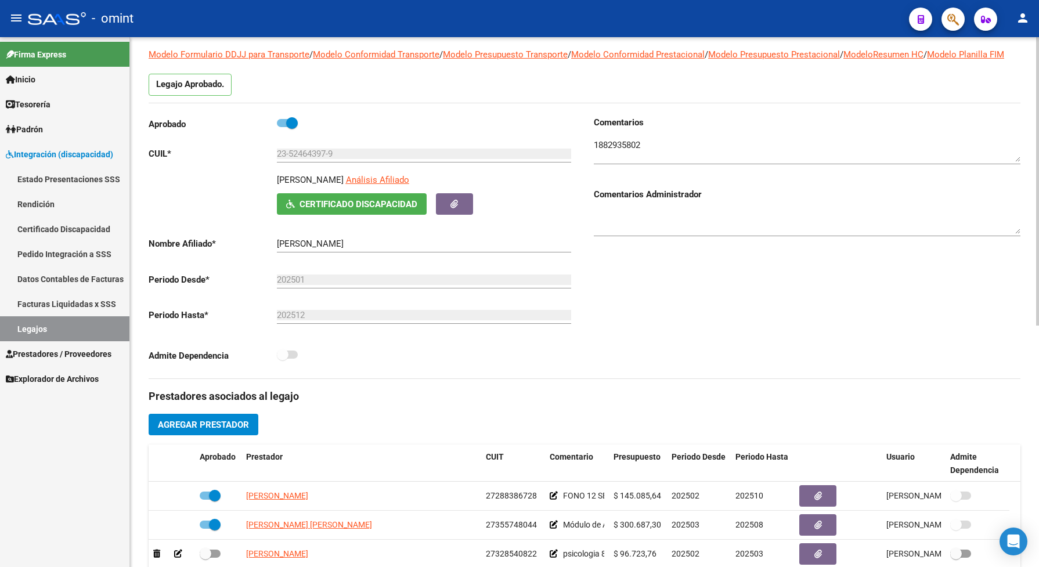
scroll to position [0, 0]
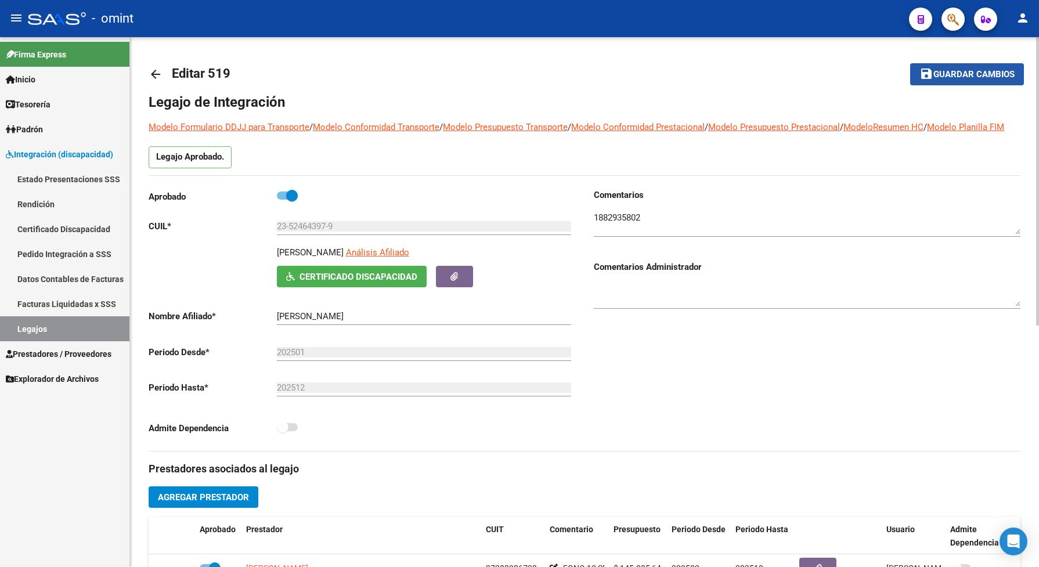
click at [958, 77] on span "Guardar cambios" at bounding box center [973, 75] width 81 height 10
click at [1004, 78] on span "Guardar cambios" at bounding box center [973, 75] width 81 height 10
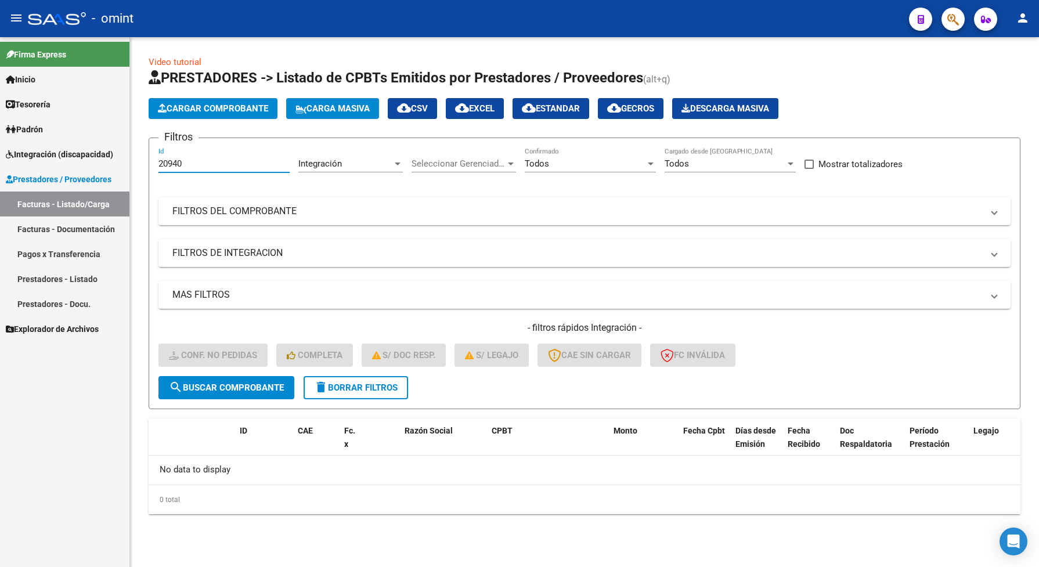
drag, startPoint x: 204, startPoint y: 165, endPoint x: 138, endPoint y: 160, distance: 66.9
click at [135, 157] on div "Video tutorial PRESTADORES -> Listado de CPBTs Emitidos por Prestadores / Prove…" at bounding box center [584, 294] width 909 height 514
paste input "1051"
type input "21051"
click at [239, 382] on span "search Buscar Comprobante" at bounding box center [226, 387] width 115 height 10
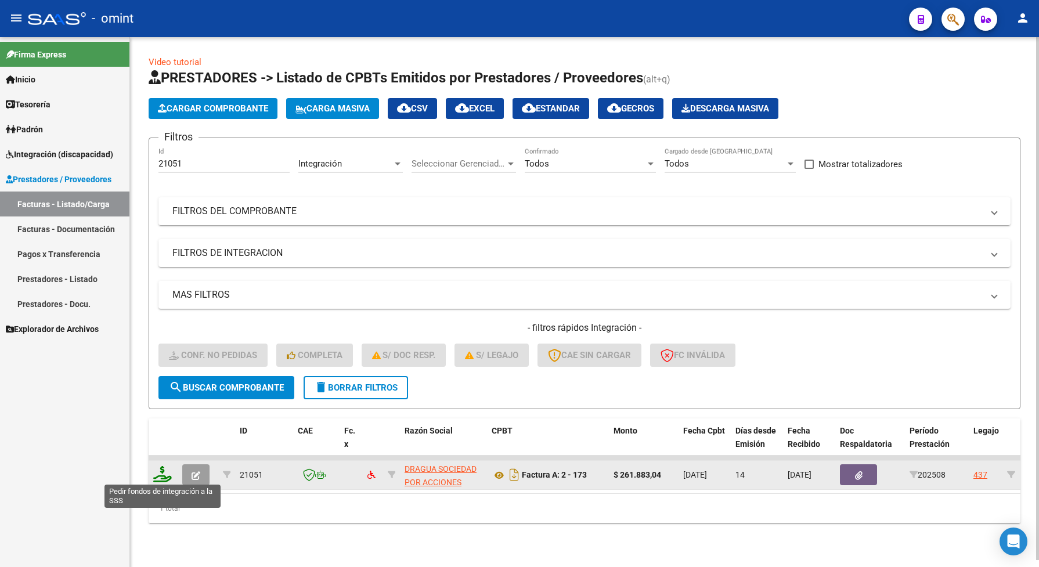
click at [158, 476] on icon at bounding box center [162, 474] width 19 height 16
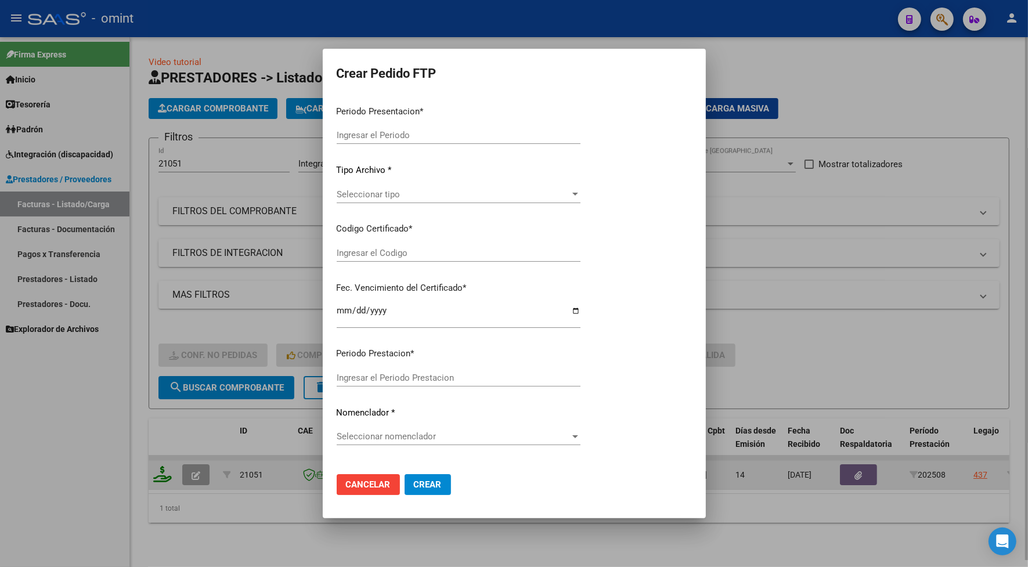
type input "202508"
type input "$ 261.883,04"
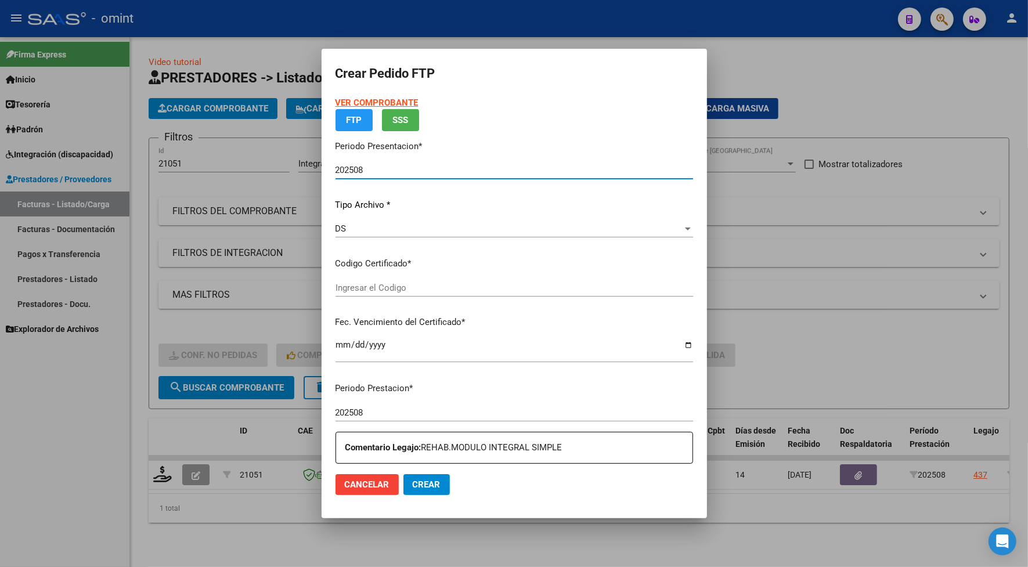
type input "7815030562"
type input "2026-08-11"
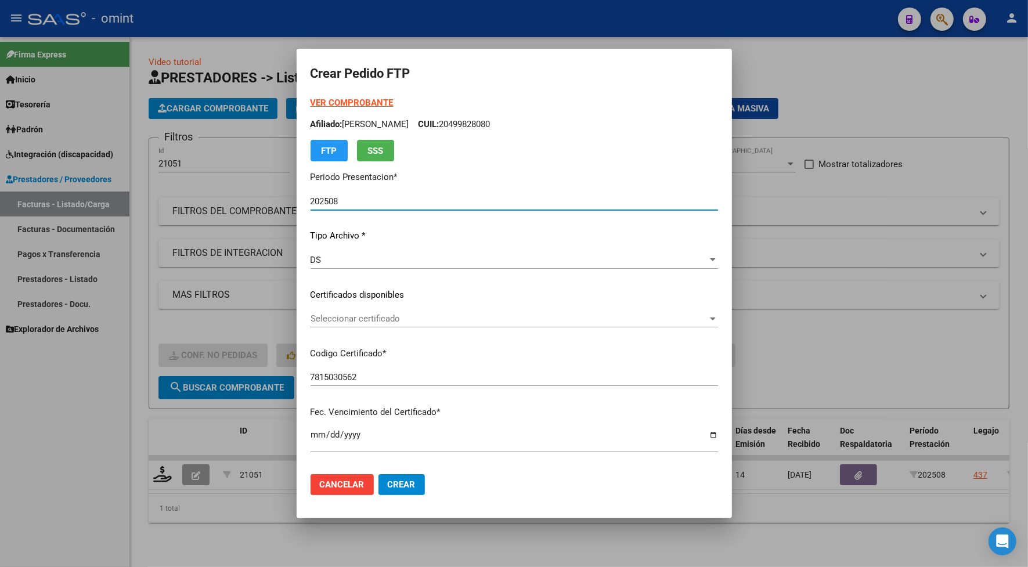
click at [321, 316] on span "Seleccionar certificado" at bounding box center [508, 318] width 397 height 10
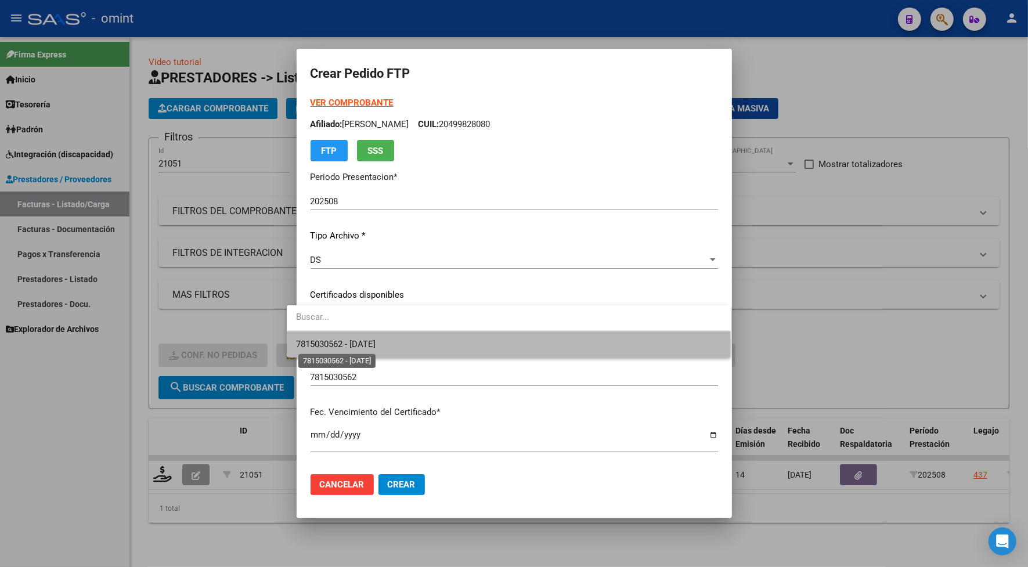
drag, startPoint x: 321, startPoint y: 316, endPoint x: 327, endPoint y: 344, distance: 28.5
click at [327, 344] on span "7815030562 - 2026-08-11" at bounding box center [335, 344] width 79 height 10
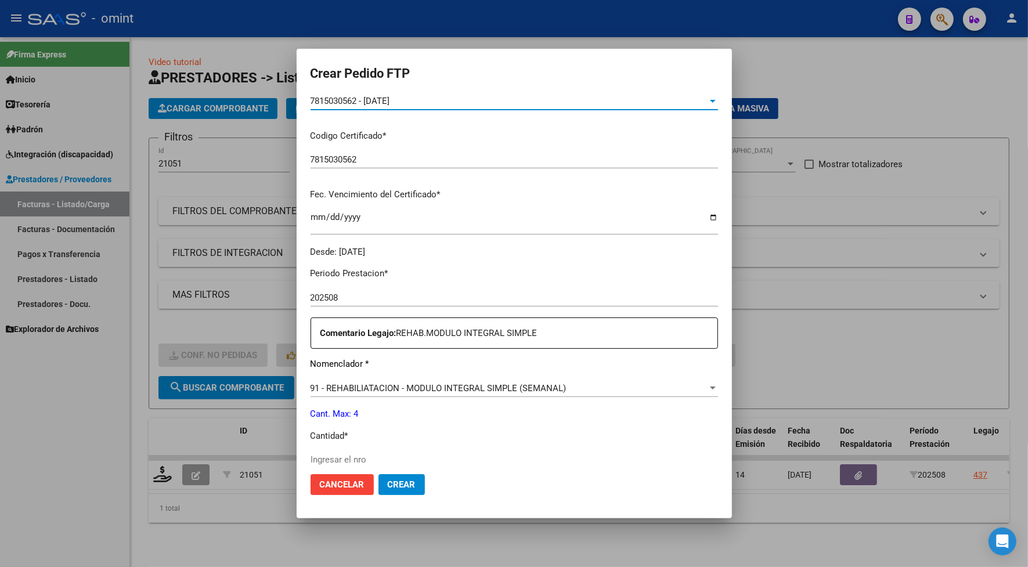
scroll to position [290, 0]
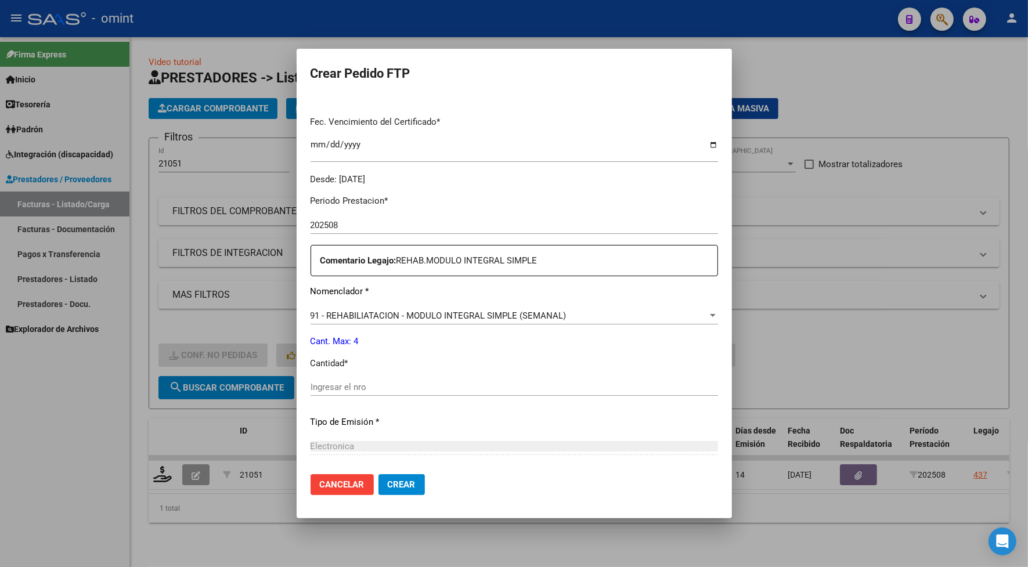
click at [328, 390] on input "Ingresar el nro" at bounding box center [513, 387] width 407 height 10
type input "4"
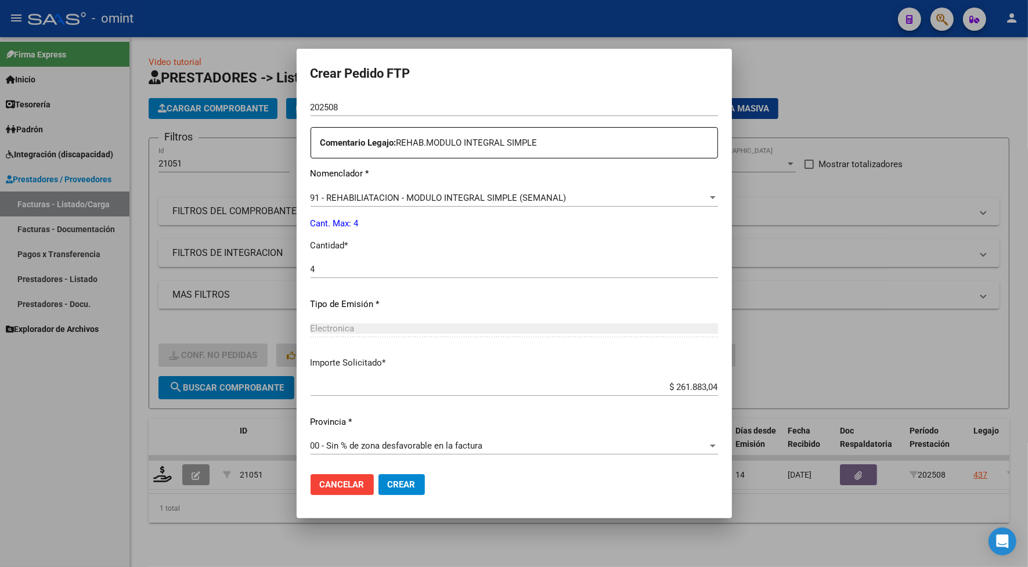
click at [388, 485] on span "Crear" at bounding box center [402, 484] width 28 height 10
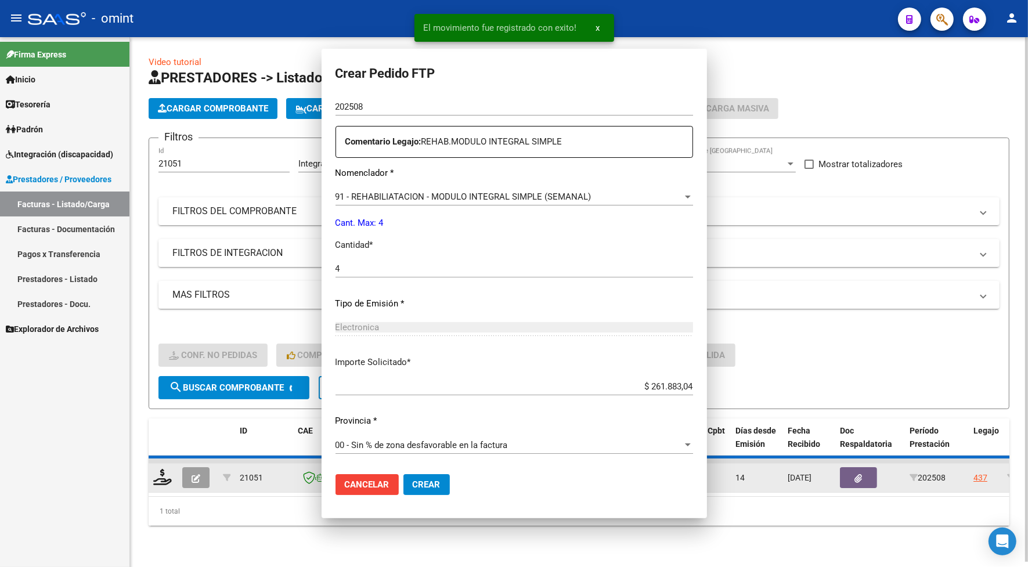
scroll to position [0, 0]
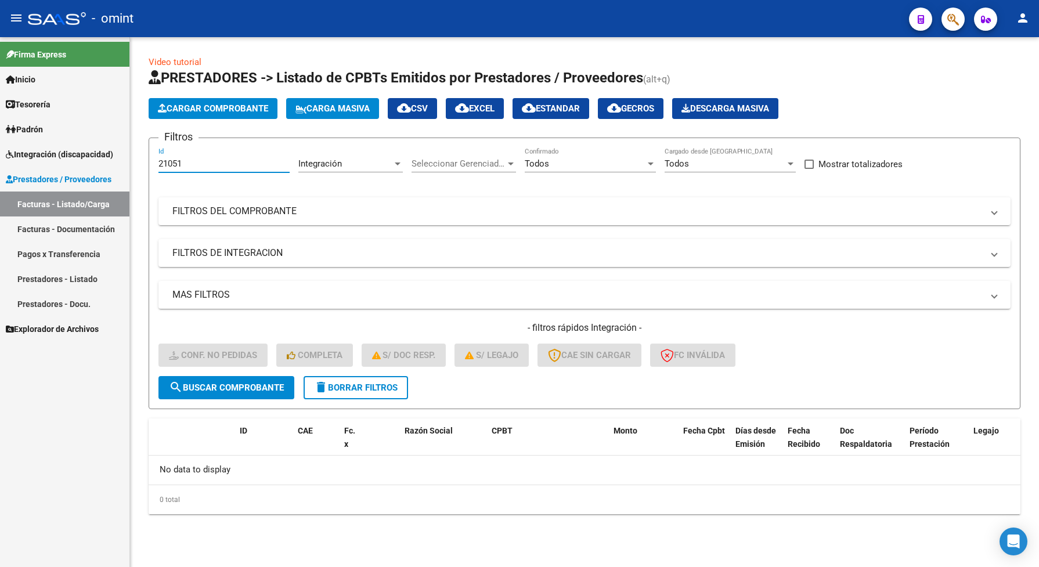
drag, startPoint x: 194, startPoint y: 167, endPoint x: 156, endPoint y: 163, distance: 39.0
click at [136, 163] on div "Video tutorial PRESTADORES -> Listado de CPBTs Emitidos por Prestadores / Prove…" at bounding box center [584, 294] width 909 height 514
drag, startPoint x: 170, startPoint y: 151, endPoint x: 161, endPoint y: 158, distance: 12.0
paste input "99961"
drag, startPoint x: 218, startPoint y: 163, endPoint x: 137, endPoint y: 158, distance: 80.8
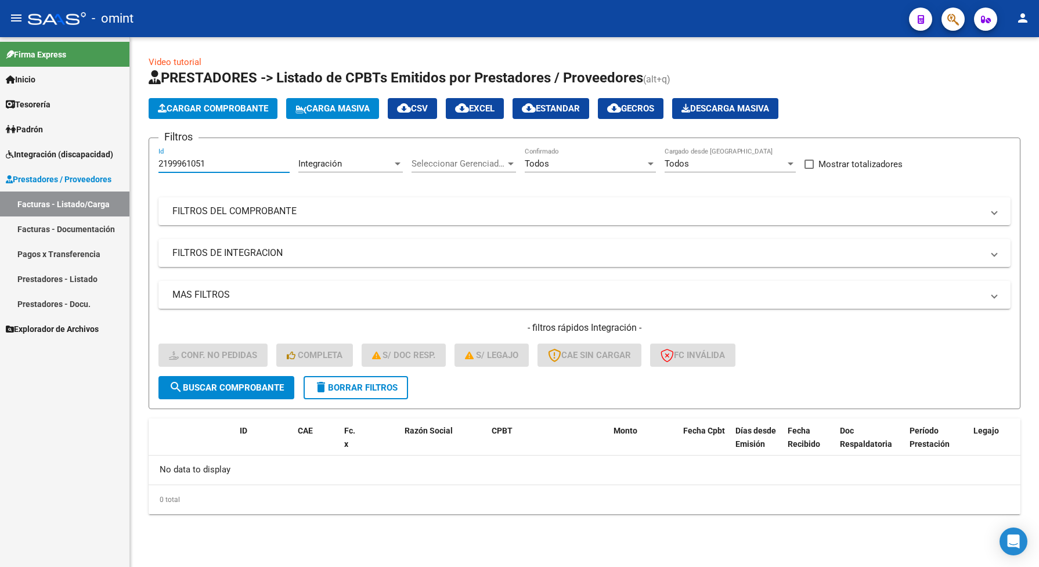
click at [137, 161] on div "Video tutorial PRESTADORES -> Listado de CPBTs Emitidos por Prestadores / Prove…" at bounding box center [584, 294] width 909 height 514
drag, startPoint x: 185, startPoint y: 167, endPoint x: 203, endPoint y: 143, distance: 30.2
click at [203, 143] on form "Filtros 2199961051 Id Integración Area Seleccionar Gerenciador Seleccionar Gere…" at bounding box center [585, 274] width 872 height 272
drag, startPoint x: 214, startPoint y: 160, endPoint x: 147, endPoint y: 153, distance: 67.1
click at [147, 153] on div "Video tutorial PRESTADORES -> Listado de CPBTs Emitidos por Prestadores / Prove…" at bounding box center [584, 294] width 909 height 514
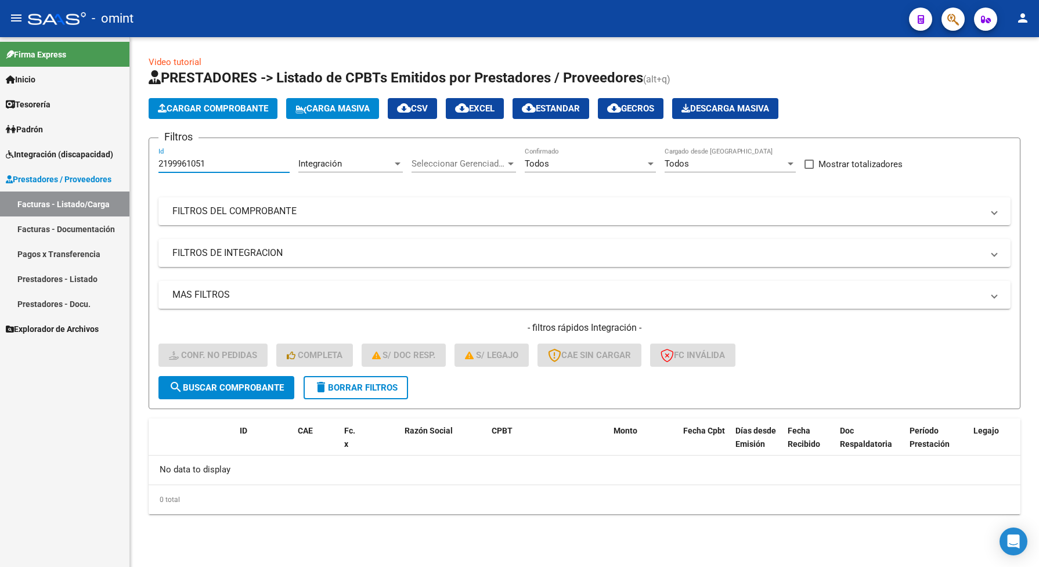
paste input "19996"
type input "19996"
click at [240, 392] on button "search Buscar Comprobante" at bounding box center [226, 387] width 136 height 23
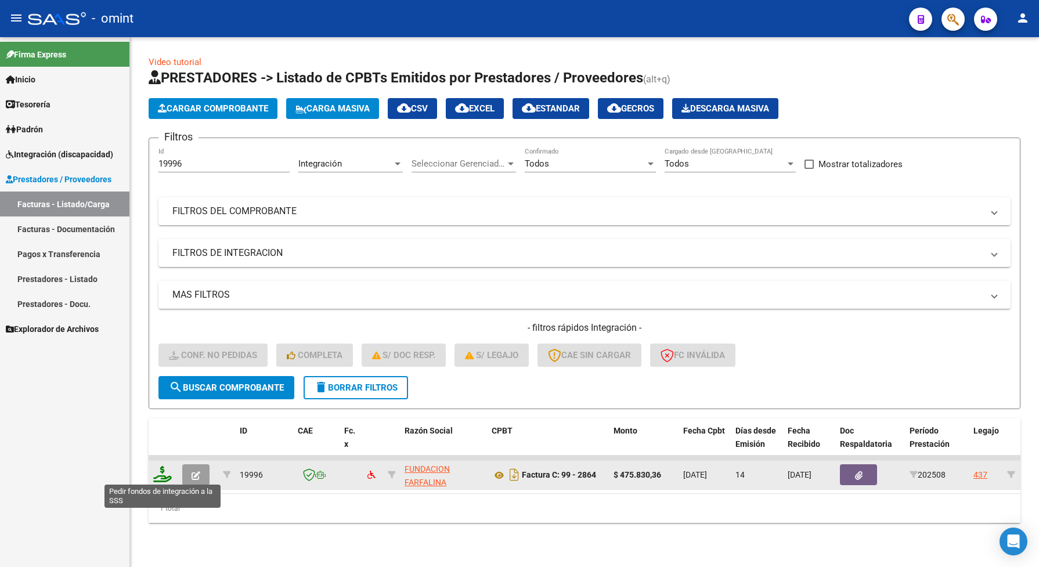
click at [160, 473] on icon at bounding box center [162, 474] width 19 height 16
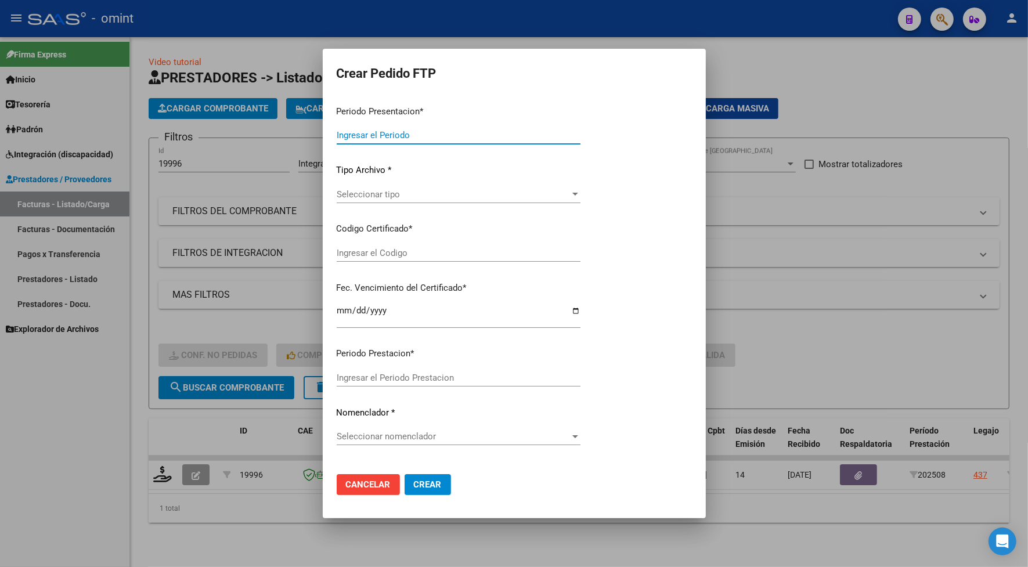
type input "202508"
type input "$ 475.830,36"
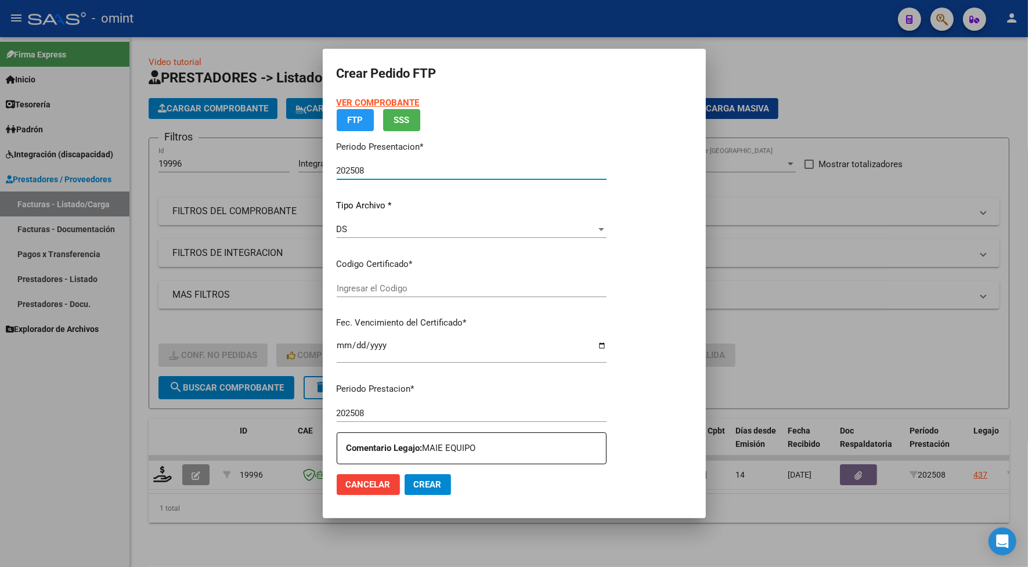
type input "7815030562"
type input "2026-08-11"
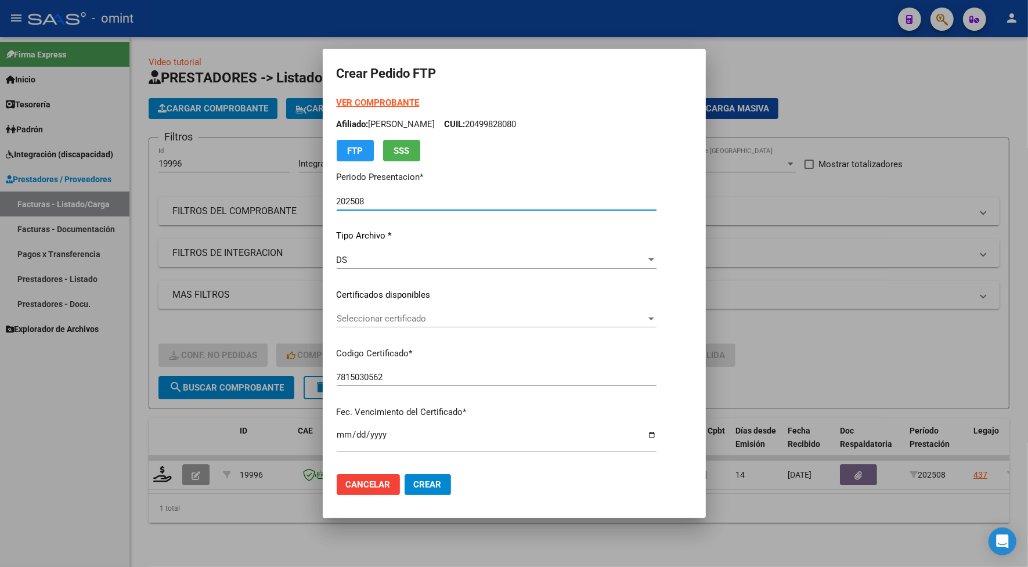
click at [366, 303] on div "VER COMPROBANTE ARCA Padrón Afiliado: TEXIDO BENJAMIN CUIL: 20499828080 FTP SSS…" at bounding box center [497, 286] width 320 height 380
click at [372, 315] on span "Seleccionar certificado" at bounding box center [491, 318] width 309 height 10
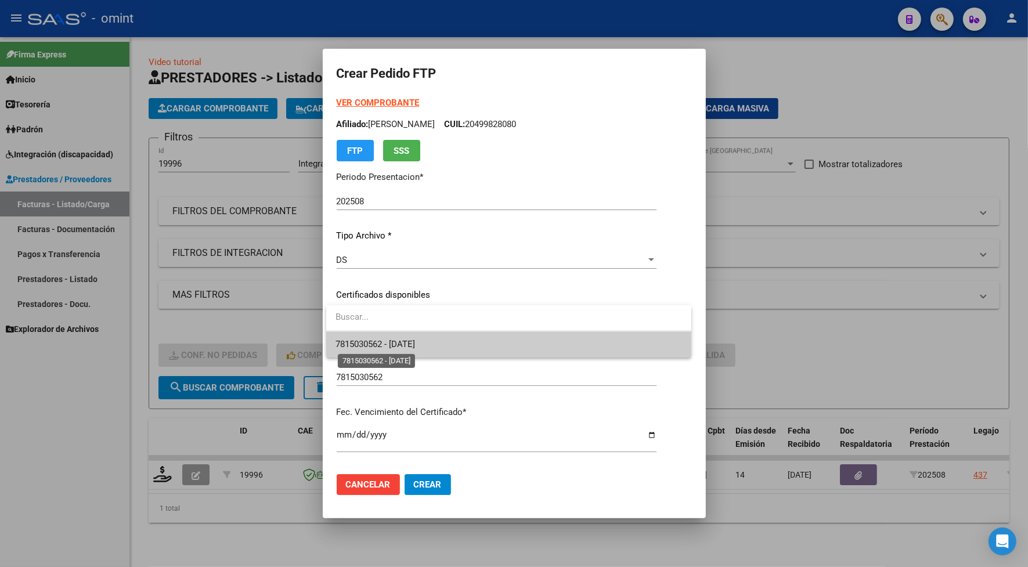
click at [374, 346] on span "7815030562 - 2026-08-11" at bounding box center [374, 344] width 79 height 10
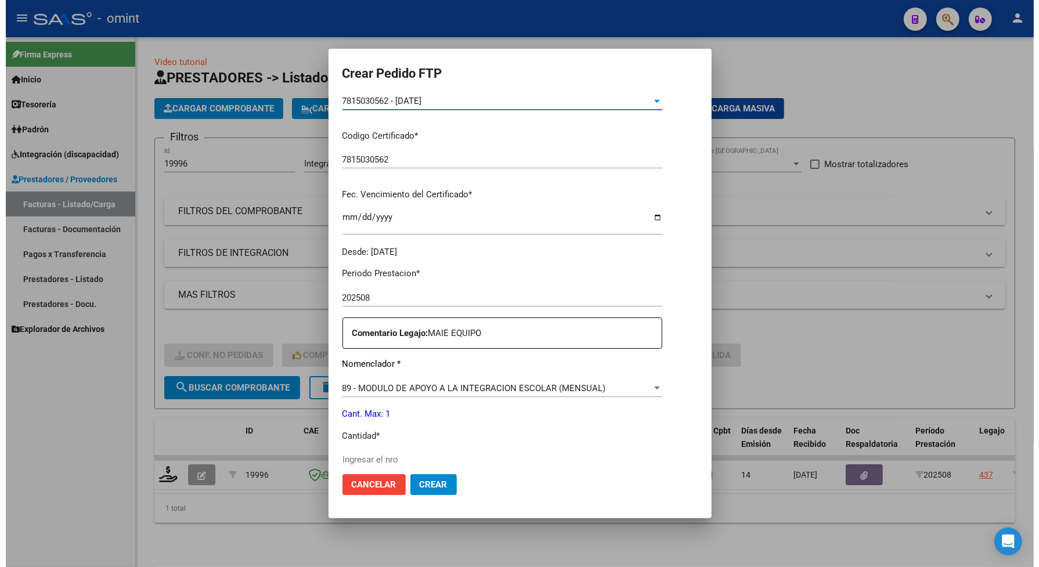
scroll to position [290, 0]
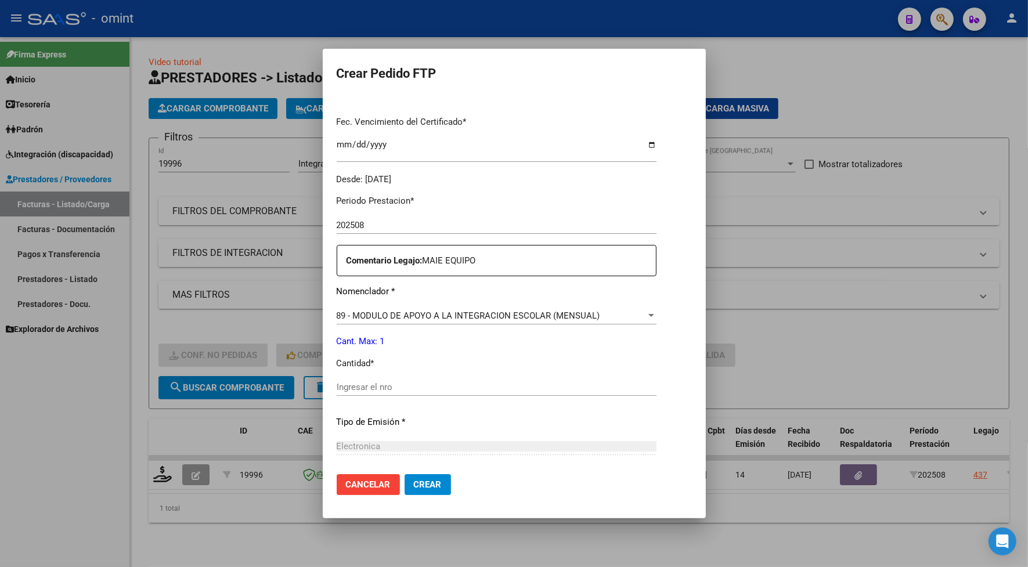
click at [360, 384] on input "Ingresar el nro" at bounding box center [497, 387] width 320 height 10
type input "1"
click at [427, 485] on span "Crear" at bounding box center [428, 484] width 28 height 10
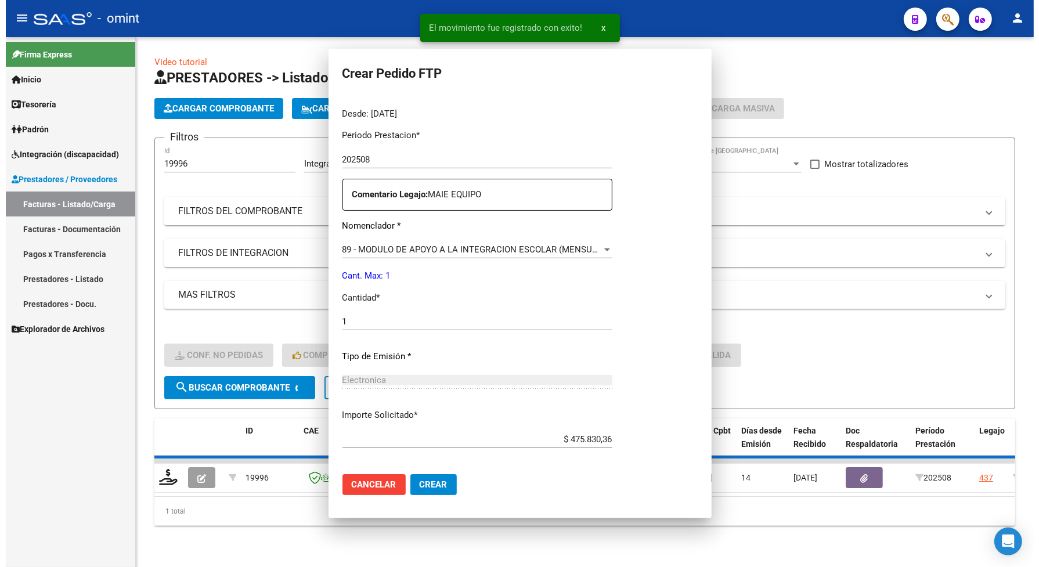
scroll to position [0, 0]
